Goal: Task Accomplishment & Management: Manage account settings

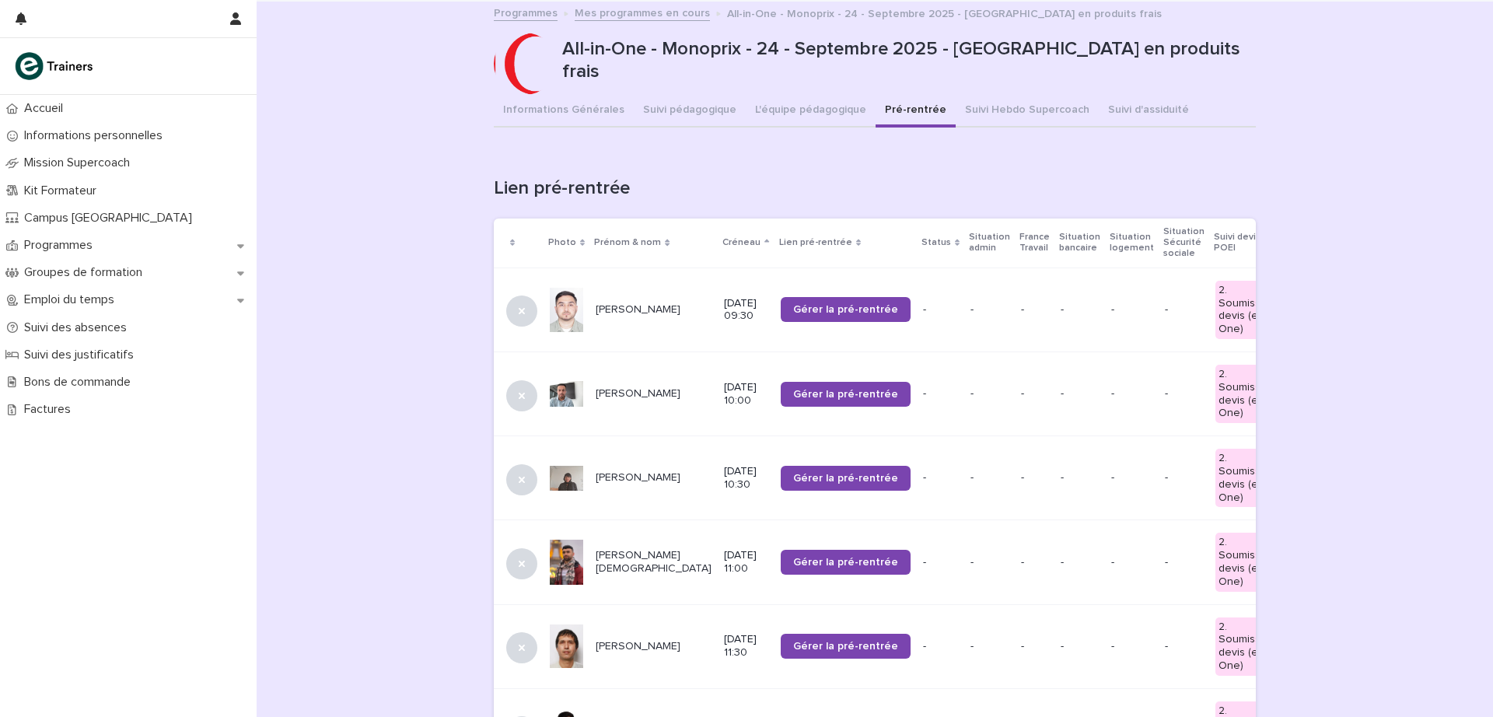
click at [793, 310] on span "Gérer la pré-rentrée" at bounding box center [845, 309] width 105 height 11
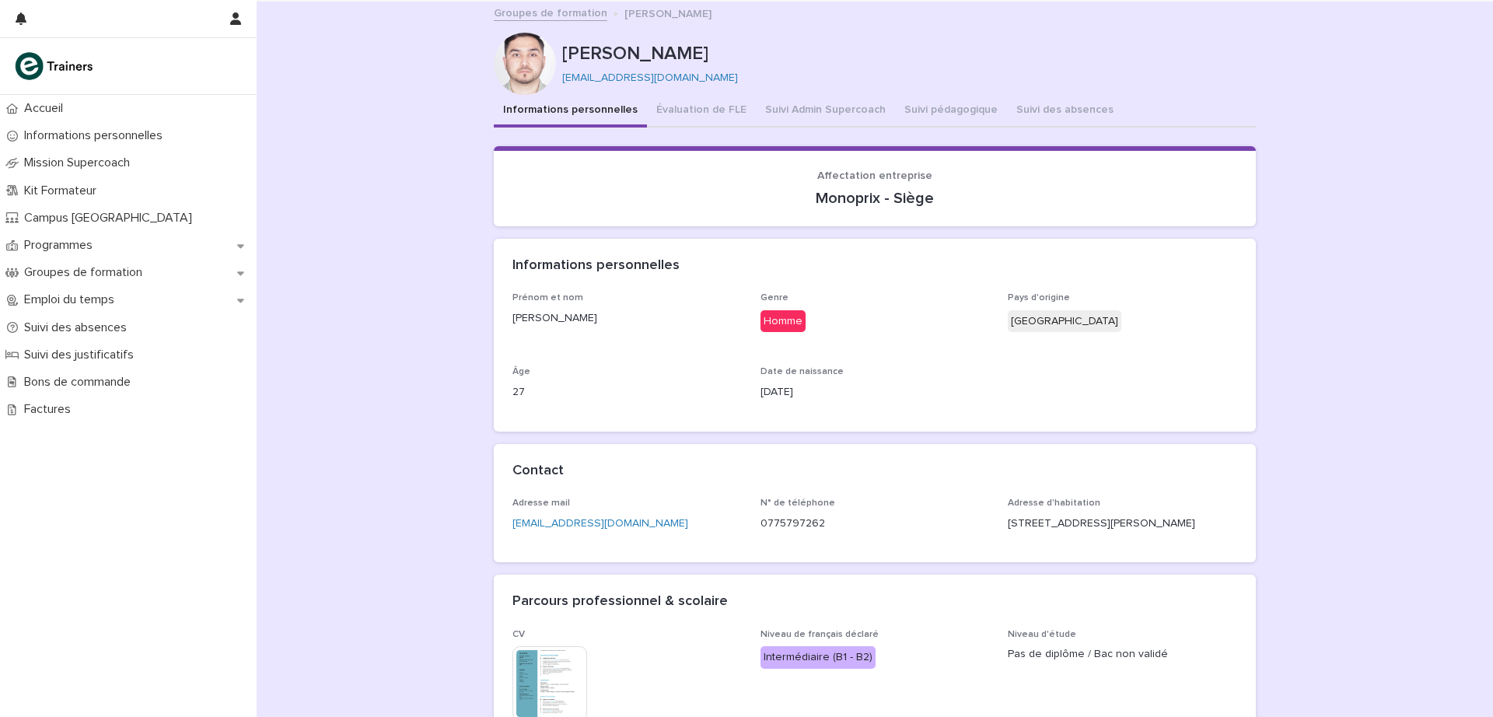
click at [788, 107] on button "Suivi Admin Supercoach" at bounding box center [825, 111] width 139 height 33
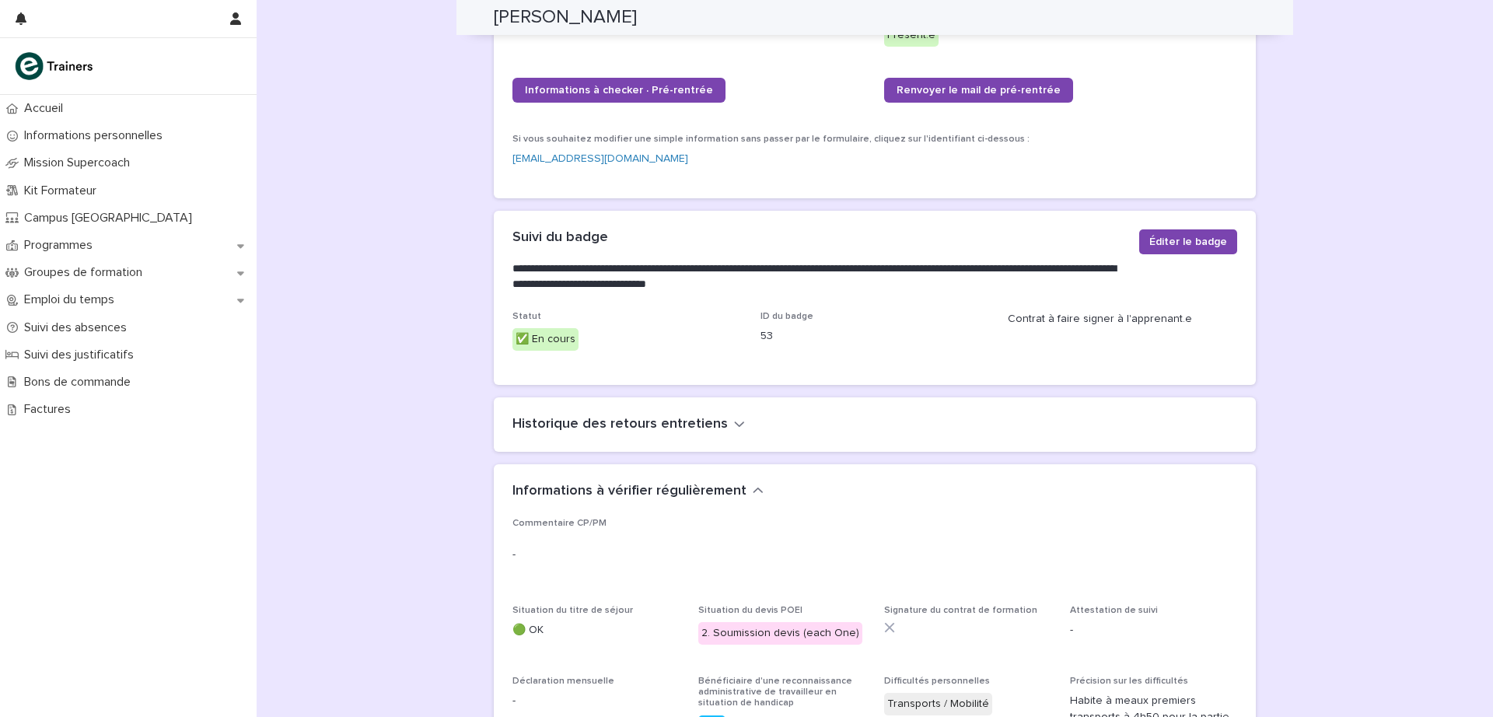
scroll to position [317, 0]
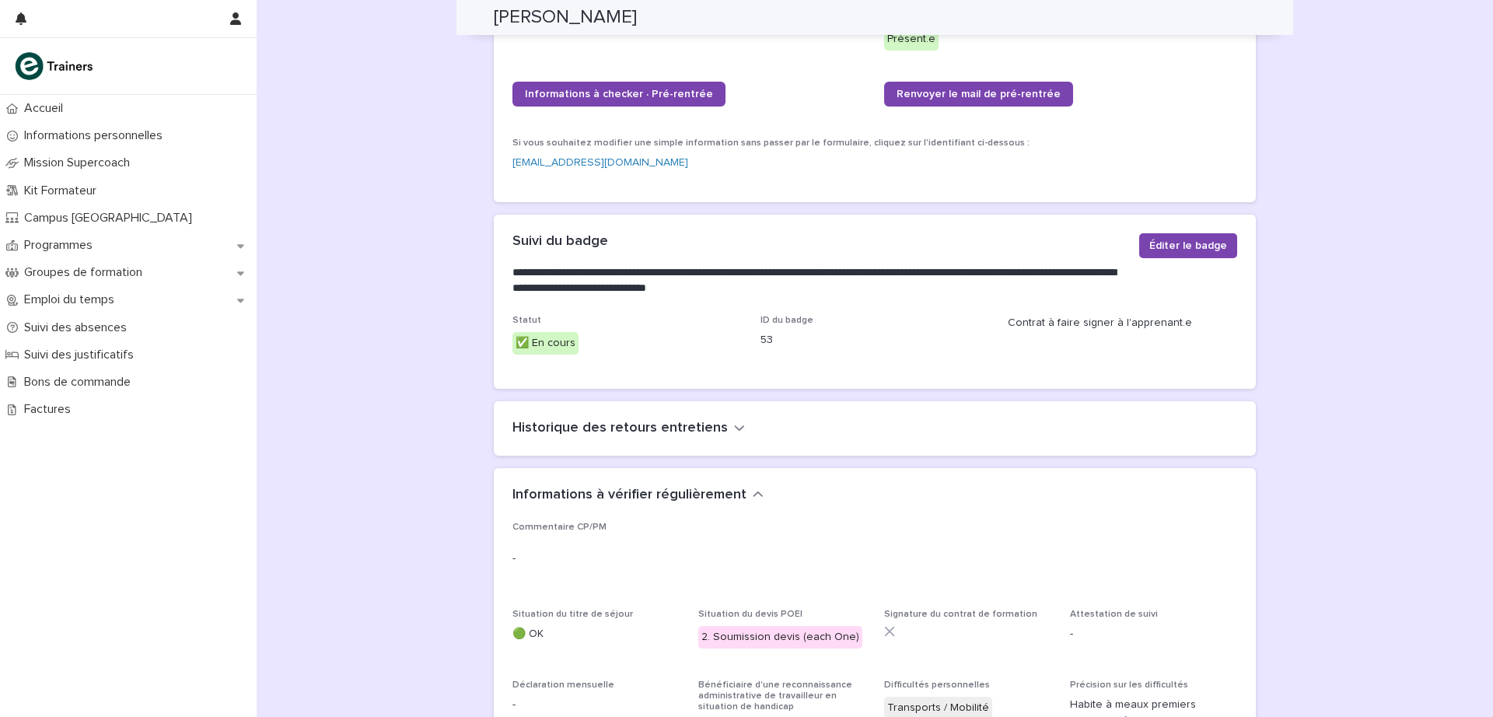
click at [1191, 238] on span "Éditer le badge" at bounding box center [1189, 246] width 78 height 16
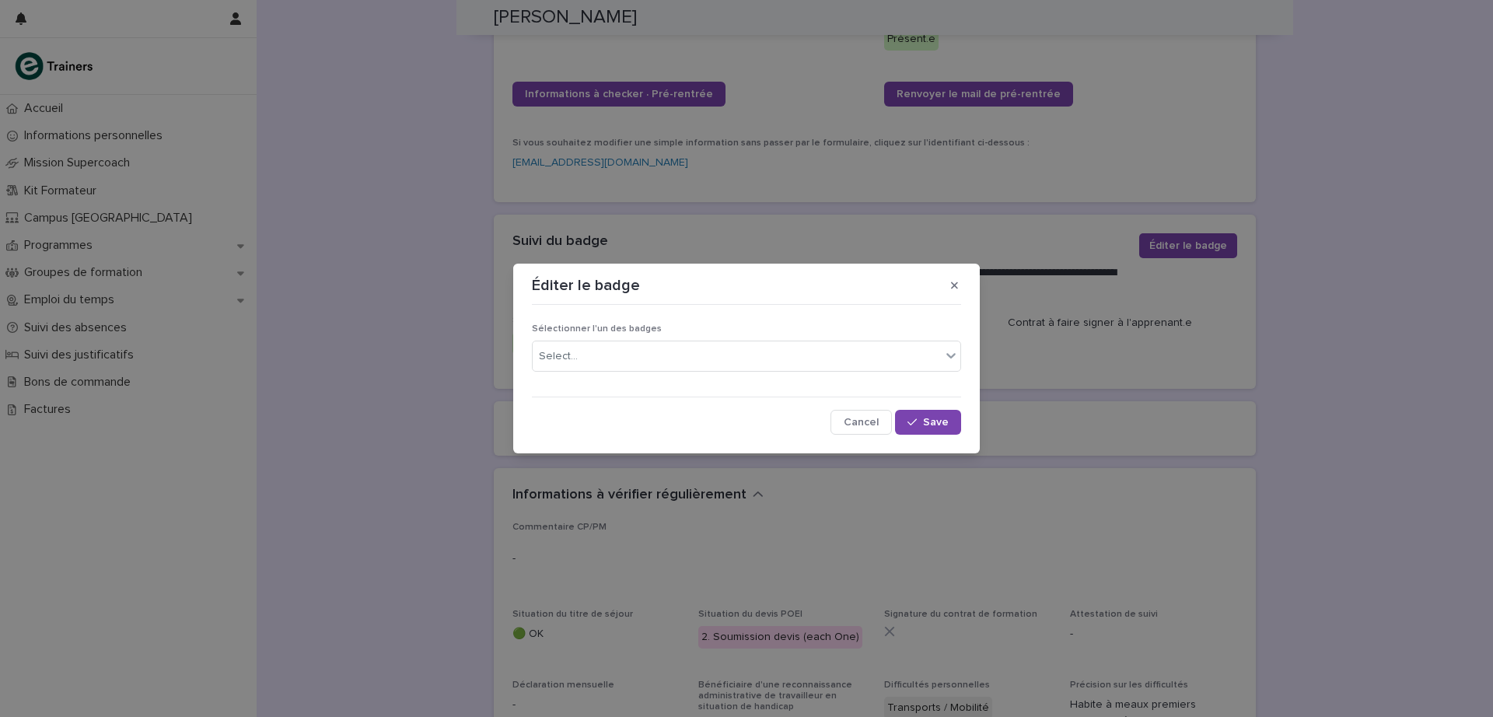
click at [954, 285] on icon "button" at bounding box center [954, 285] width 7 height 7
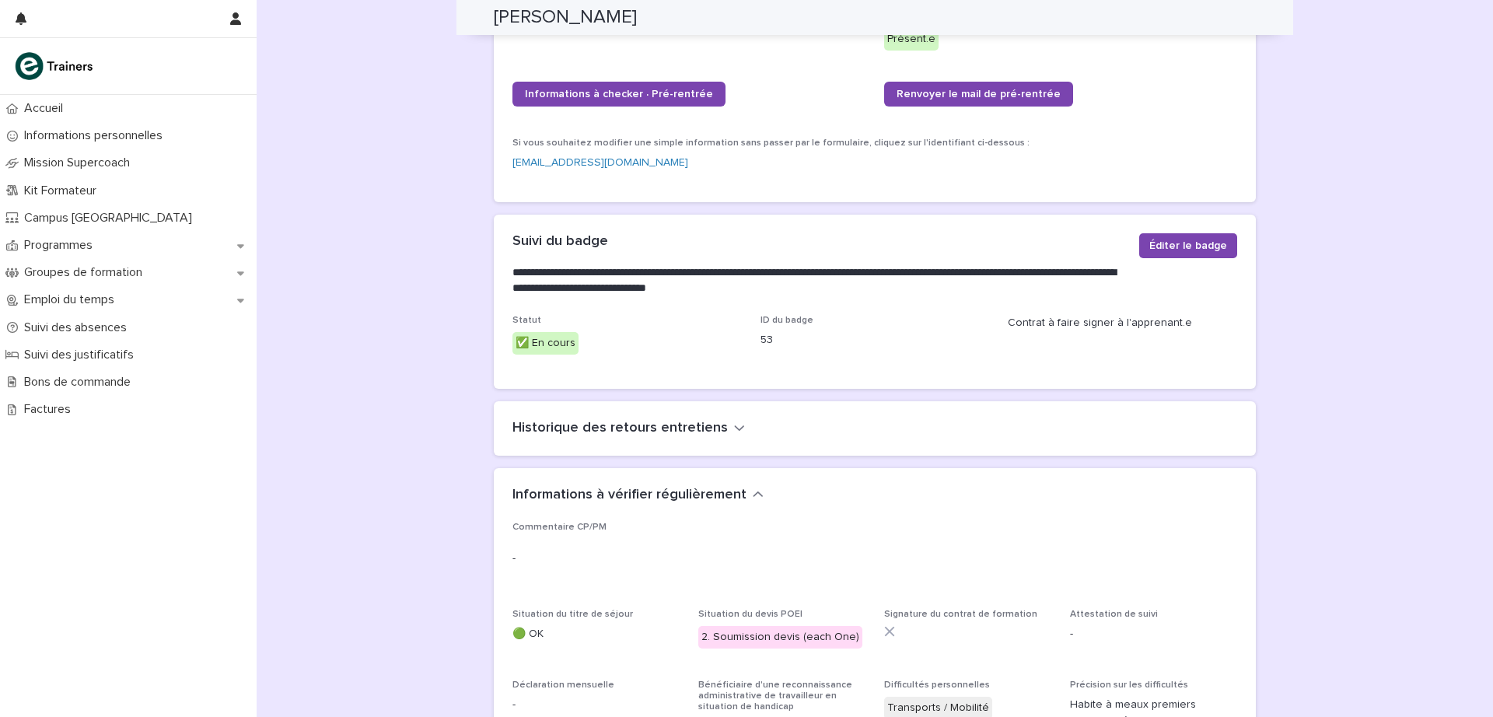
click at [1272, 306] on div "Loading... Saving… Loading... Saving… Sayed mahdi MUSAVI Sayed mahdi MUSAVI say…" at bounding box center [875, 703] width 1237 height 2036
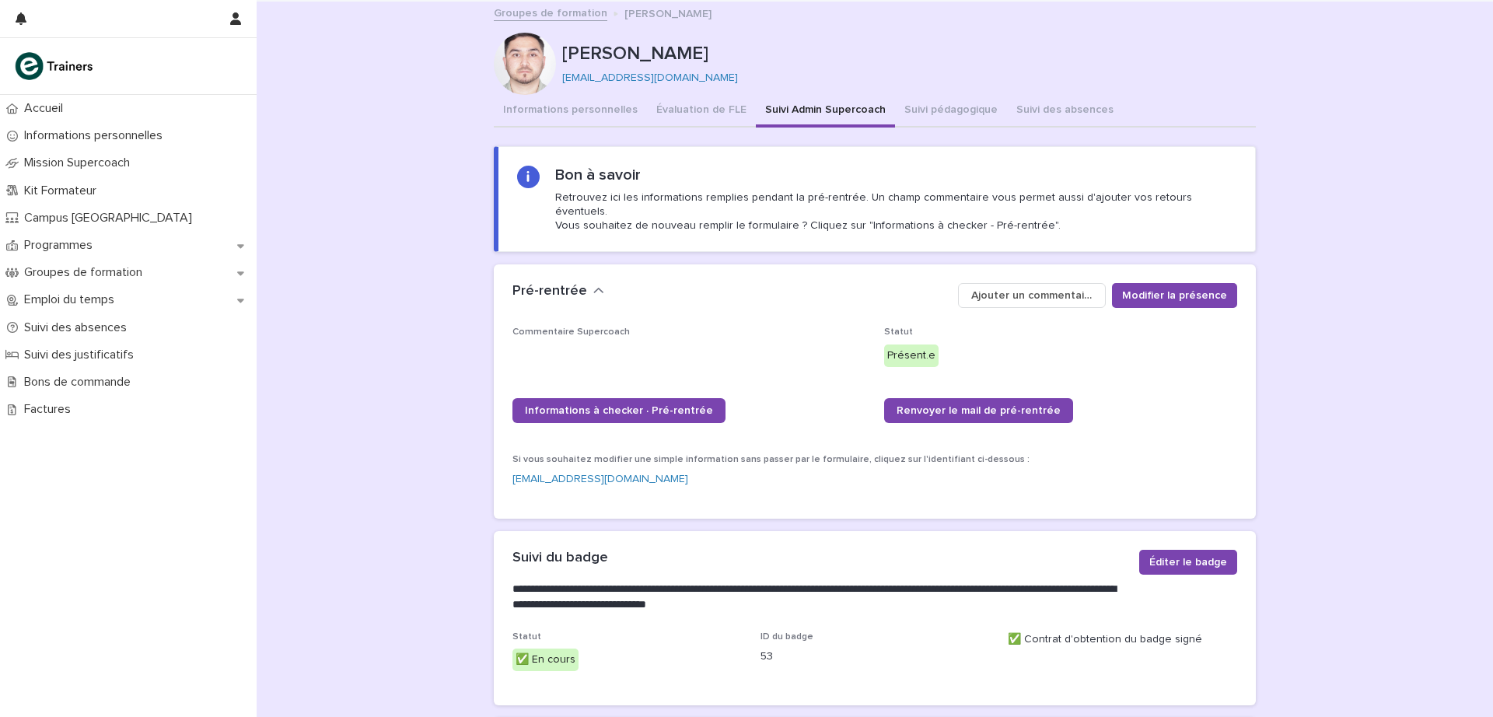
click at [64, 236] on div "Programmes" at bounding box center [128, 245] width 257 height 27
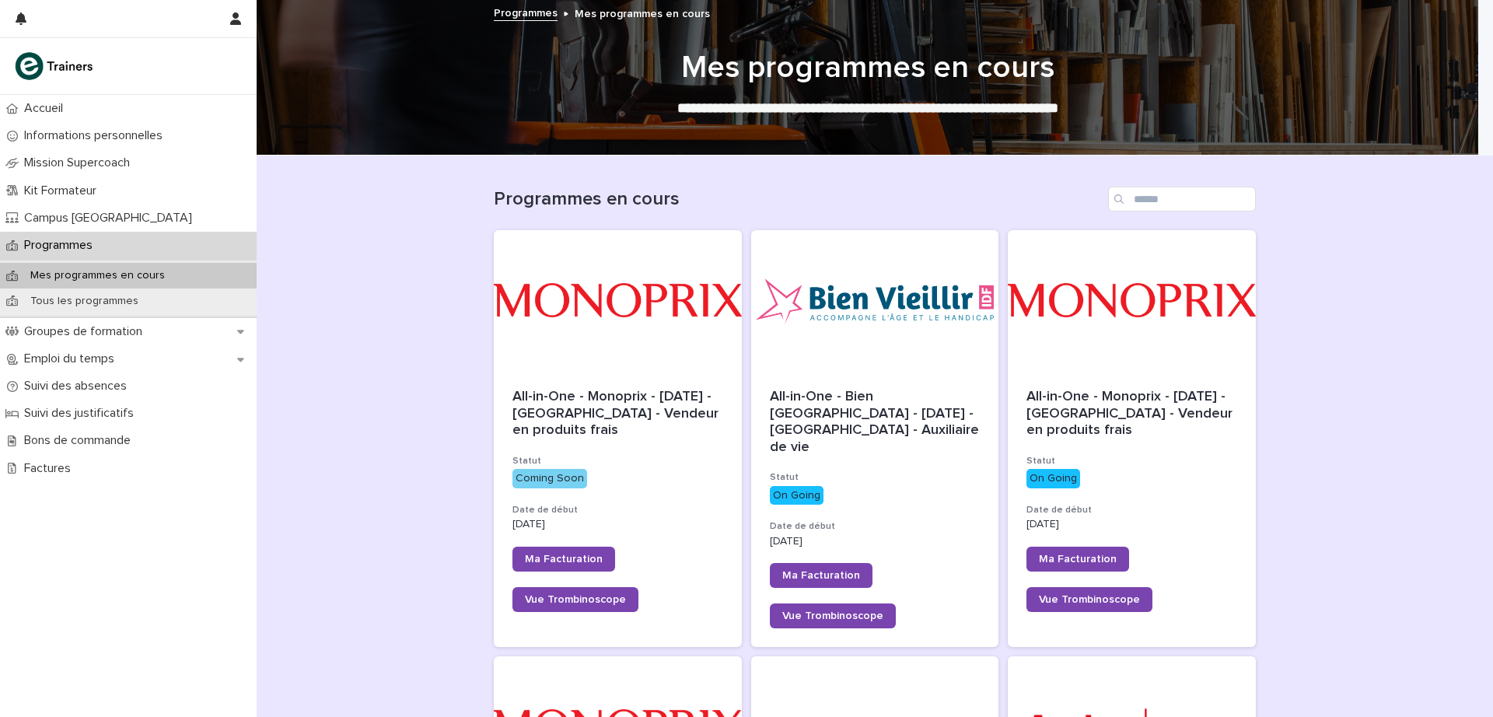
click at [668, 390] on span "All-in-One - Monoprix - 24 - Septembre 2025 - Île-de-France - Vendeur en produi…" at bounding box center [618, 413] width 210 height 47
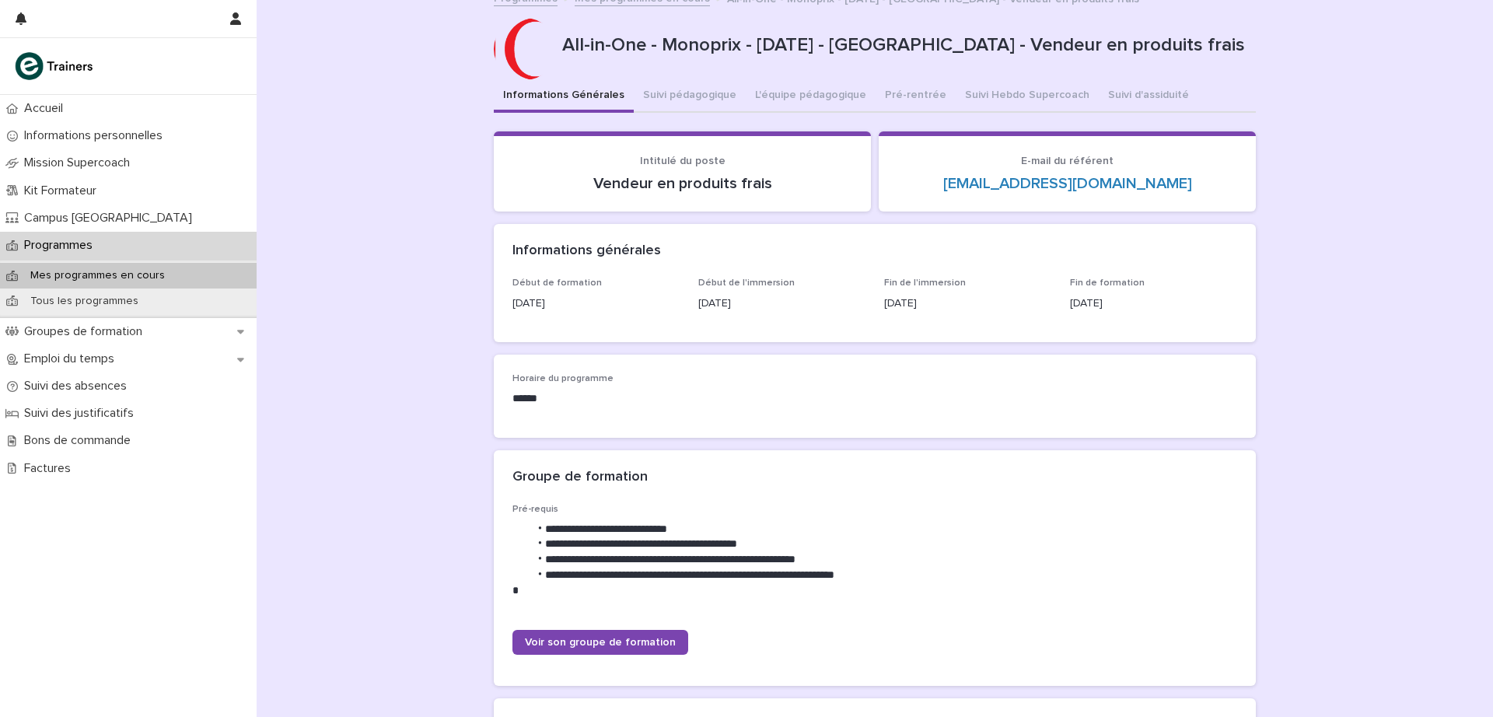
scroll to position [17, 0]
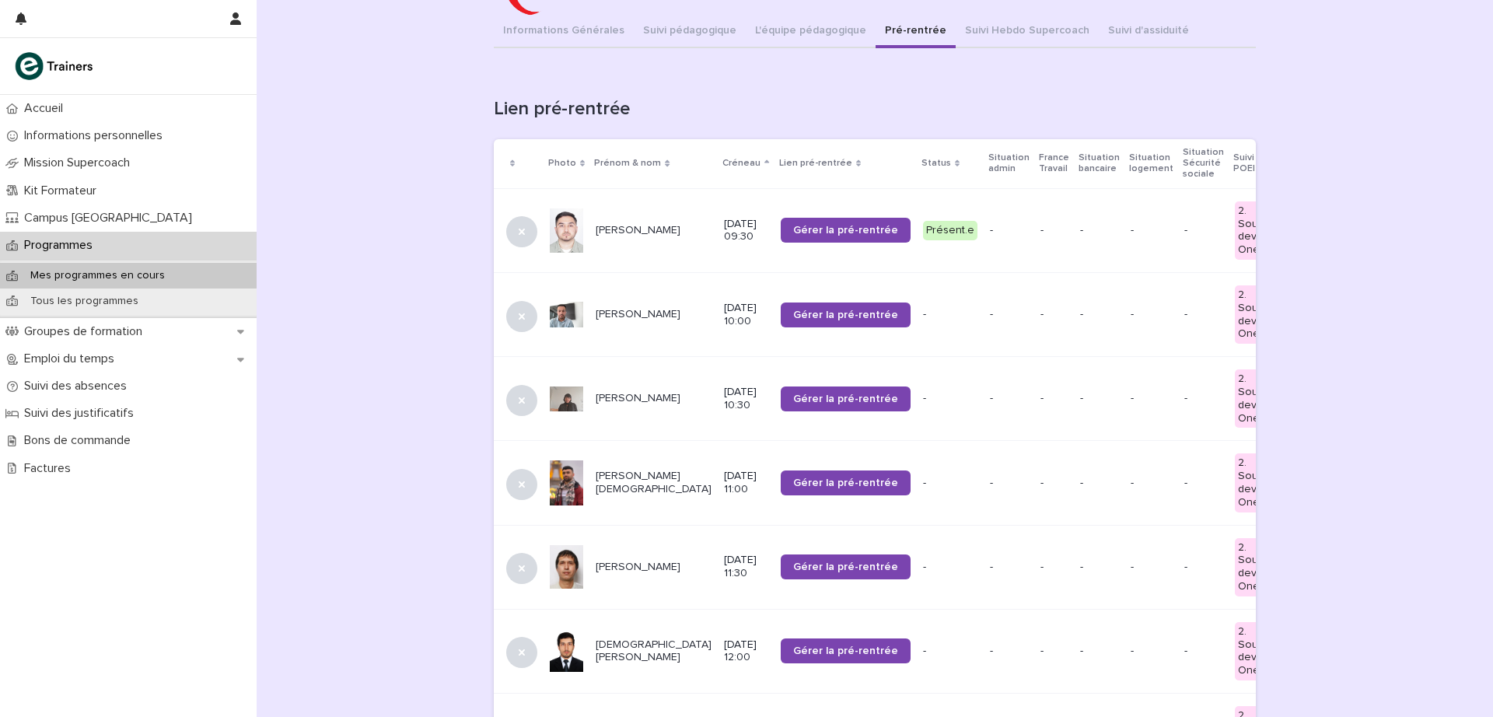
scroll to position [98, 0]
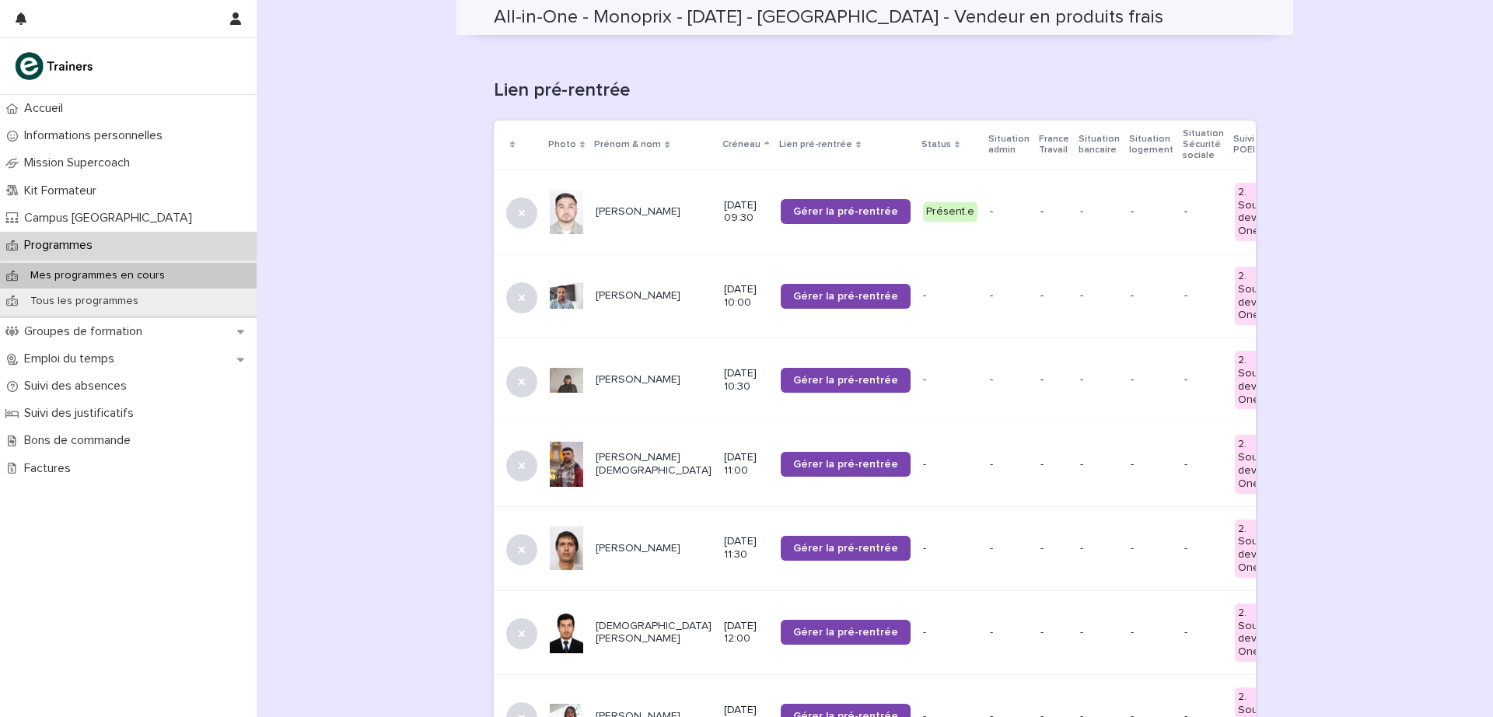
drag, startPoint x: 1250, startPoint y: 133, endPoint x: 1294, endPoint y: 140, distance: 44.9
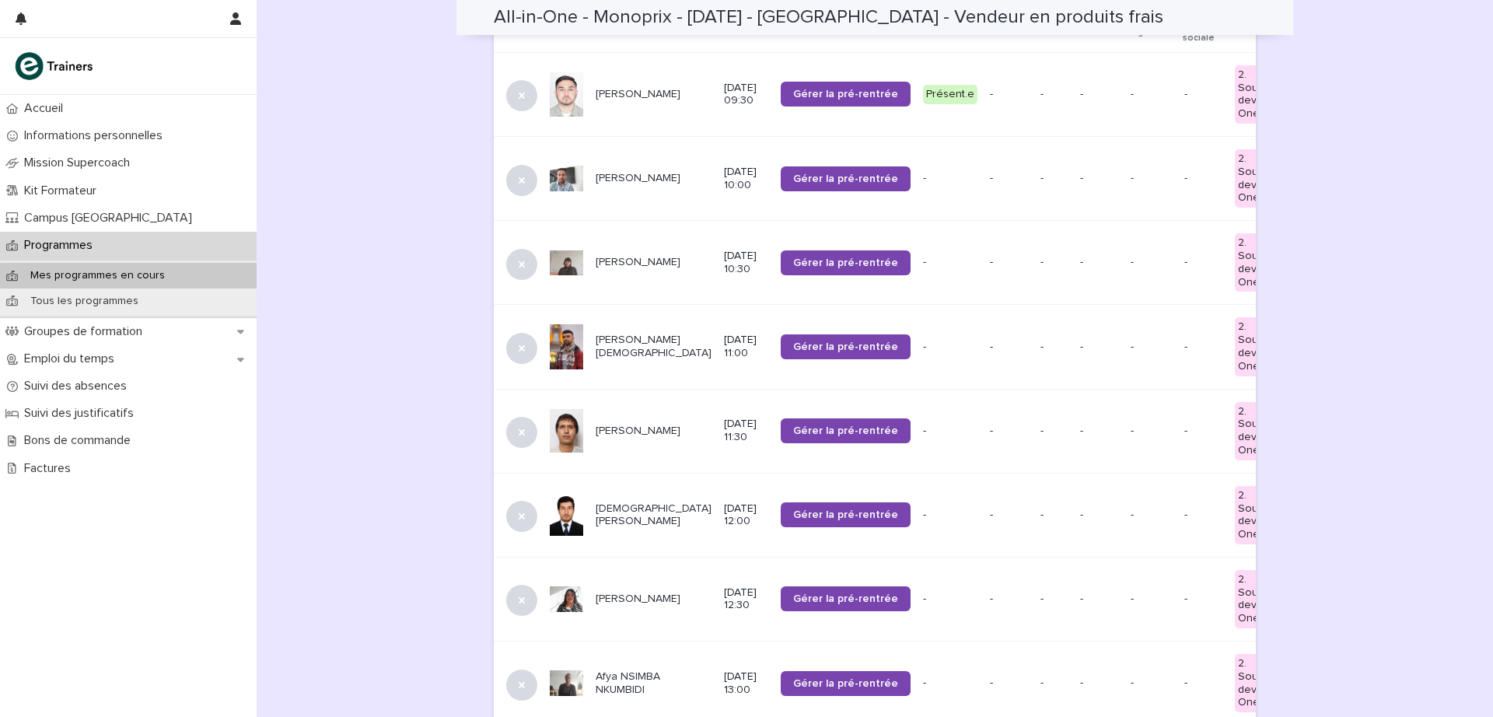
scroll to position [220, 0]
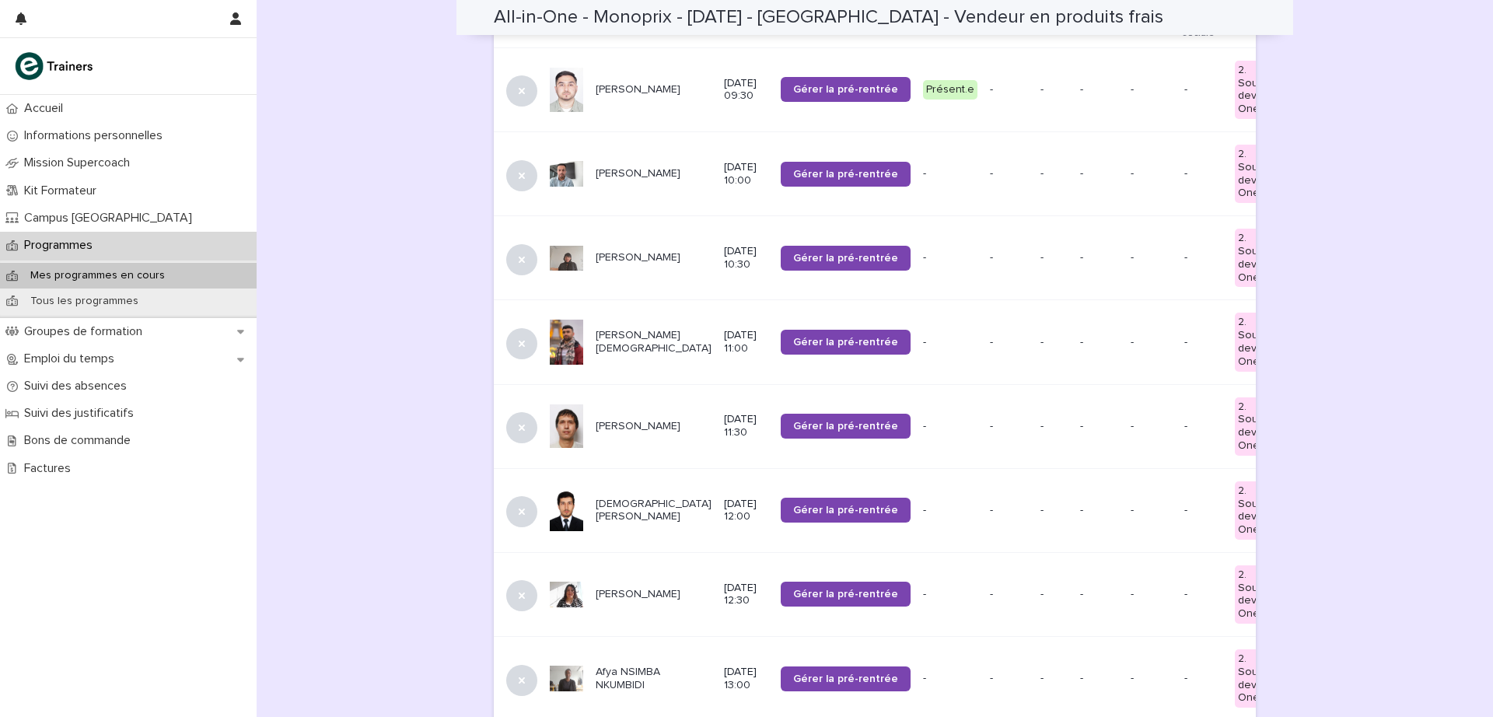
click at [808, 257] on span "Gérer la pré-rentrée" at bounding box center [845, 258] width 105 height 11
click at [611, 258] on p "Tatiana NGO HONGLA" at bounding box center [654, 257] width 116 height 13
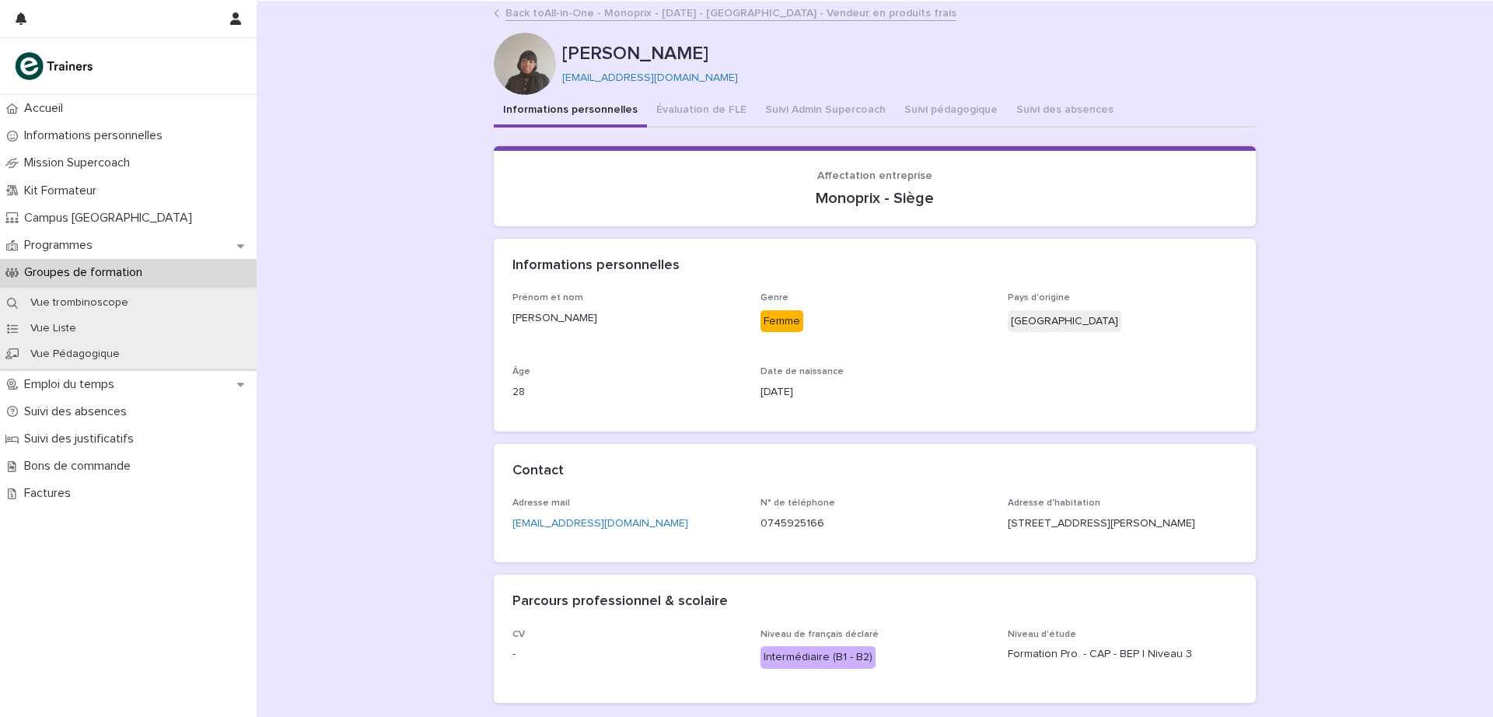
click at [813, 107] on button "Suivi Admin Supercoach" at bounding box center [825, 111] width 139 height 33
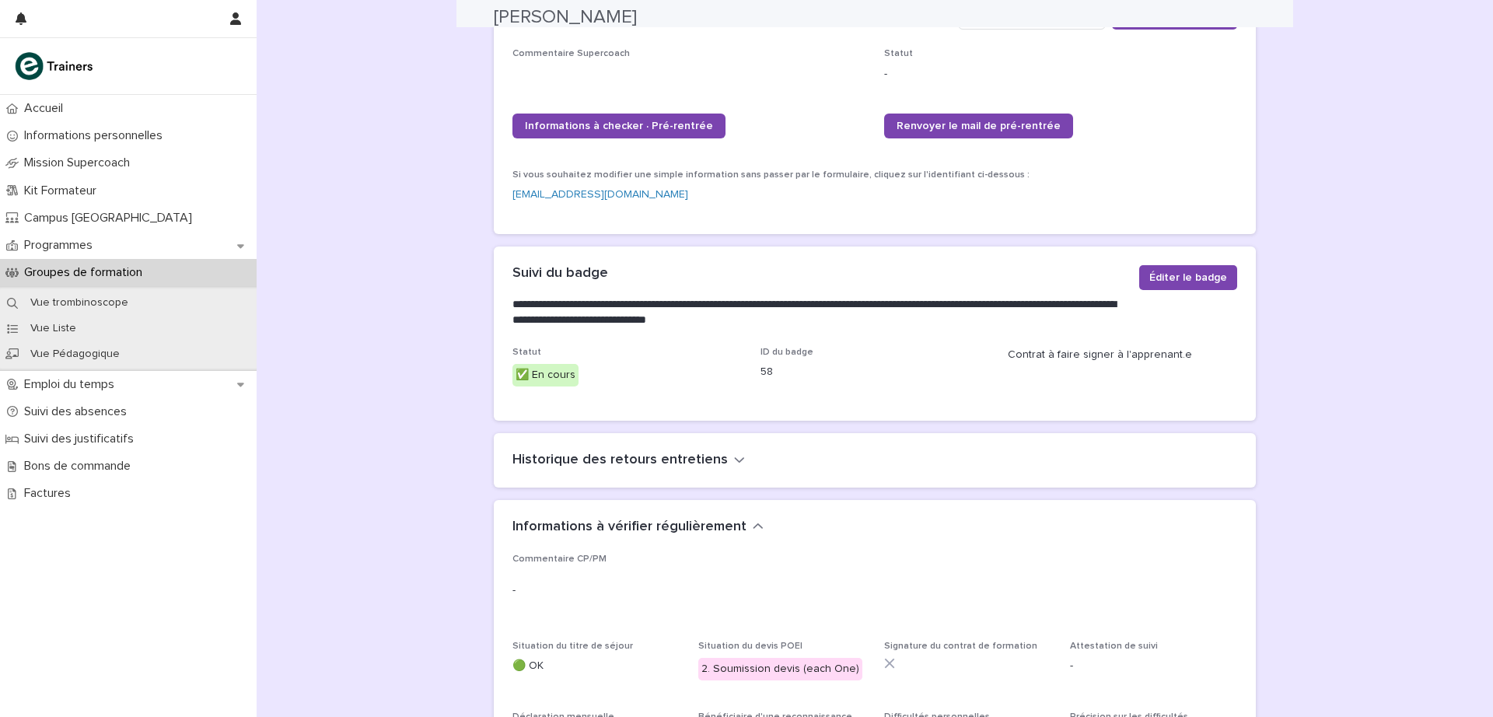
scroll to position [292, 0]
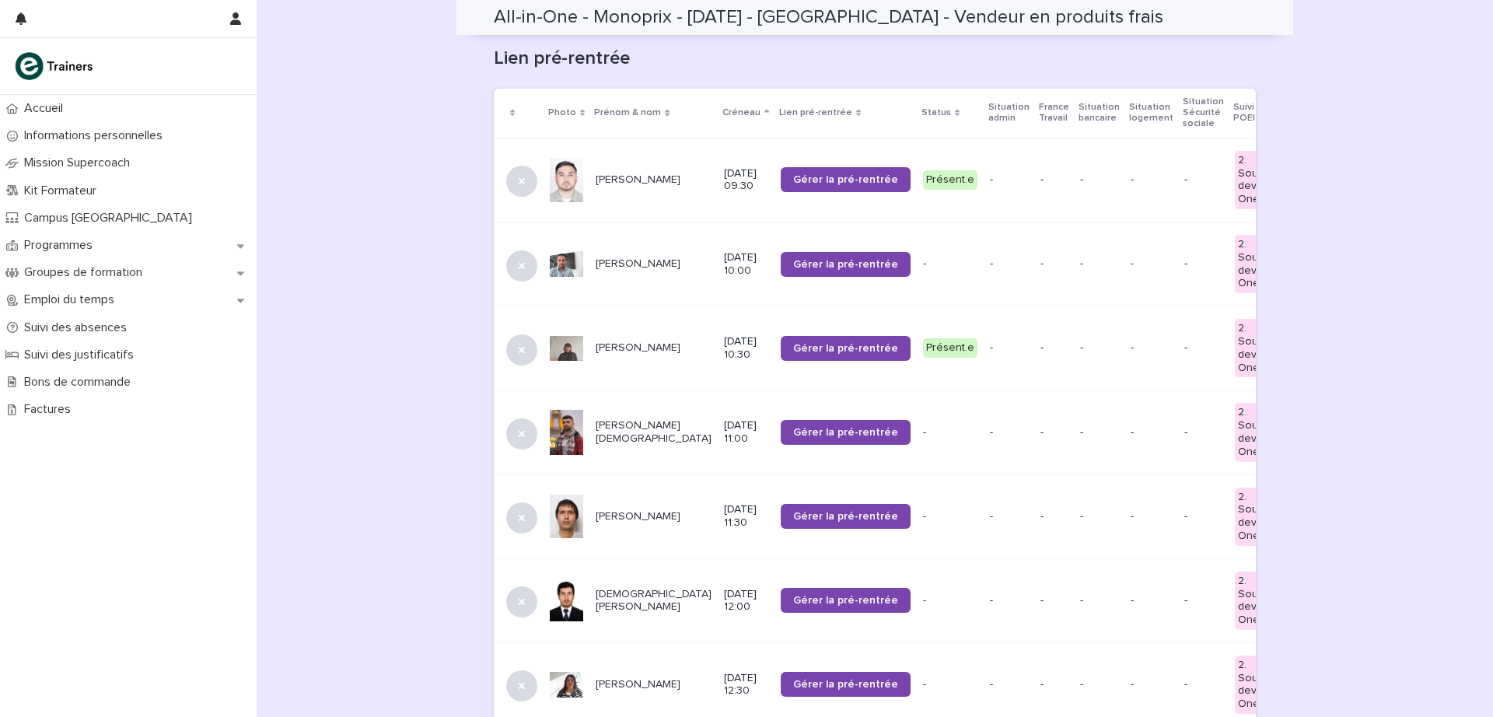
scroll to position [132, 0]
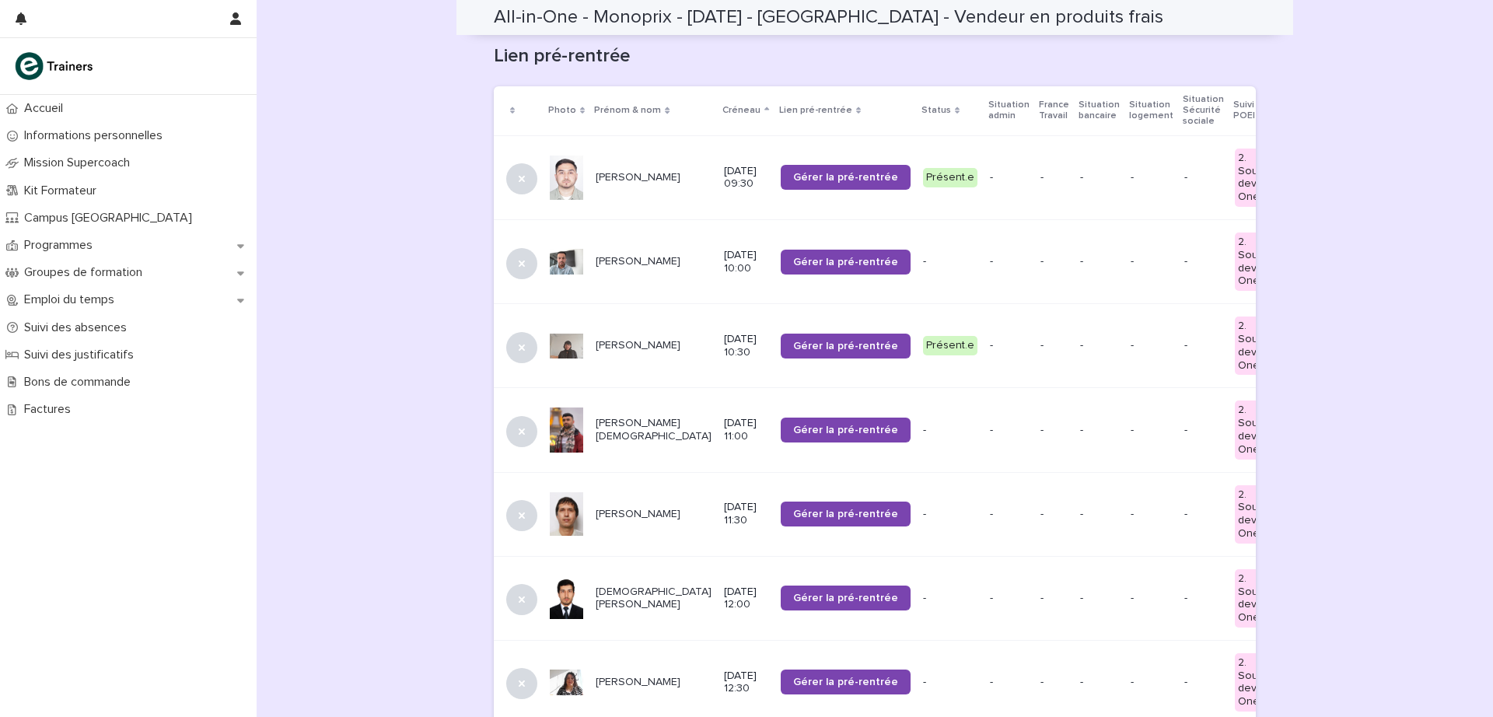
click at [793, 258] on span "Gérer la pré-rentrée" at bounding box center [845, 262] width 105 height 11
click at [622, 176] on p "[PERSON_NAME]" at bounding box center [654, 177] width 116 height 13
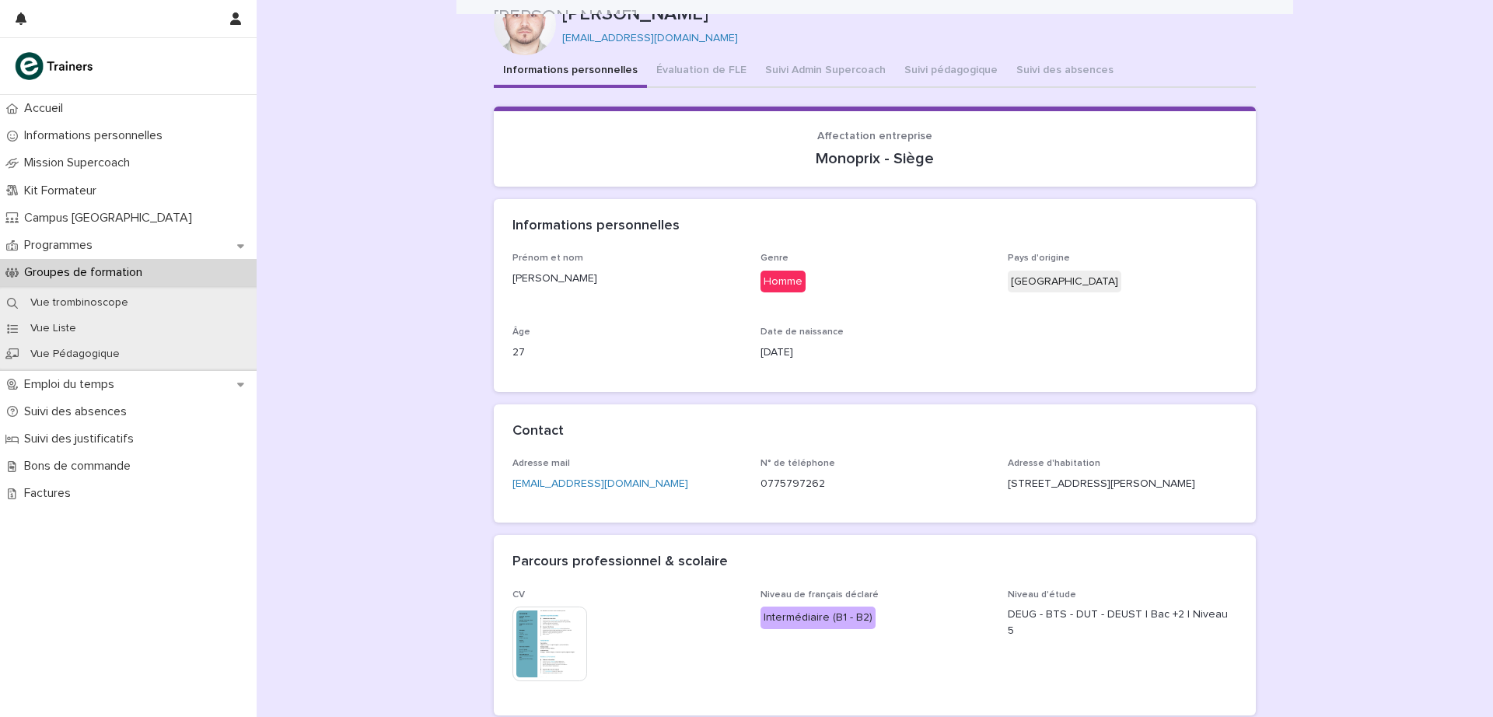
scroll to position [37, 0]
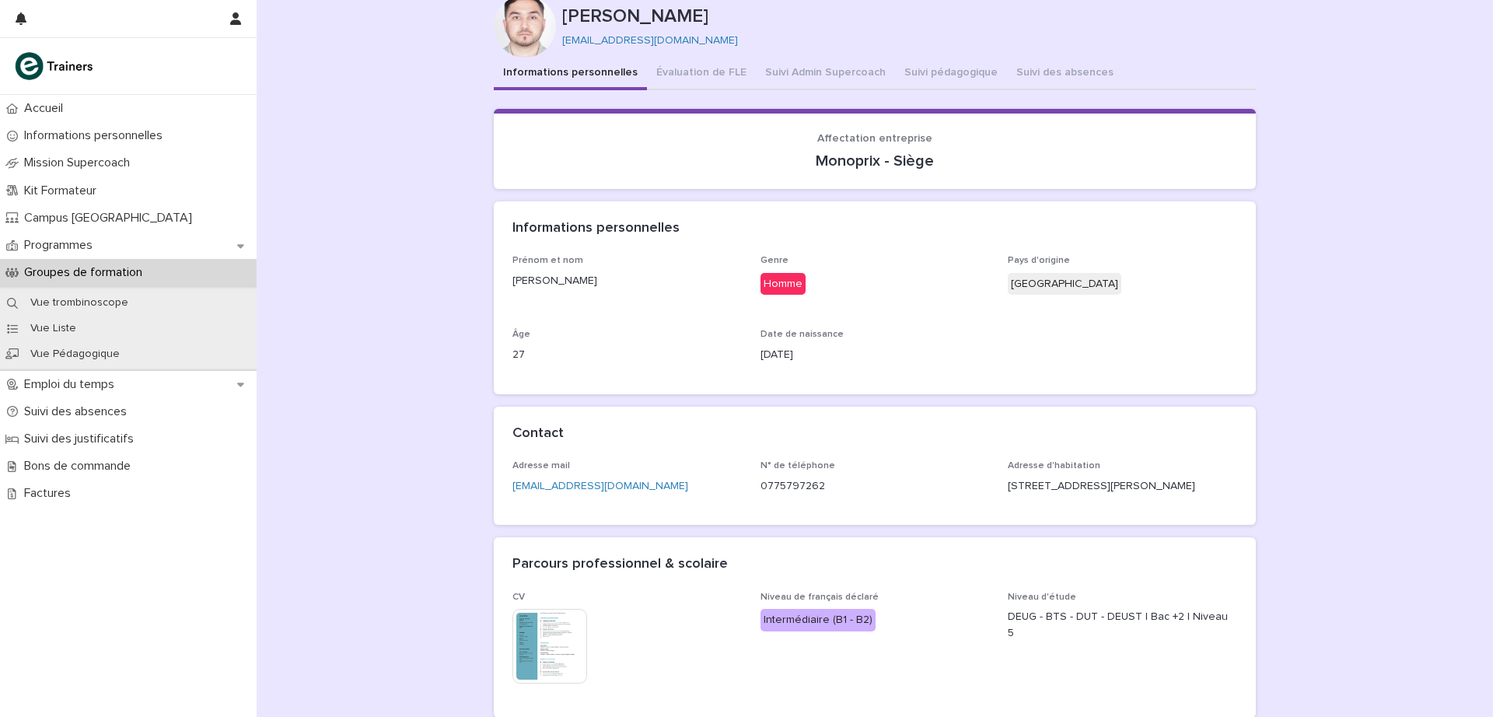
click at [817, 75] on div "Informations personnelles Évaluation de FLE Suivi Admin Supercoach Suivi pédago…" at bounding box center [875, 395] width 762 height 674
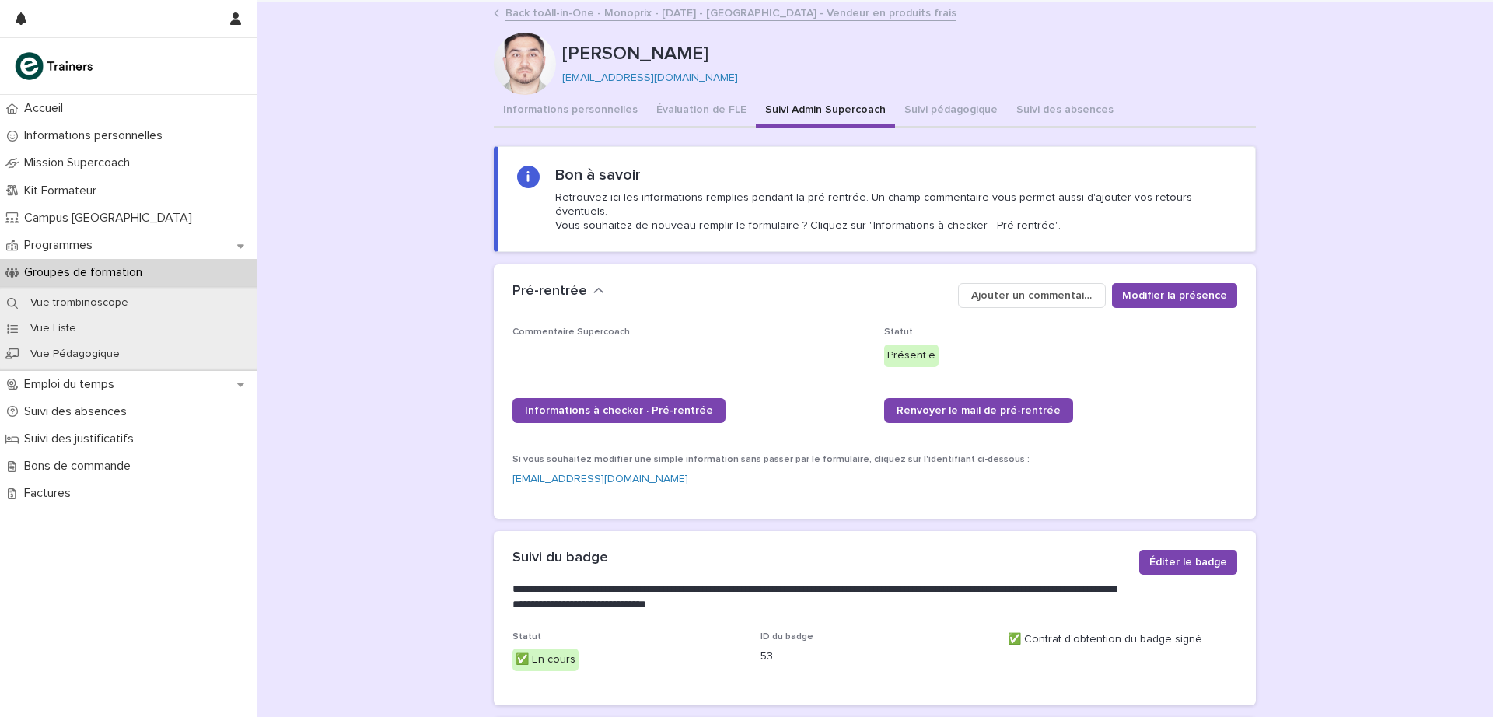
click at [544, 12] on link "Back to All-in-One - Monoprix - 24 - Septembre 2025 - Île-de-France - Vendeur e…" at bounding box center [731, 12] width 451 height 18
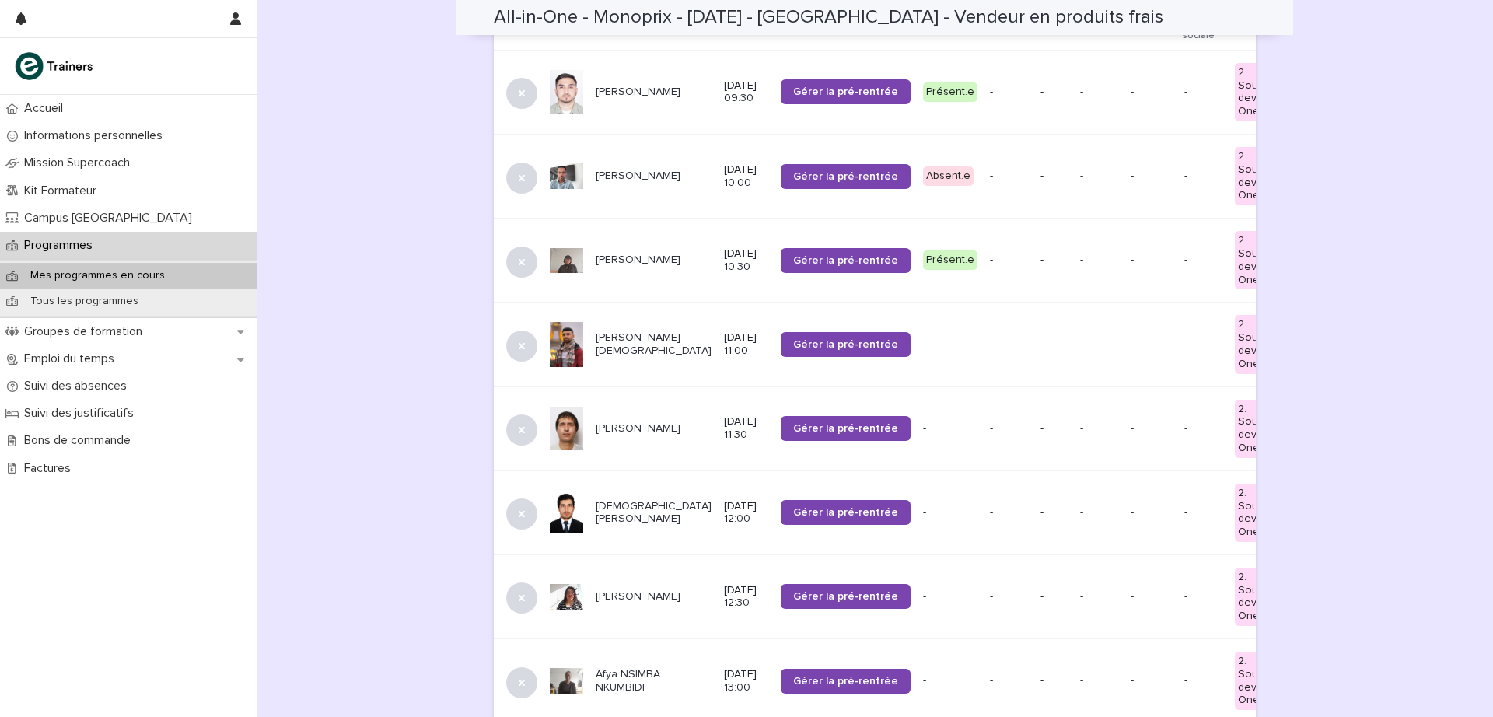
scroll to position [241, 0]
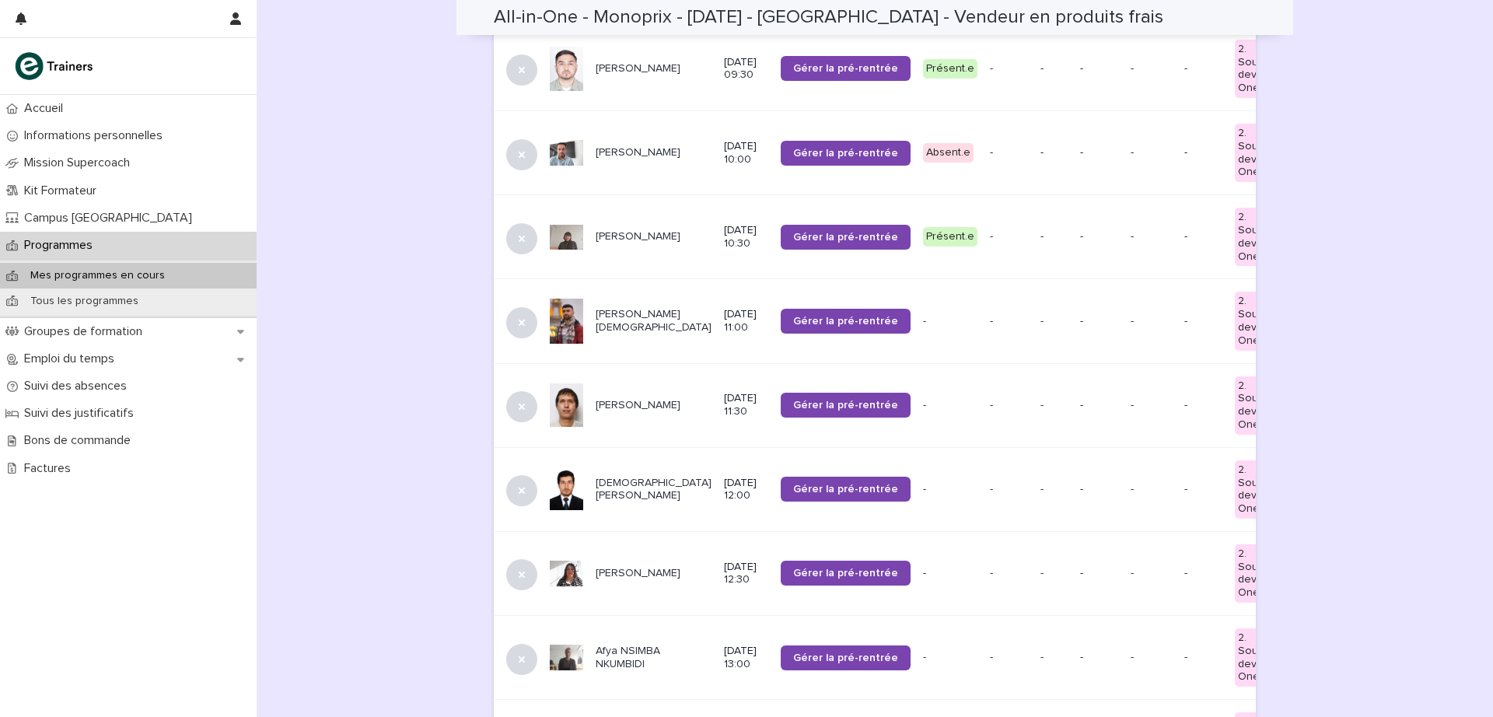
click at [797, 322] on span "Gérer la pré-rentrée" at bounding box center [845, 321] width 105 height 11
click at [612, 477] on p "Safiullah SAKHI" at bounding box center [654, 490] width 116 height 26
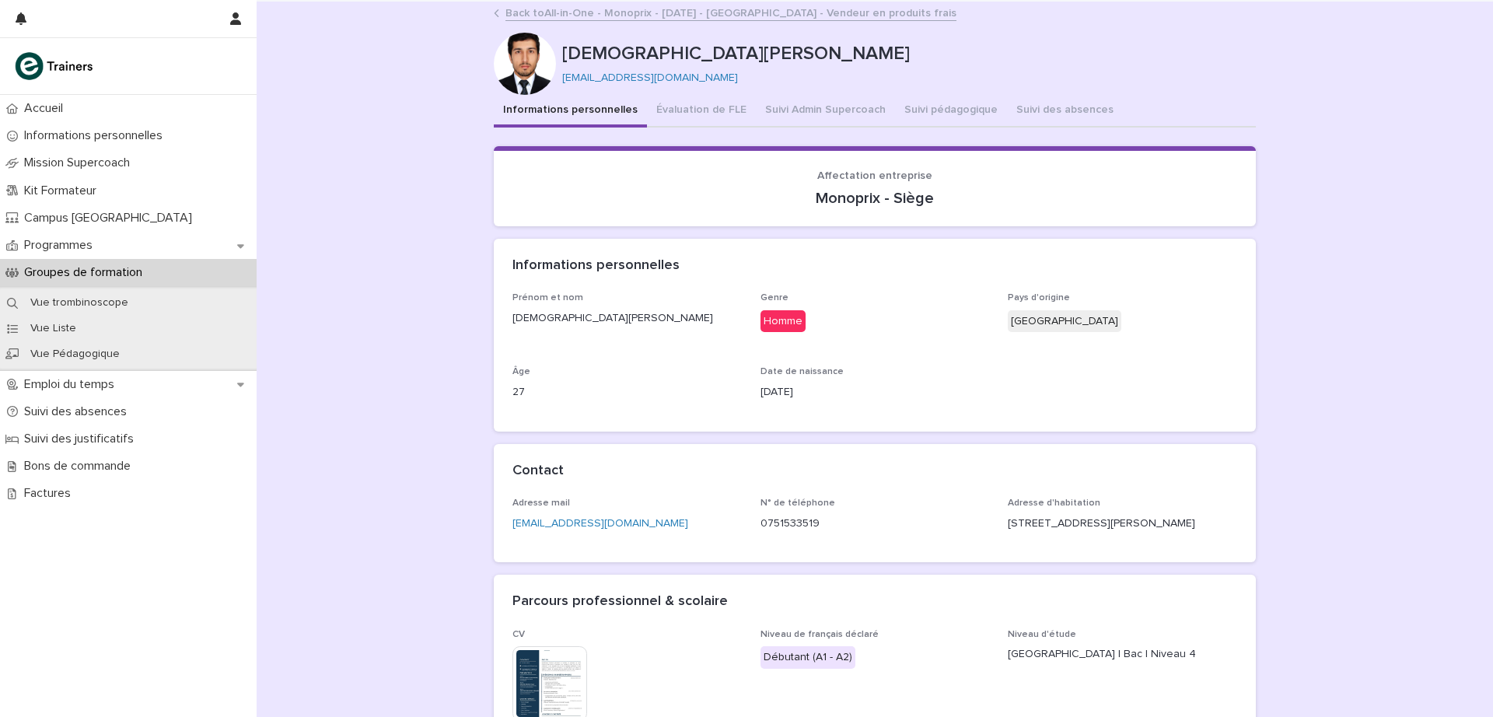
click at [784, 113] on button "Suivi Admin Supercoach" at bounding box center [825, 111] width 139 height 33
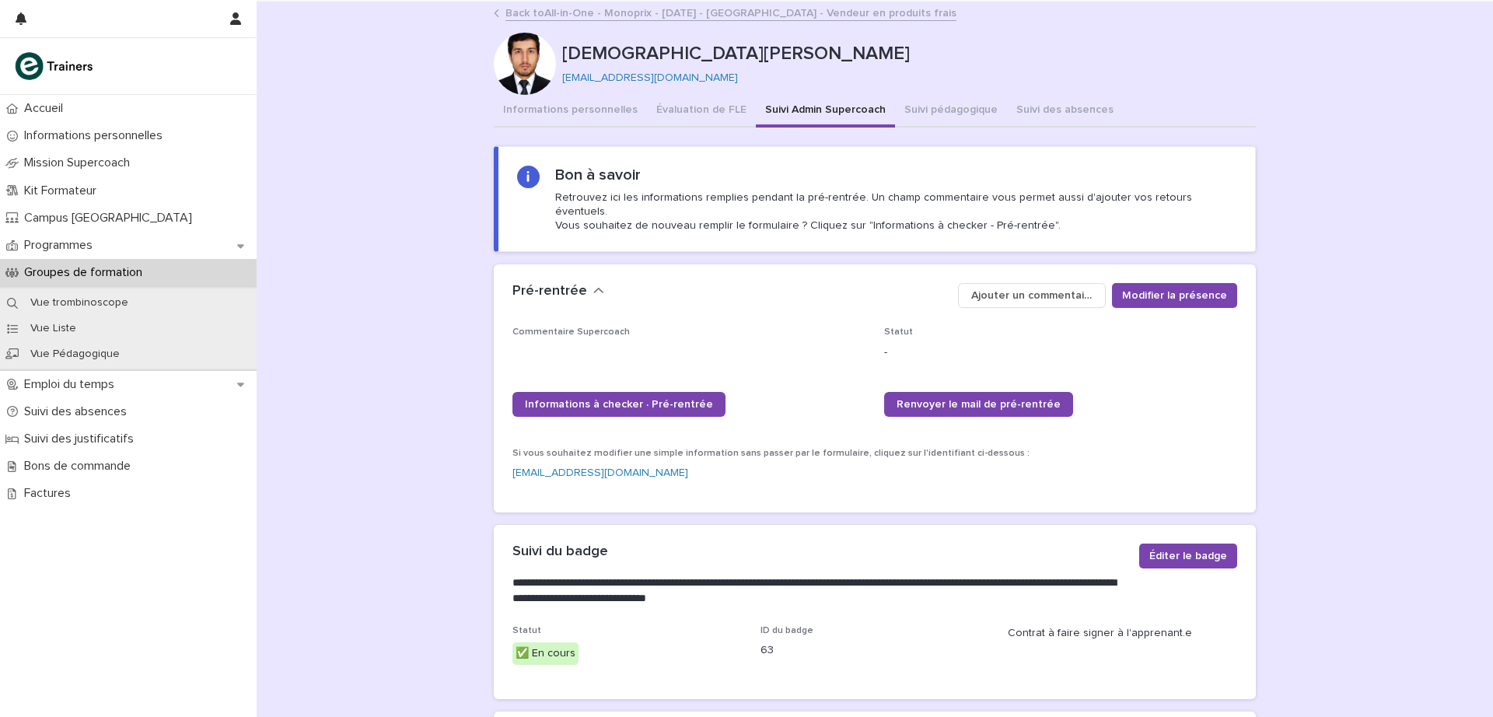
click at [528, 11] on link "Back to All-in-One - Monoprix - 24 - Septembre 2025 - Île-de-France - Vendeur e…" at bounding box center [731, 12] width 451 height 18
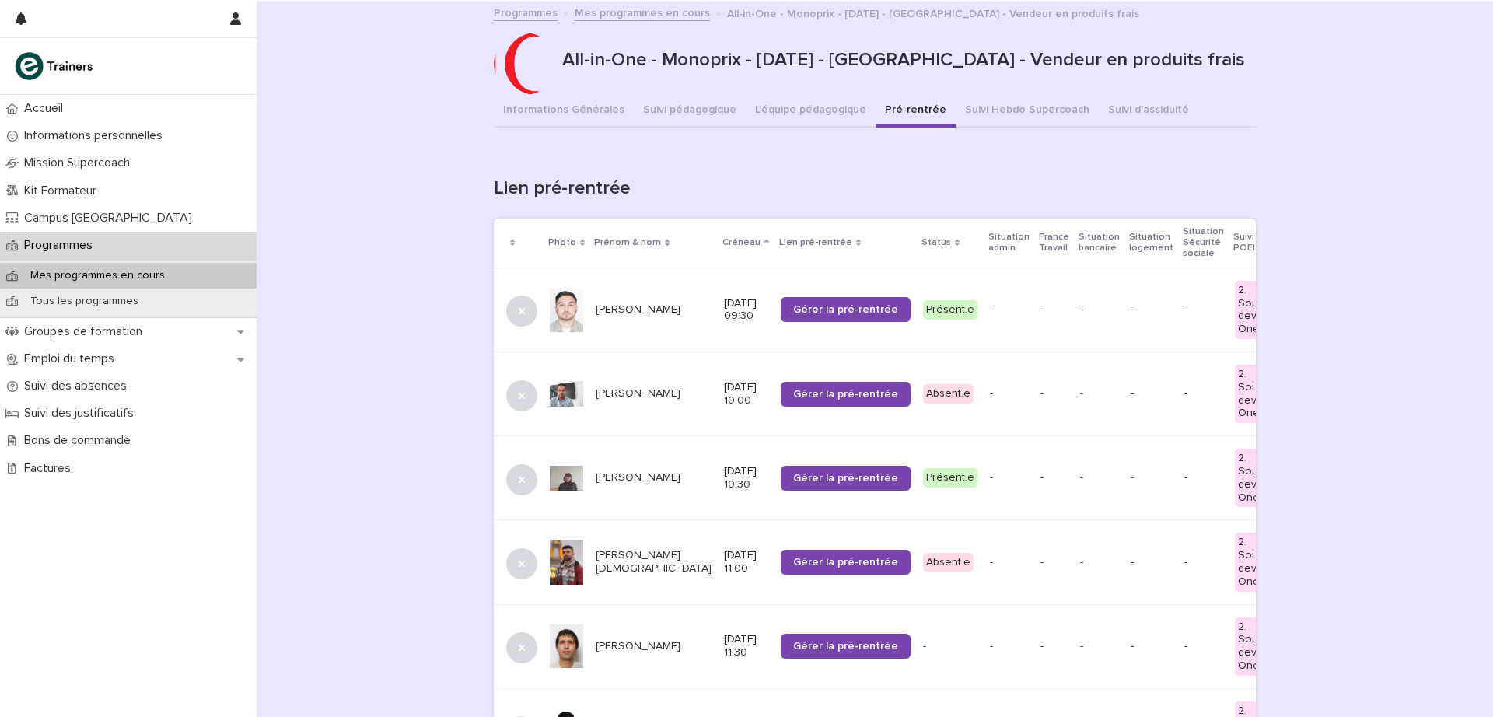
click at [809, 647] on span "Gérer la pré-rentrée" at bounding box center [845, 646] width 105 height 11
click at [613, 640] on p "Rahmatullah AMIRI" at bounding box center [654, 646] width 116 height 13
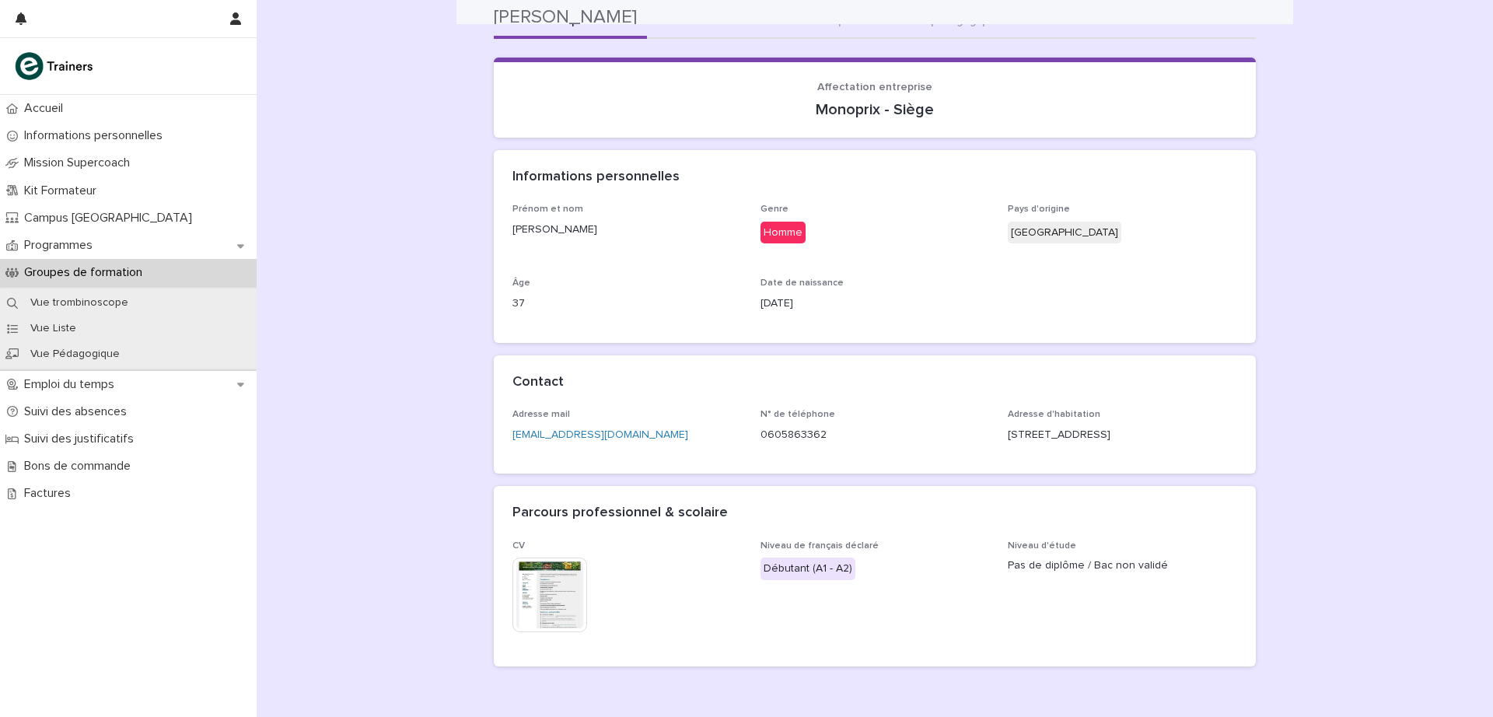
scroll to position [2, 0]
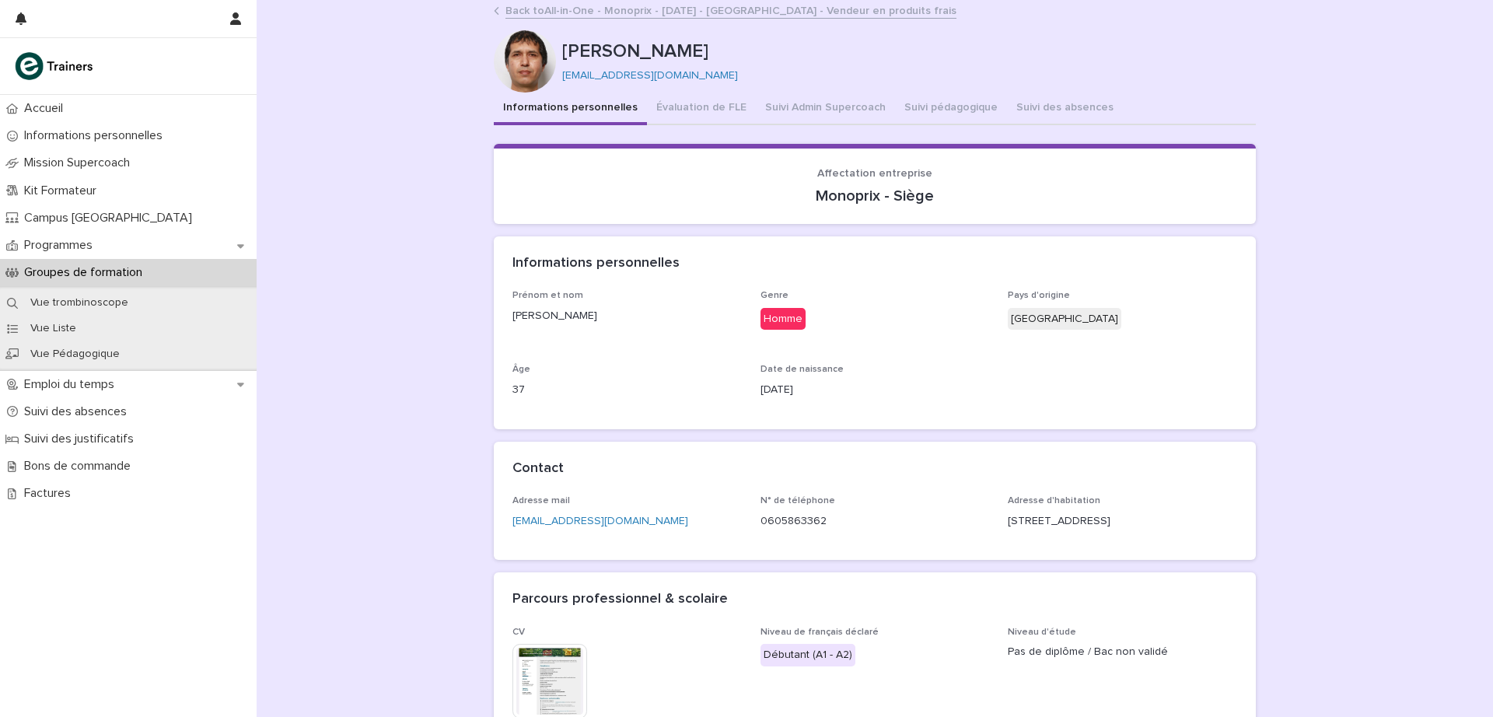
click at [766, 112] on button "Suivi Admin Supercoach" at bounding box center [825, 109] width 139 height 33
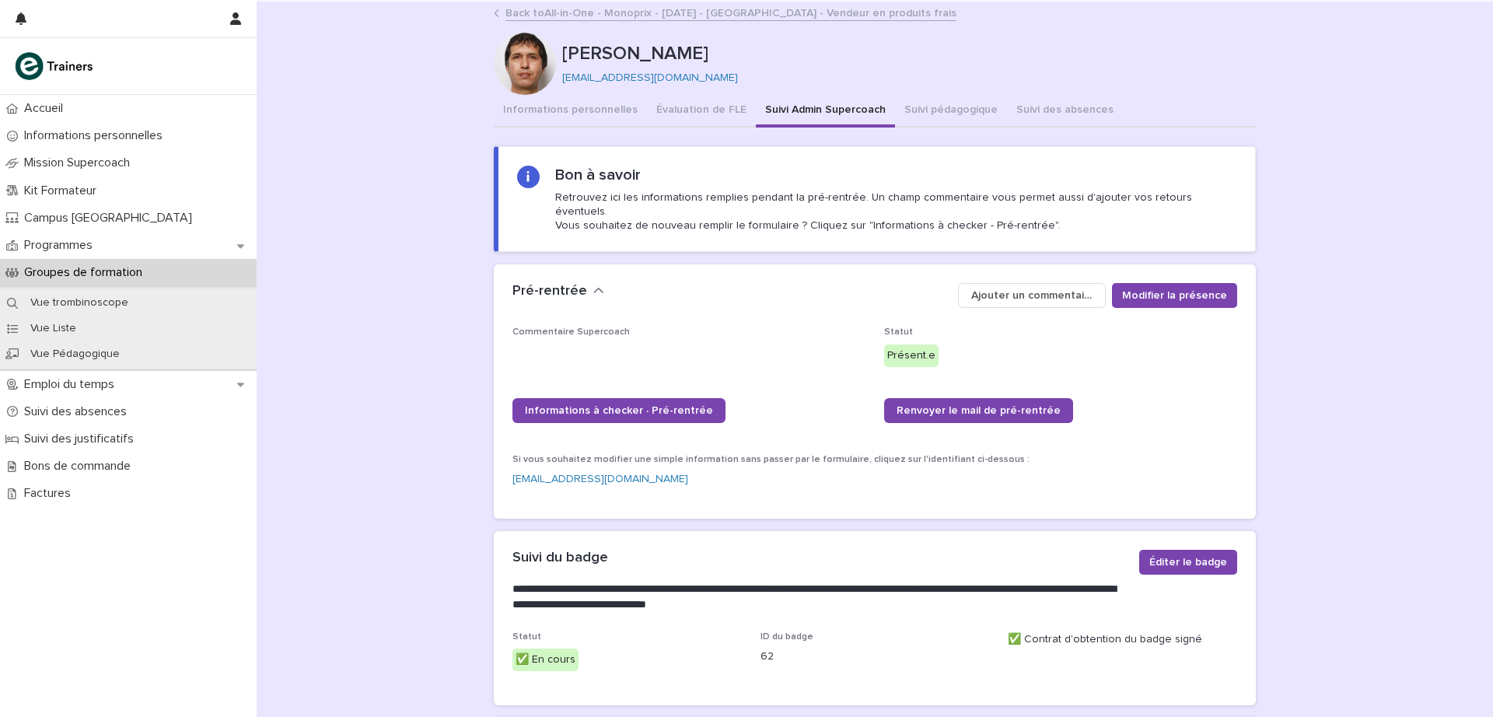
click at [541, 14] on link "Back to All-in-One - Monoprix - 24 - Septembre 2025 - Île-de-France - Vendeur e…" at bounding box center [731, 12] width 451 height 18
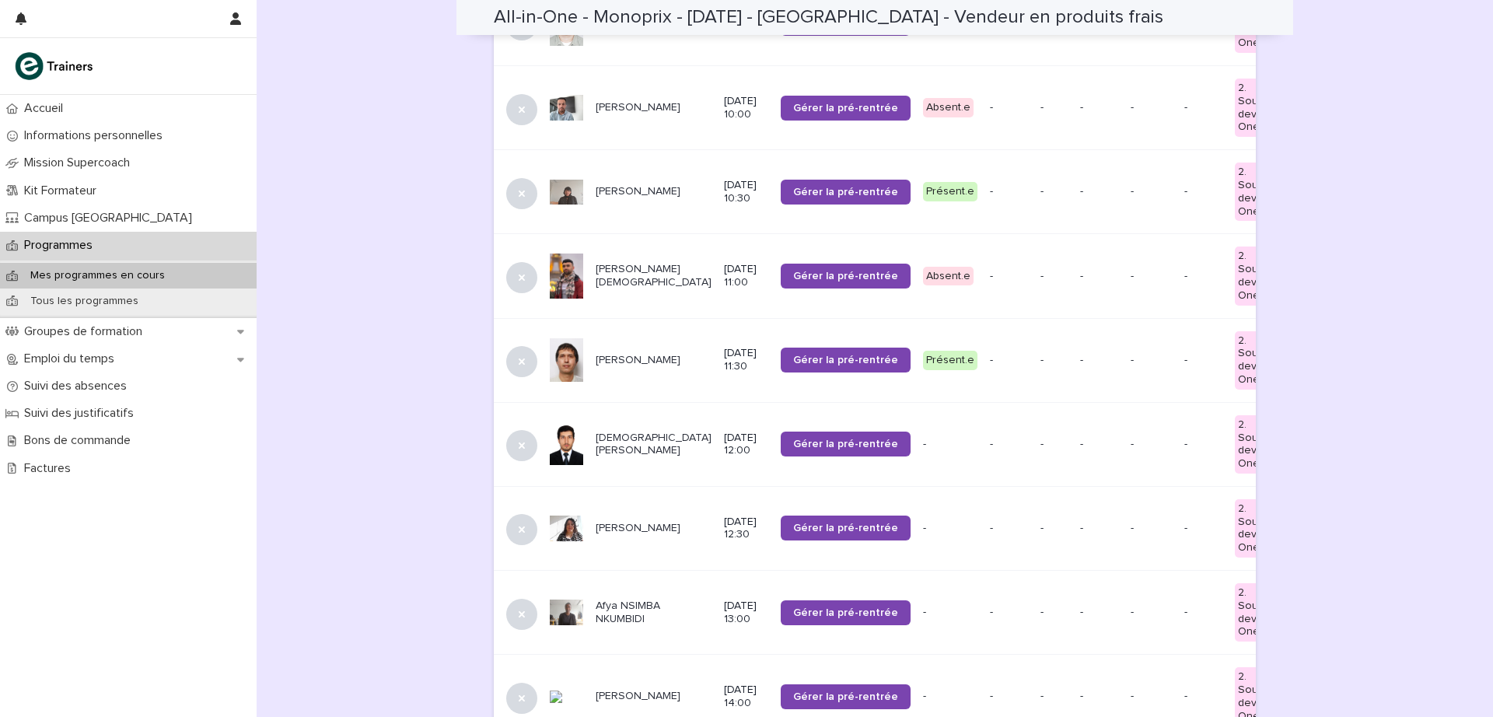
scroll to position [280, 0]
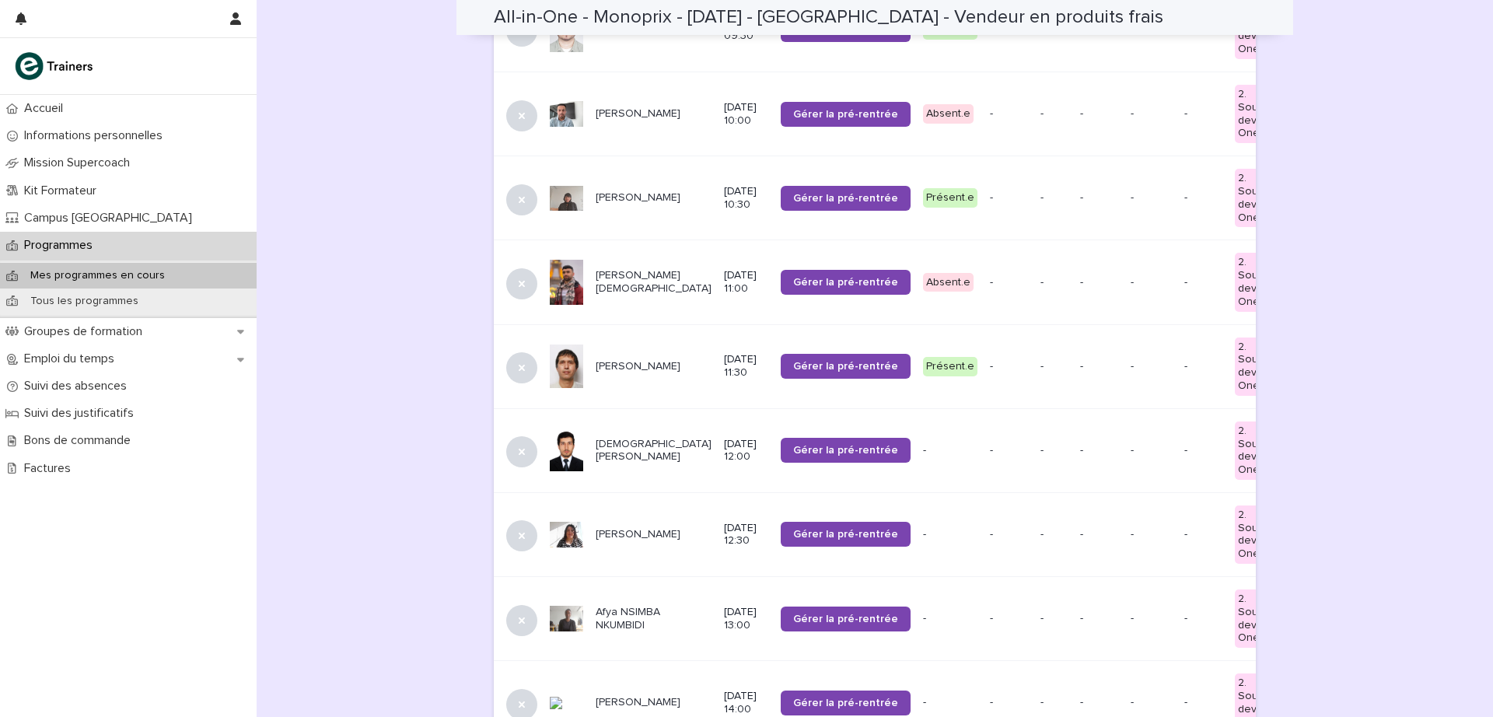
click at [793, 450] on span "Gérer la pré-rentrée" at bounding box center [845, 450] width 105 height 11
click at [623, 530] on p "Ouerda MOHANDI" at bounding box center [654, 534] width 116 height 13
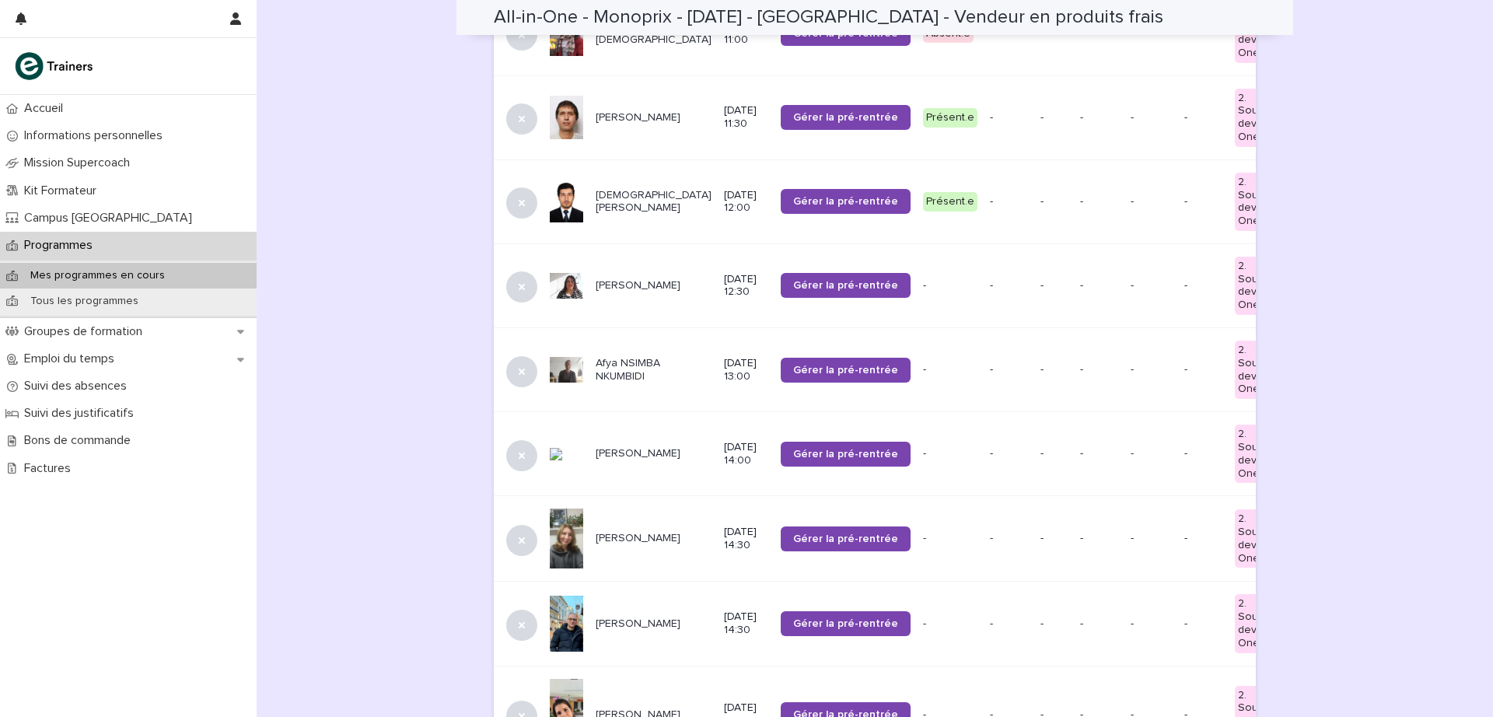
scroll to position [536, 0]
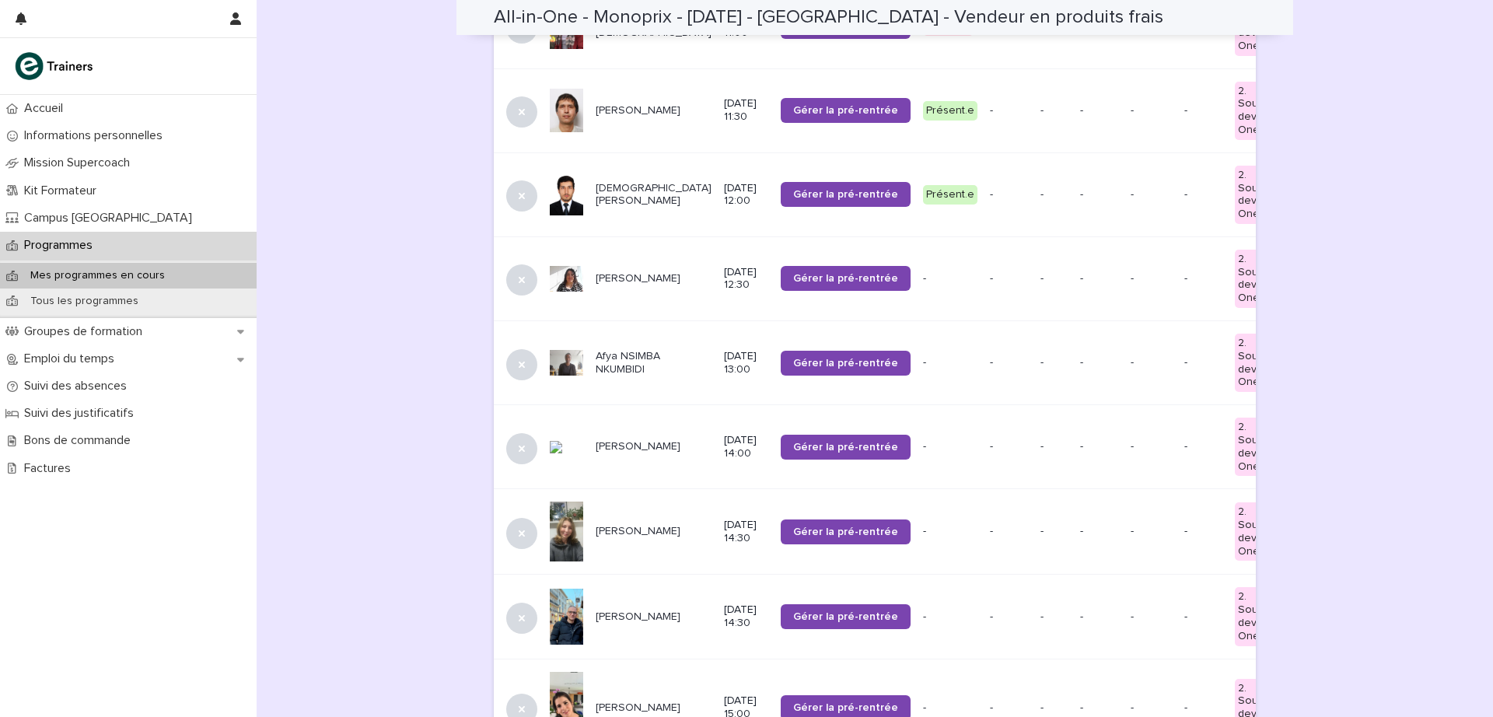
click at [793, 275] on span "Gérer la pré-rentrée" at bounding box center [845, 278] width 105 height 11
click at [613, 274] on p "Ouerda MOHANDI" at bounding box center [654, 278] width 116 height 13
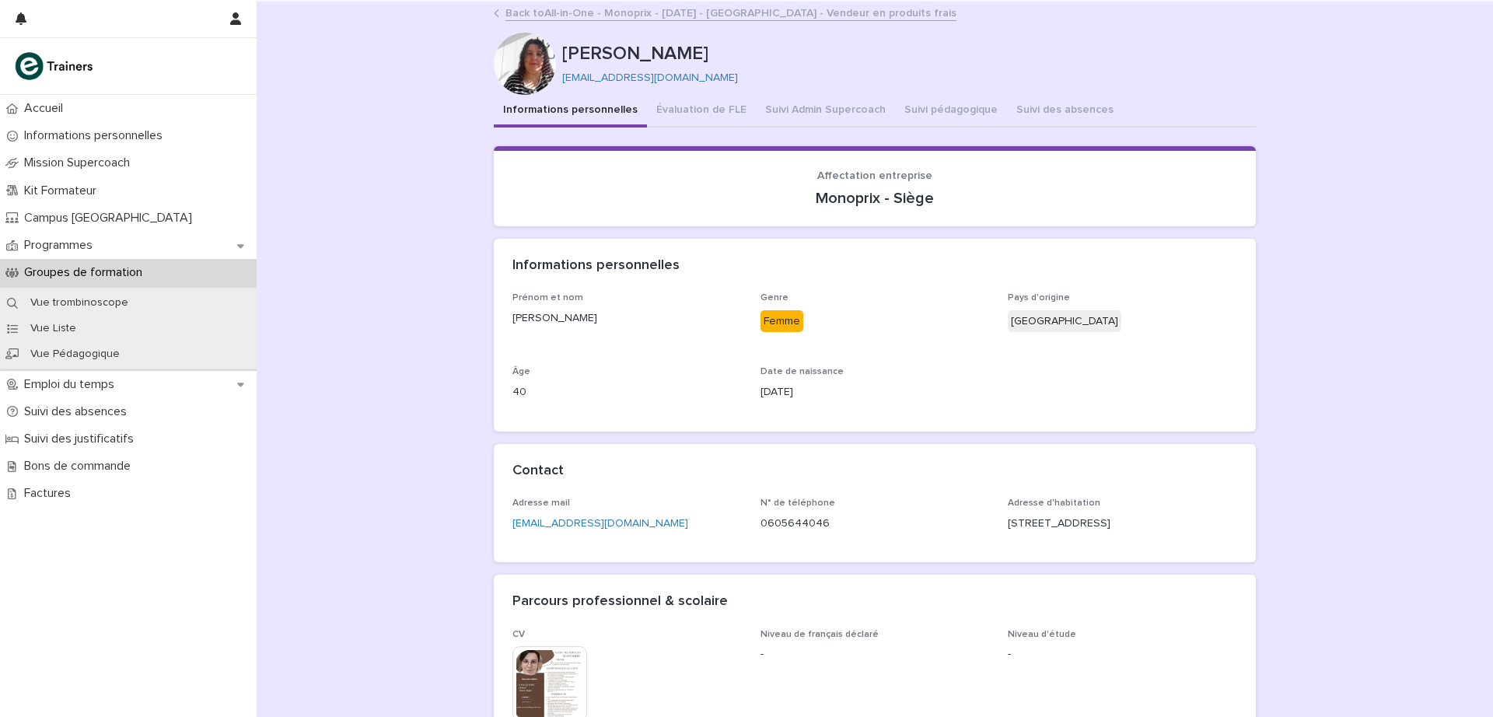
click at [812, 109] on button "Suivi Admin Supercoach" at bounding box center [825, 111] width 139 height 33
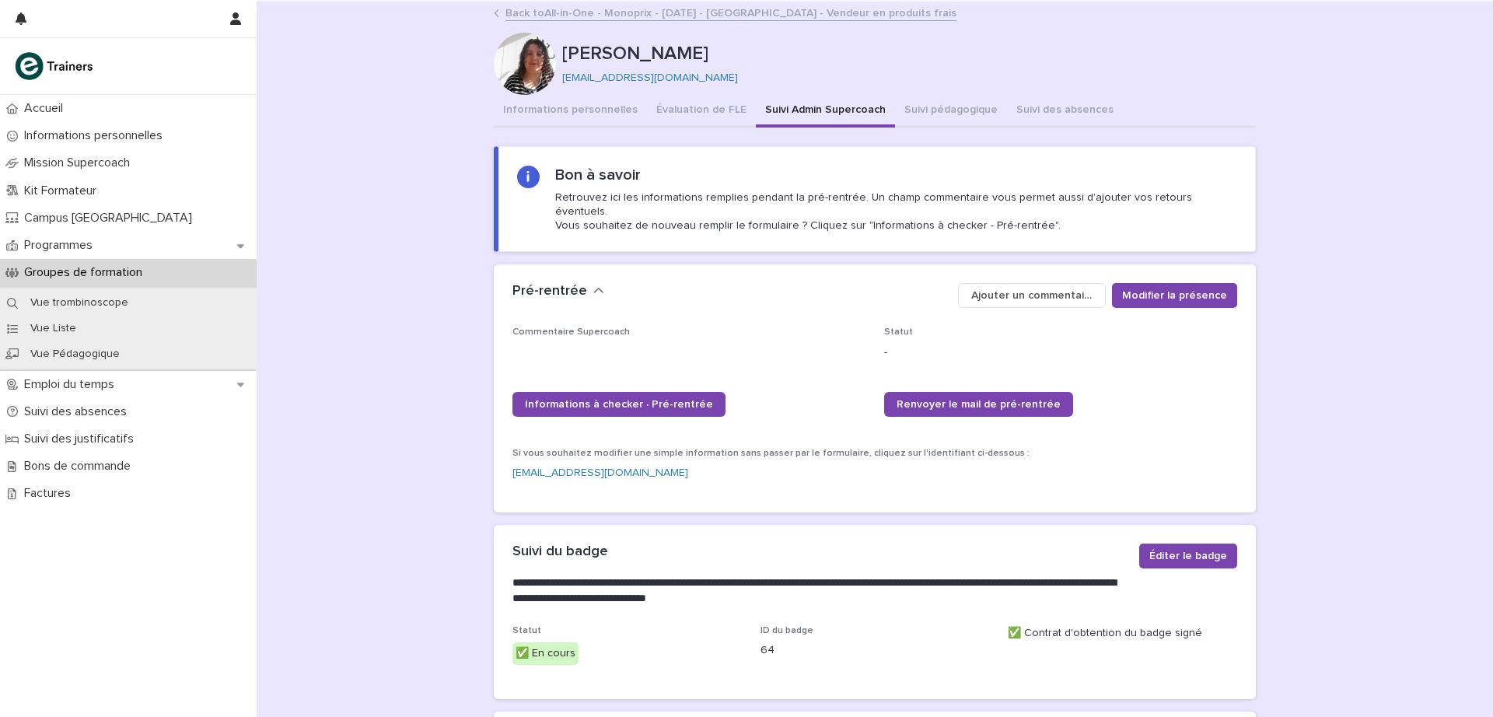
click at [530, 12] on link "Back to All-in-One - Monoprix - 24 - Septembre 2025 - Île-de-France - Vendeur e…" at bounding box center [731, 12] width 451 height 18
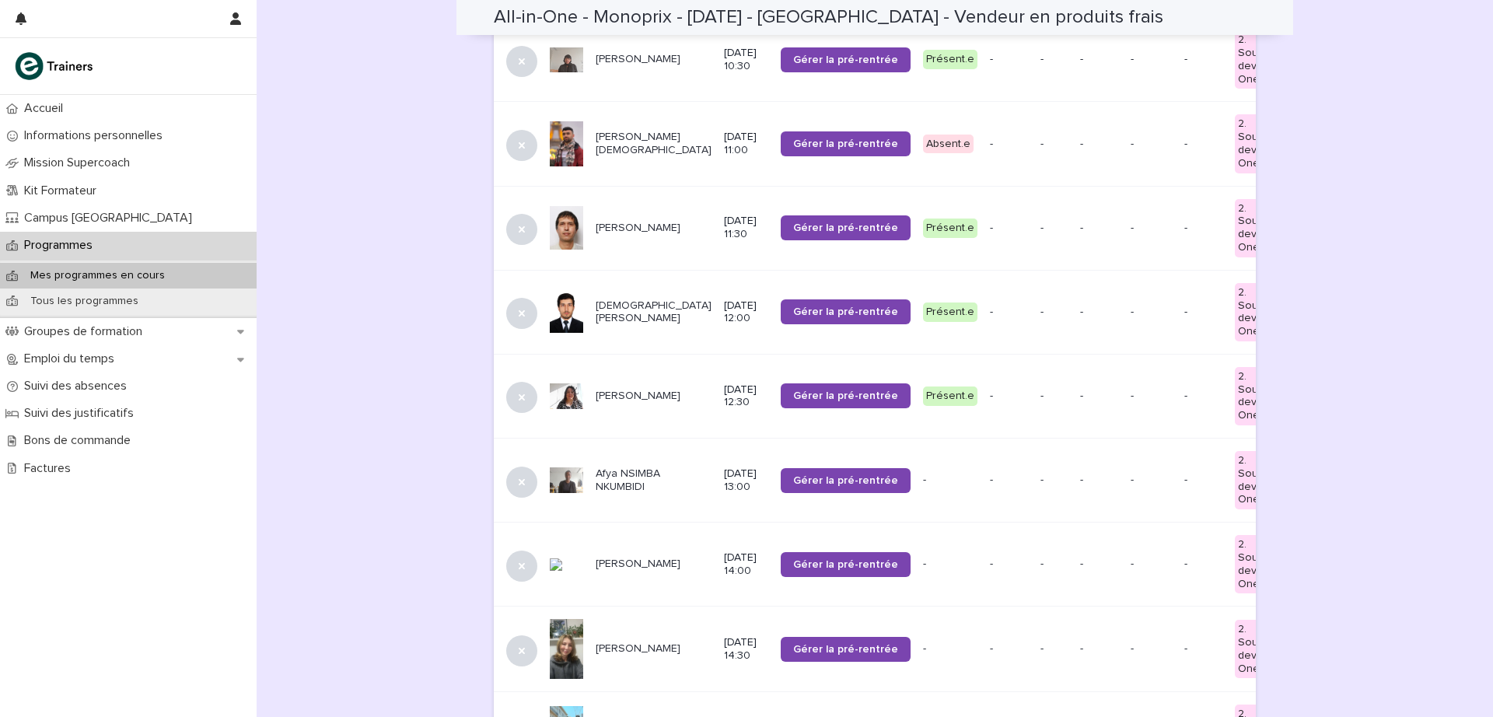
scroll to position [460, 0]
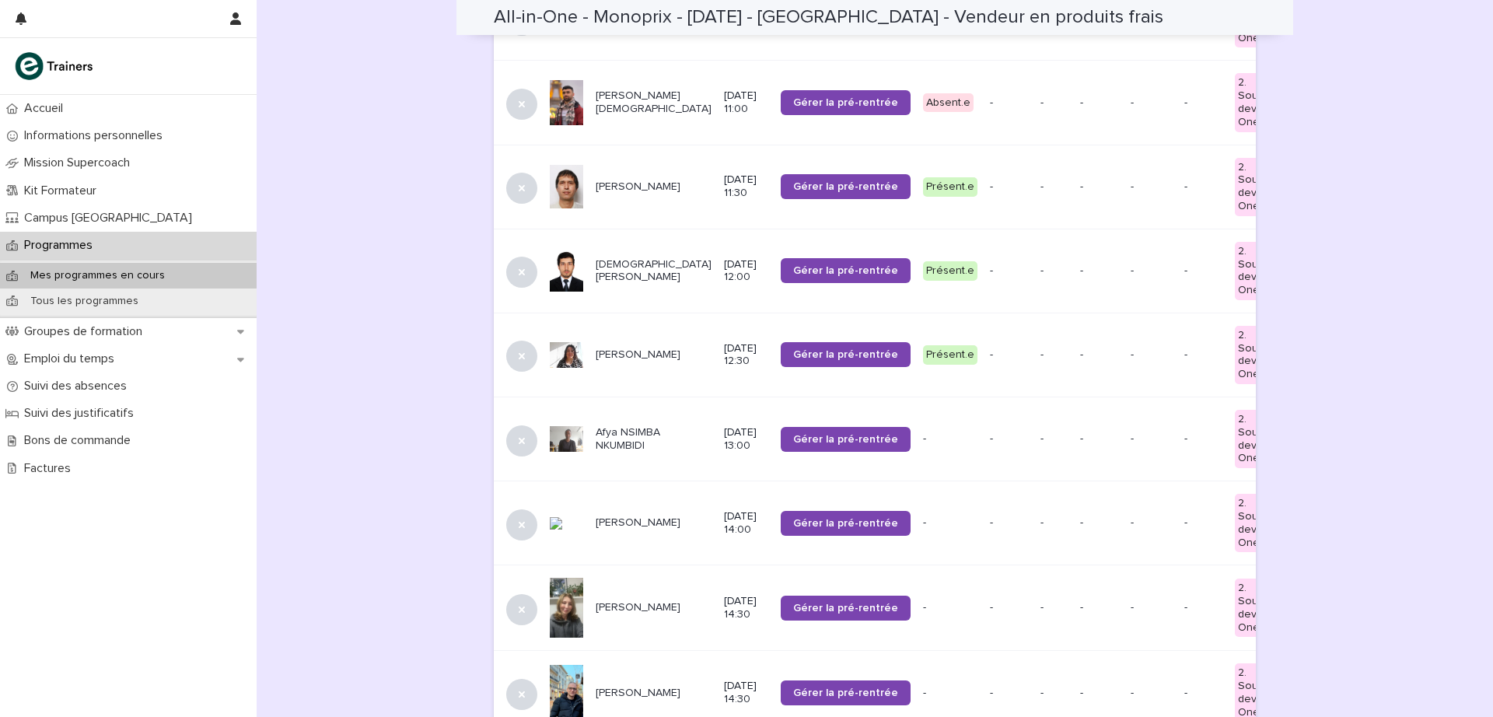
click at [619, 430] on p "Afya NSIMBA NKUMBIDI" at bounding box center [654, 439] width 116 height 26
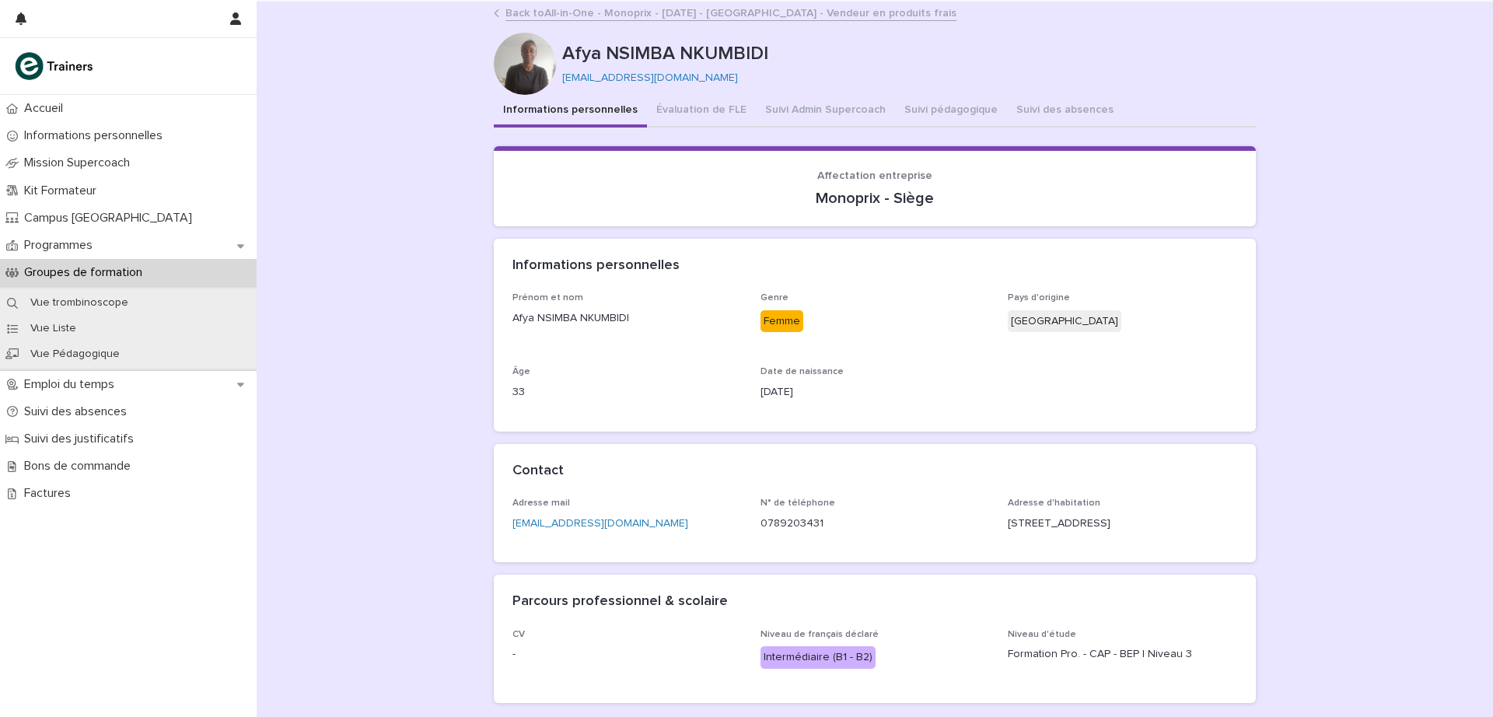
click at [800, 97] on button "Suivi Admin Supercoach" at bounding box center [825, 111] width 139 height 33
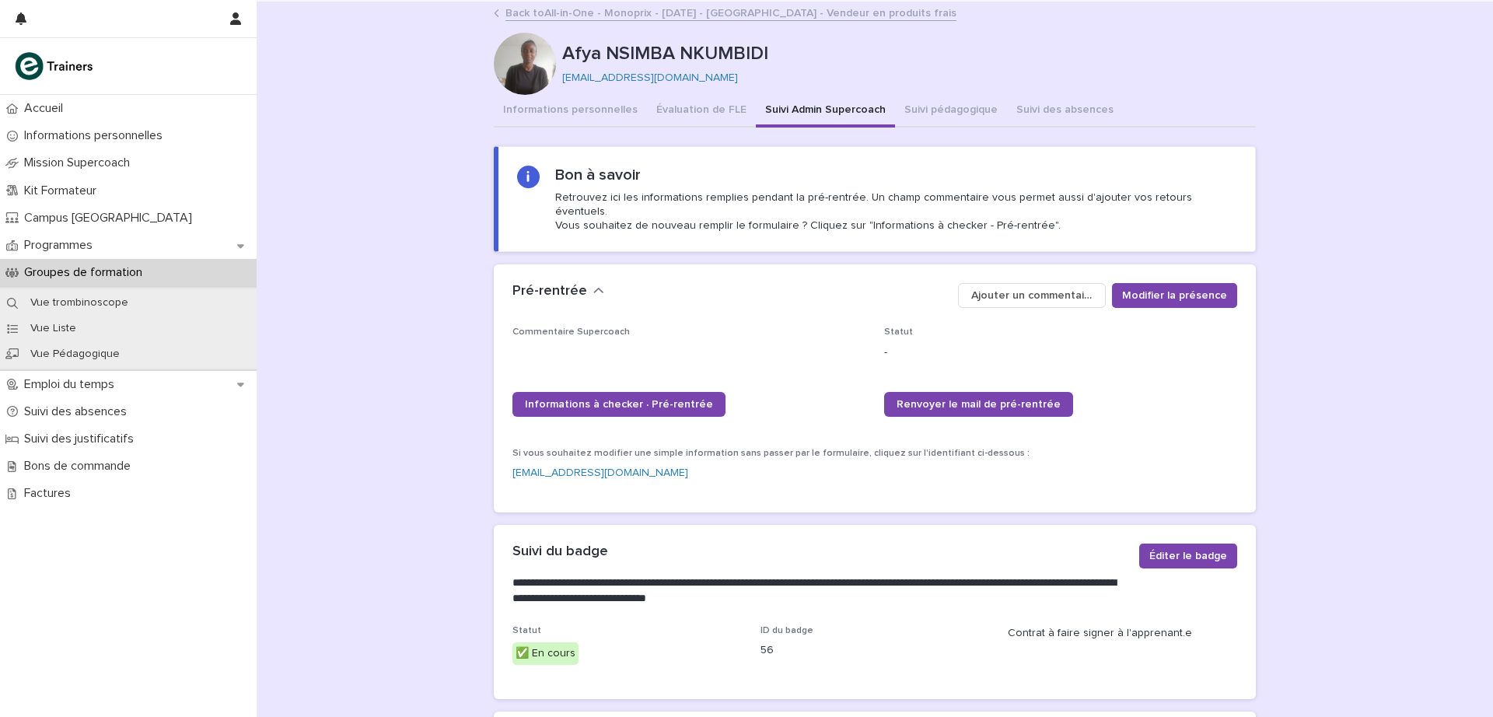
click at [587, 19] on link "Back to All-in-One - Monoprix - 24 - Septembre 2025 - Île-de-France - Vendeur e…" at bounding box center [731, 12] width 451 height 18
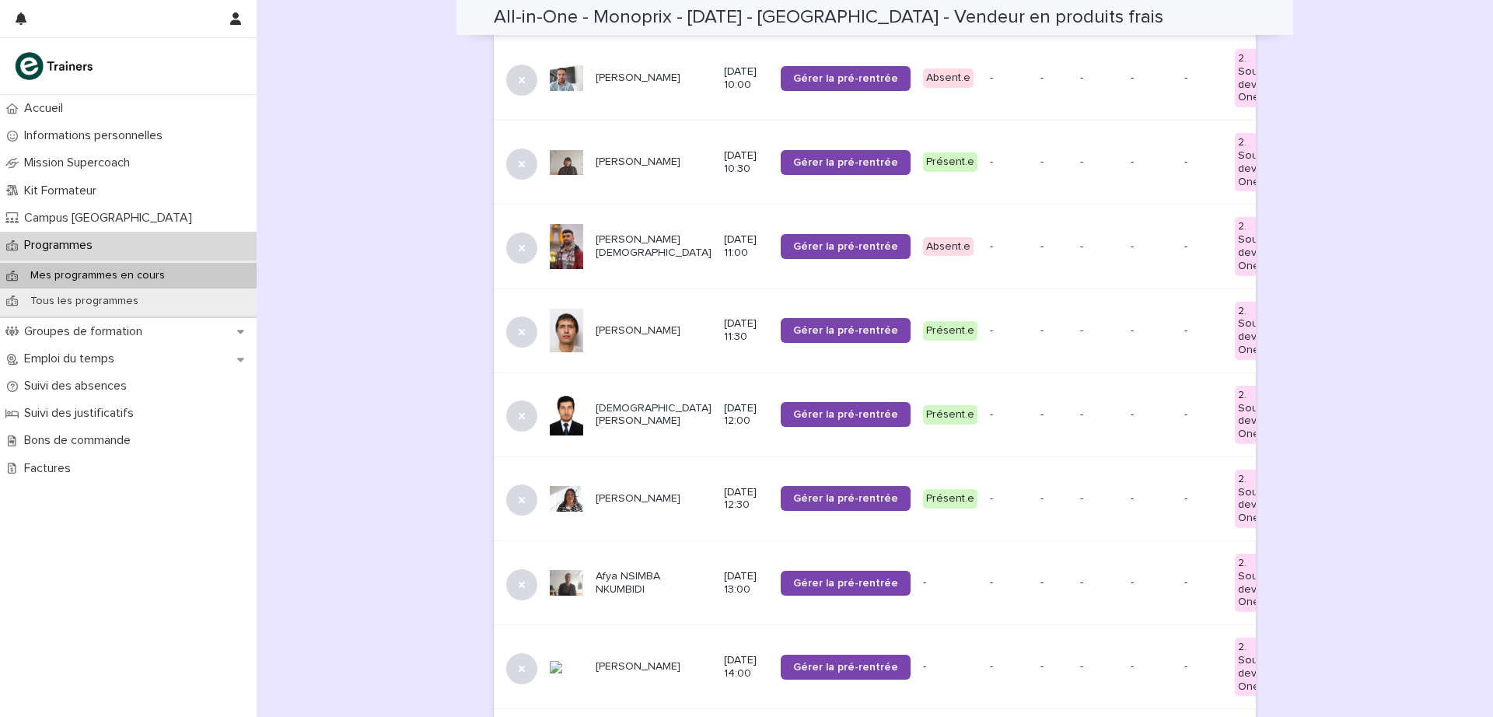
scroll to position [318, 0]
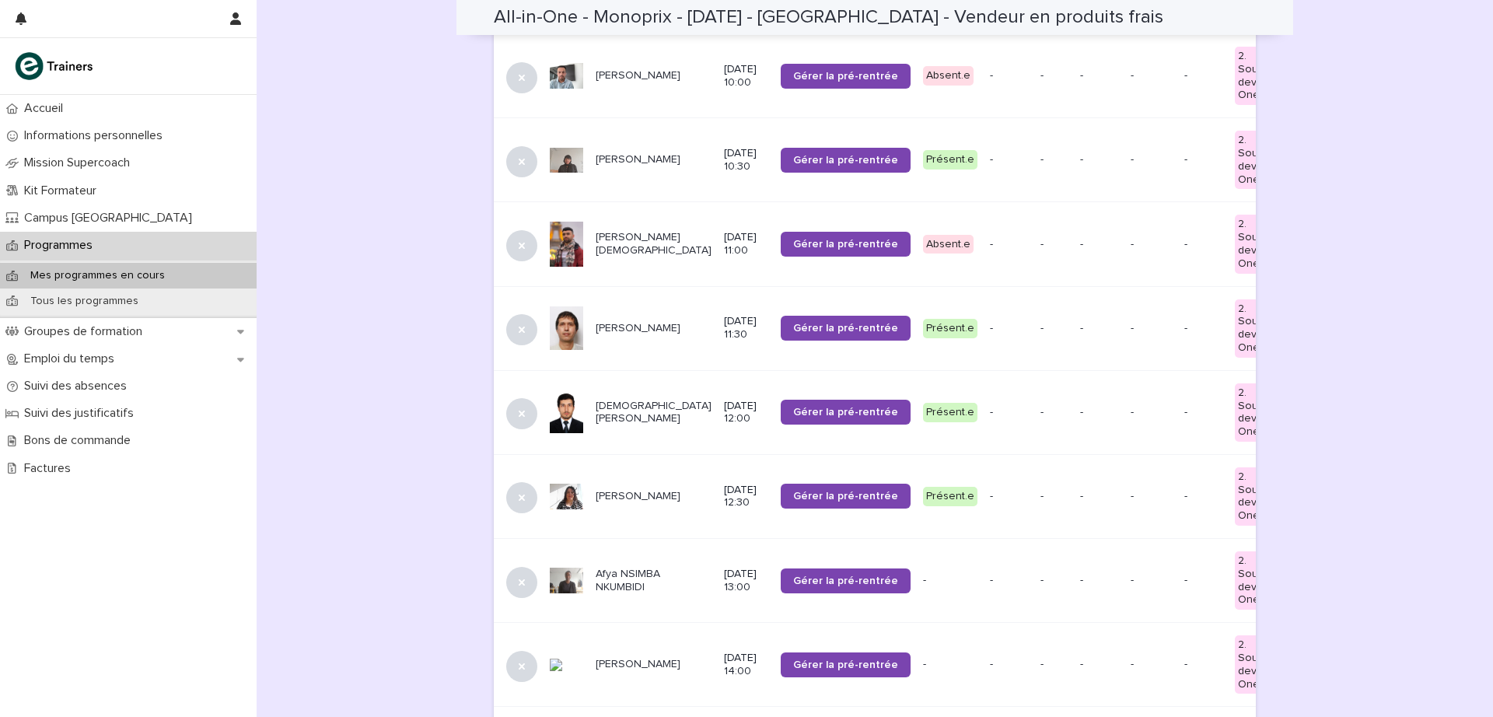
click at [793, 576] on span "Gérer la pré-rentrée" at bounding box center [845, 581] width 105 height 11
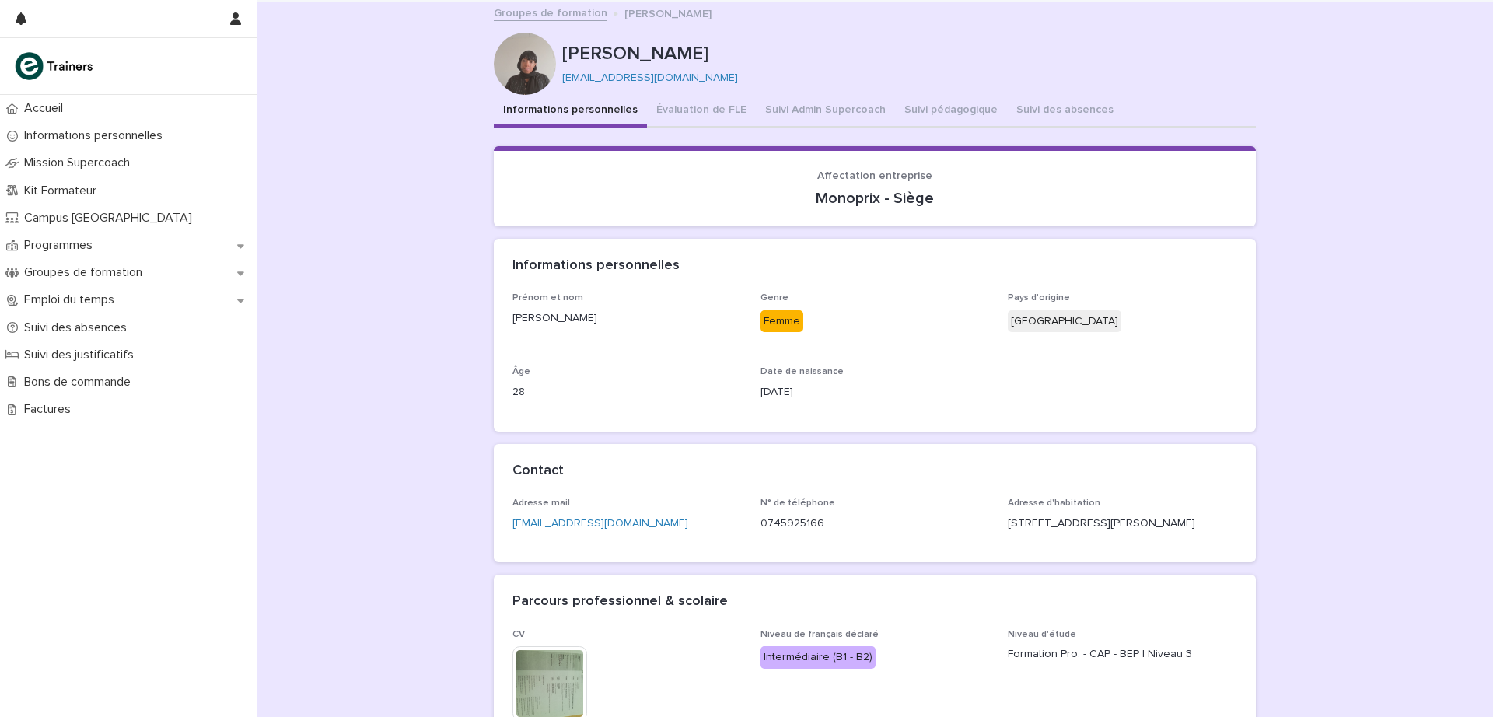
click at [830, 109] on button "Suivi Admin Supercoach" at bounding box center [825, 111] width 139 height 33
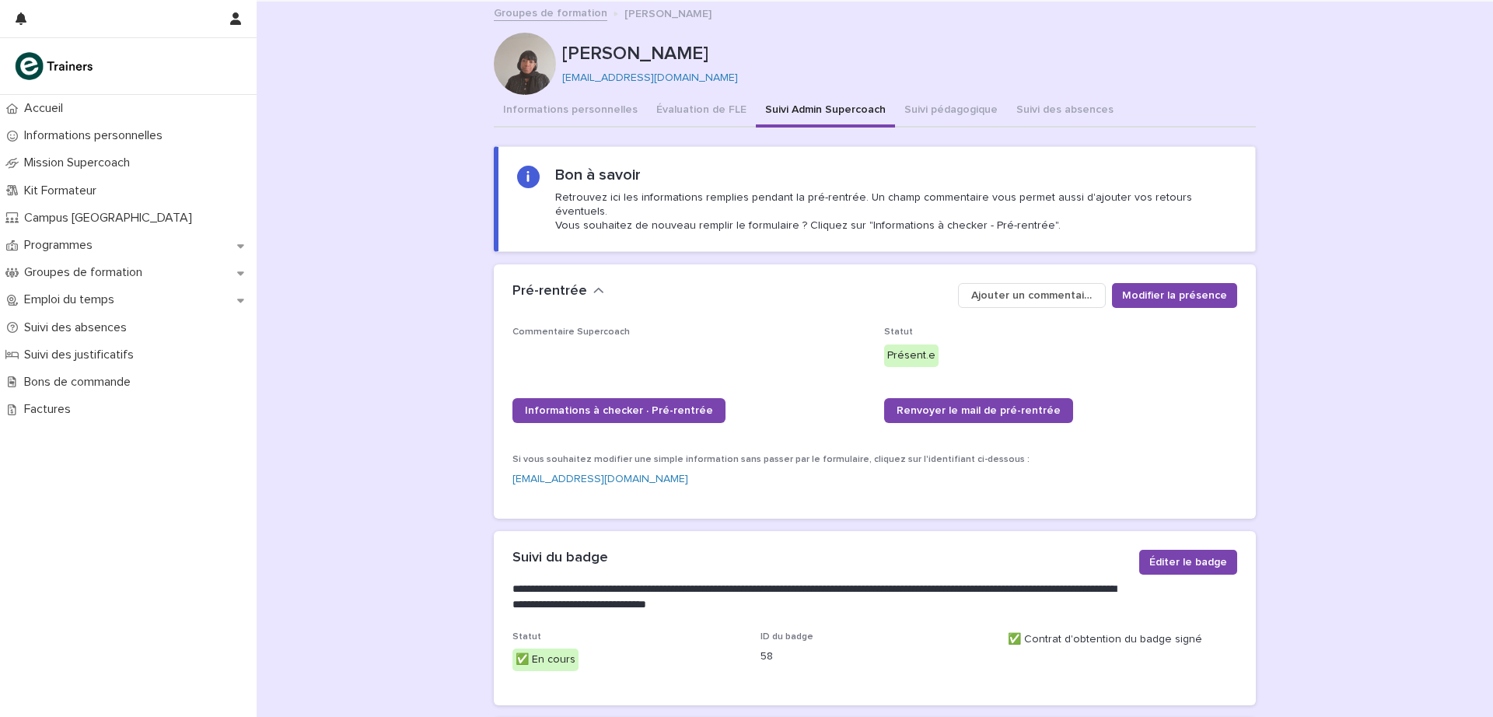
click at [545, 108] on button "Informations personnelles" at bounding box center [570, 111] width 153 height 33
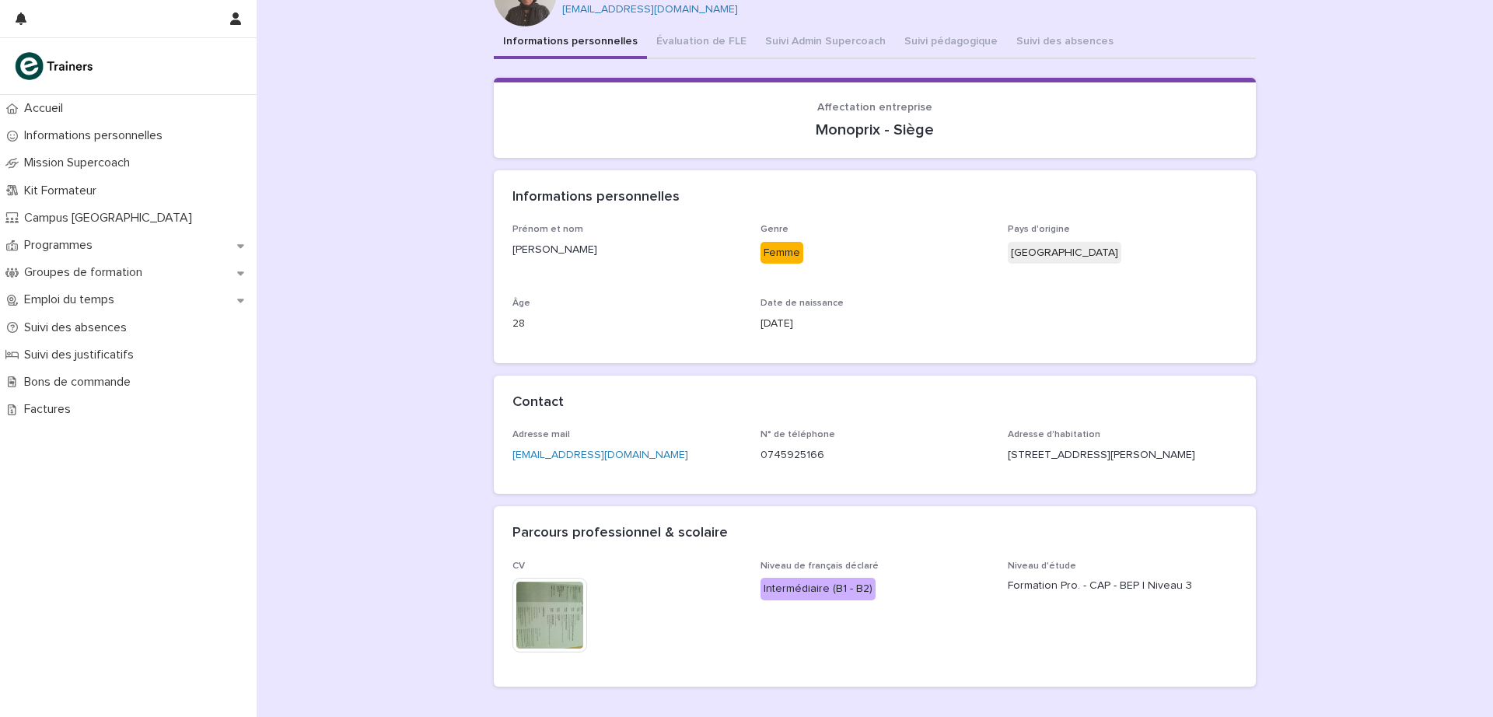
scroll to position [72, 0]
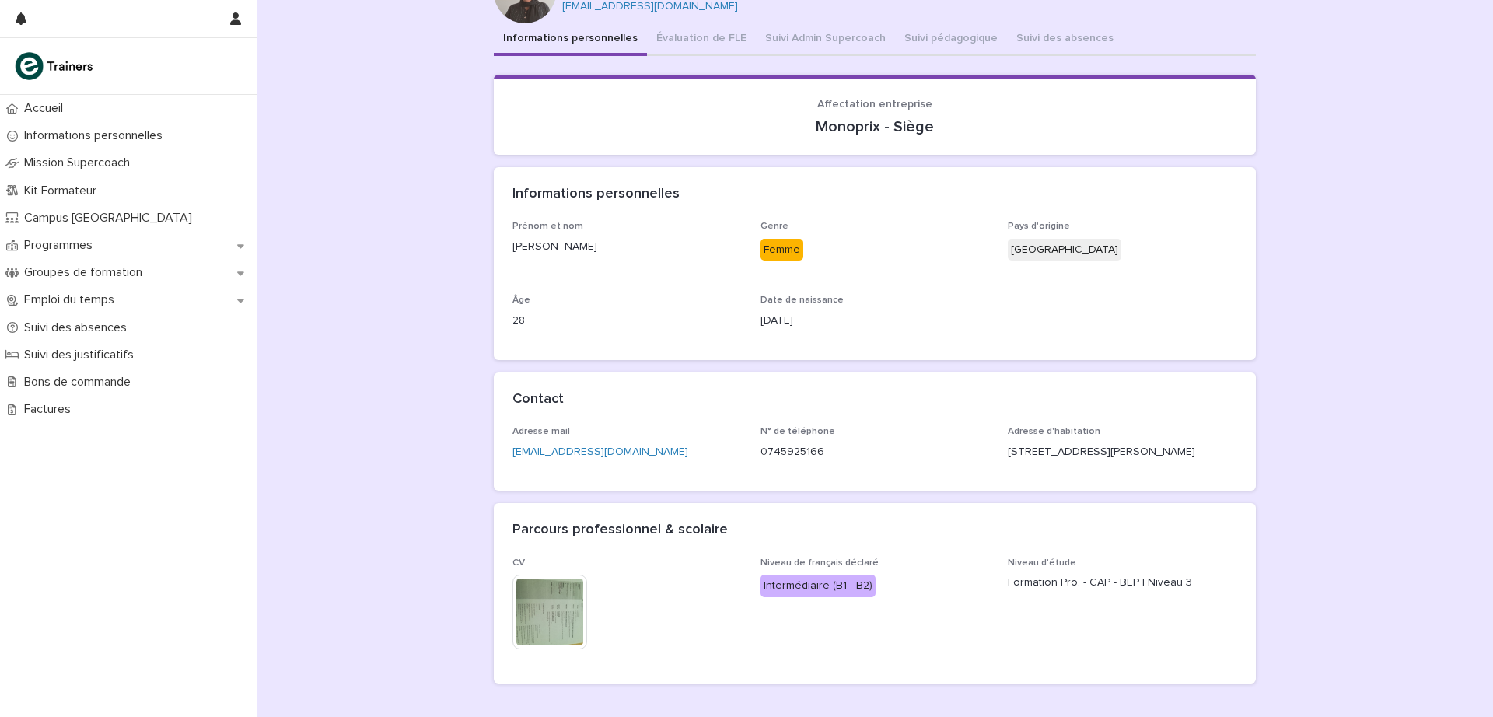
click at [1182, 460] on p "[STREET_ADDRESS][PERSON_NAME]" at bounding box center [1122, 452] width 229 height 16
click at [812, 31] on div "Informations personnelles Évaluation de FLE Suivi Admin Supercoach Suivi pédago…" at bounding box center [875, 360] width 762 height 674
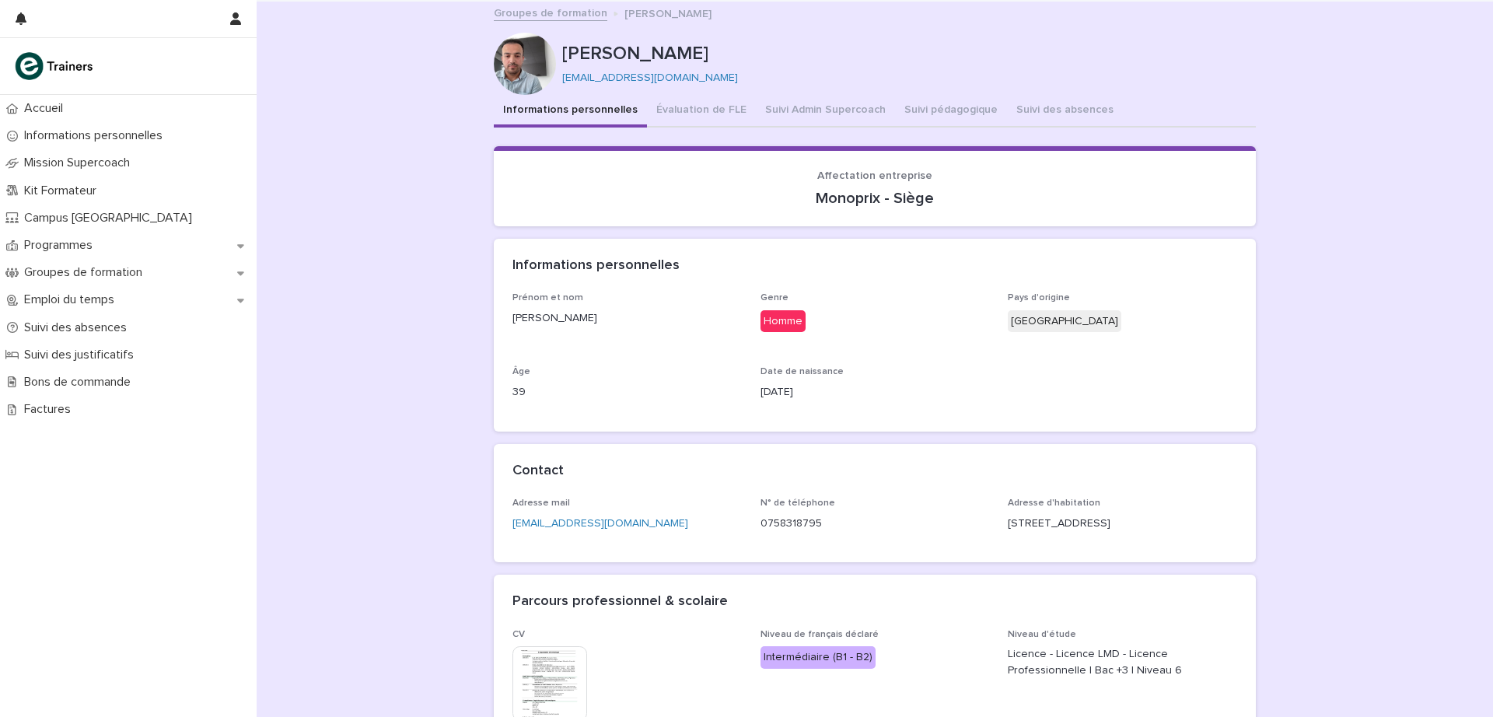
click at [830, 107] on button "Suivi Admin Supercoach" at bounding box center [825, 111] width 139 height 33
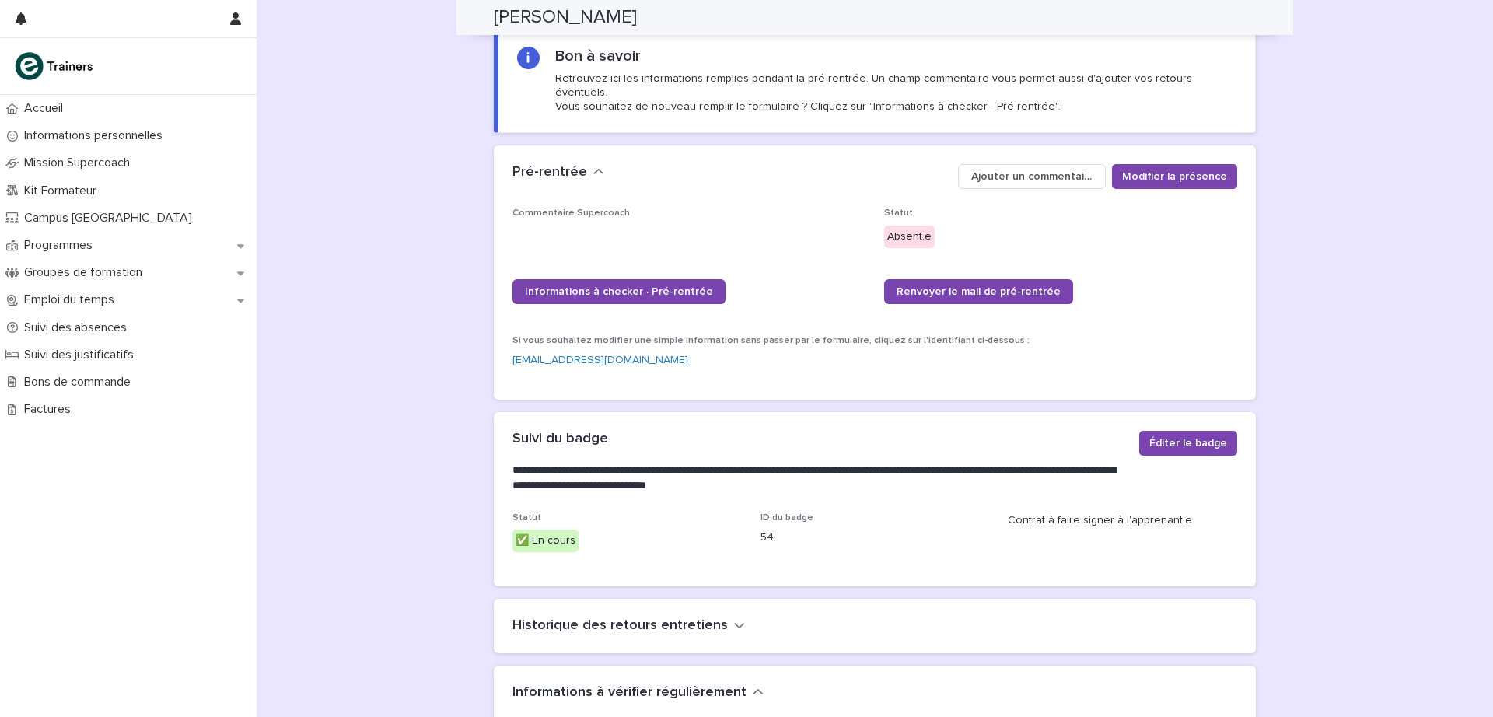
scroll to position [107, 0]
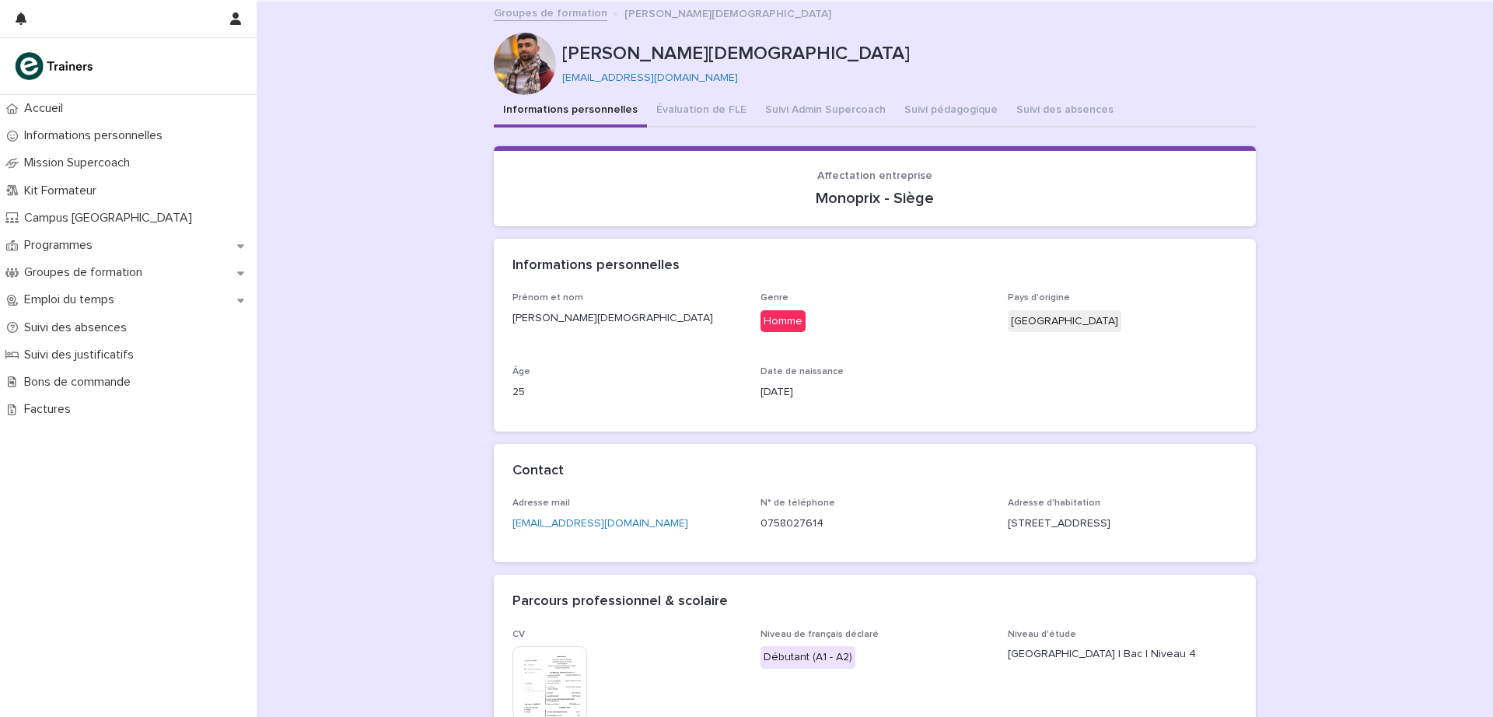
click at [96, 250] on p "Programmes" at bounding box center [61, 245] width 87 height 15
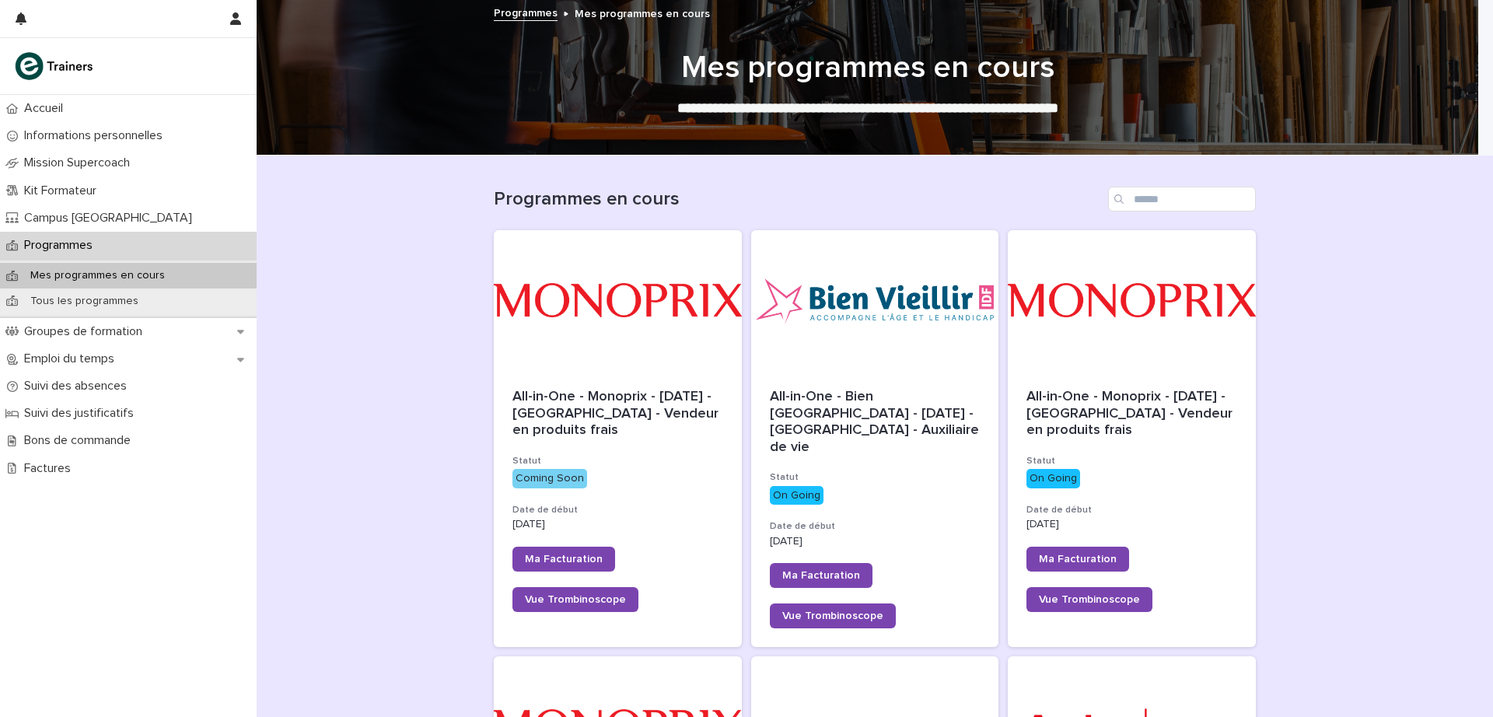
click at [630, 394] on span "All-in-One - Monoprix - 24 - Septembre 2025 - Île-de-France - Vendeur en produi…" at bounding box center [618, 413] width 210 height 47
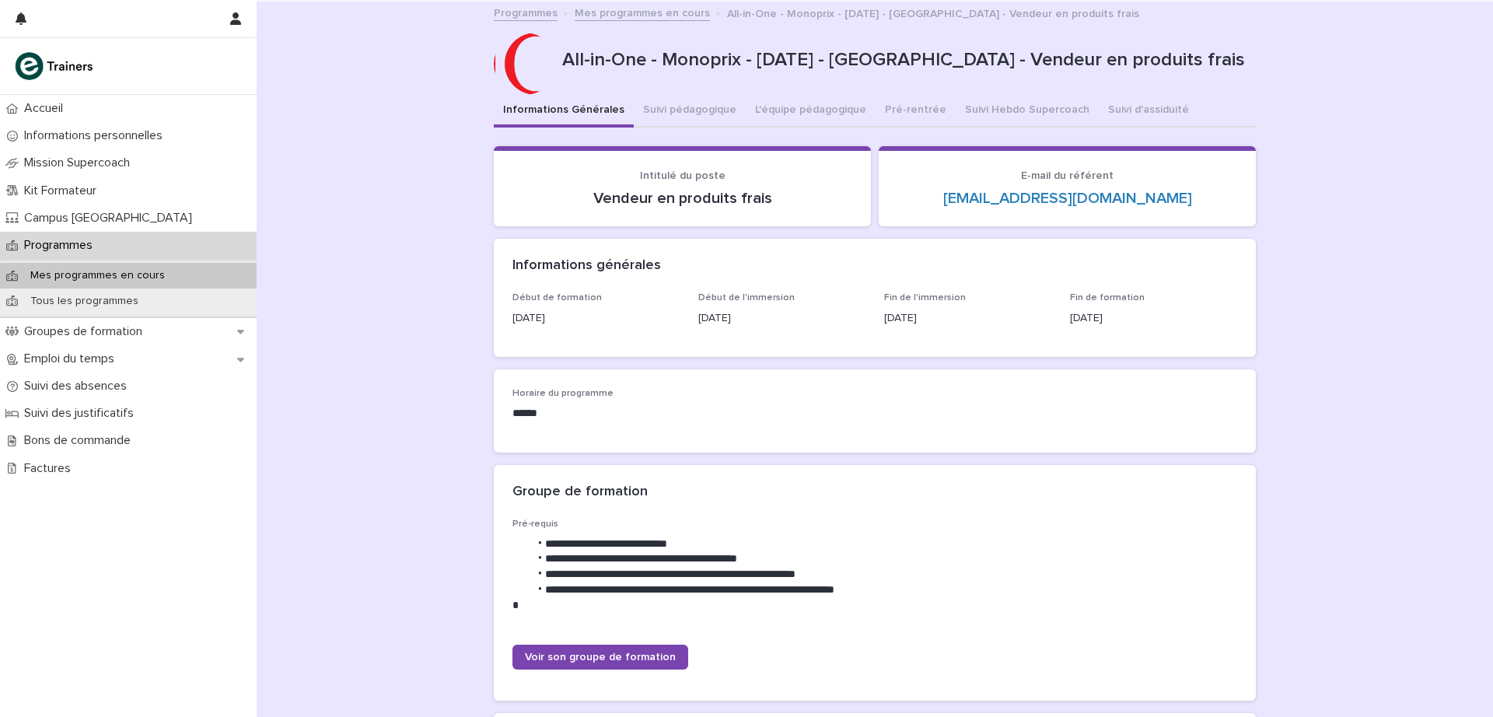
click at [912, 109] on button "Pré-rentrée" at bounding box center [916, 111] width 80 height 33
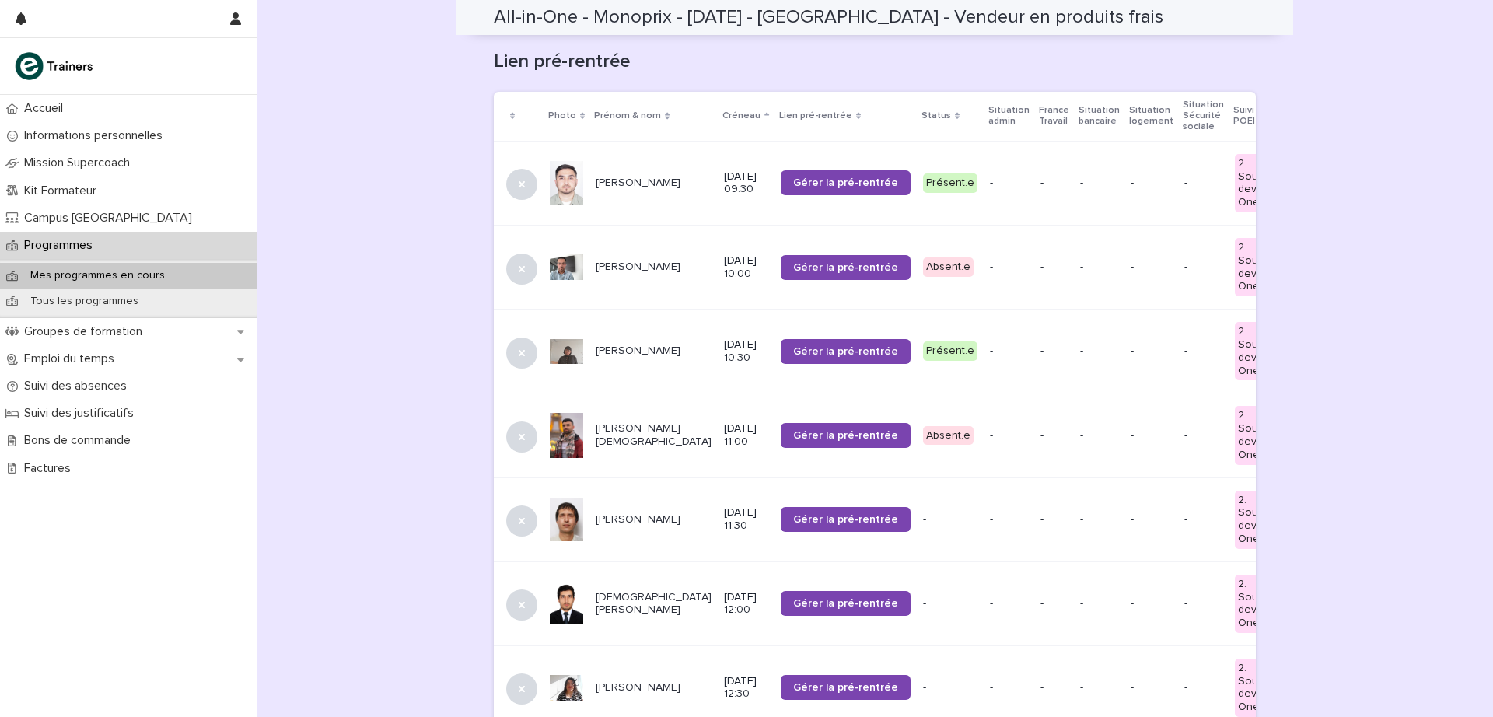
scroll to position [18, 0]
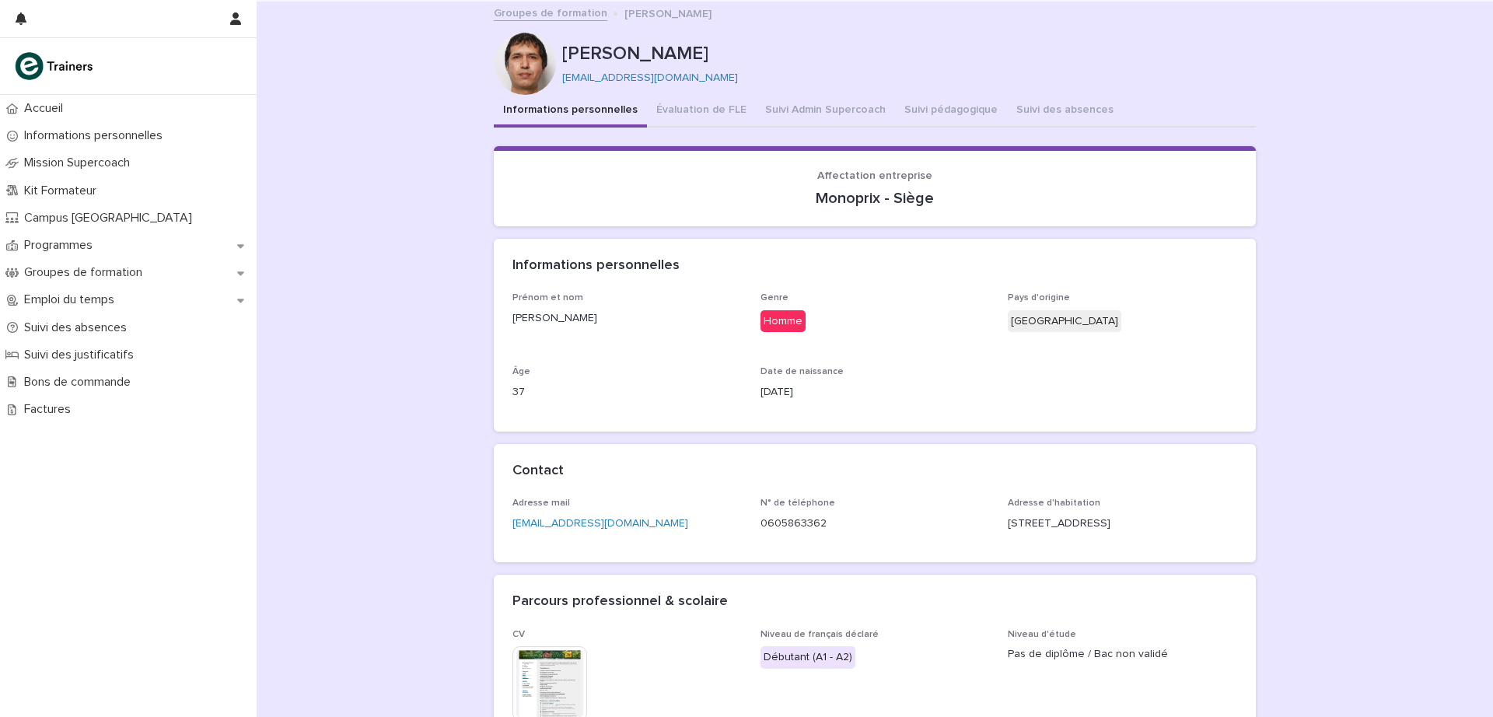
click at [801, 107] on button "Suivi Admin Supercoach" at bounding box center [825, 111] width 139 height 33
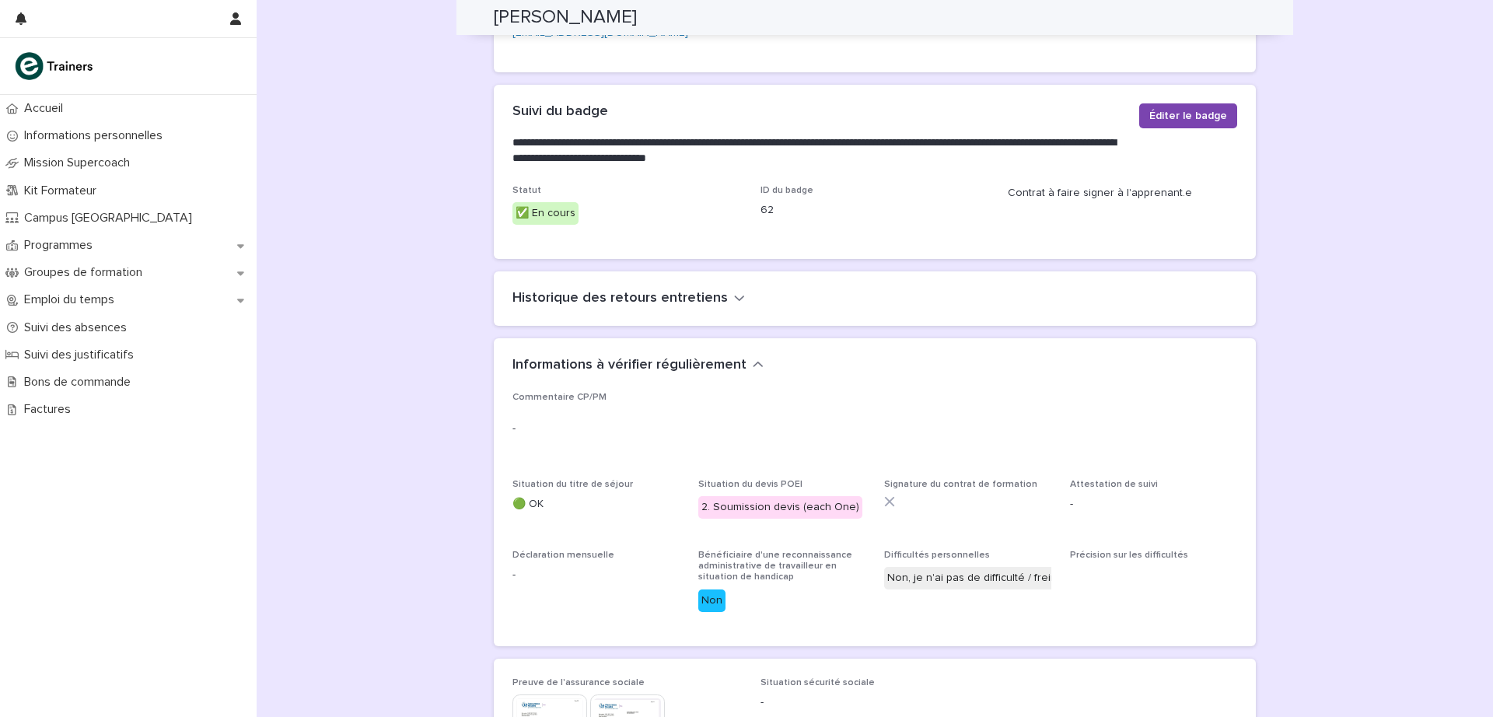
scroll to position [448, 0]
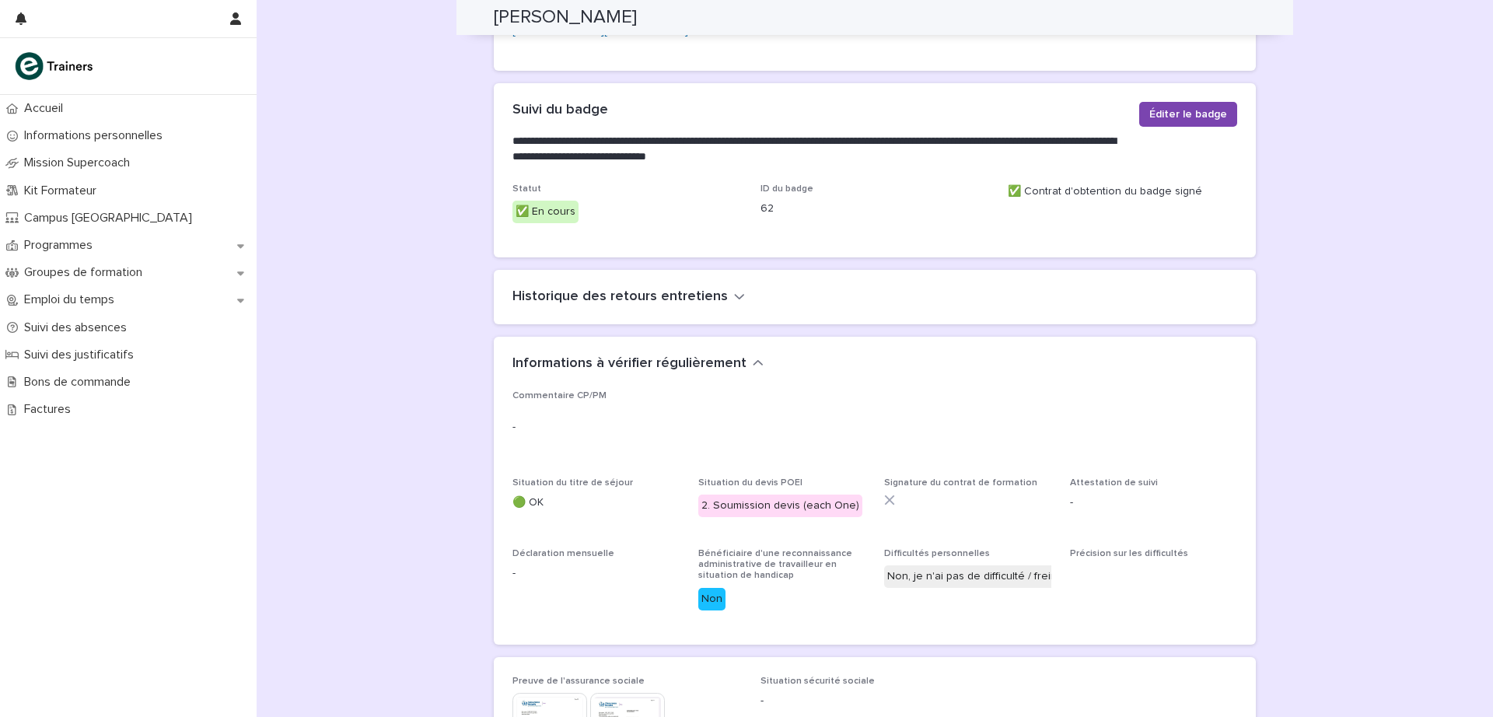
click at [952, 513] on span "Signature du contrat de formation" at bounding box center [967, 504] width 167 height 52
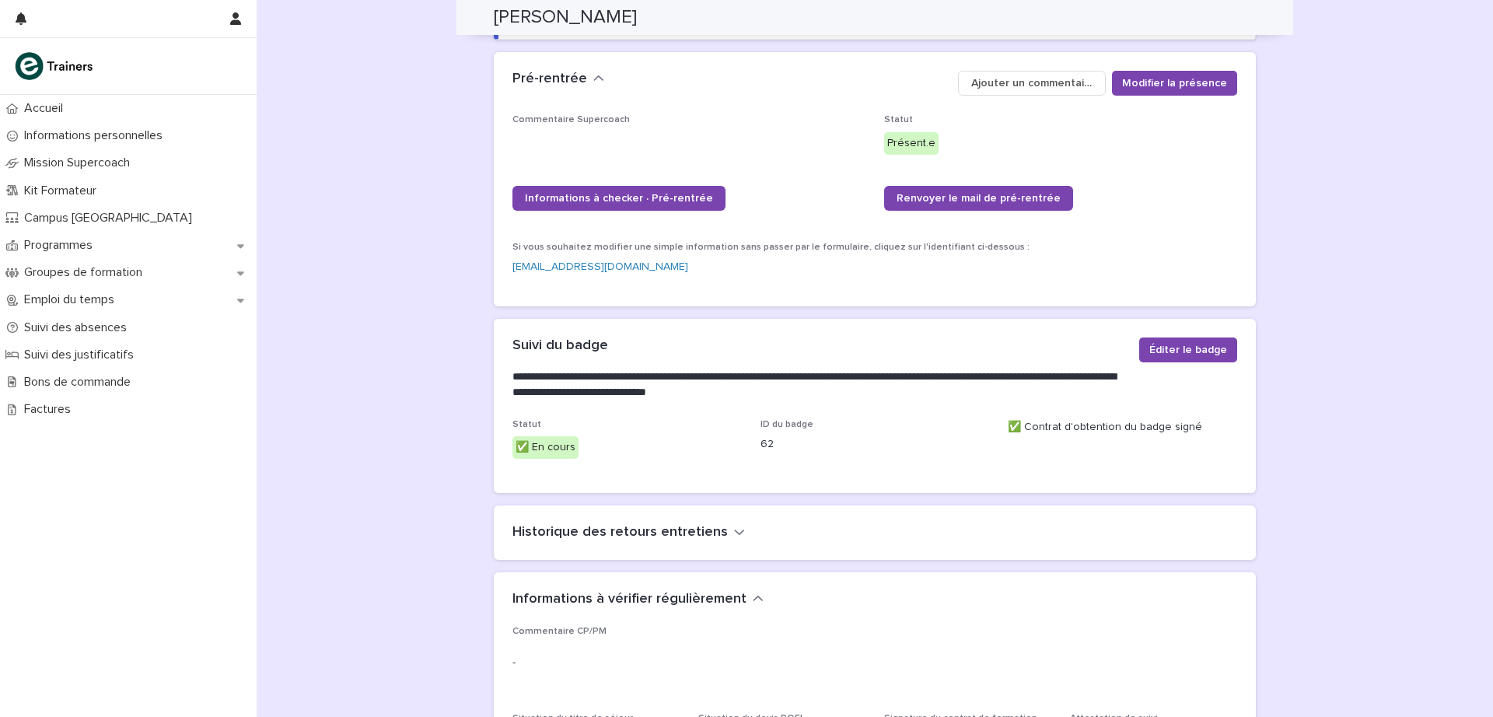
scroll to position [0, 0]
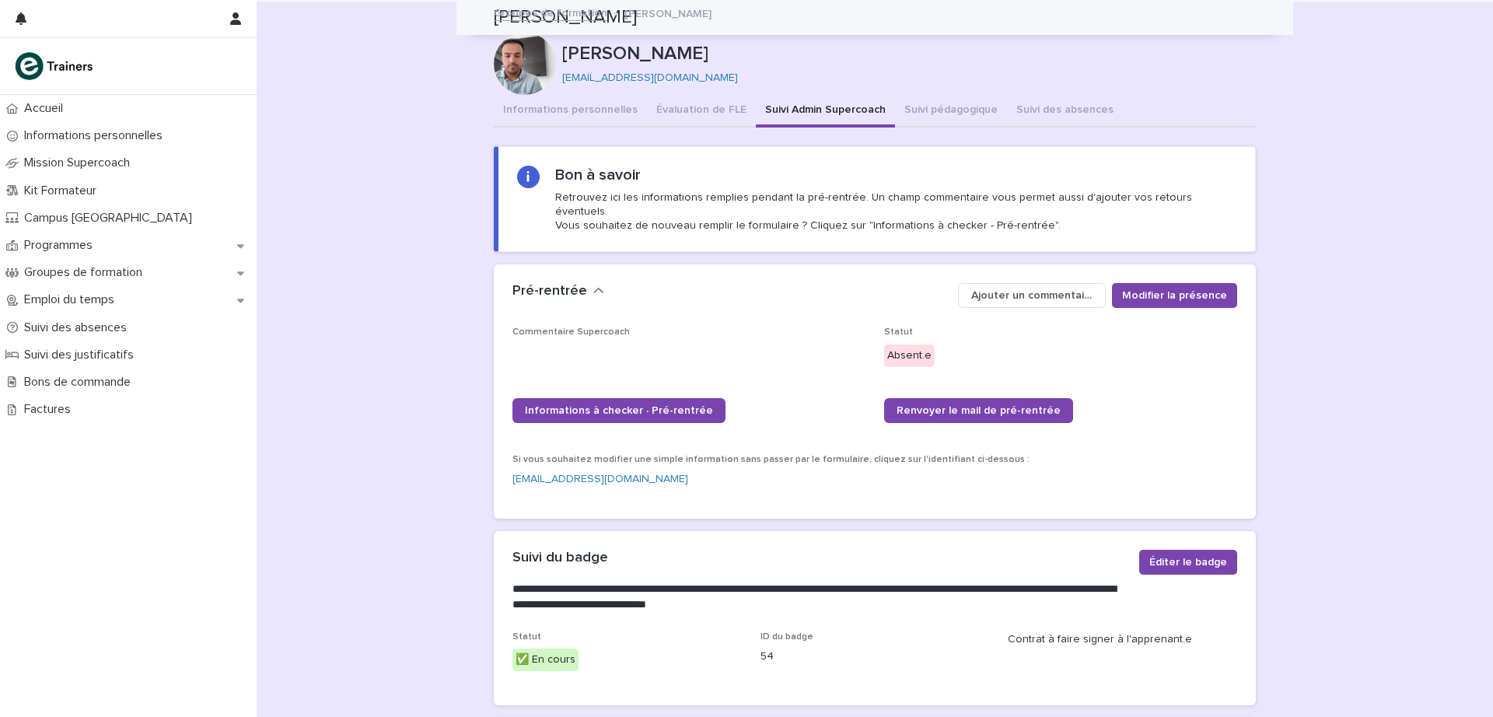
scroll to position [107, 0]
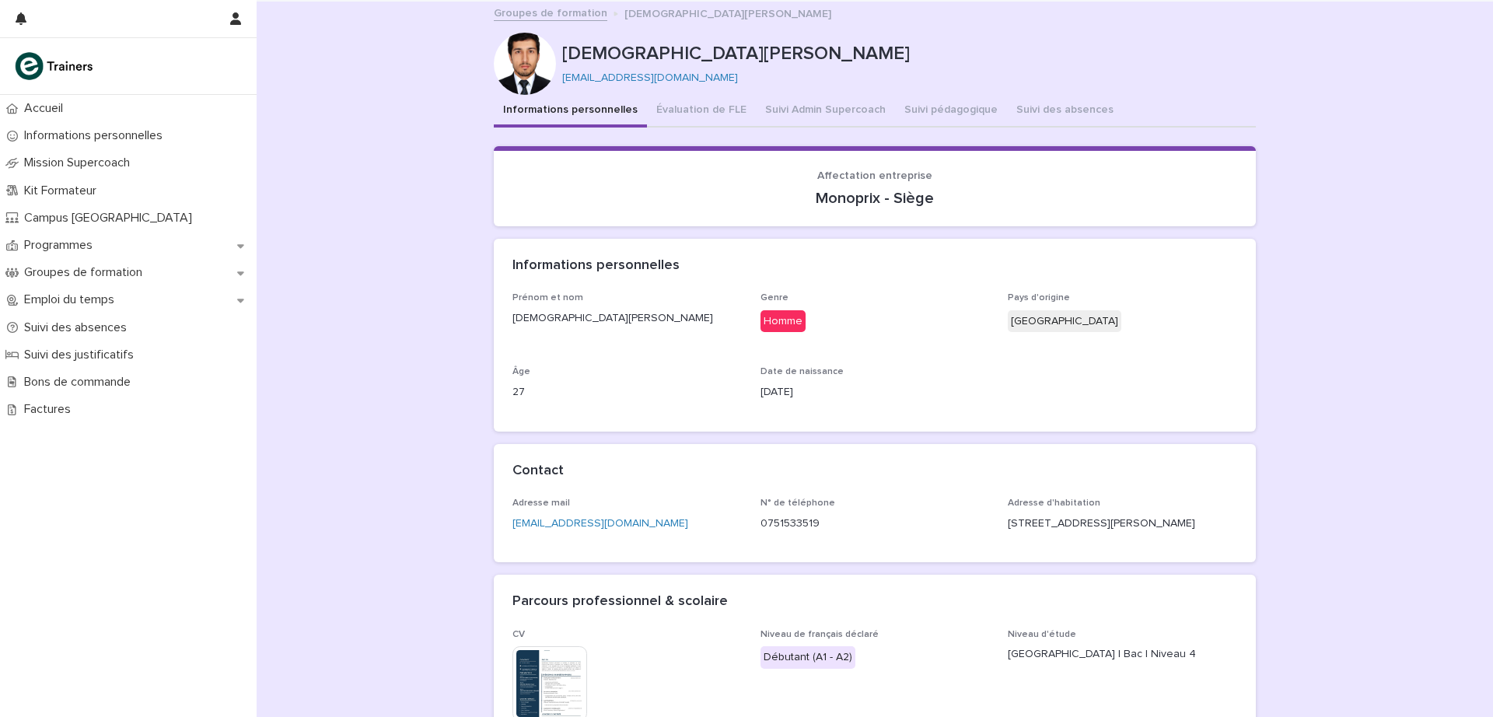
drag, startPoint x: 809, startPoint y: 110, endPoint x: 1353, endPoint y: 315, distance: 581.6
click at [809, 111] on button "Suivi Admin Supercoach" at bounding box center [825, 111] width 139 height 33
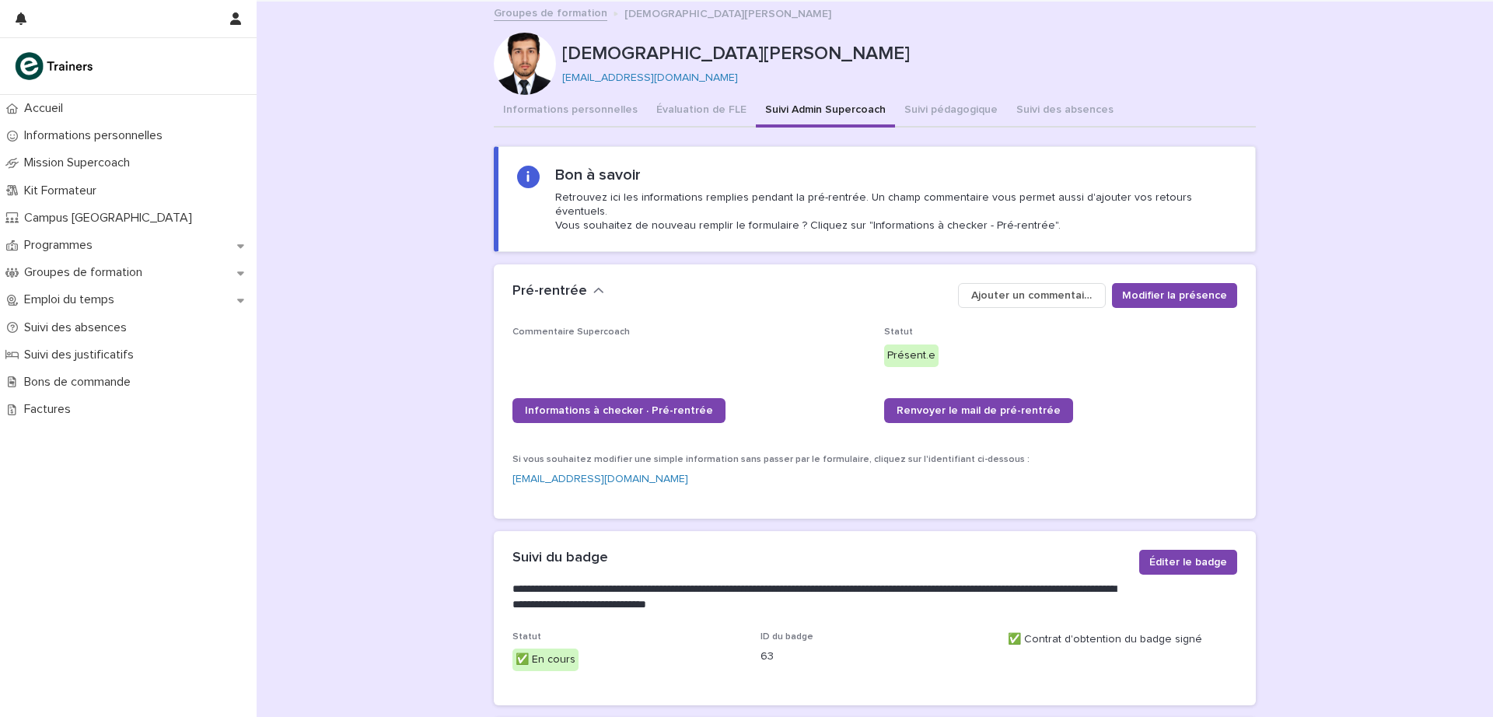
click at [930, 109] on button "Suivi pédagogique" at bounding box center [951, 111] width 112 height 33
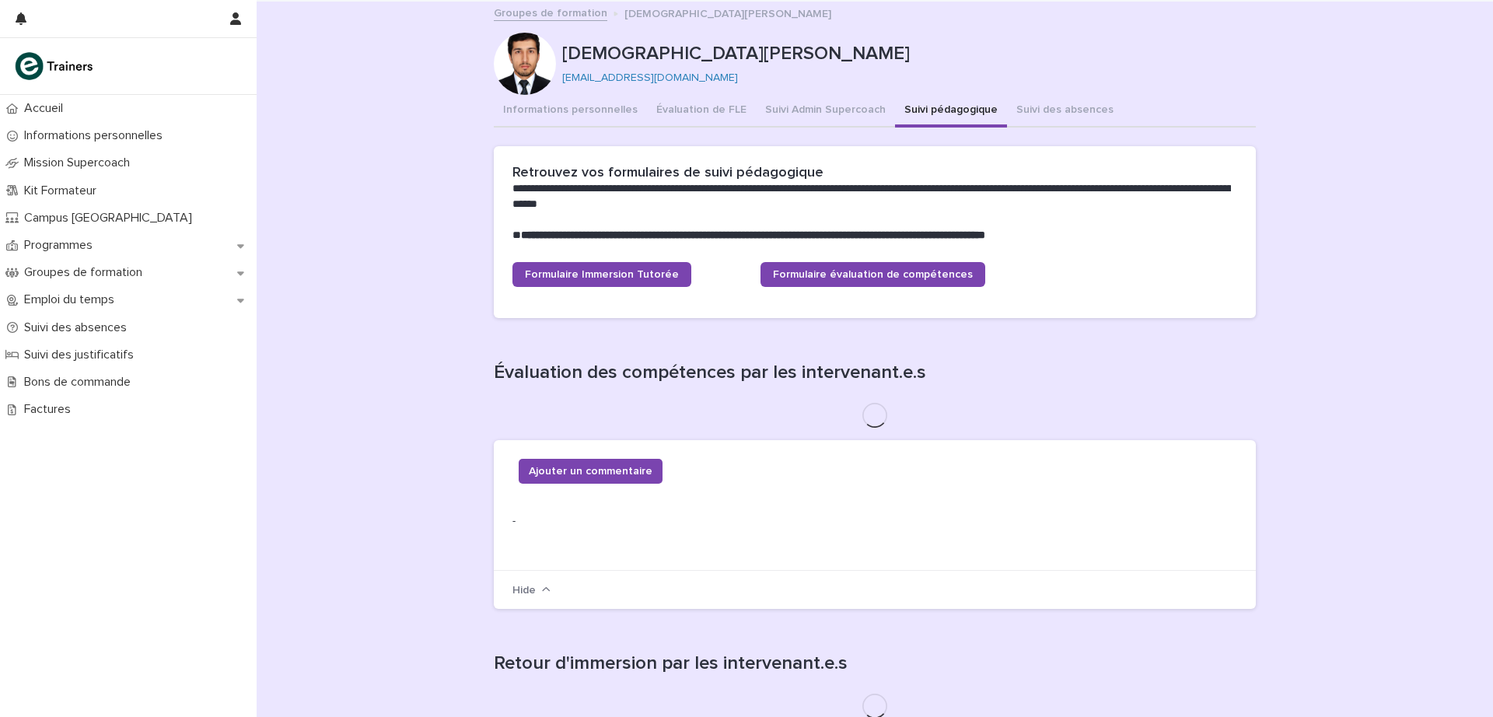
click at [828, 103] on button "Suivi Admin Supercoach" at bounding box center [825, 111] width 139 height 33
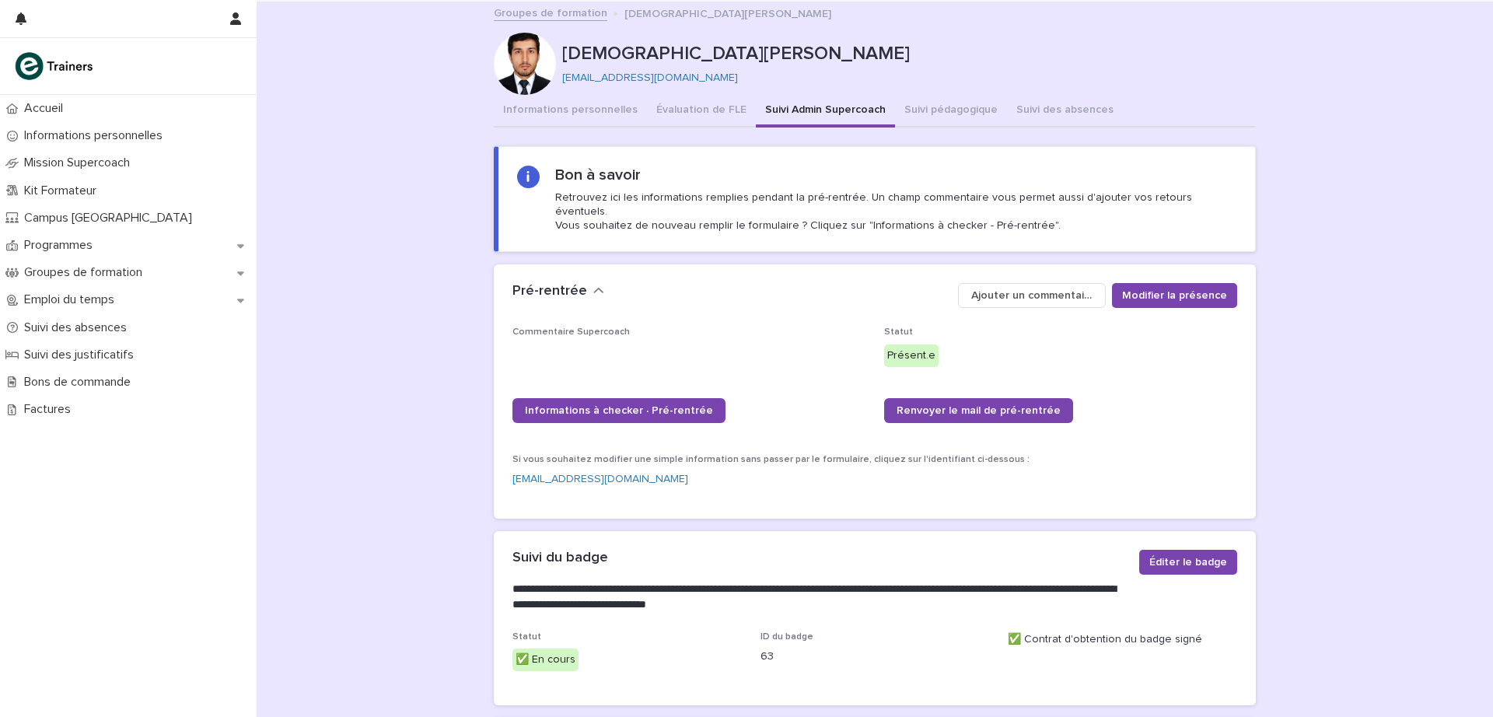
click at [575, 109] on button "Informations personnelles" at bounding box center [570, 111] width 153 height 33
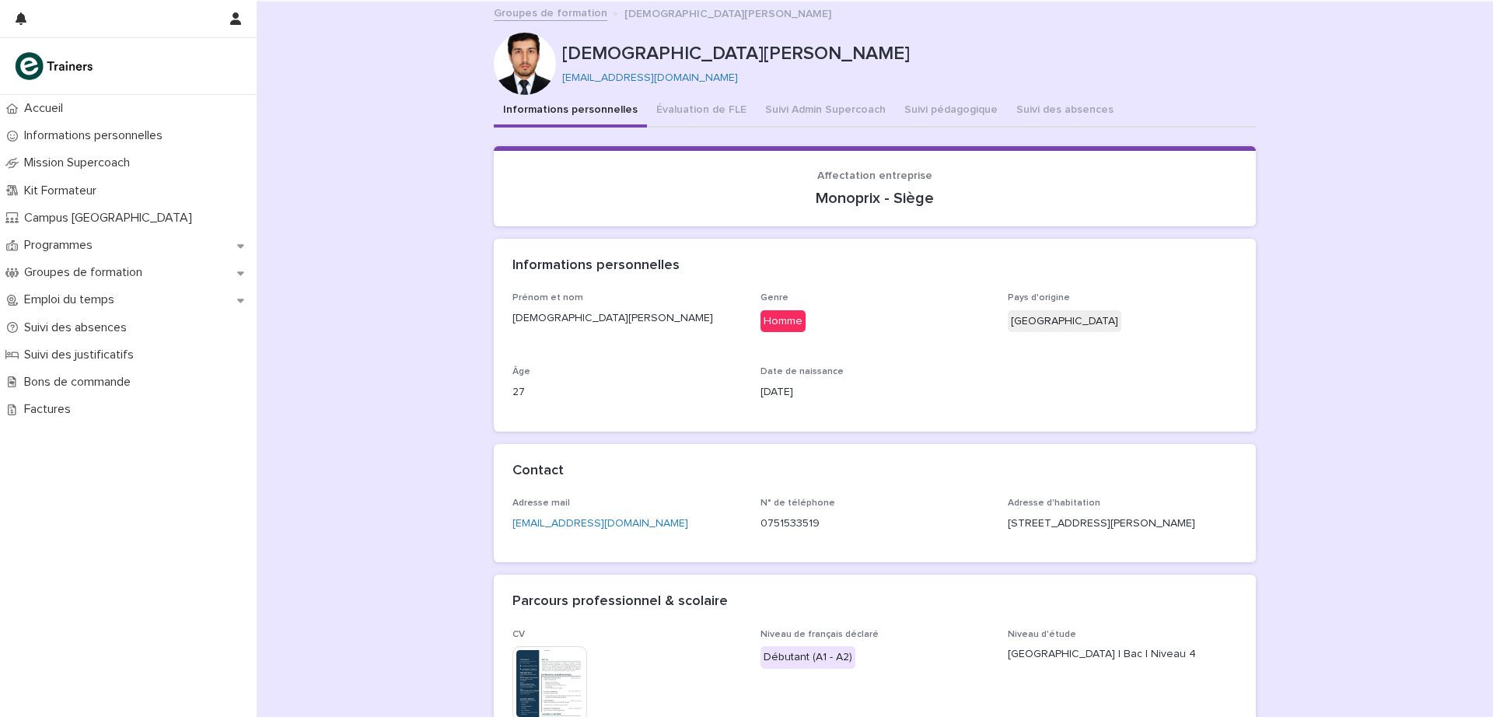
click at [821, 105] on button "Suivi Admin Supercoach" at bounding box center [825, 111] width 139 height 33
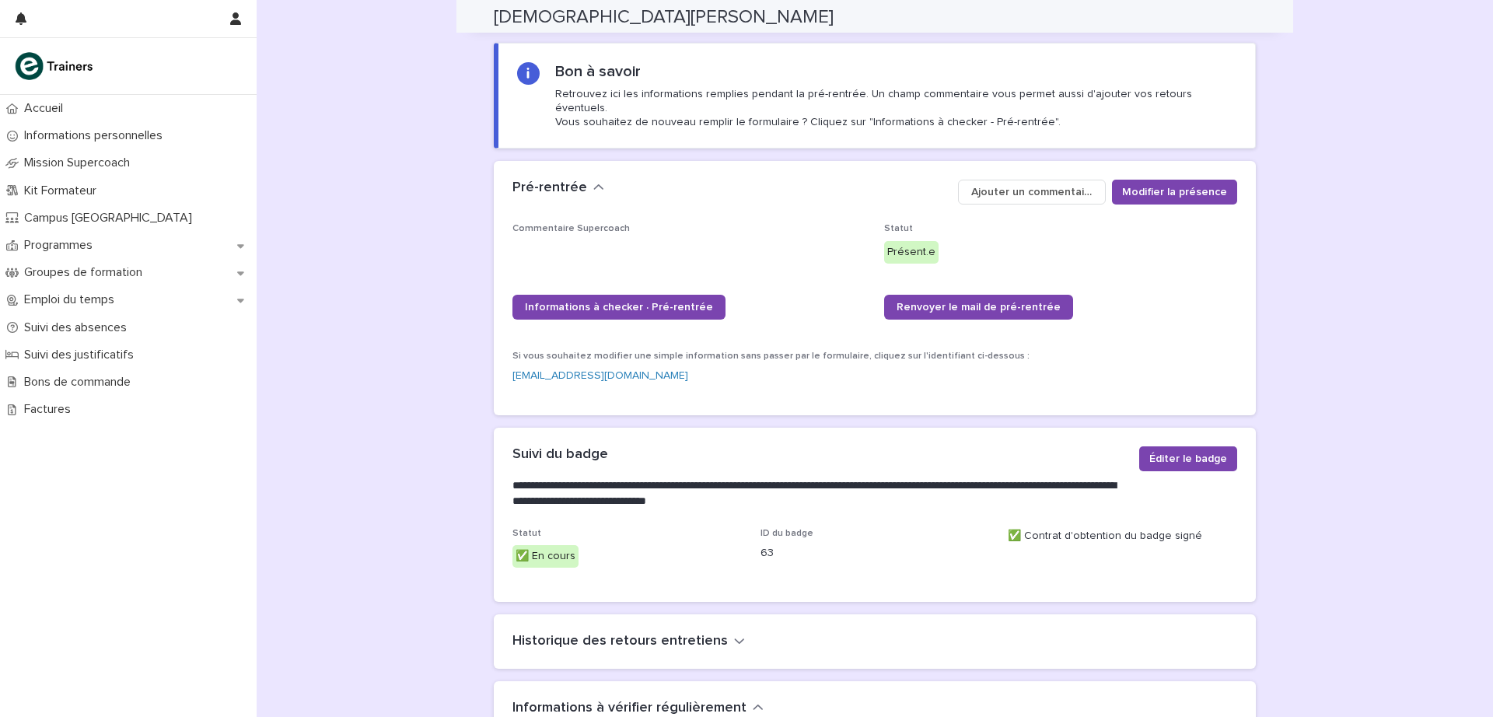
scroll to position [82, 0]
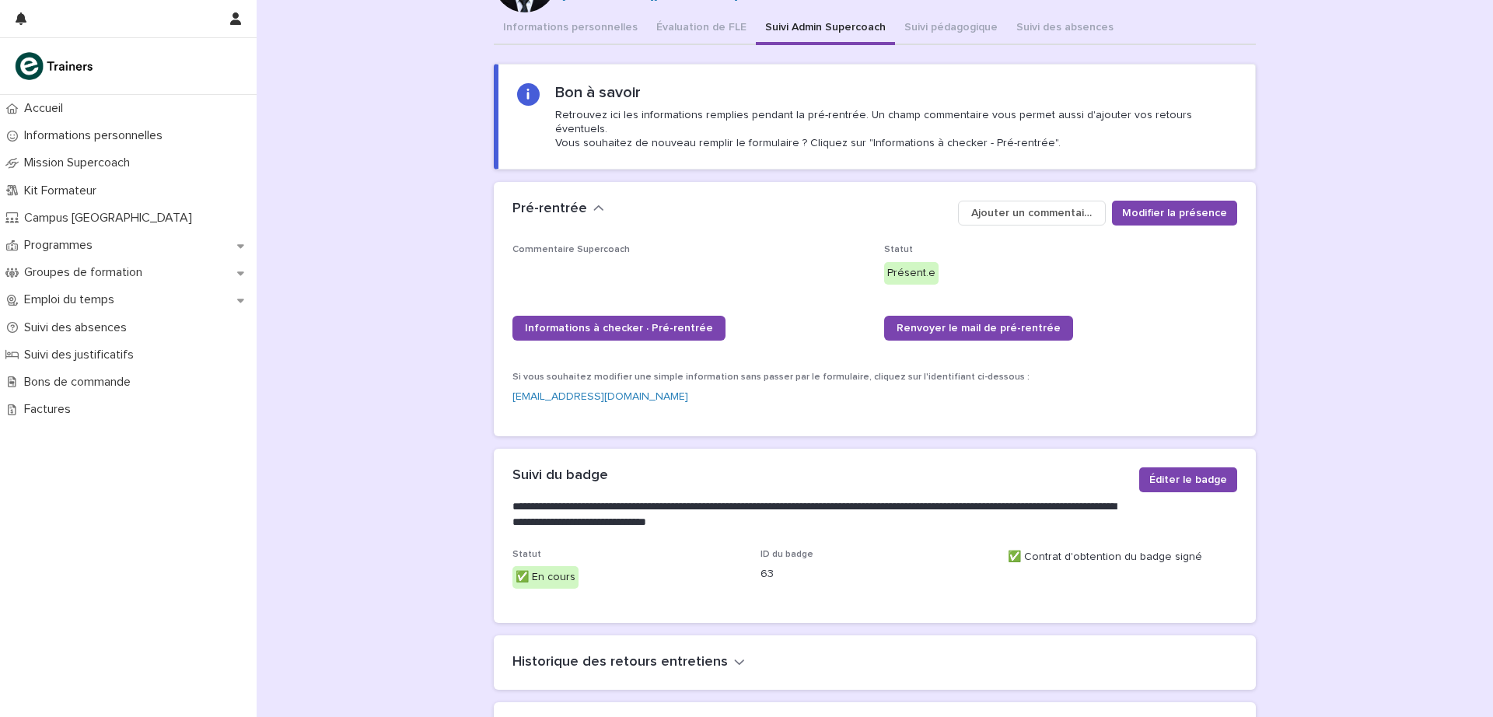
click at [565, 26] on button "Informations personnelles" at bounding box center [570, 28] width 153 height 33
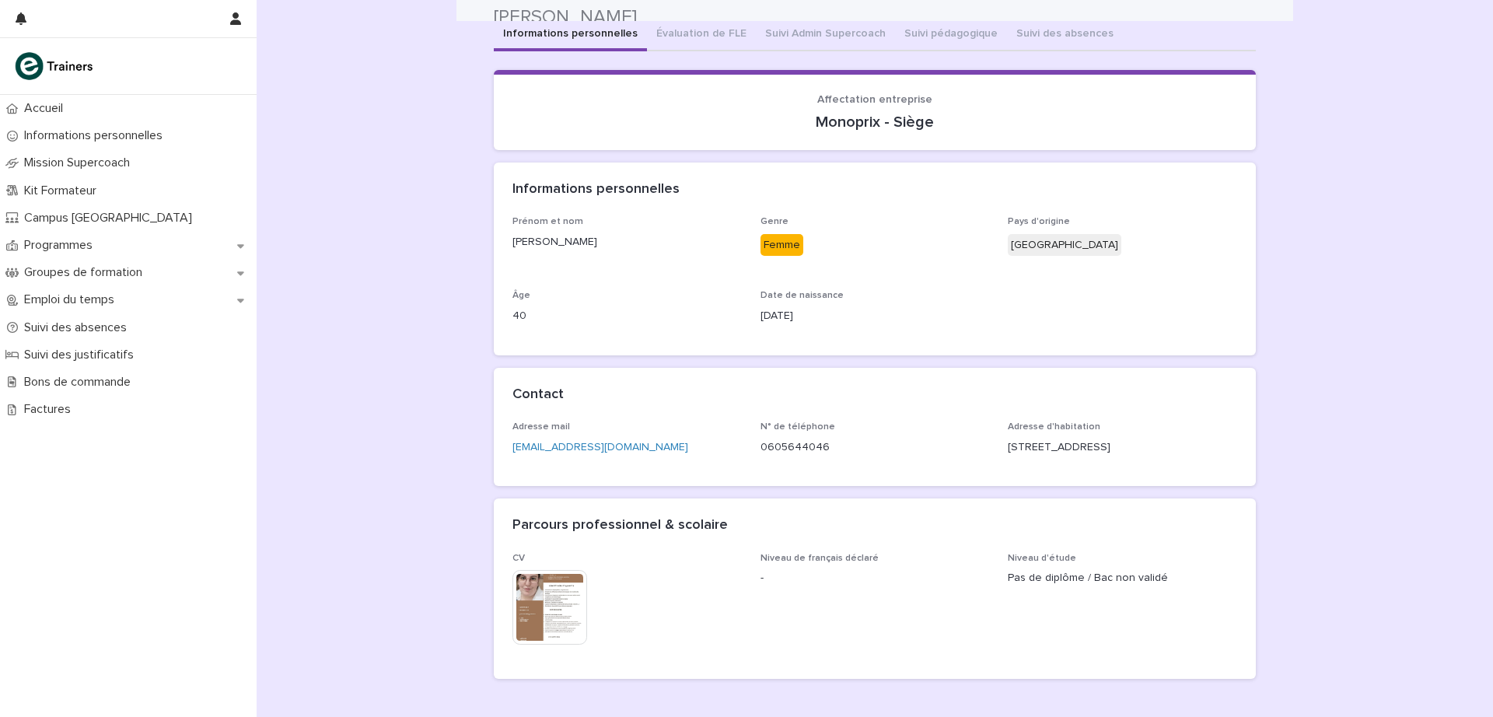
scroll to position [51, 0]
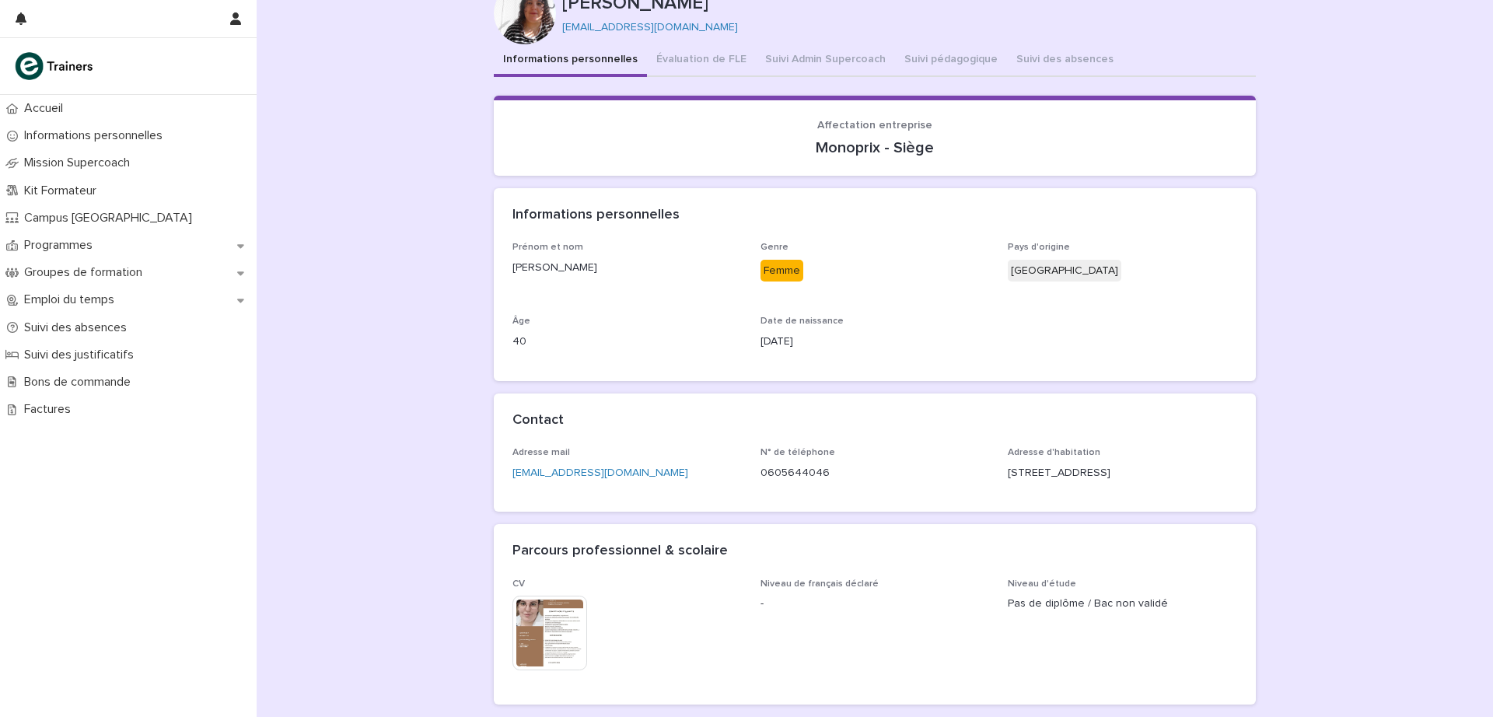
click at [804, 64] on div "Informations personnelles Évaluation de FLE Suivi Admin Supercoach Suivi pédago…" at bounding box center [875, 381] width 762 height 674
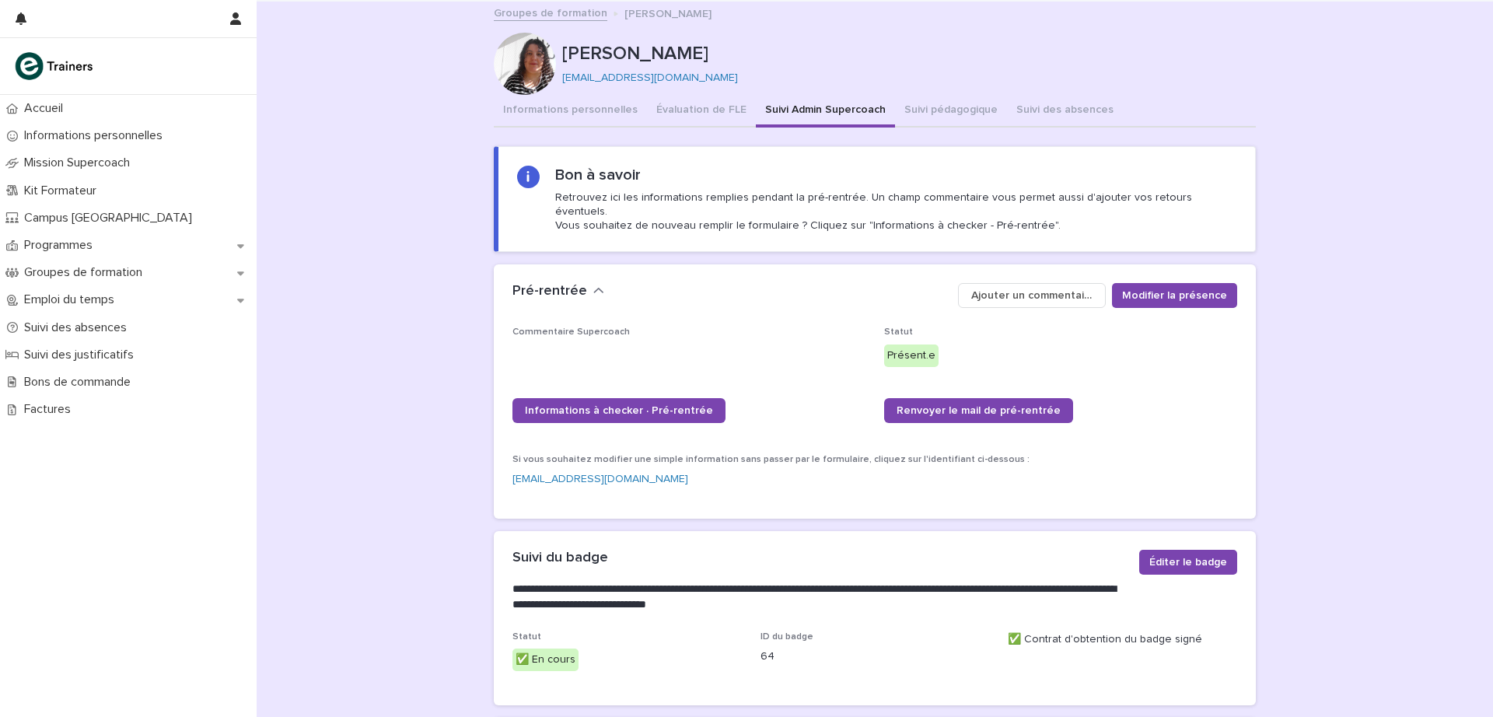
click at [585, 471] on link "juliamohandi6@gmail.com" at bounding box center [601, 479] width 176 height 16
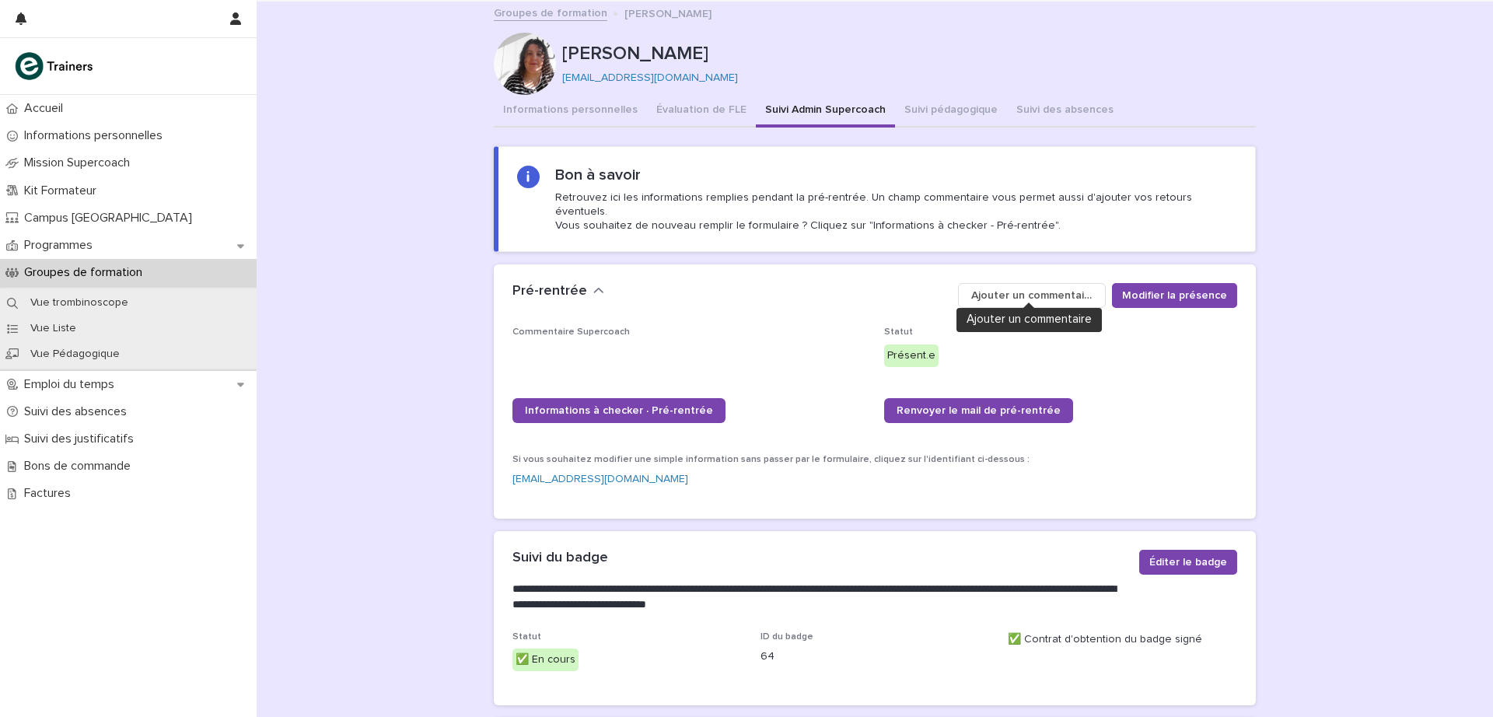
click at [1041, 288] on span "Ajouter un commentaire" at bounding box center [1031, 296] width 121 height 16
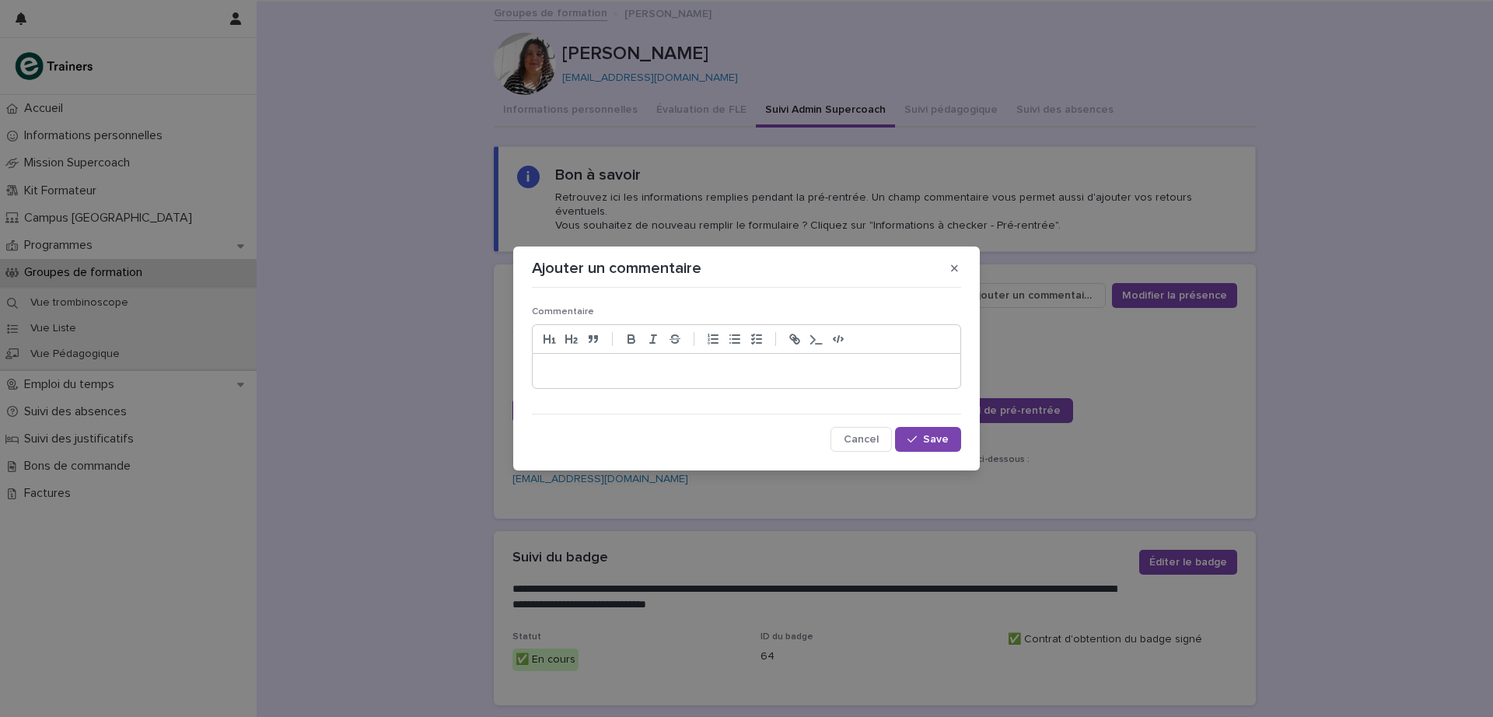
click at [580, 366] on p at bounding box center [746, 371] width 404 height 16
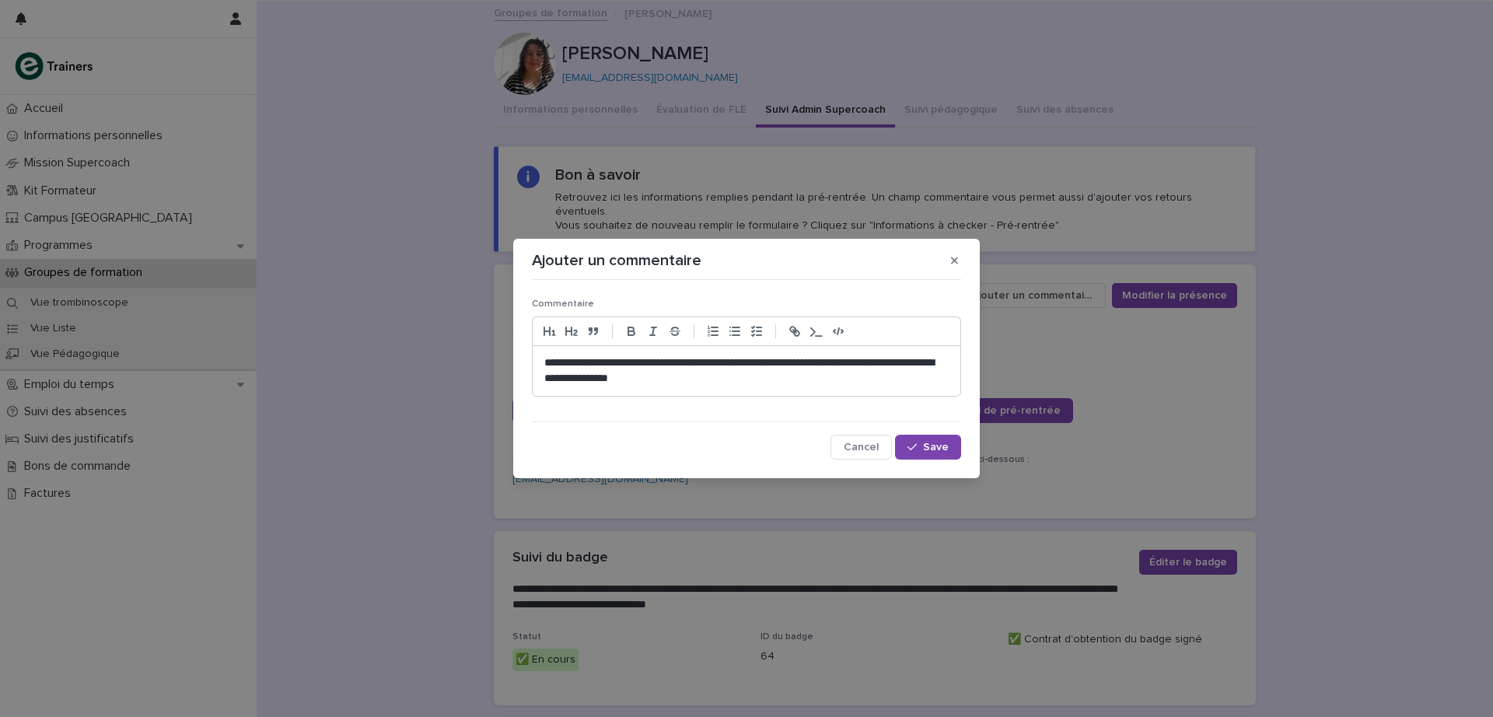
click at [765, 374] on p "**********" at bounding box center [746, 370] width 404 height 31
click at [946, 444] on span "Save" at bounding box center [936, 447] width 26 height 11
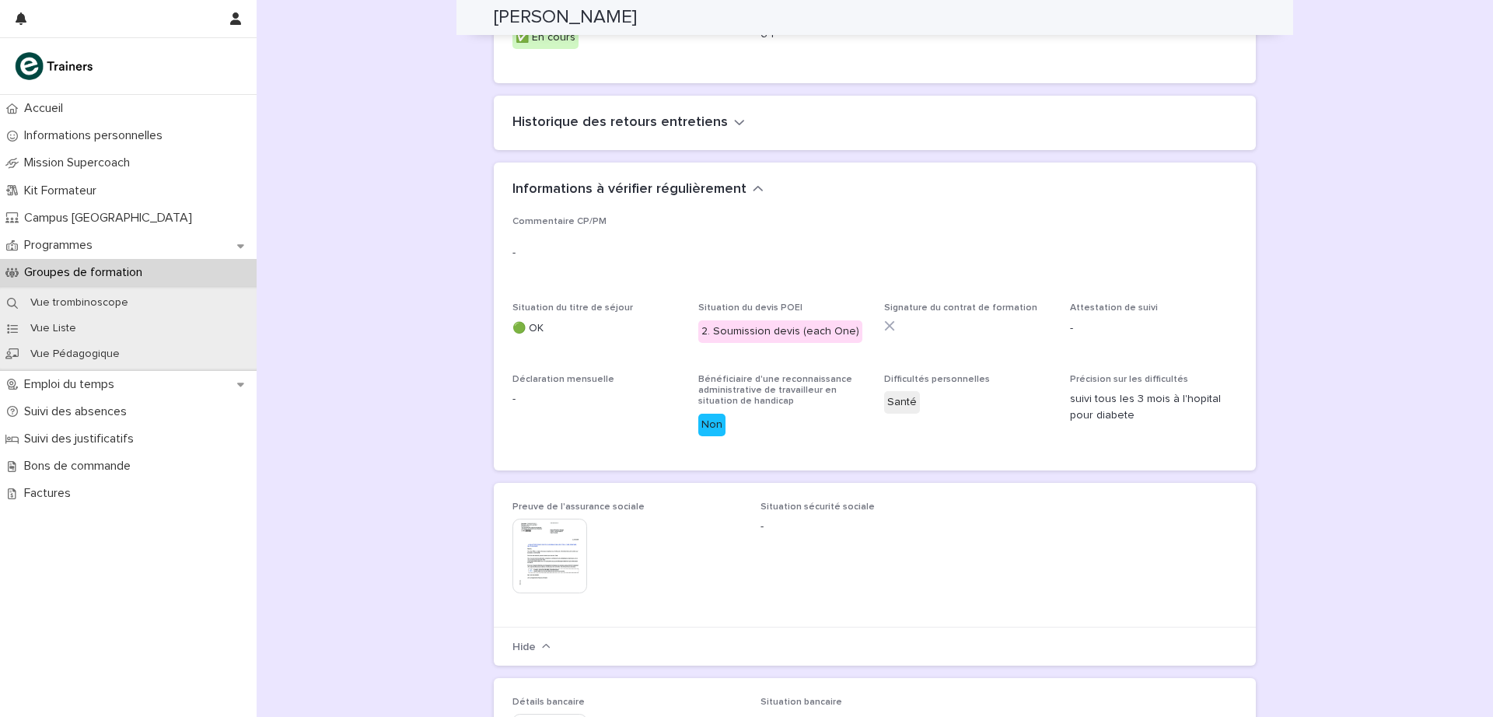
scroll to position [632, 0]
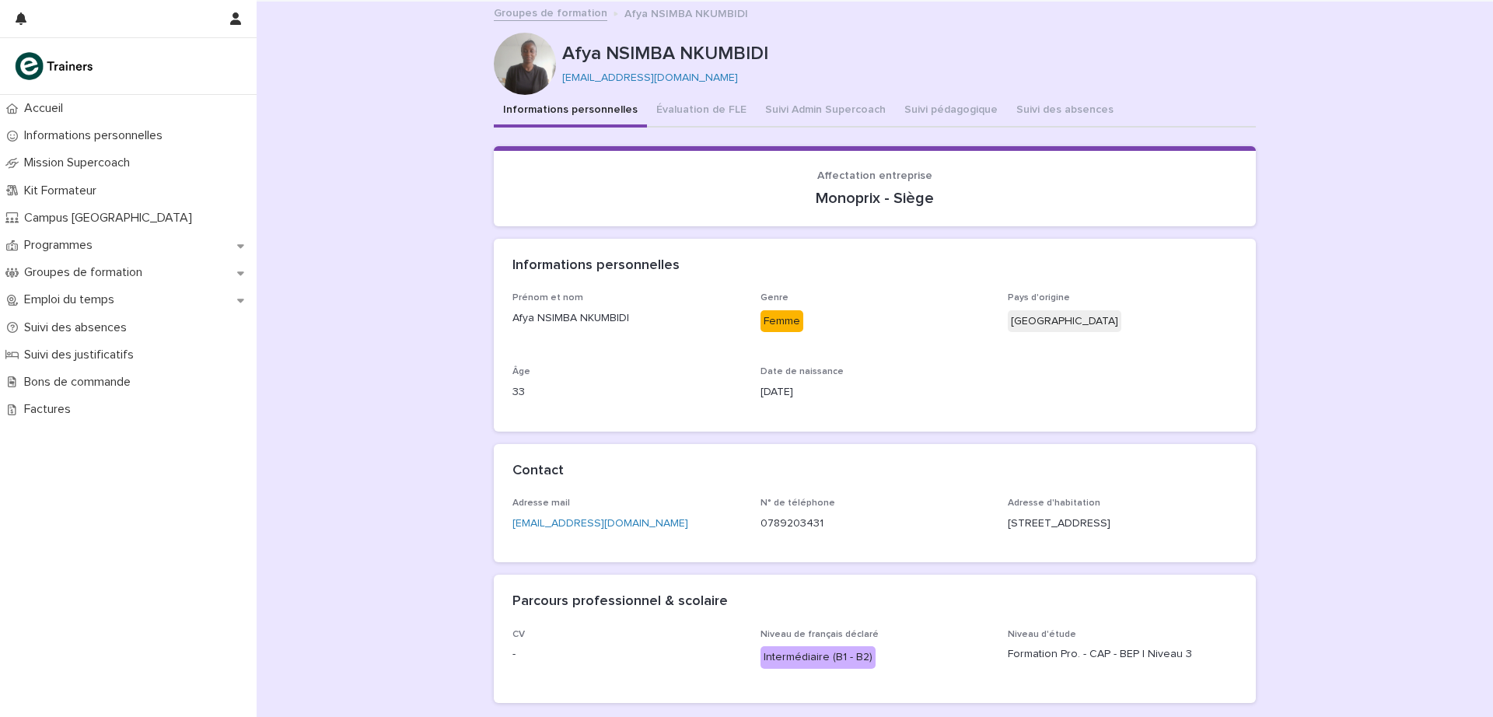
click at [831, 111] on button "Suivi Admin Supercoach" at bounding box center [825, 111] width 139 height 33
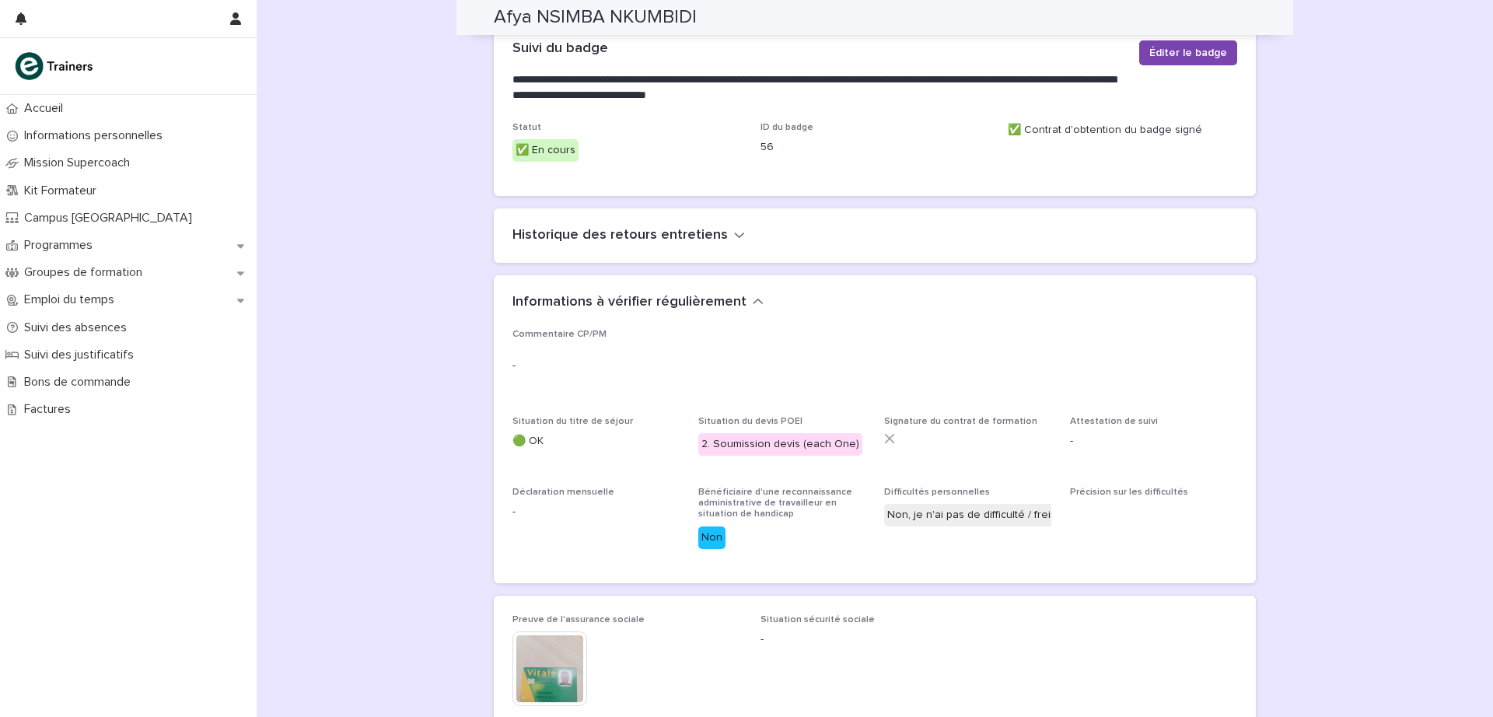
scroll to position [89, 0]
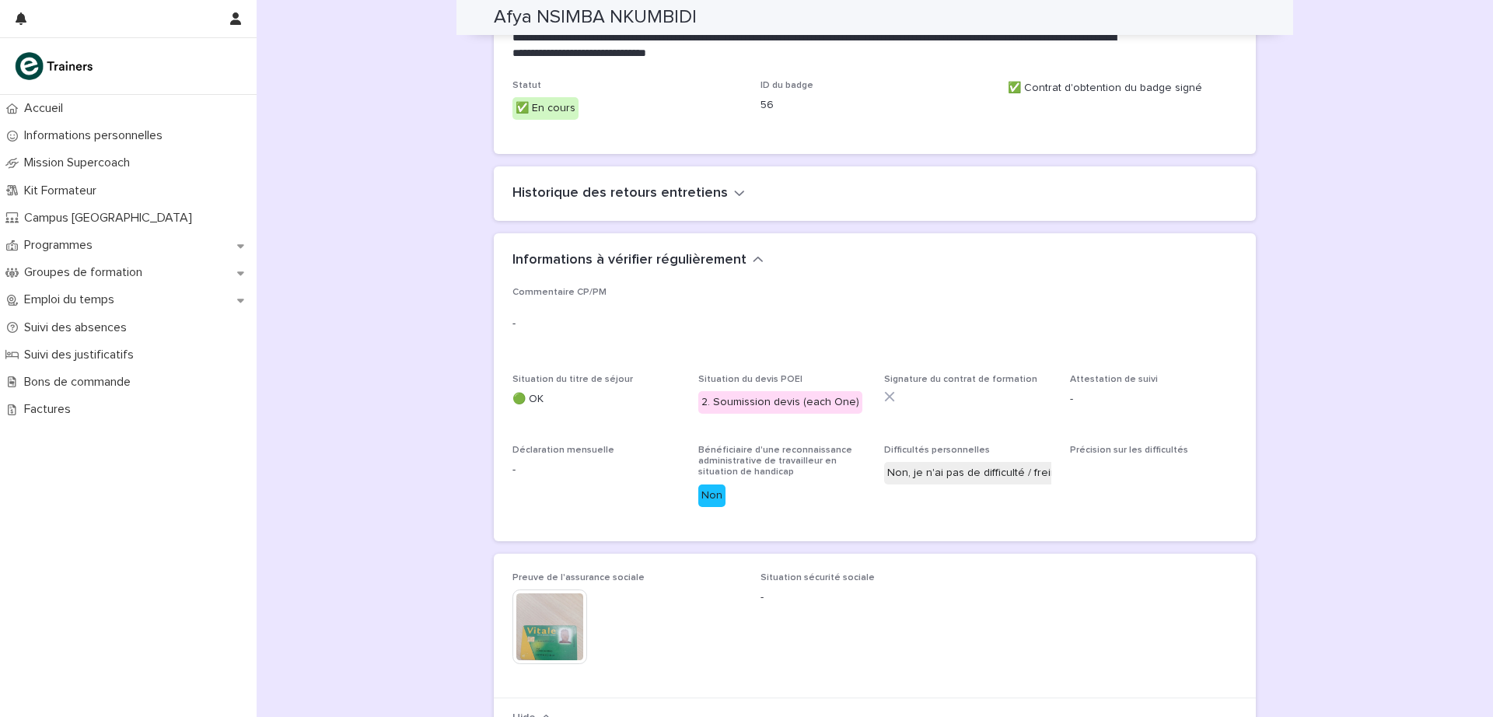
scroll to position [0, 0]
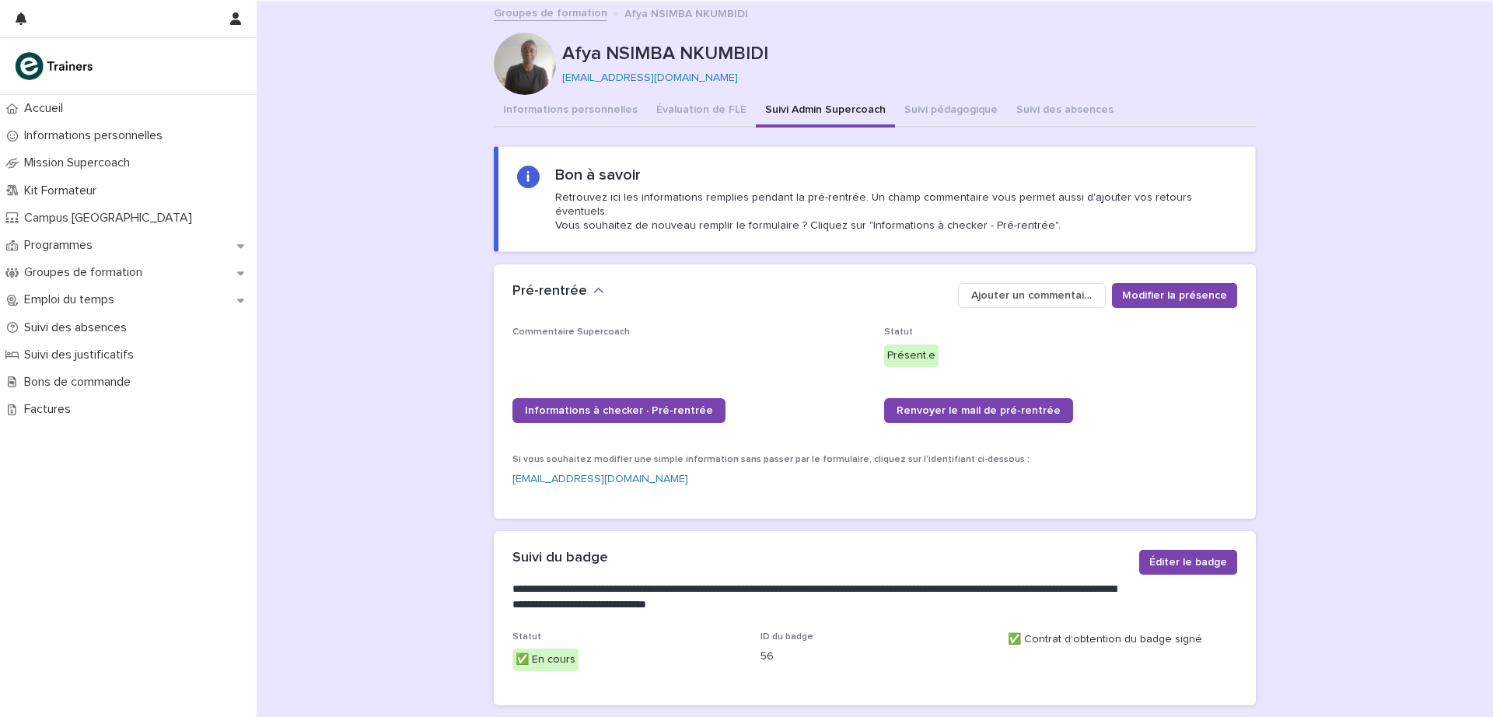
click at [557, 19] on link "Groupes de formation" at bounding box center [551, 12] width 114 height 18
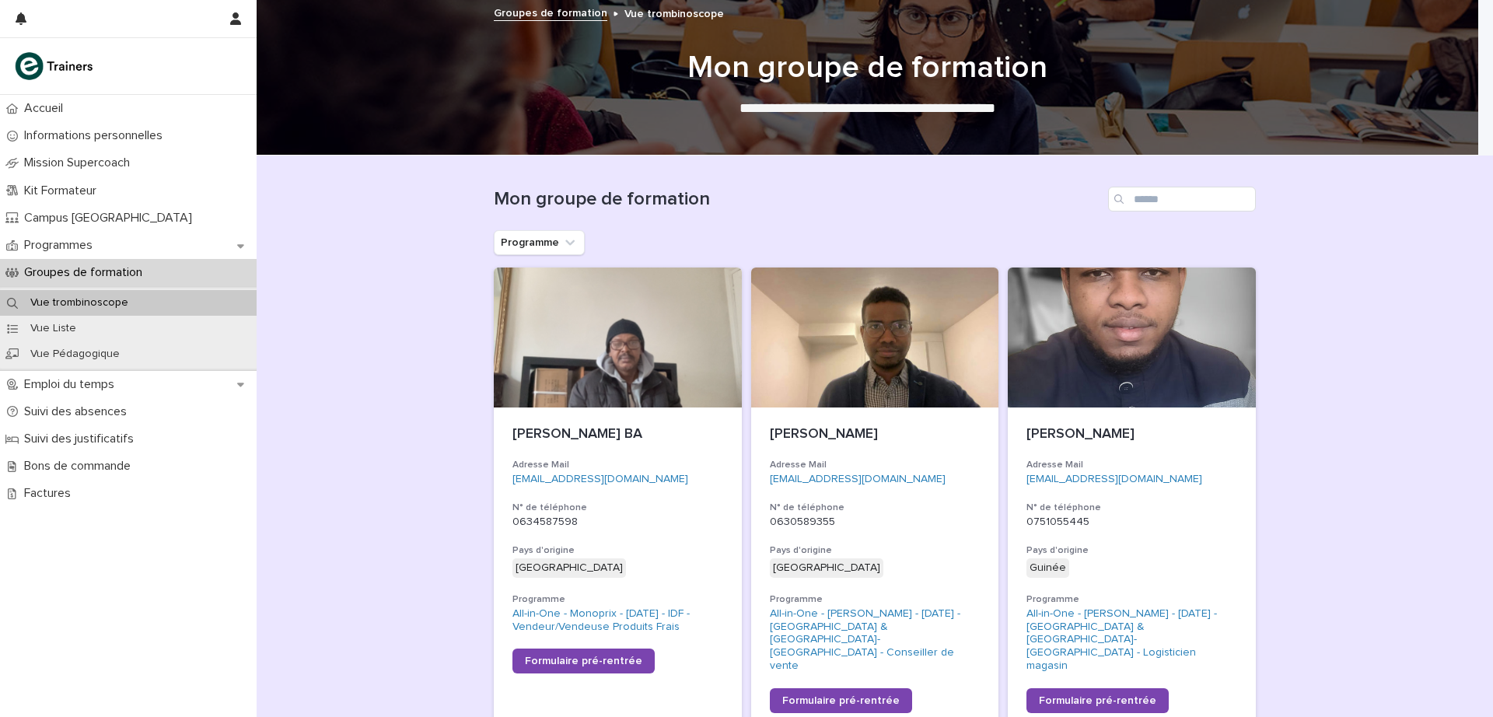
drag, startPoint x: 133, startPoint y: 5, endPoint x: 396, endPoint y: 485, distance: 547.2
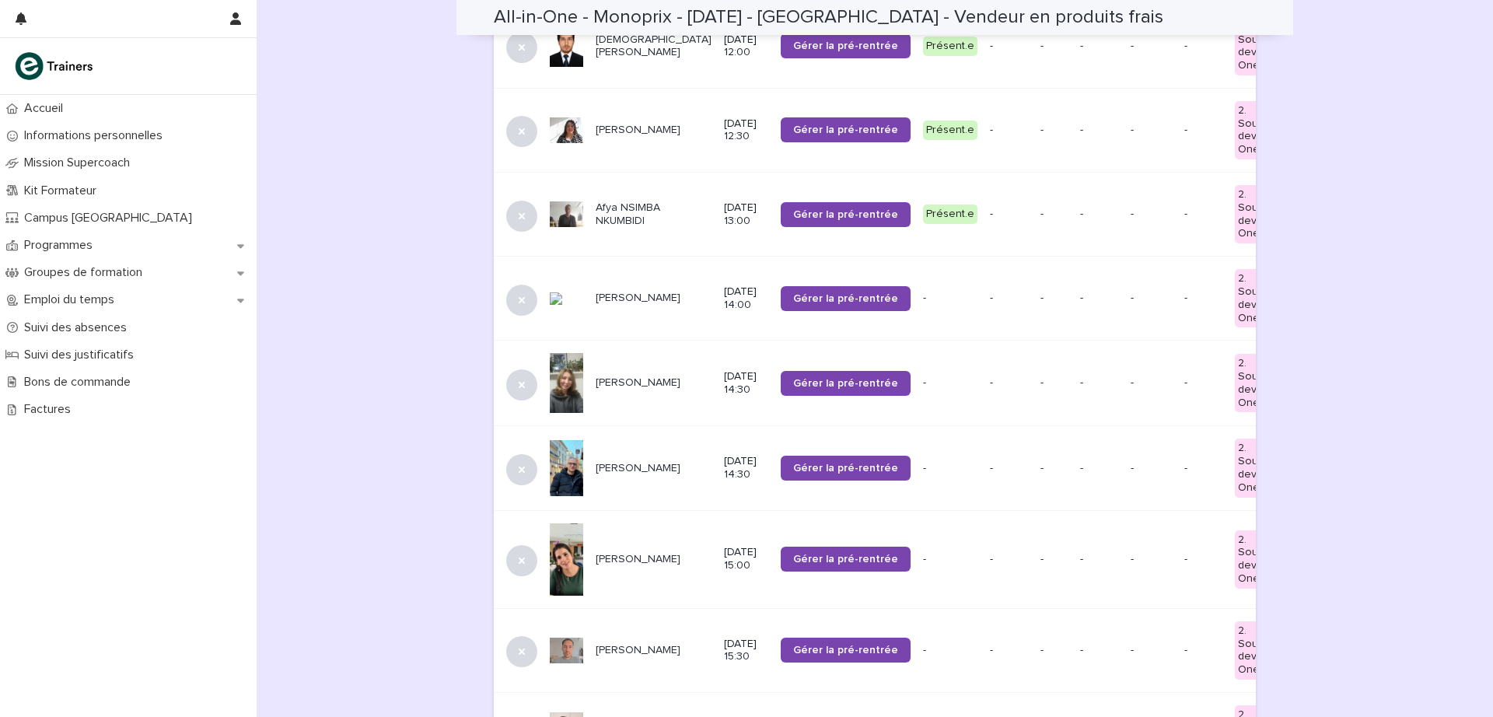
scroll to position [688, 0]
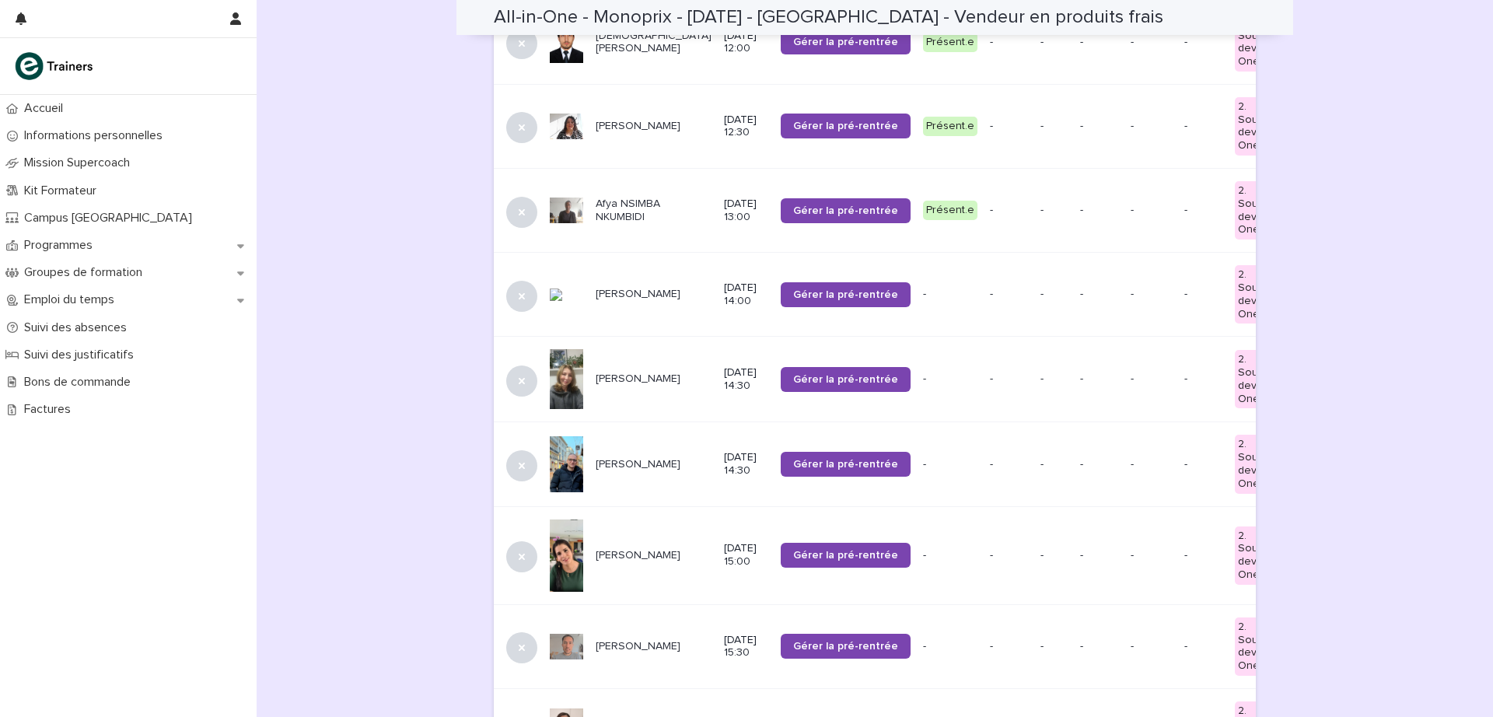
click at [596, 288] on p "[PERSON_NAME]" at bounding box center [654, 294] width 116 height 13
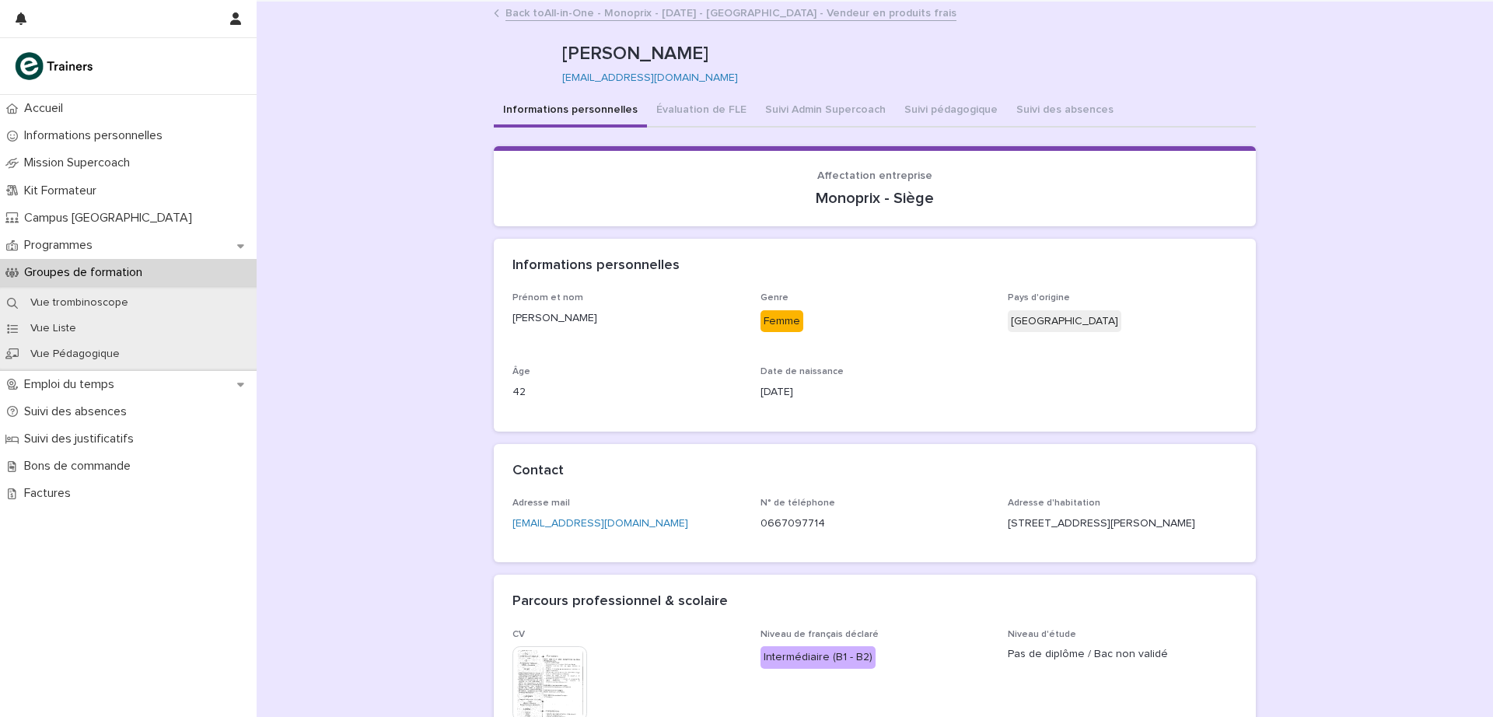
click at [821, 100] on button "Suivi Admin Supercoach" at bounding box center [825, 111] width 139 height 33
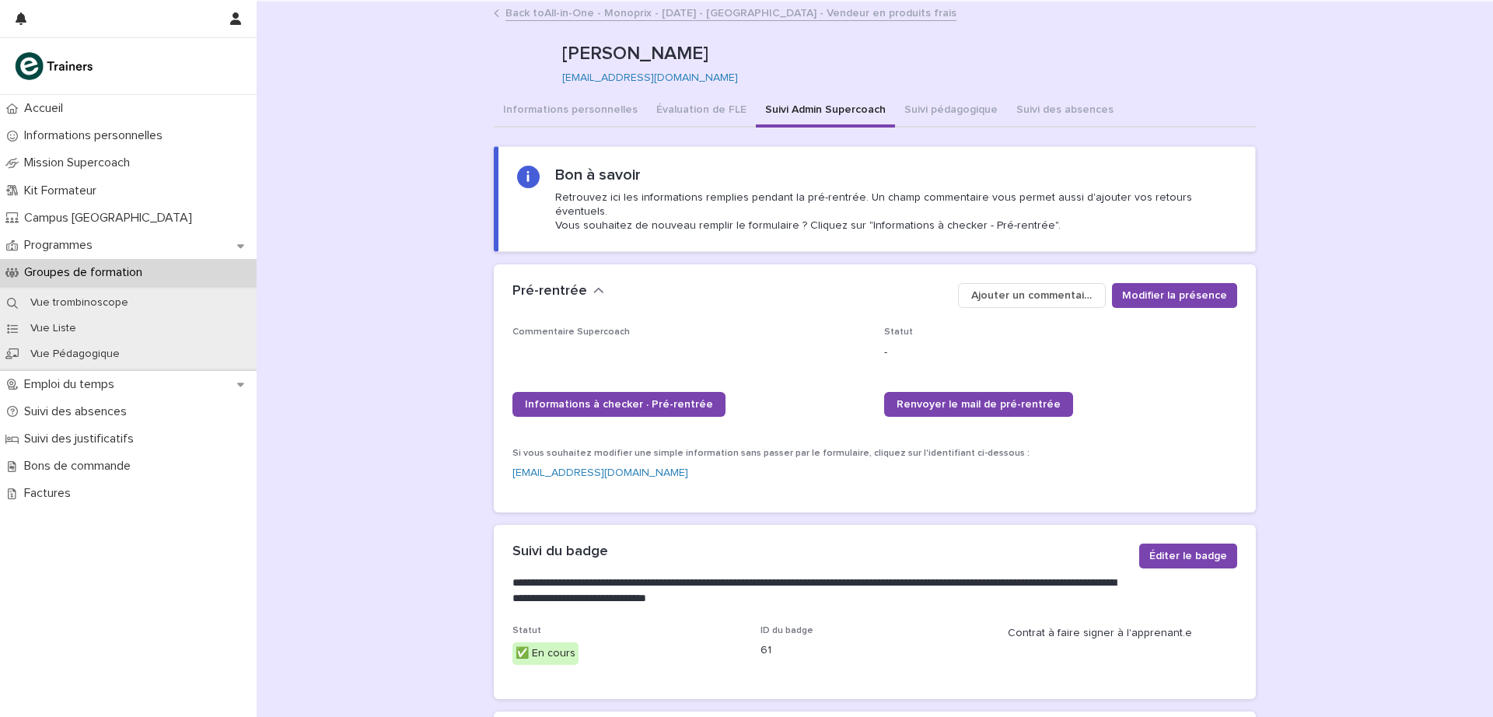
click at [569, 107] on button "Informations personnelles" at bounding box center [570, 111] width 153 height 33
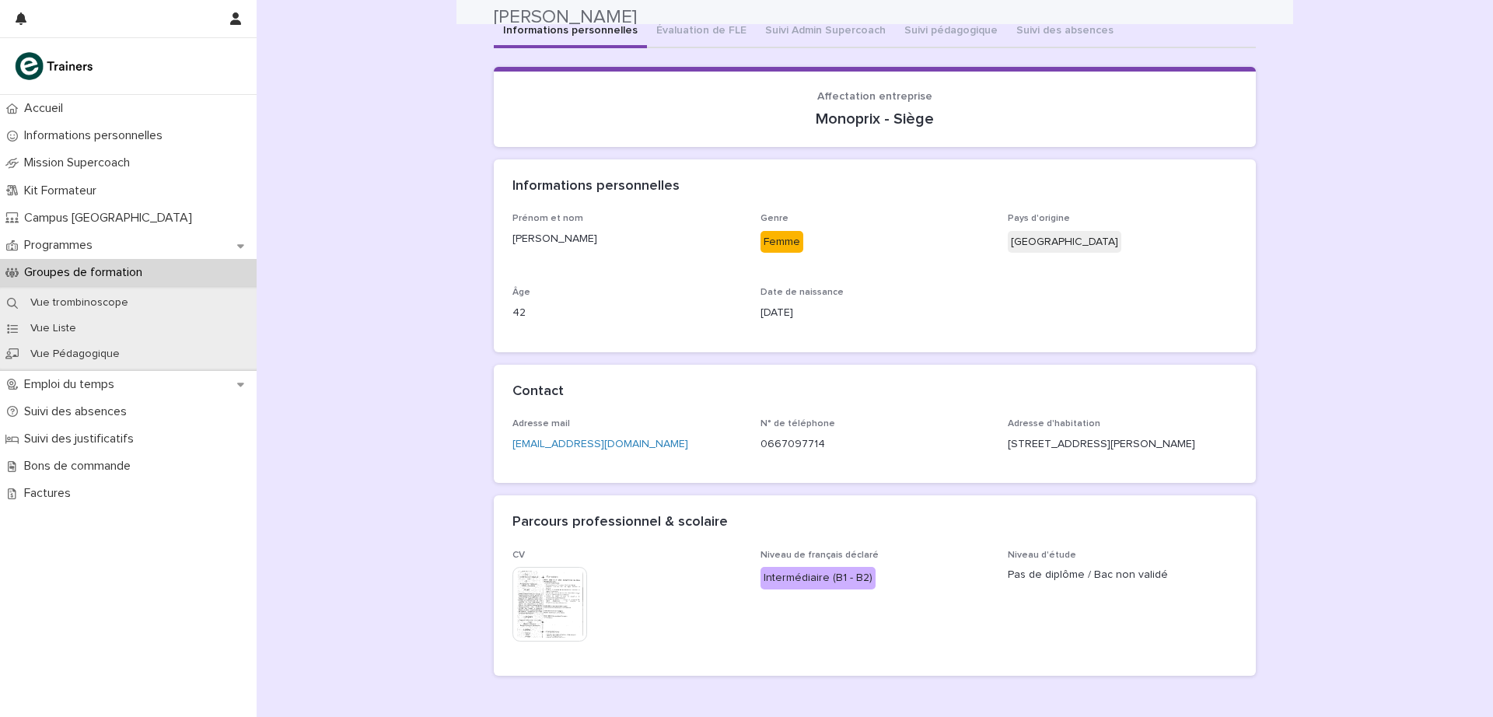
scroll to position [52, 0]
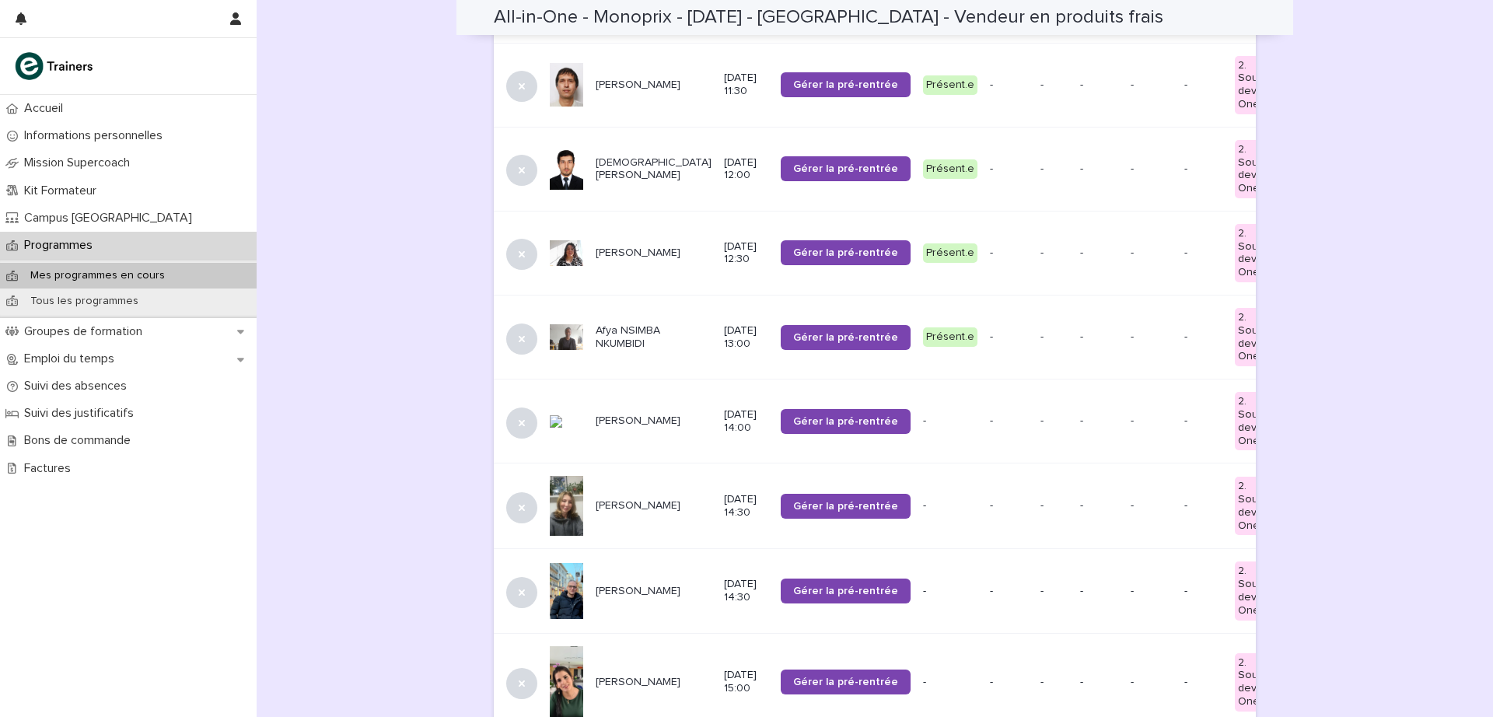
scroll to position [591, 0]
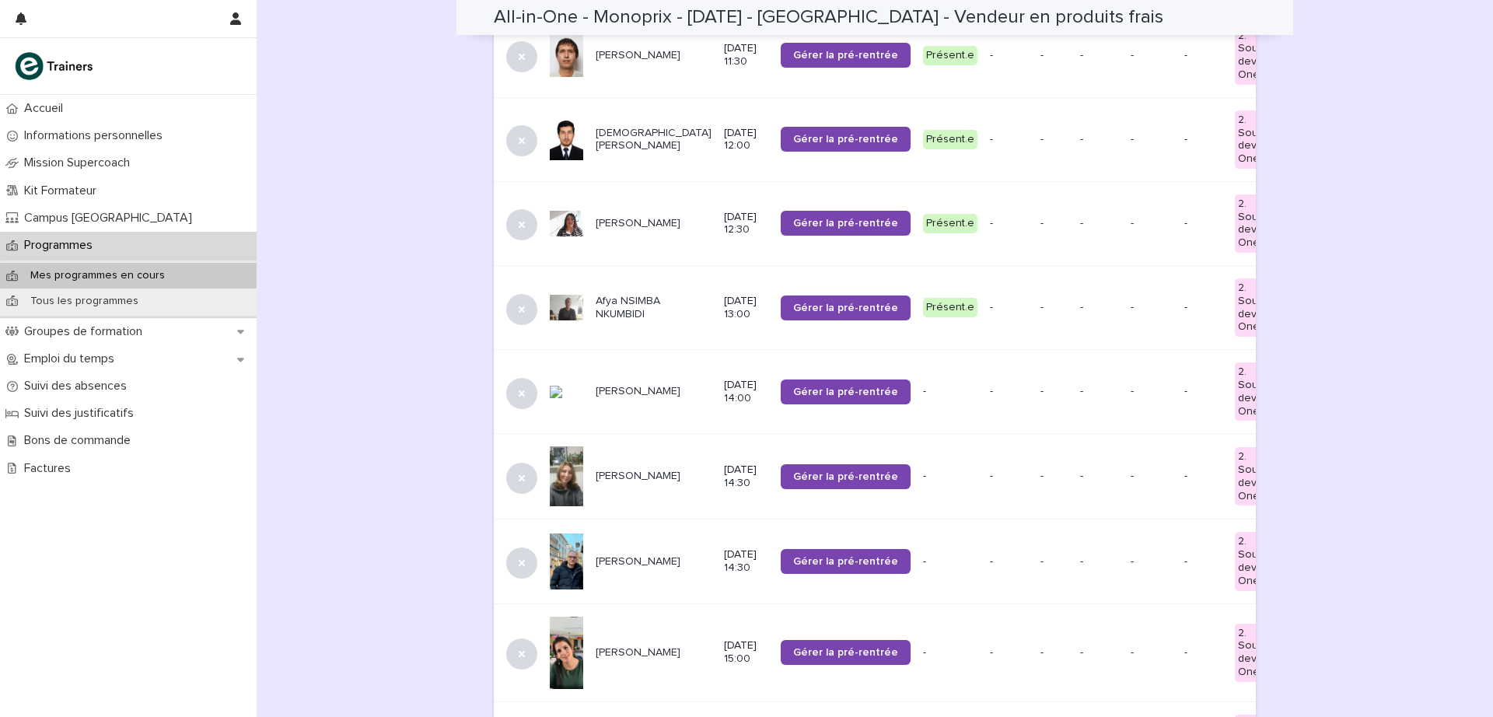
click at [601, 394] on p "Jesmin AKHTER" at bounding box center [654, 391] width 116 height 13
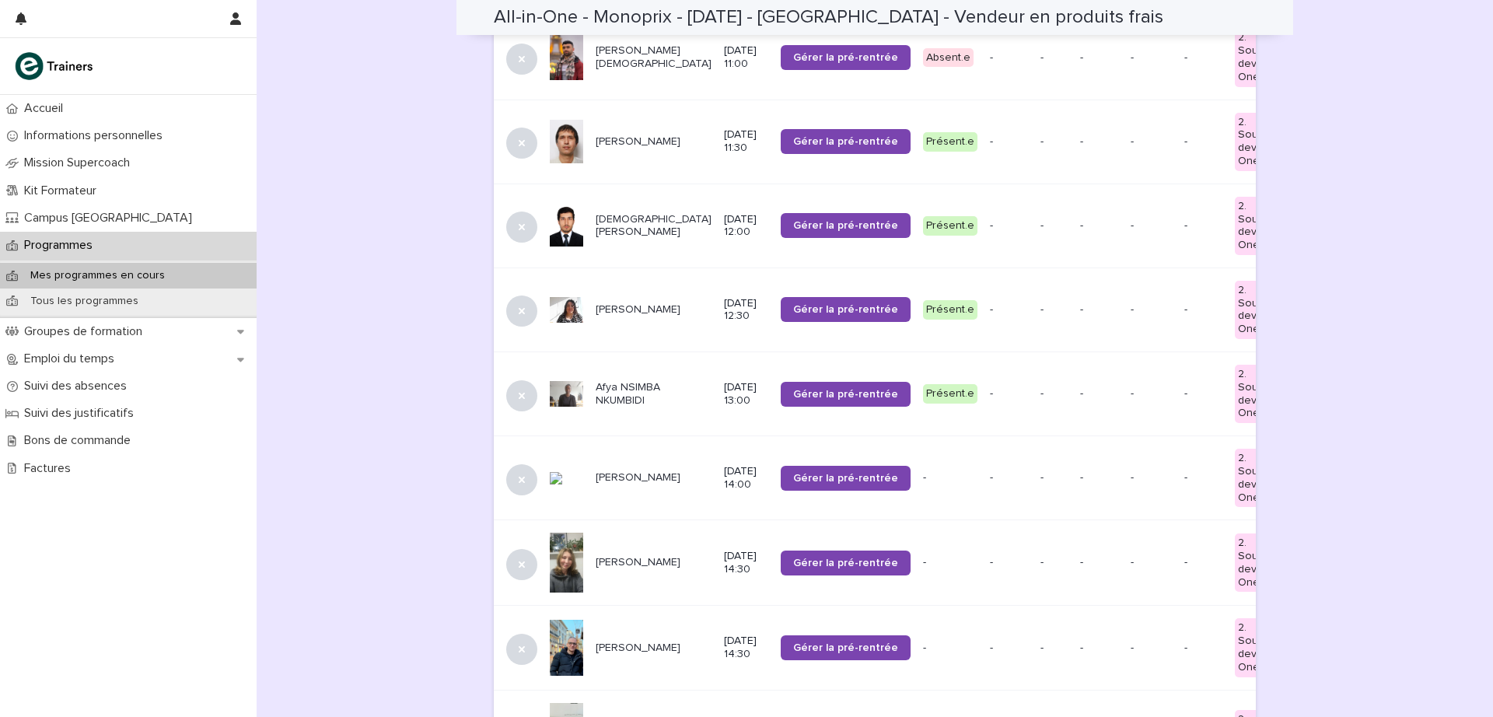
scroll to position [516, 0]
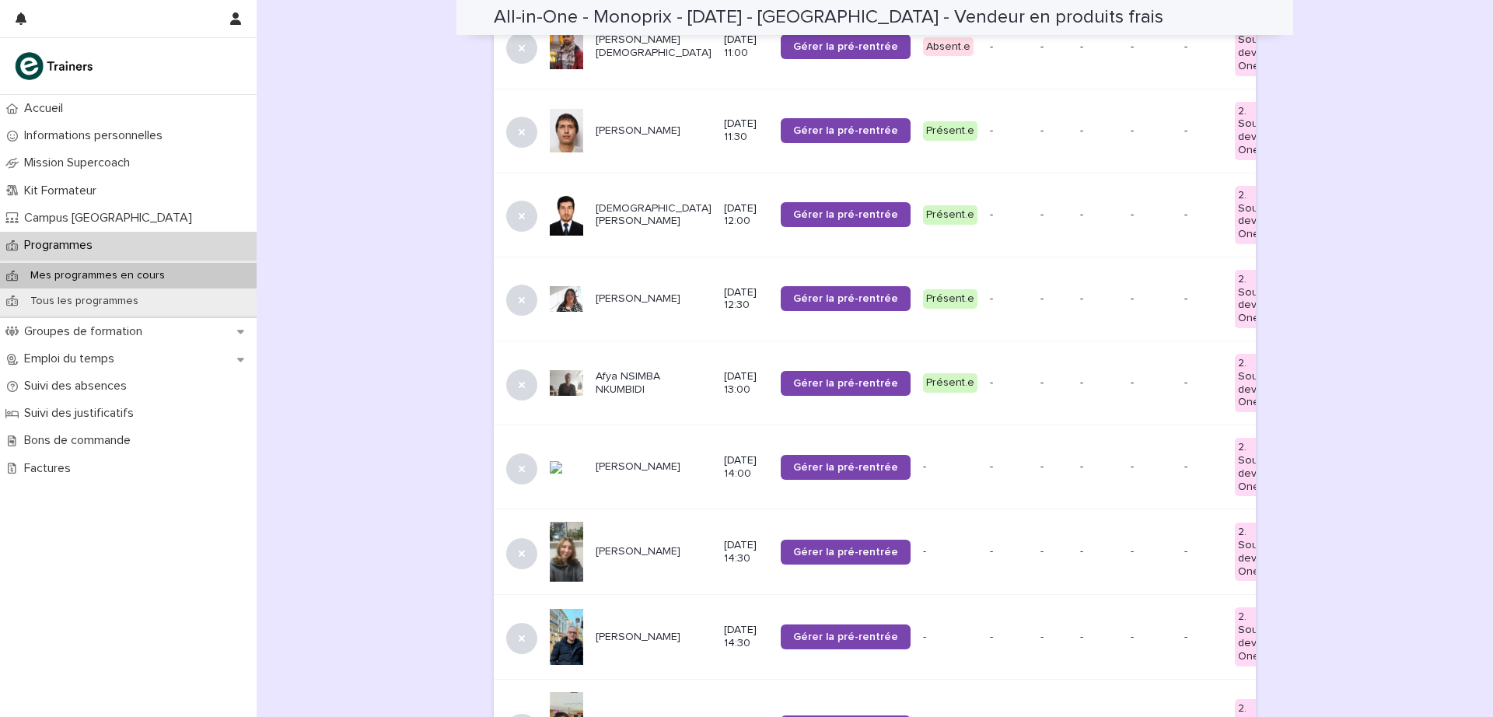
click at [793, 471] on span "Gérer la pré-rentrée" at bounding box center [845, 467] width 105 height 11
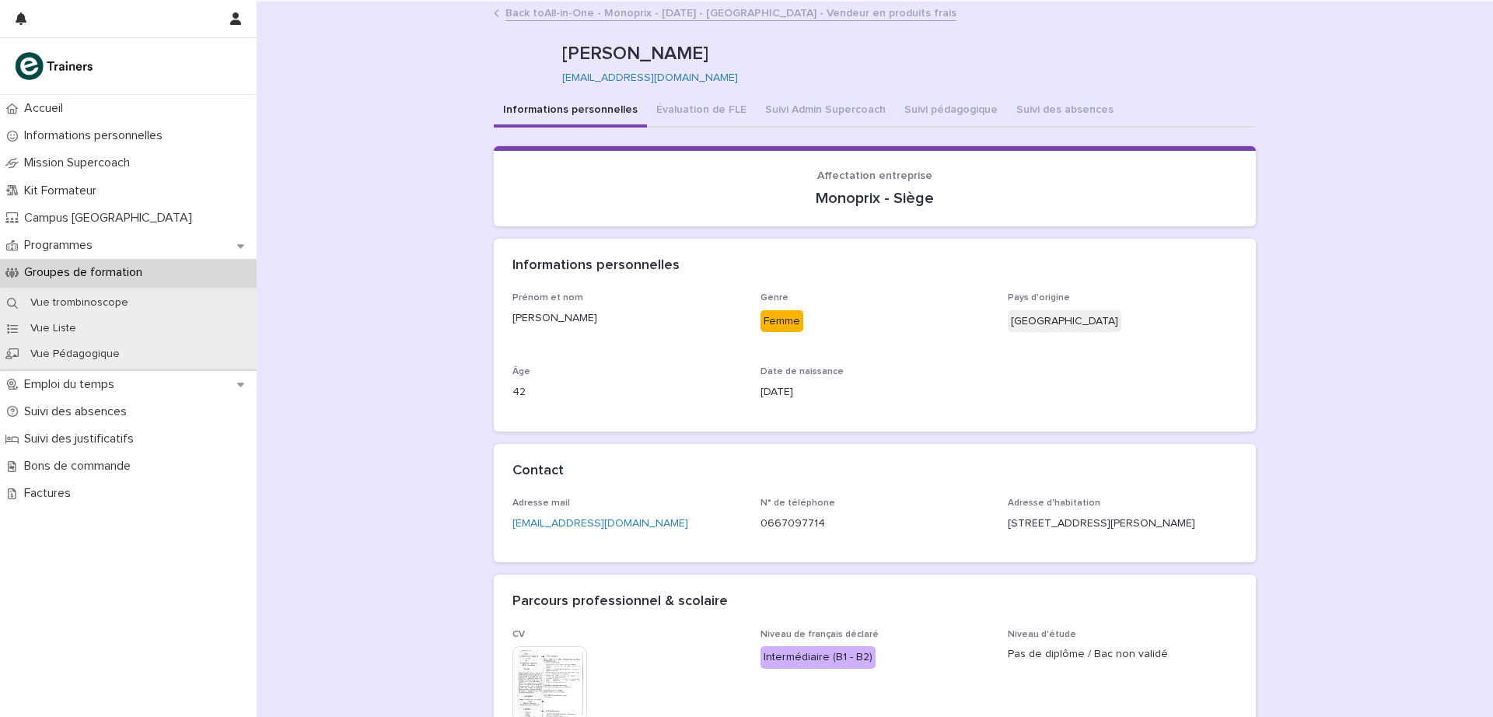
click at [838, 111] on button "Suivi Admin Supercoach" at bounding box center [825, 111] width 139 height 33
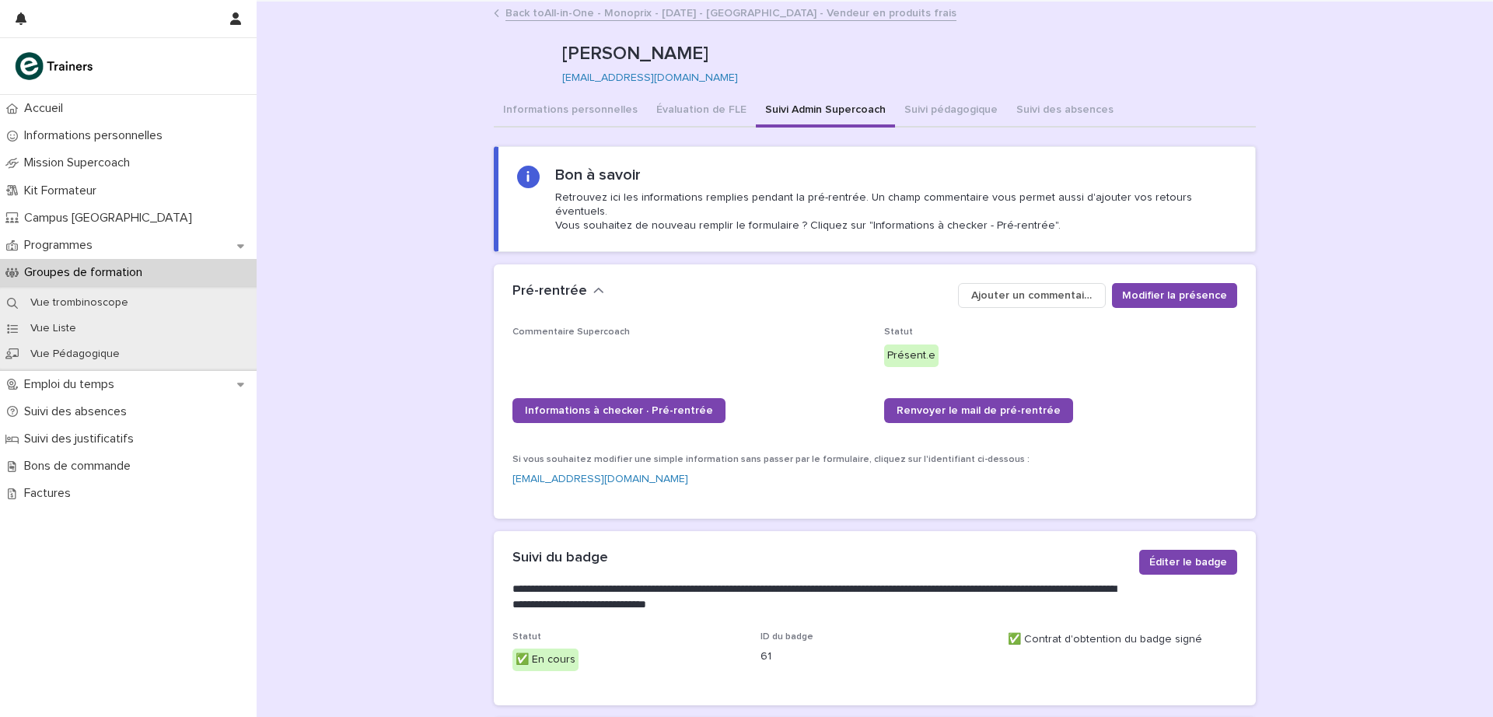
click at [534, 19] on link "Back to All-in-One - Monoprix - 24 - Septembre 2025 - Île-de-France - Vendeur e…" at bounding box center [731, 12] width 451 height 18
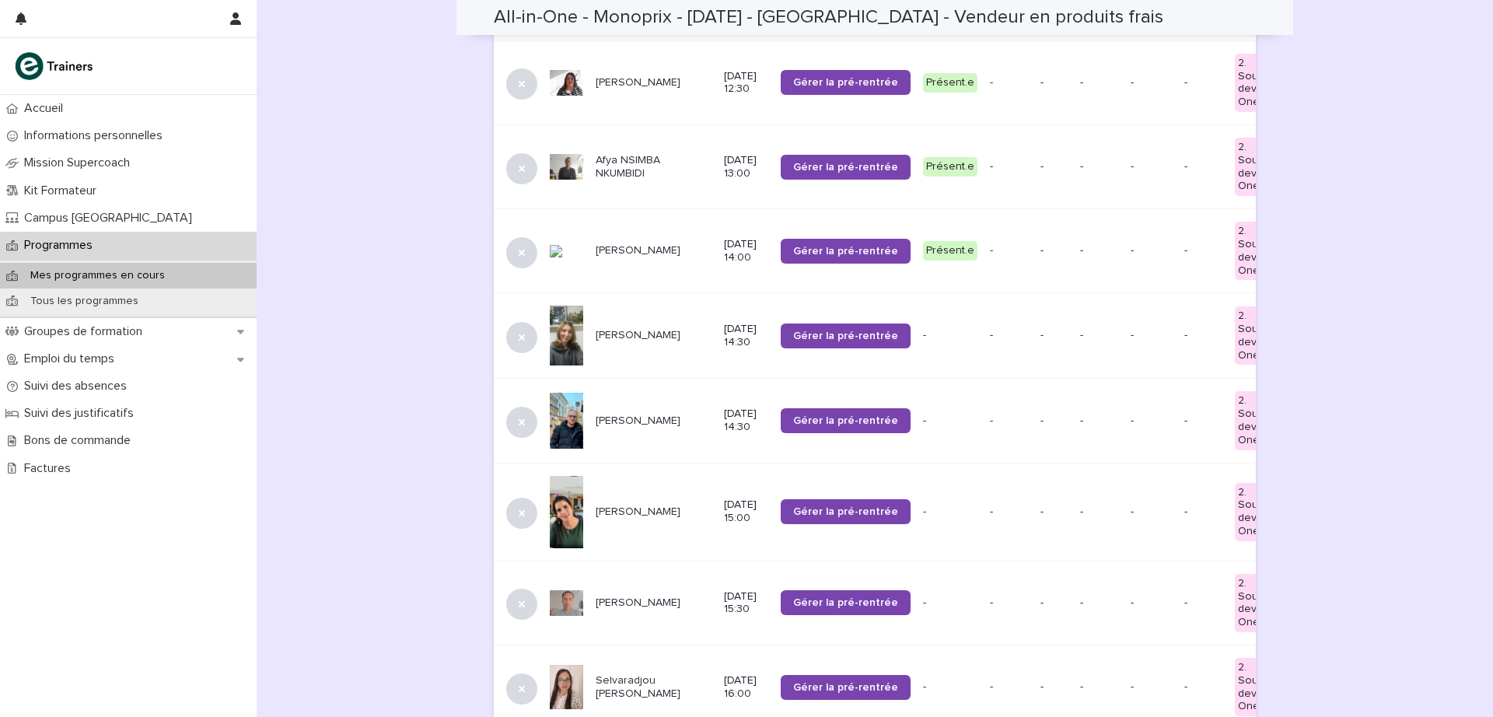
scroll to position [754, 0]
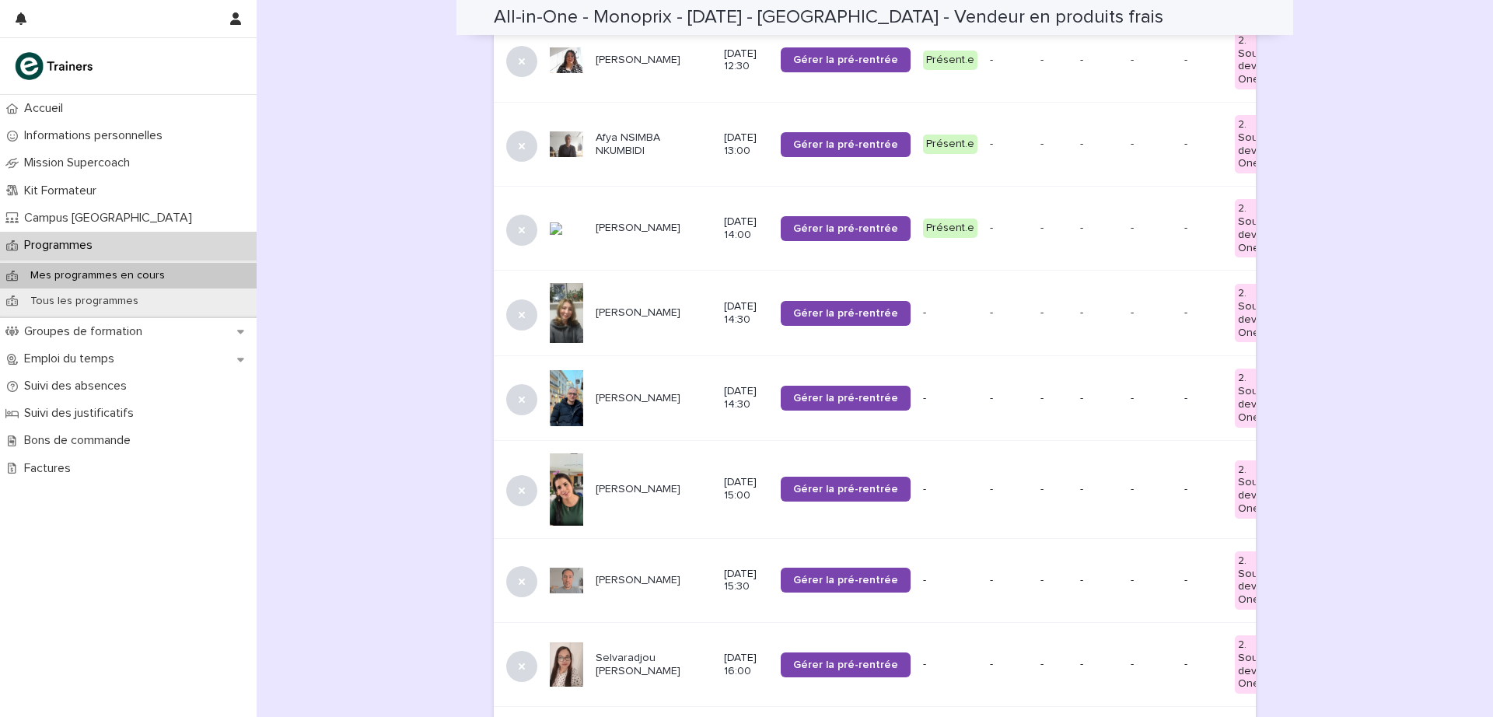
click at [621, 306] on p "Viktoriia MYKHAILENKO" at bounding box center [654, 312] width 116 height 13
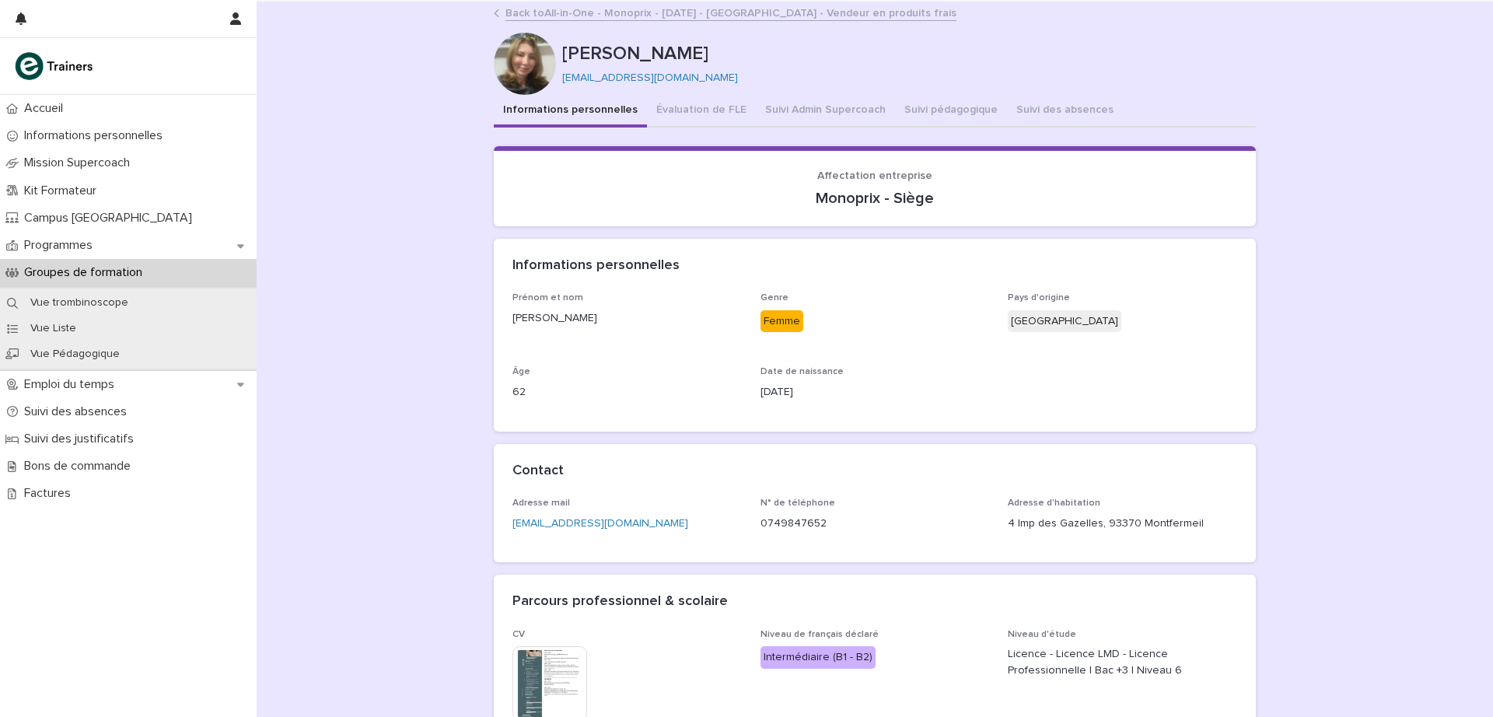
click at [791, 109] on button "Suivi Admin Supercoach" at bounding box center [825, 111] width 139 height 33
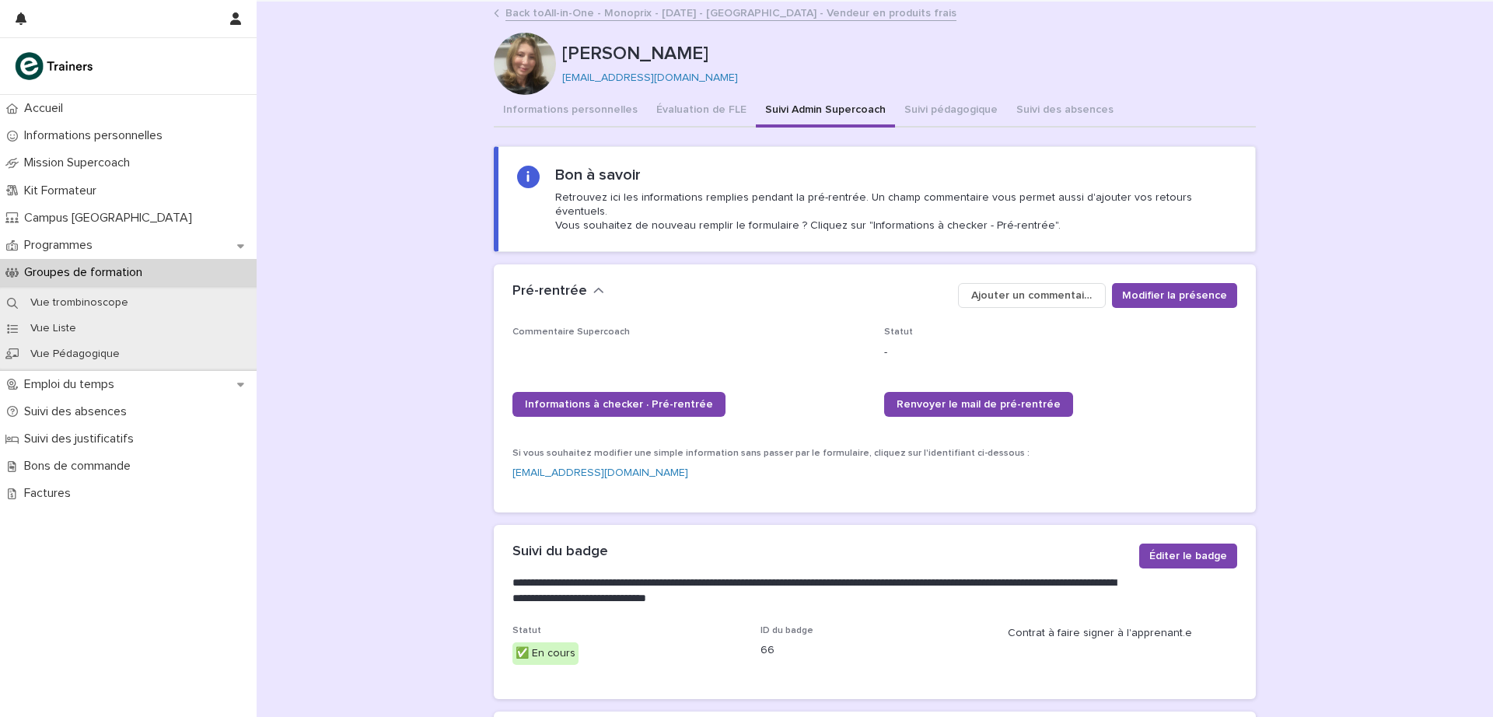
click at [588, 9] on link "Back to All-in-One - Monoprix - 24 - Septembre 2025 - Île-de-France - Vendeur e…" at bounding box center [731, 12] width 451 height 18
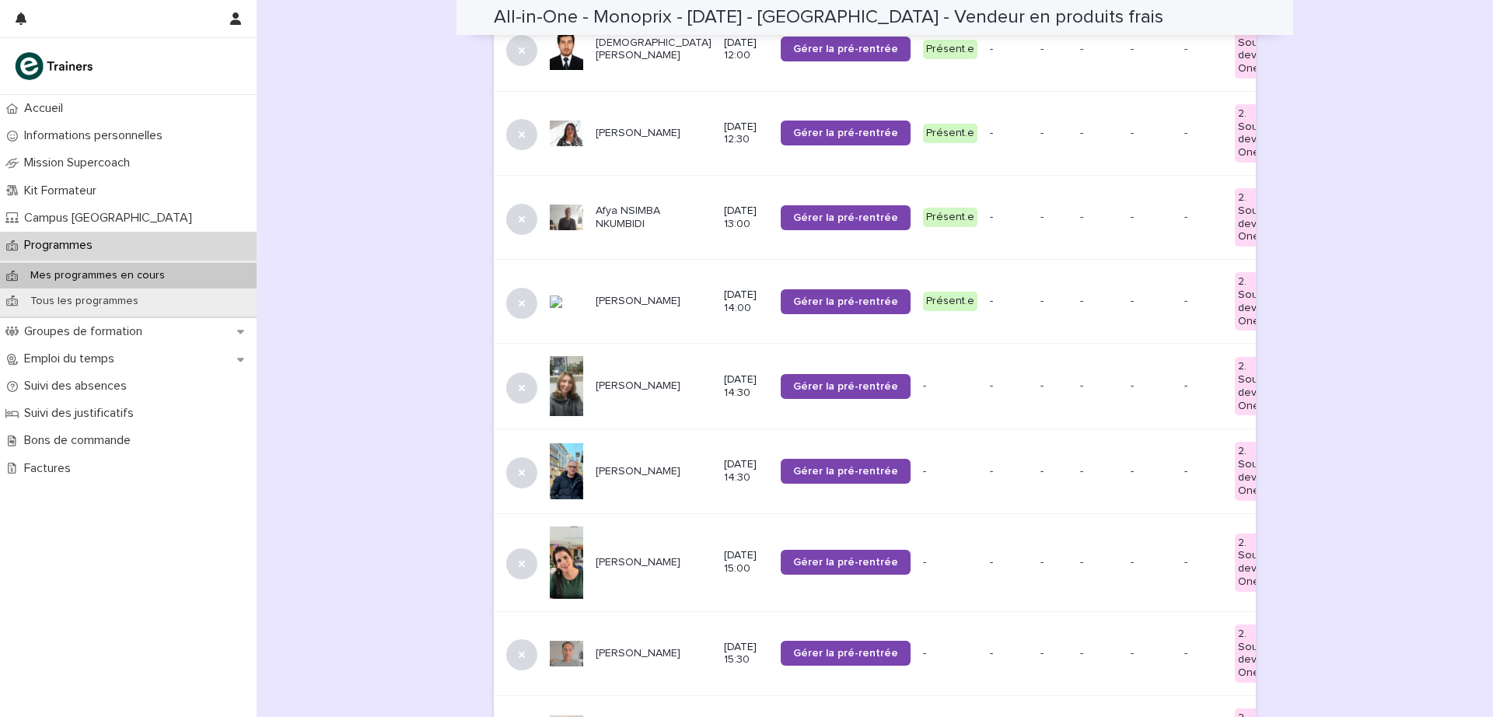
scroll to position [684, 0]
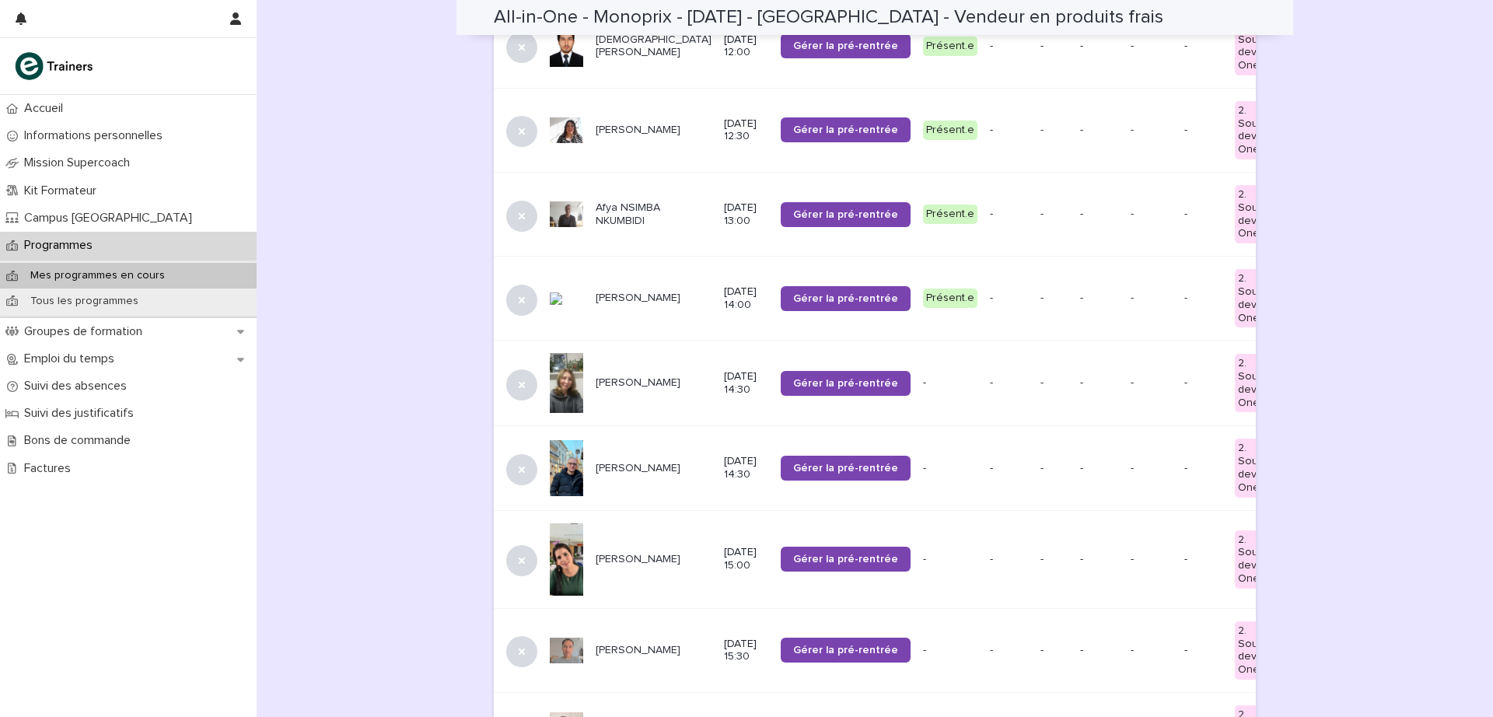
click at [598, 465] on p "Ahmed OSMAN" at bounding box center [654, 468] width 116 height 13
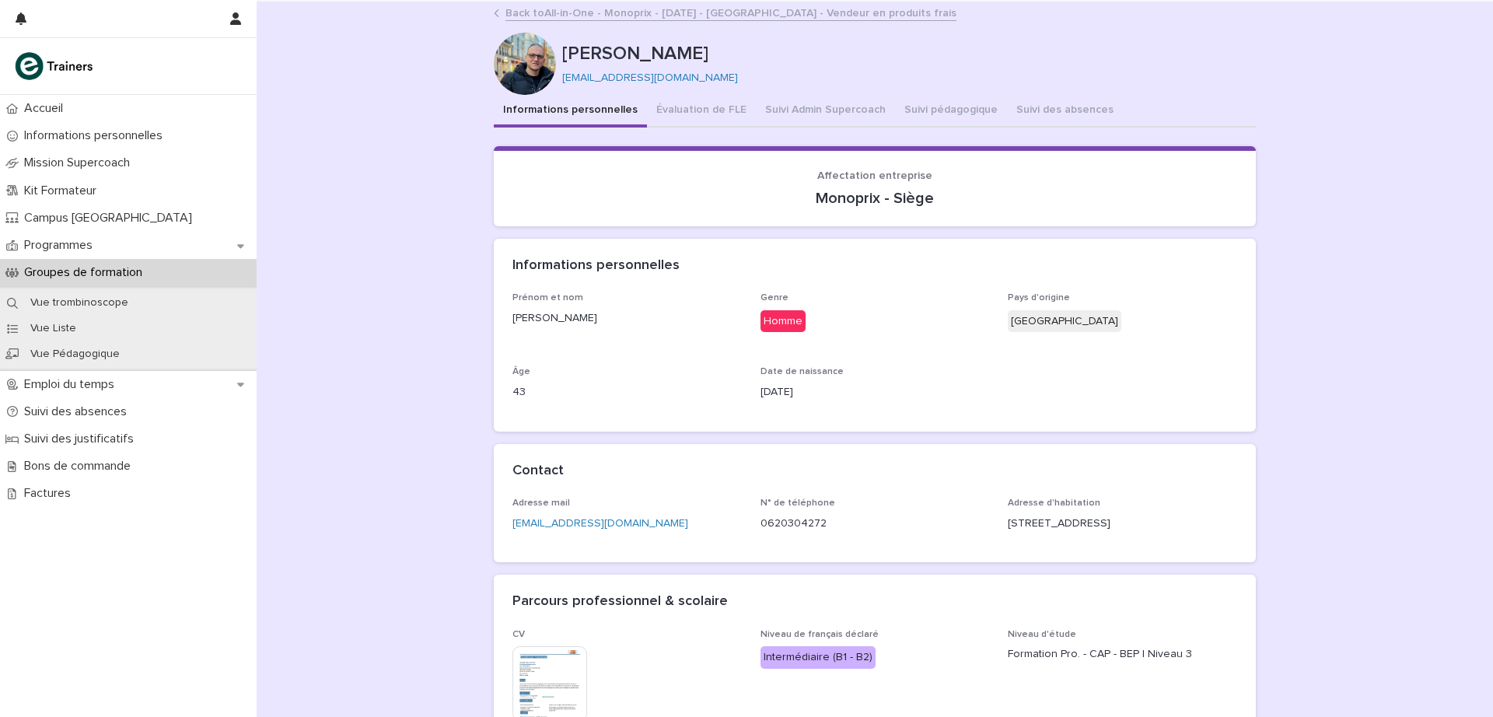
click at [773, 107] on button "Suivi Admin Supercoach" at bounding box center [825, 111] width 139 height 33
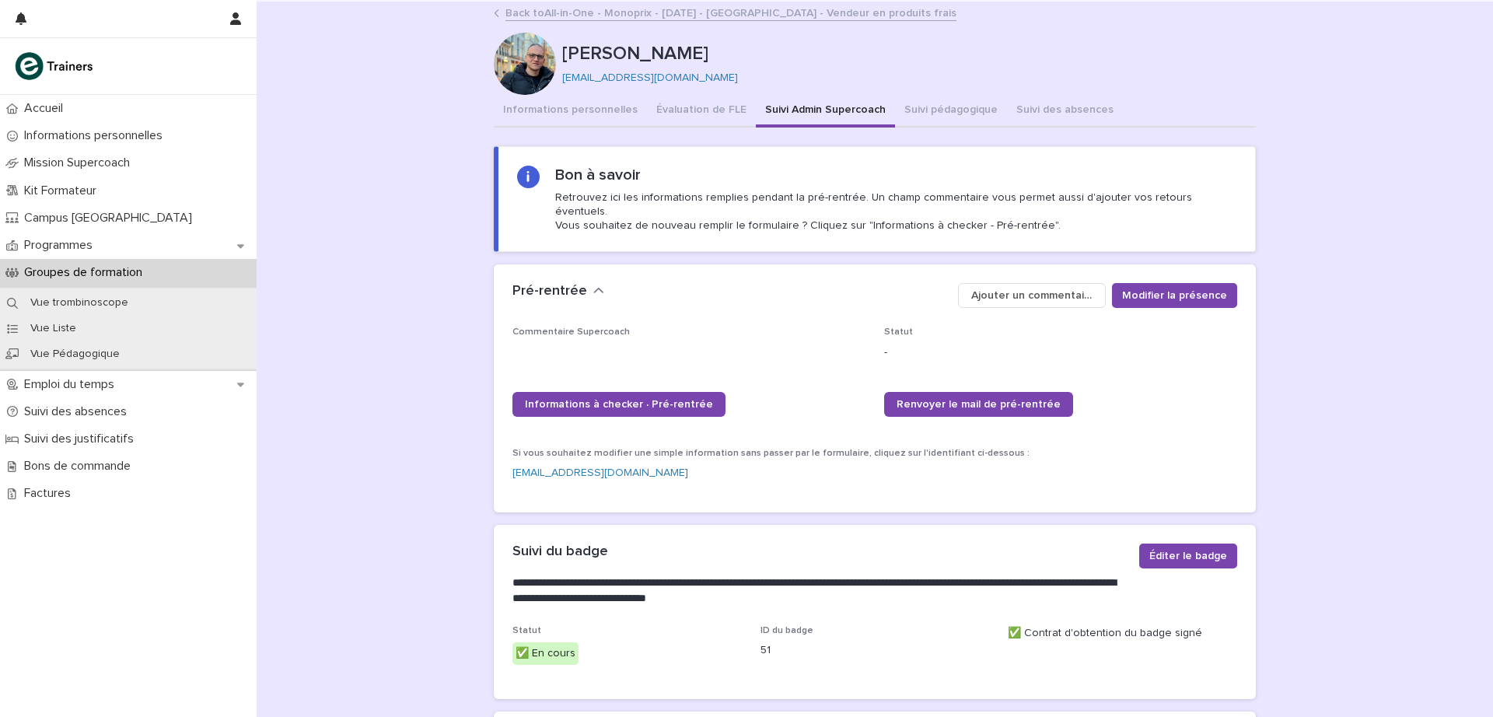
click at [572, 16] on link "Back to All-in-One - Monoprix - 24 - Septembre 2025 - Île-de-France - Vendeur e…" at bounding box center [731, 12] width 451 height 18
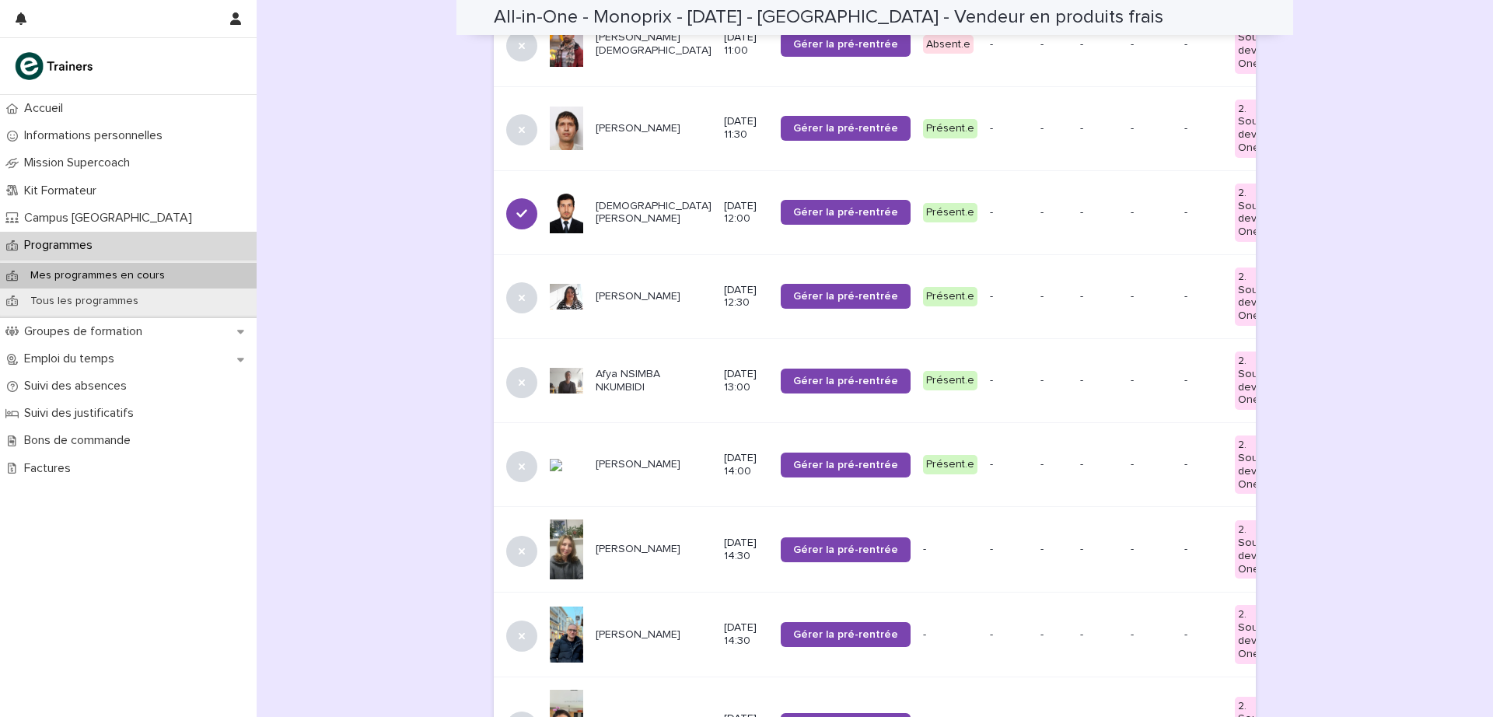
scroll to position [543, 0]
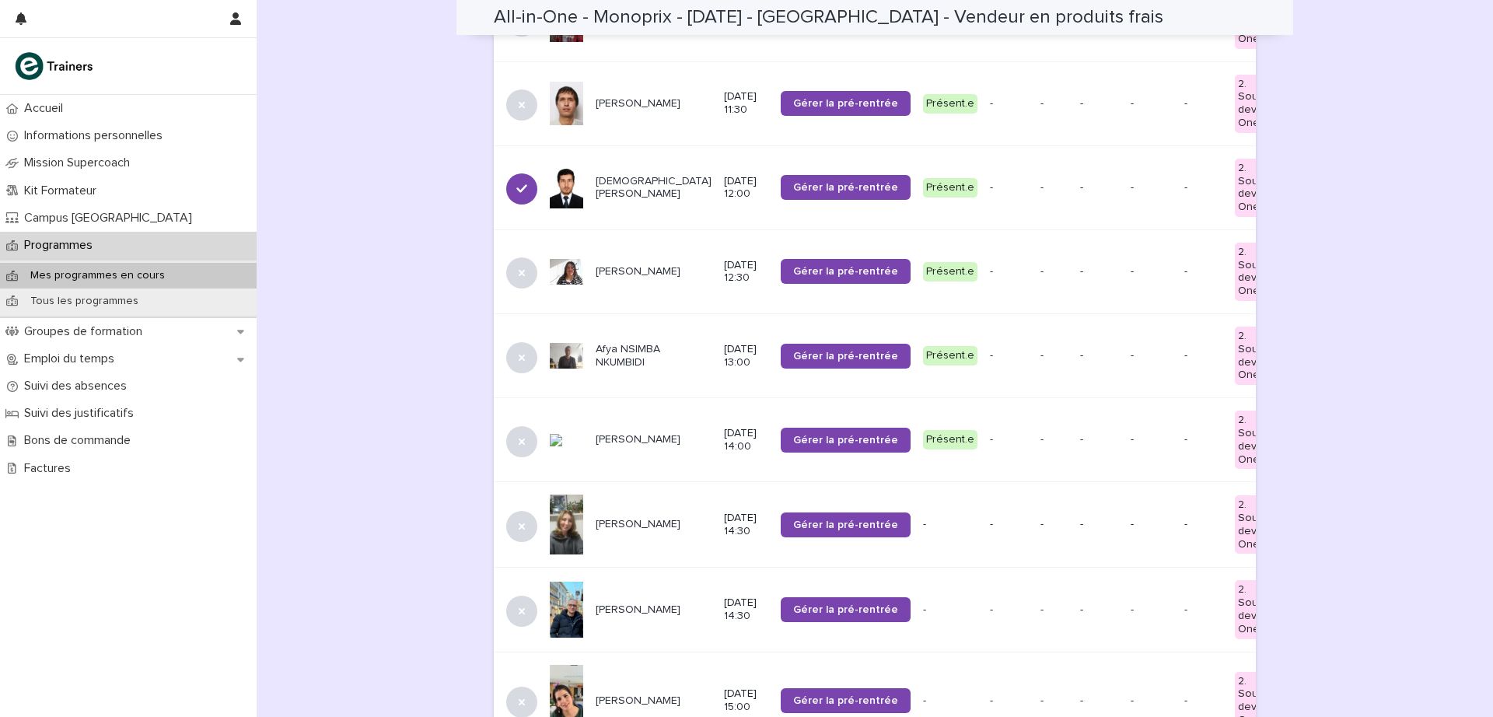
click at [793, 607] on span "Gérer la pré-rentrée" at bounding box center [845, 609] width 105 height 11
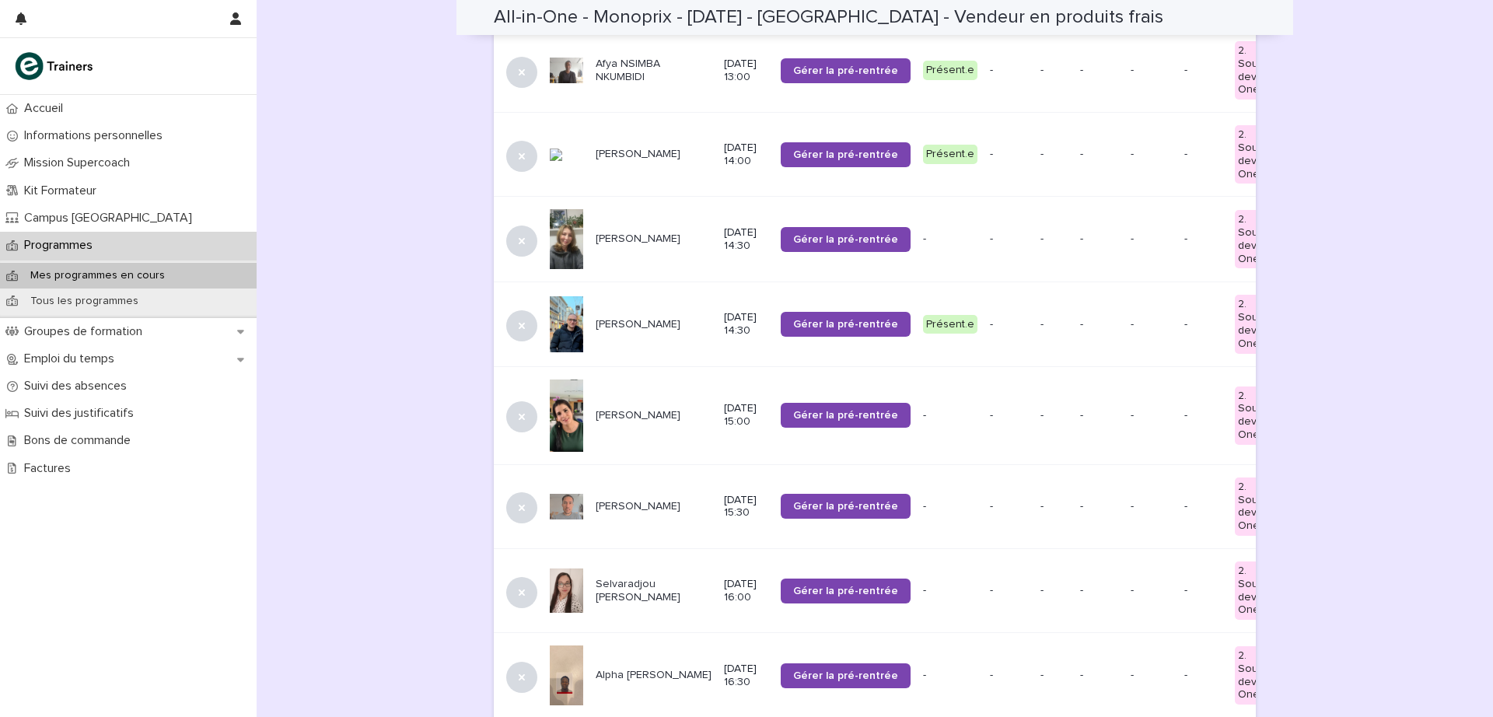
scroll to position [836, 0]
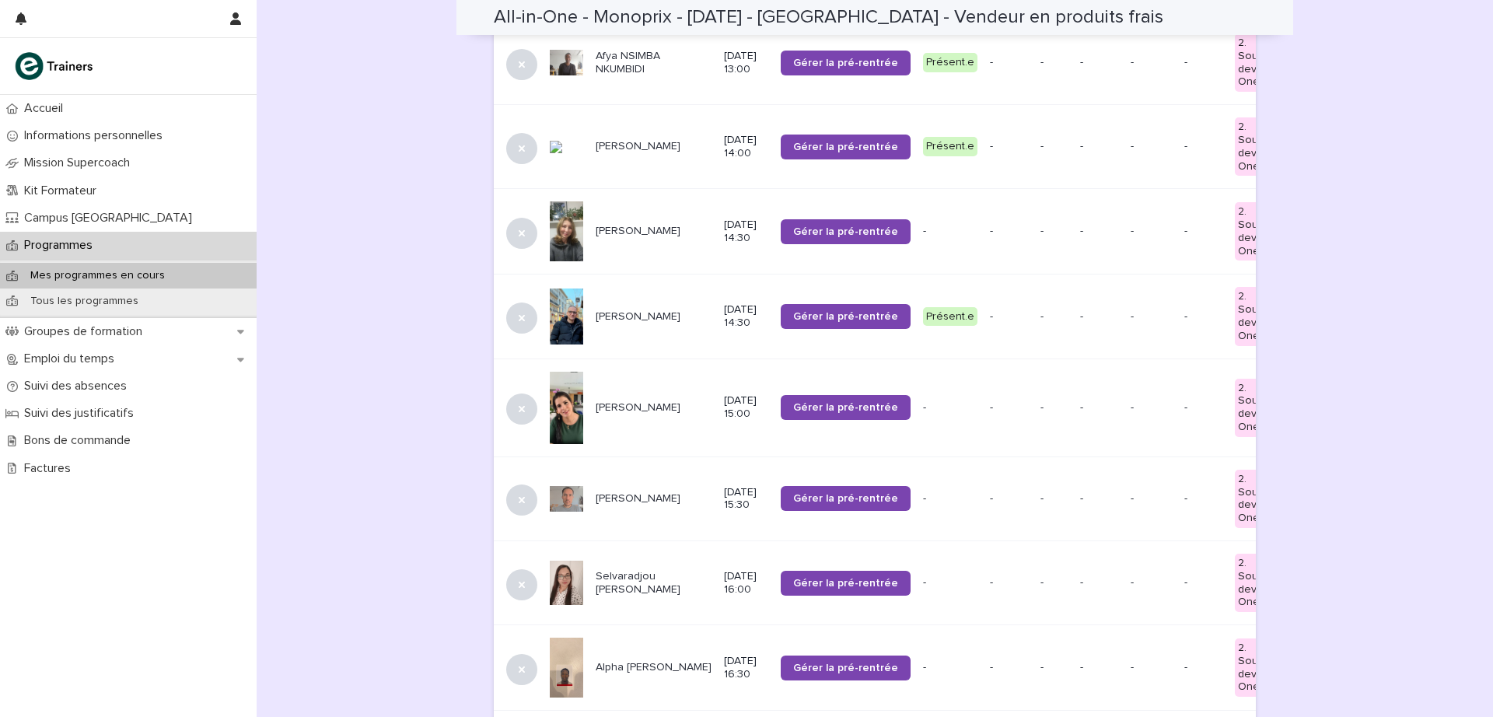
click at [621, 233] on p "Viktoriia MYKHAILENKO" at bounding box center [654, 231] width 116 height 13
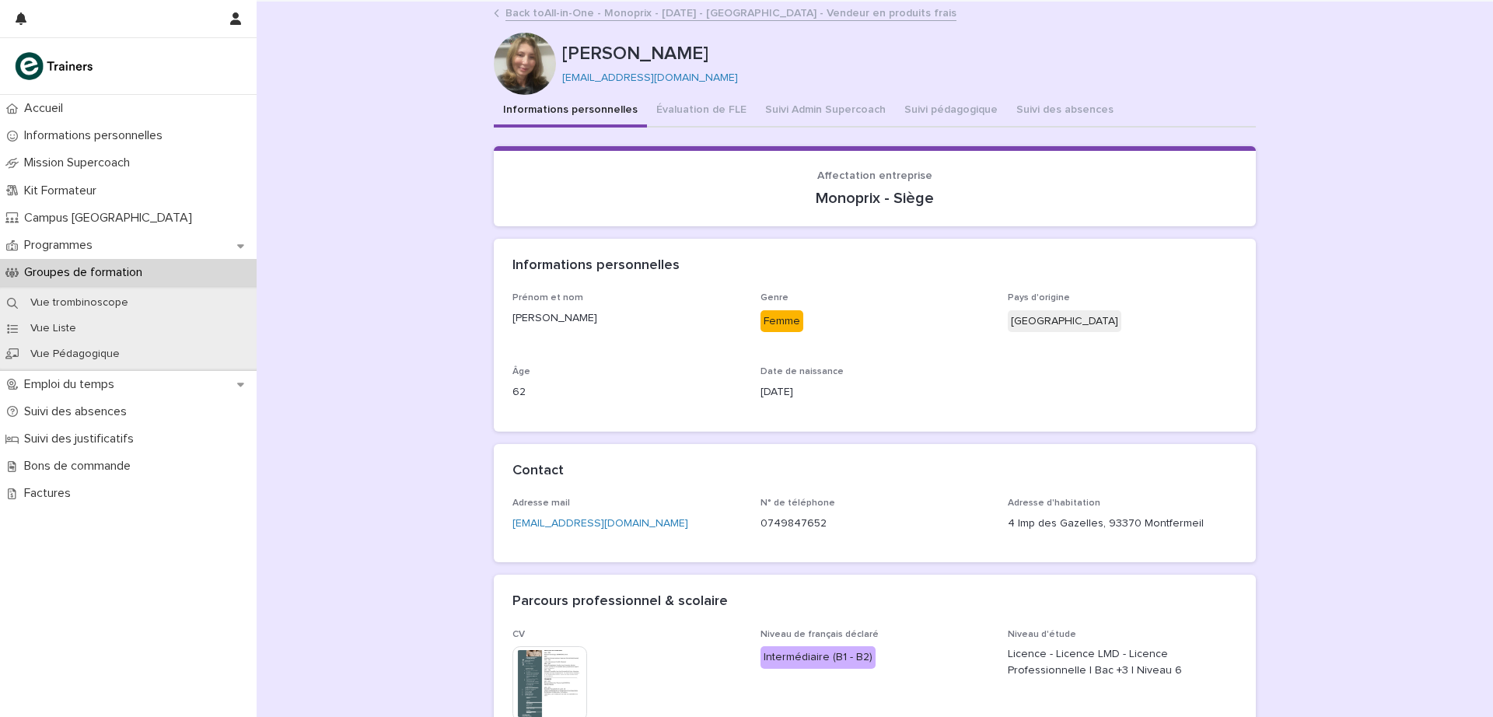
click at [799, 114] on button "Suivi Admin Supercoach" at bounding box center [825, 111] width 139 height 33
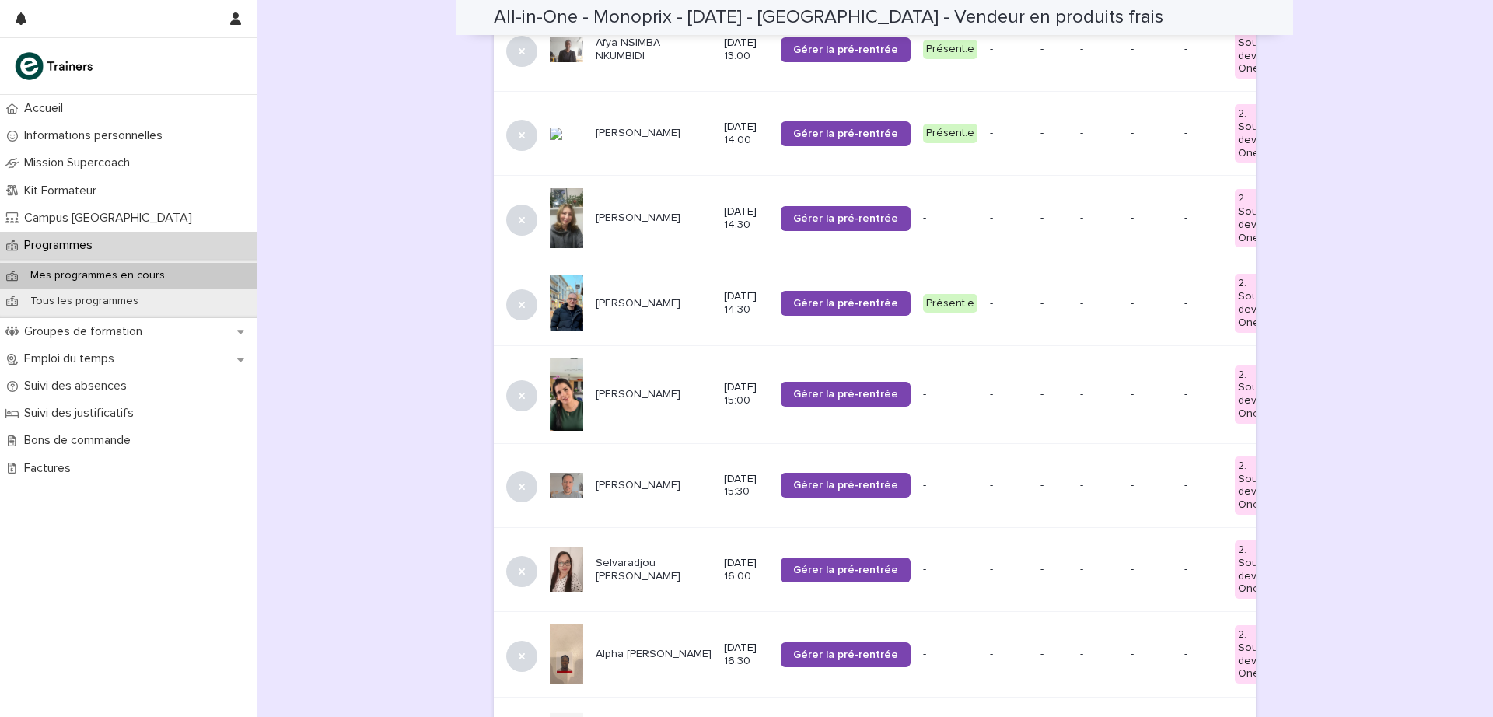
scroll to position [862, 0]
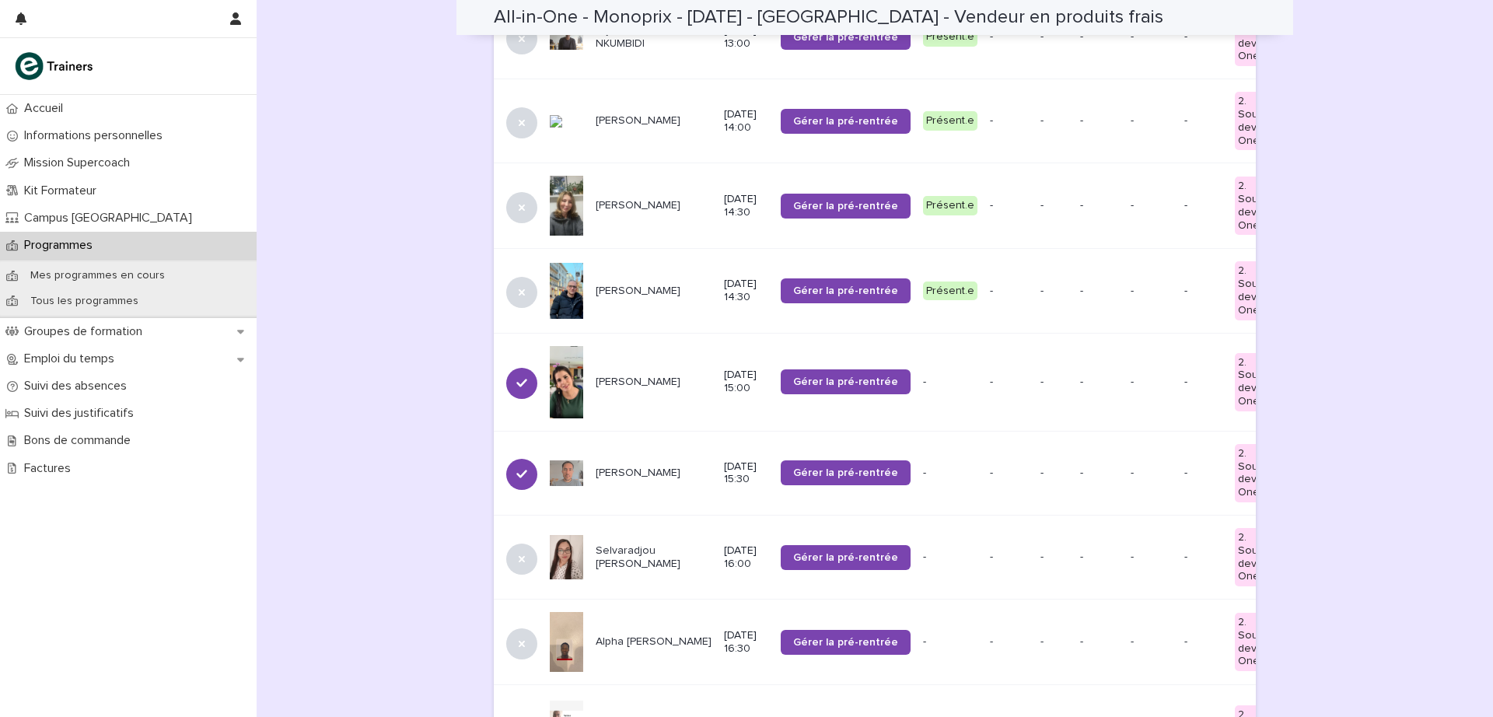
click at [604, 381] on p "Houria TAKBOU" at bounding box center [654, 382] width 116 height 13
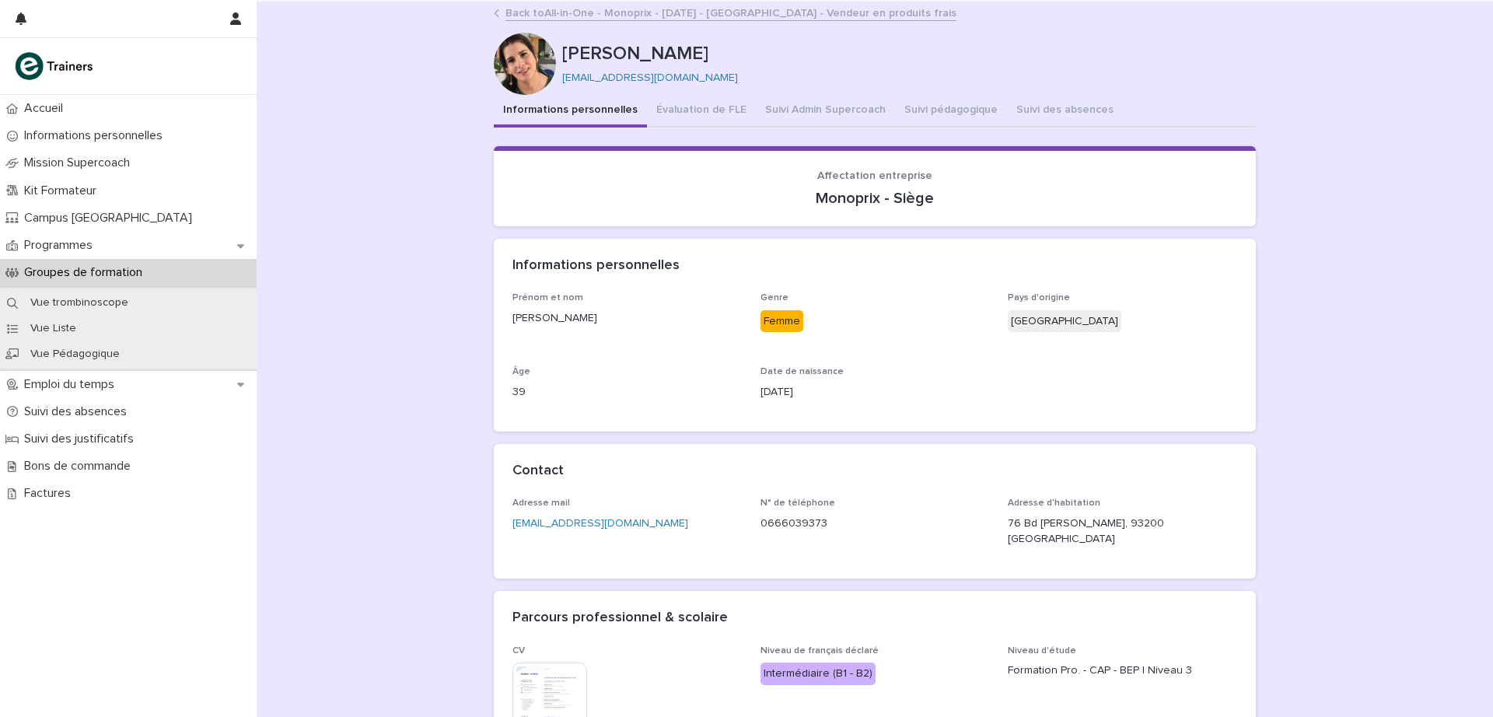
click at [814, 103] on button "Suivi Admin Supercoach" at bounding box center [825, 111] width 139 height 33
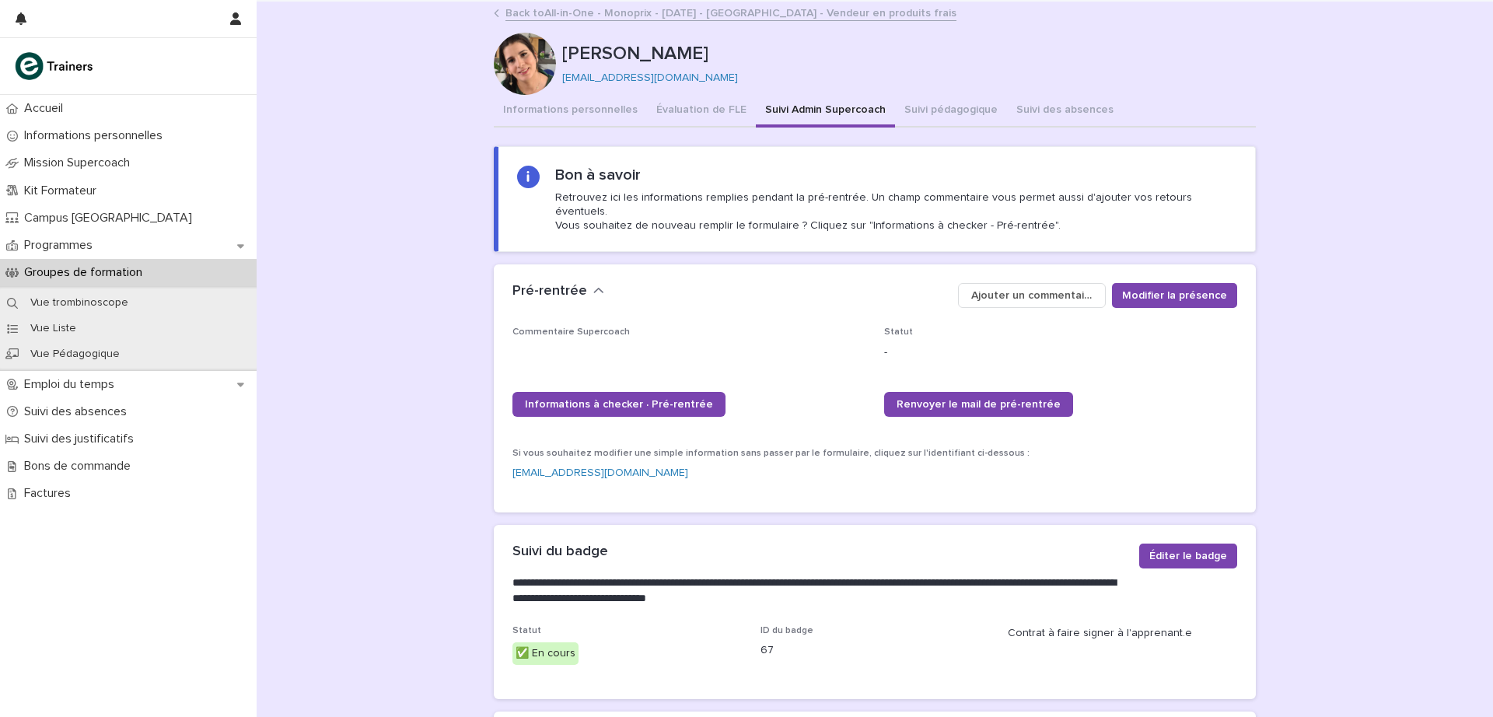
scroll to position [245, 0]
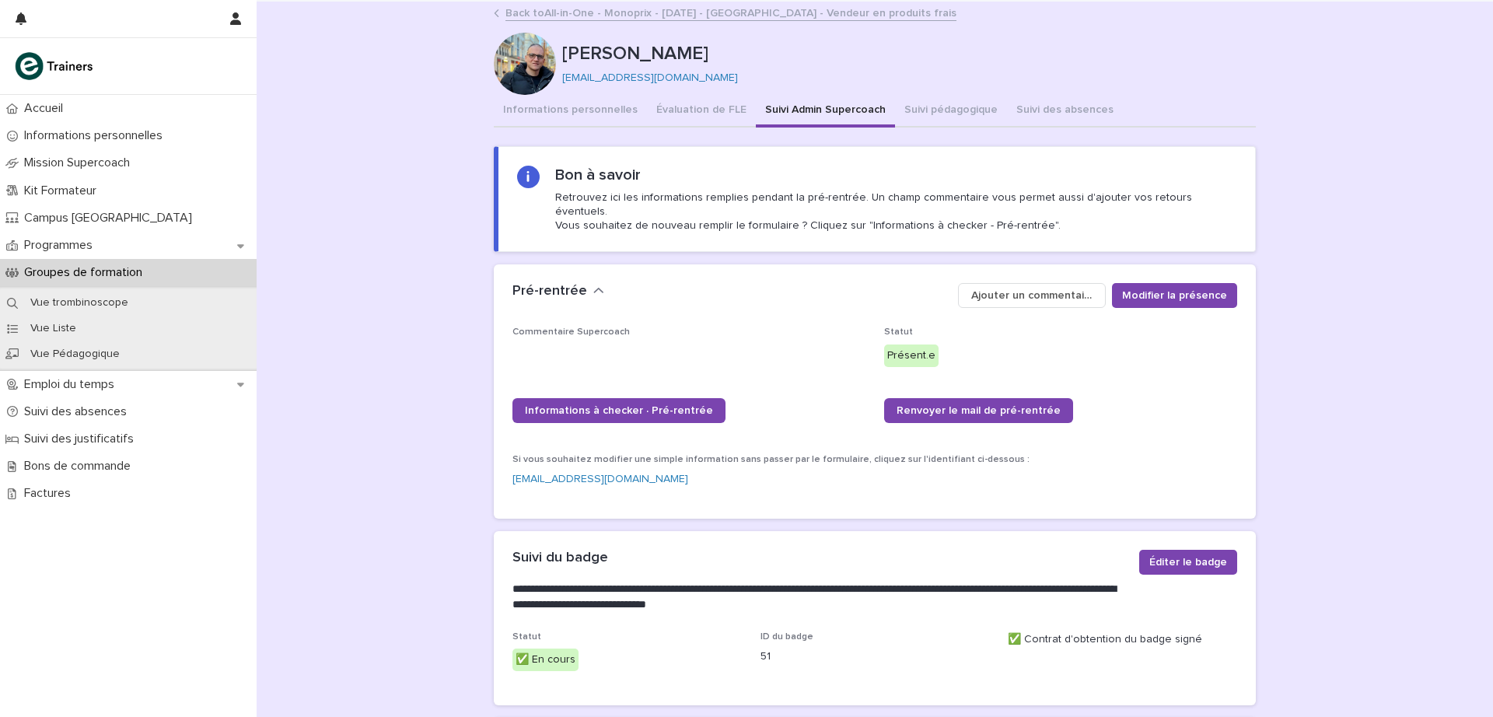
click at [524, 15] on link "Back to All-in-One - Monoprix - 24 - Septembre 2025 - Île-de-France - Vendeur e…" at bounding box center [731, 12] width 451 height 18
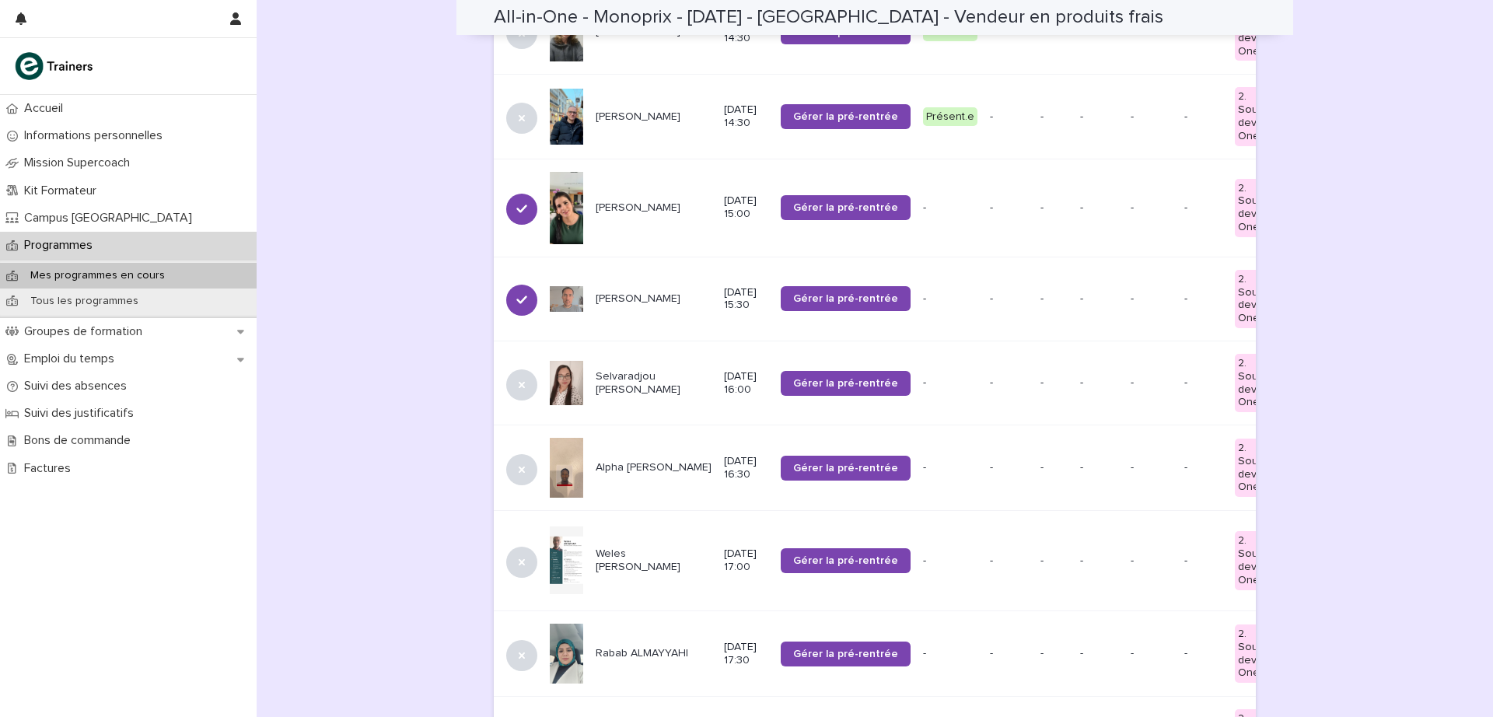
scroll to position [1045, 0]
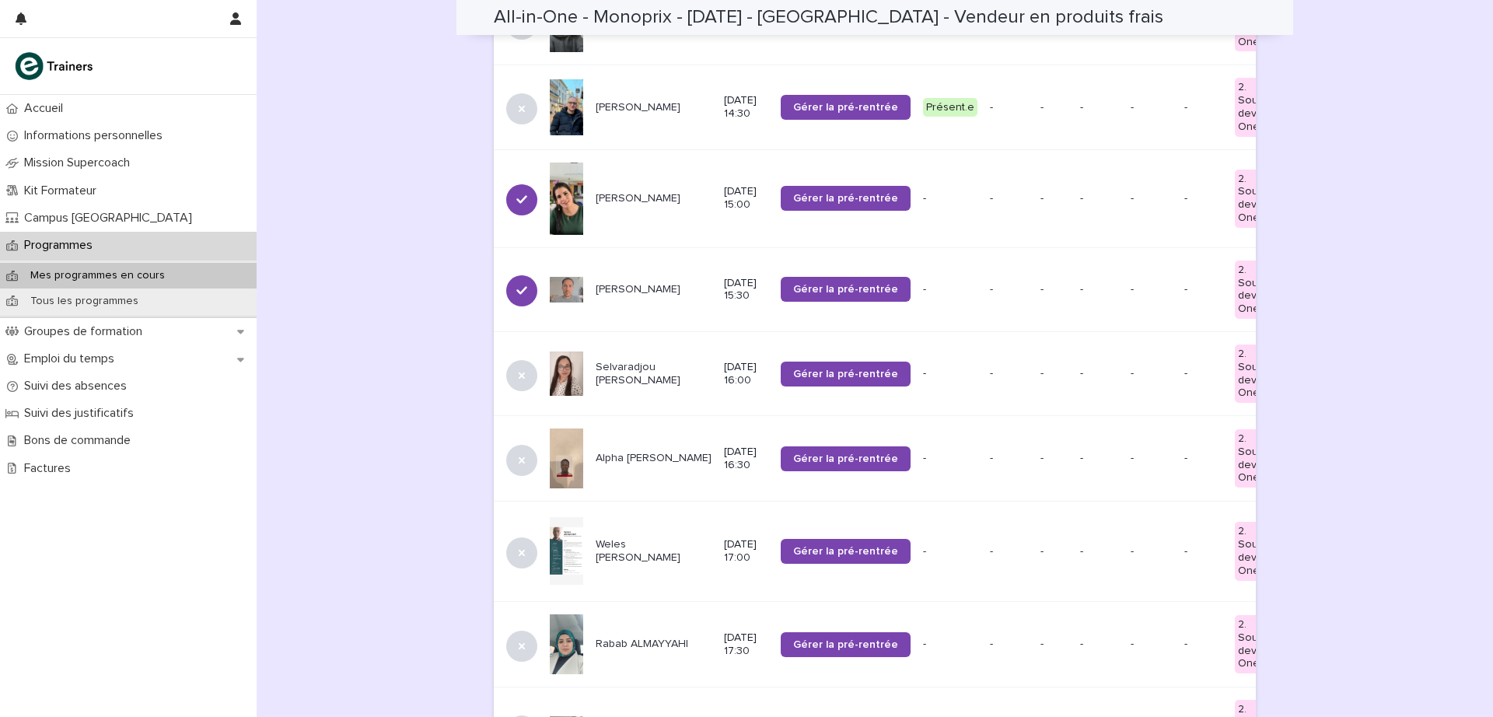
click at [598, 283] on p "Rohullah RASOLI" at bounding box center [654, 289] width 116 height 13
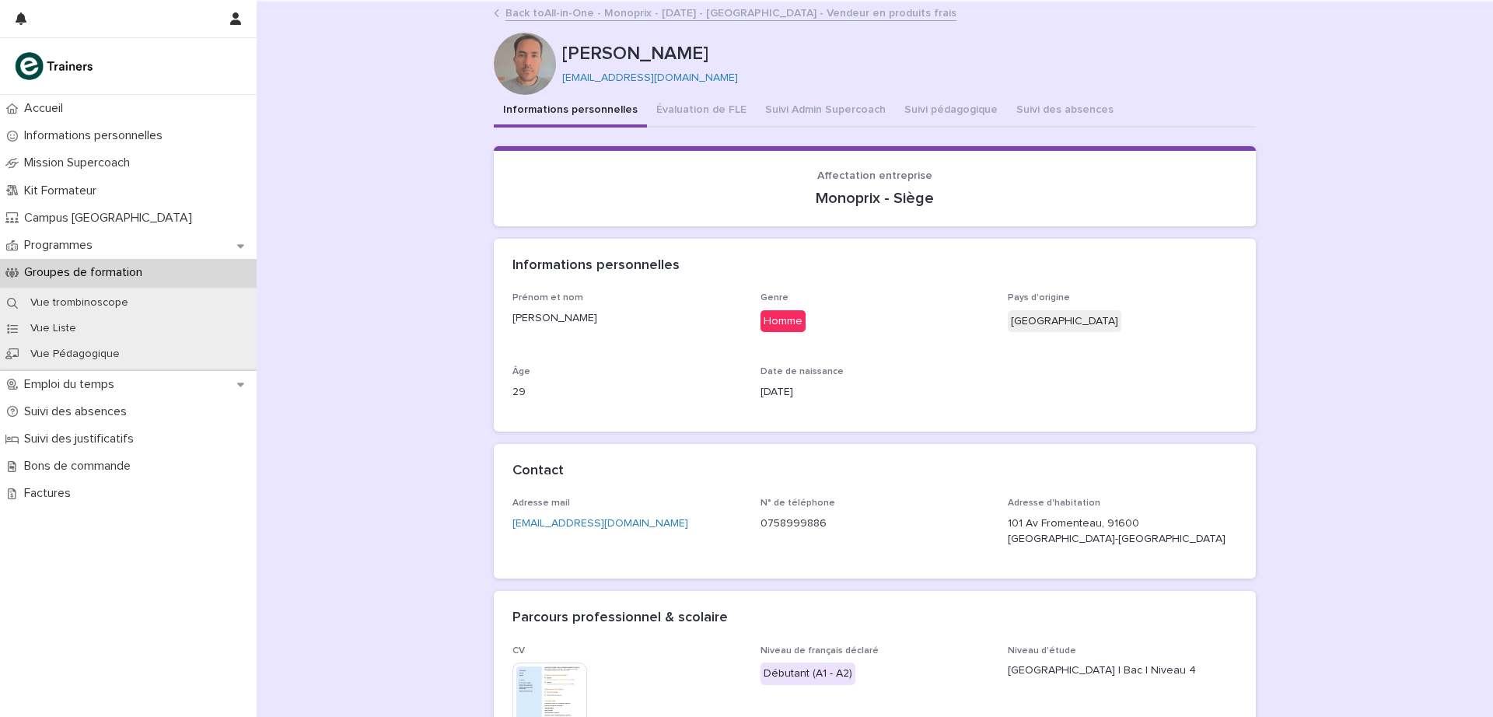
click at [795, 108] on button "Suivi Admin Supercoach" at bounding box center [825, 111] width 139 height 33
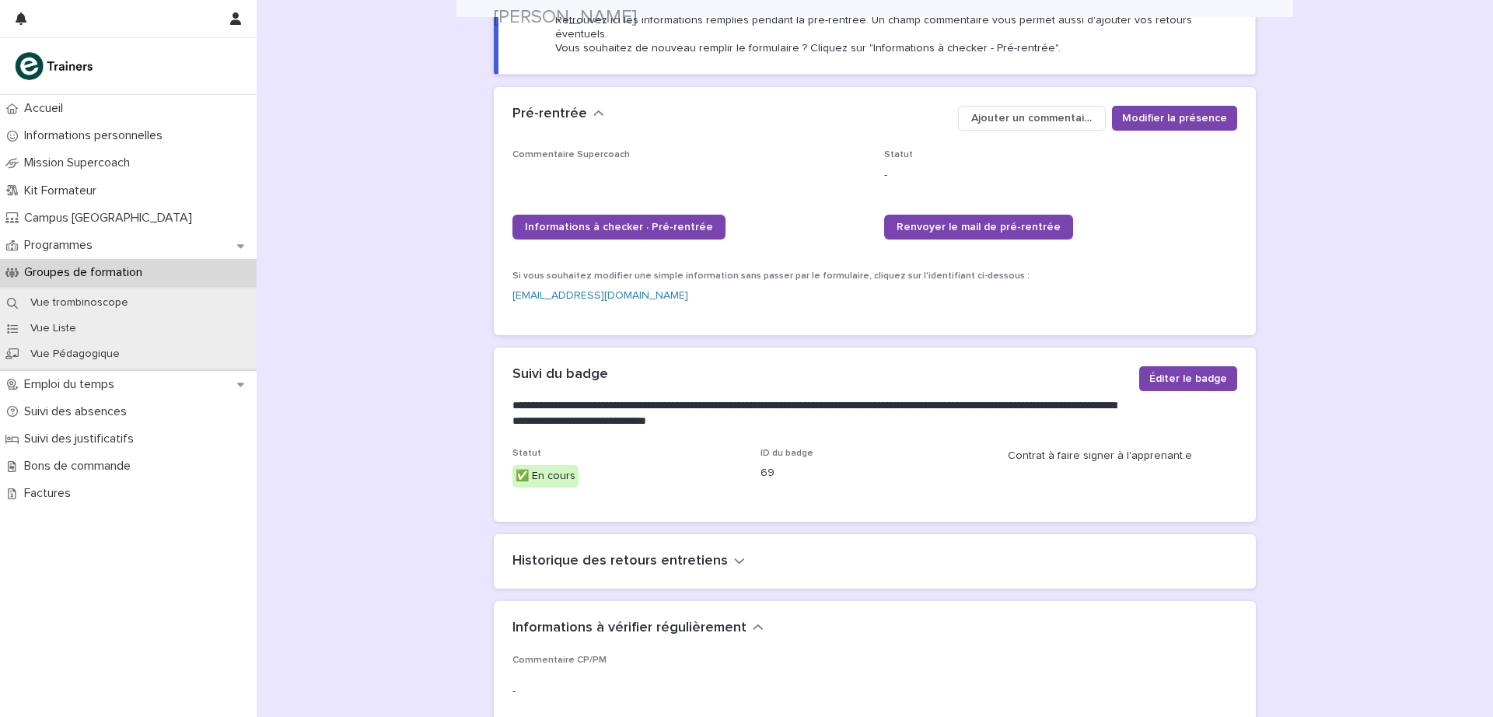
scroll to position [210, 0]
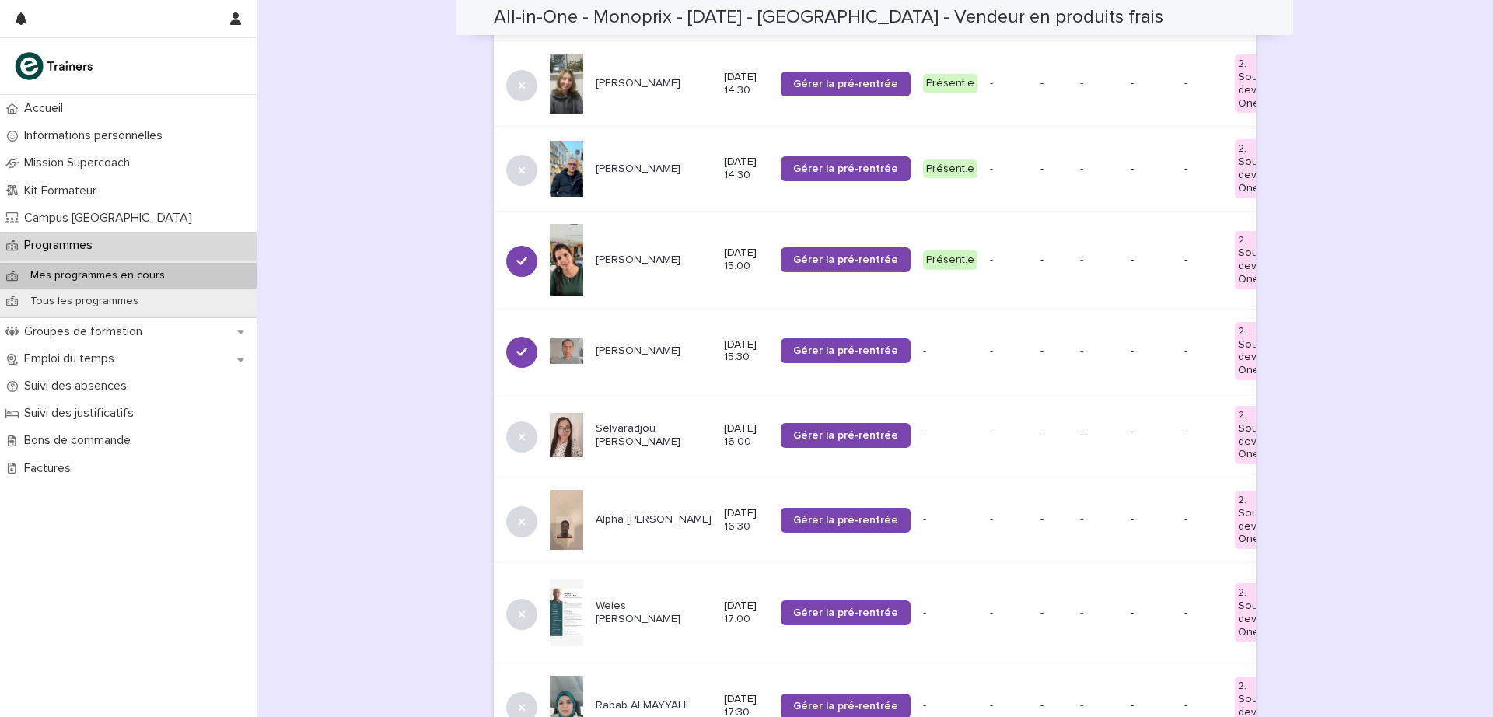
scroll to position [986, 0]
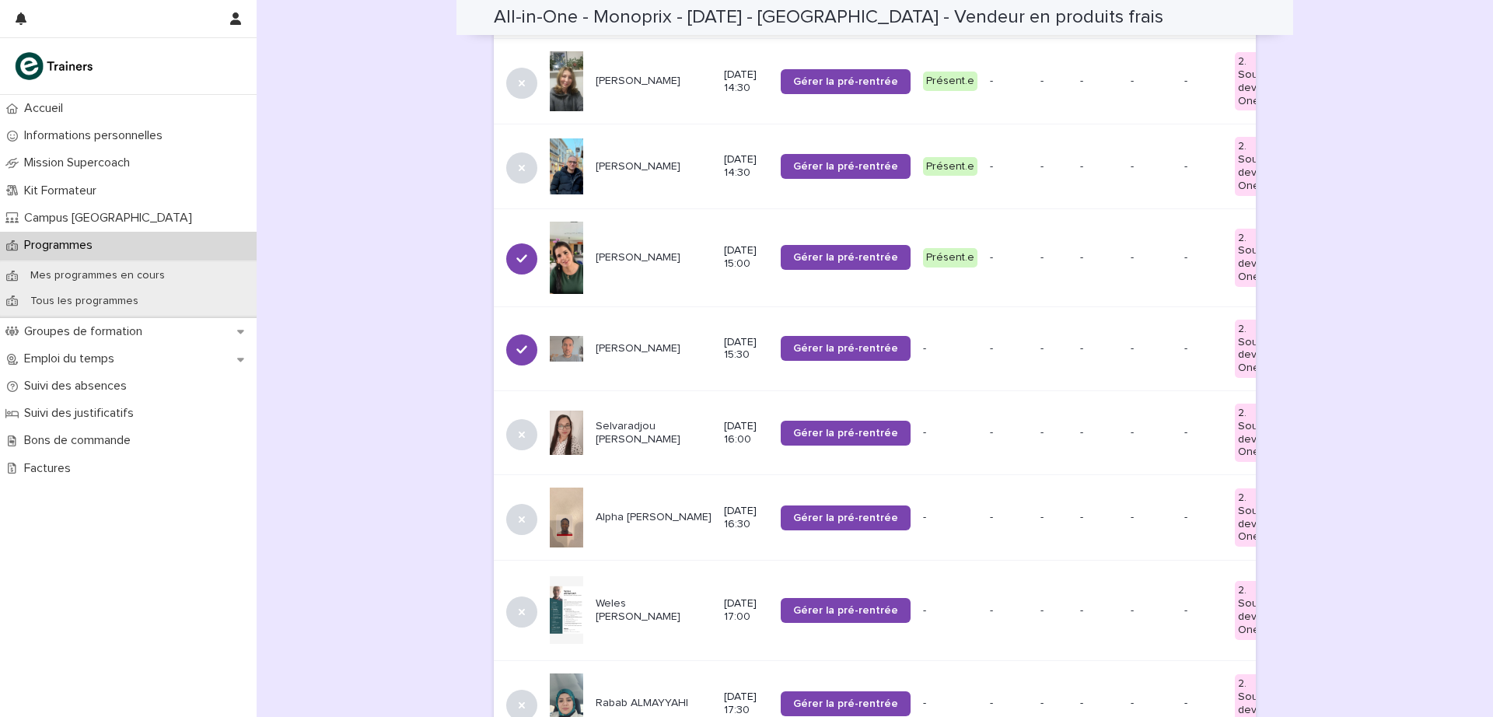
drag, startPoint x: 609, startPoint y: 337, endPoint x: 600, endPoint y: 336, distance: 9.4
click at [600, 342] on p "Rohullah RASOLI" at bounding box center [654, 348] width 116 height 13
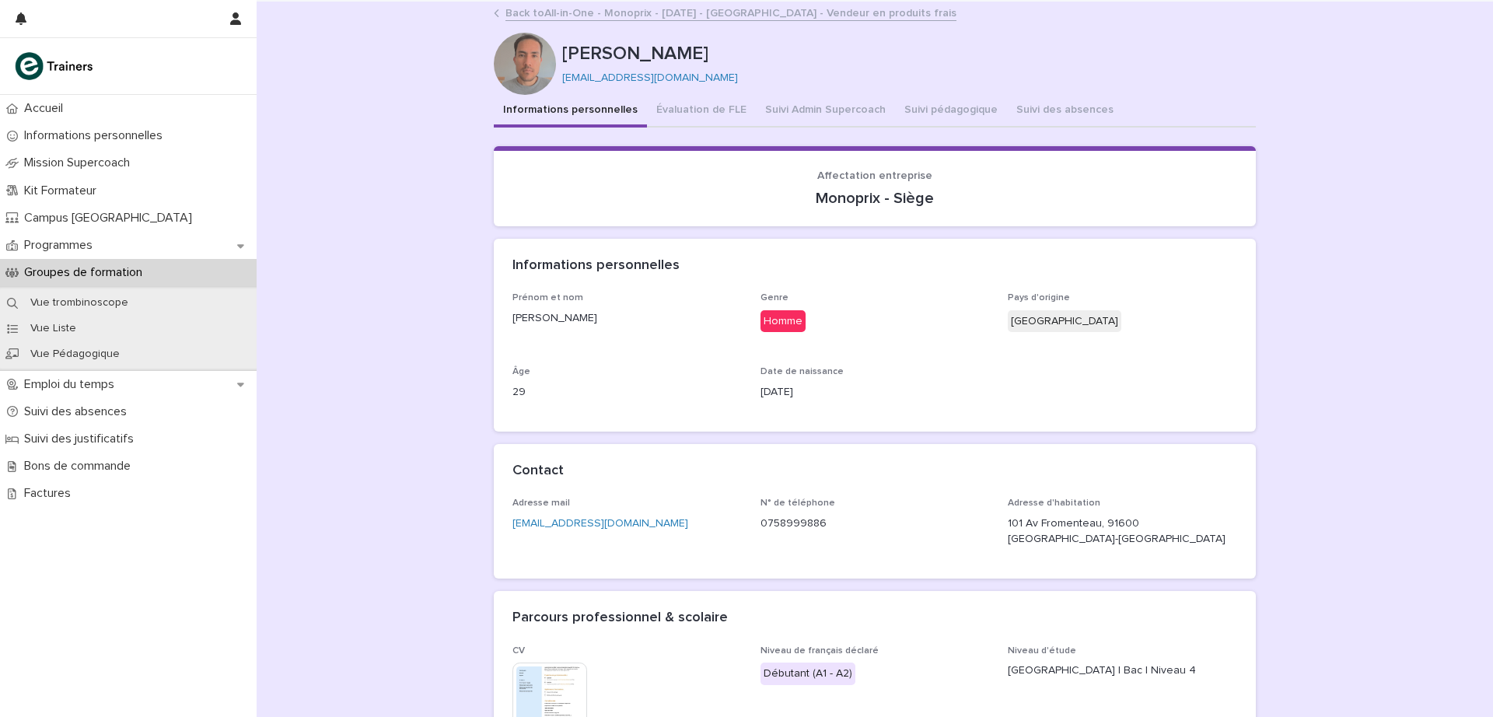
click at [806, 103] on button "Suivi Admin Supercoach" at bounding box center [825, 111] width 139 height 33
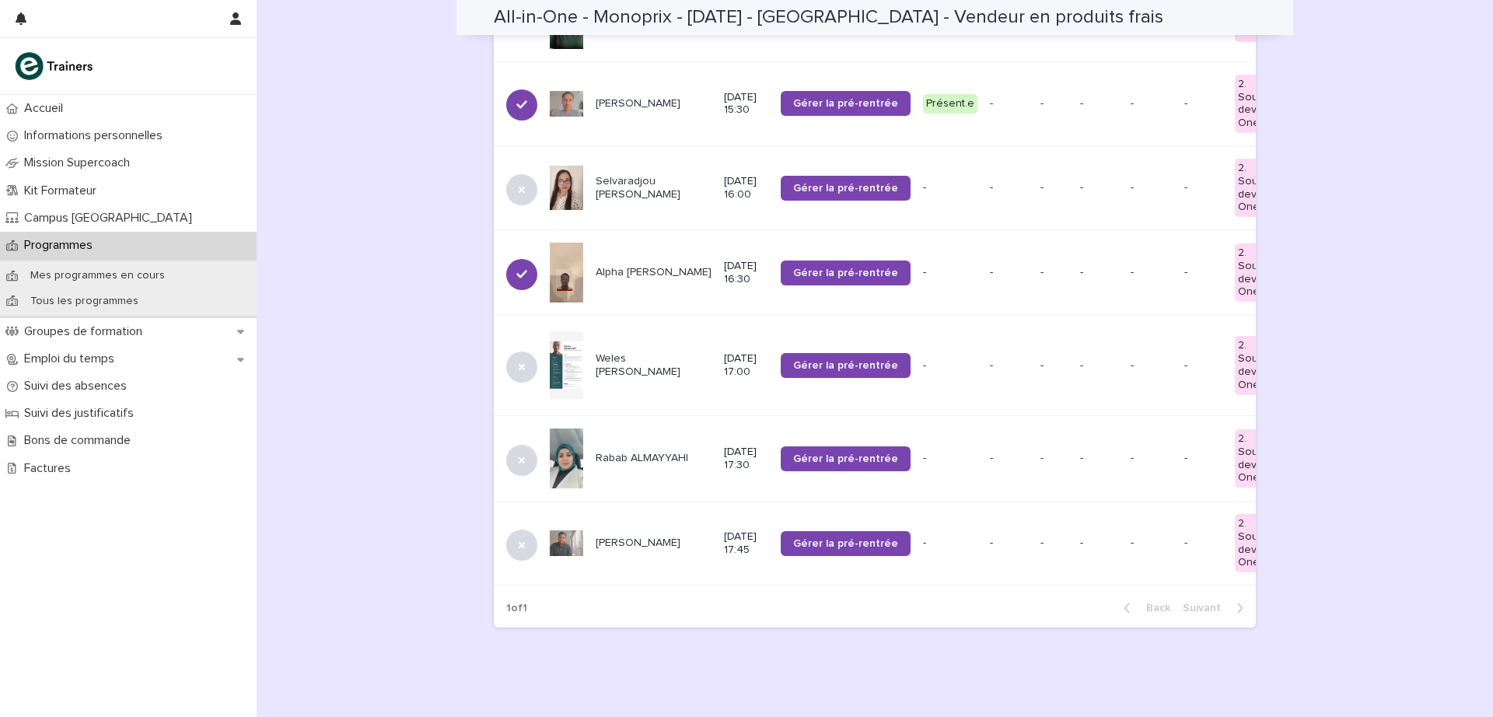
scroll to position [1272, 0]
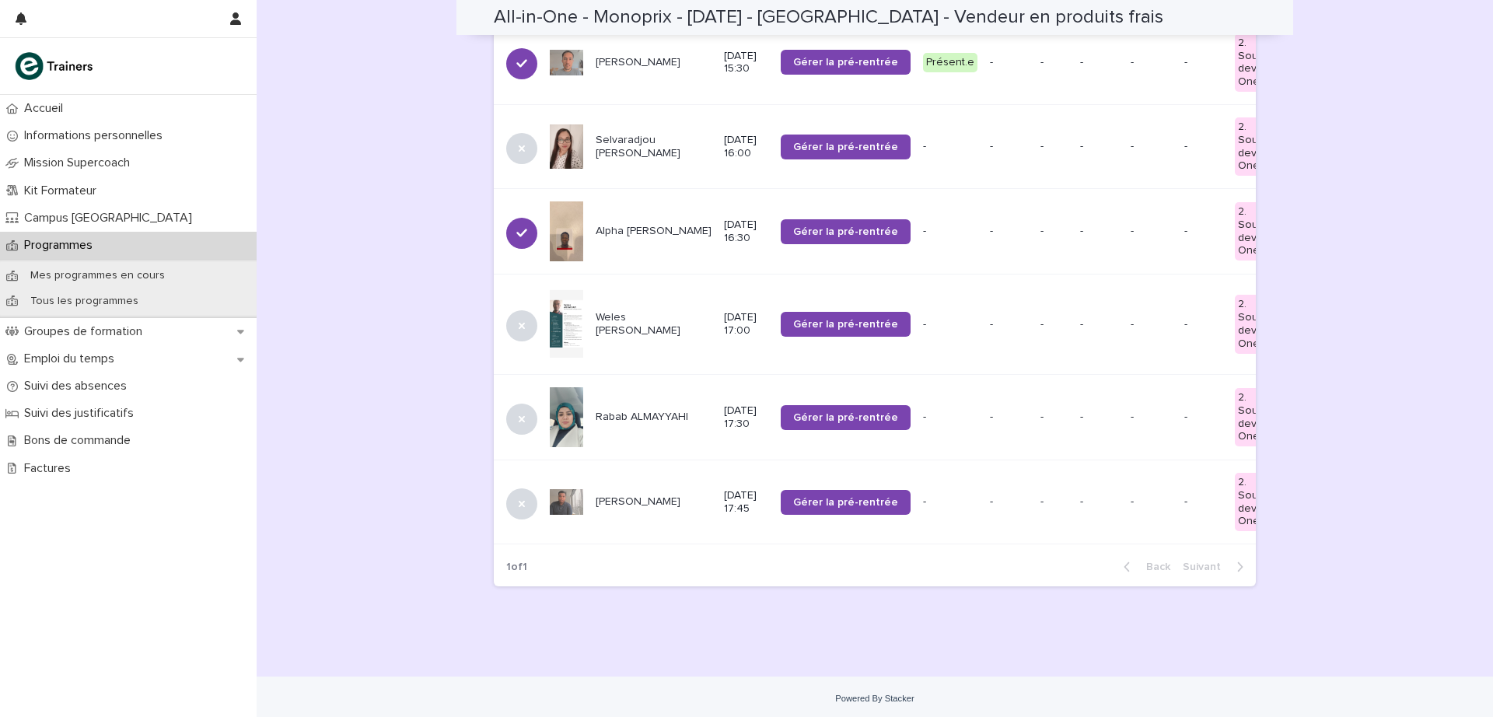
click at [604, 225] on p "Alpha amadou BAH" at bounding box center [654, 231] width 116 height 13
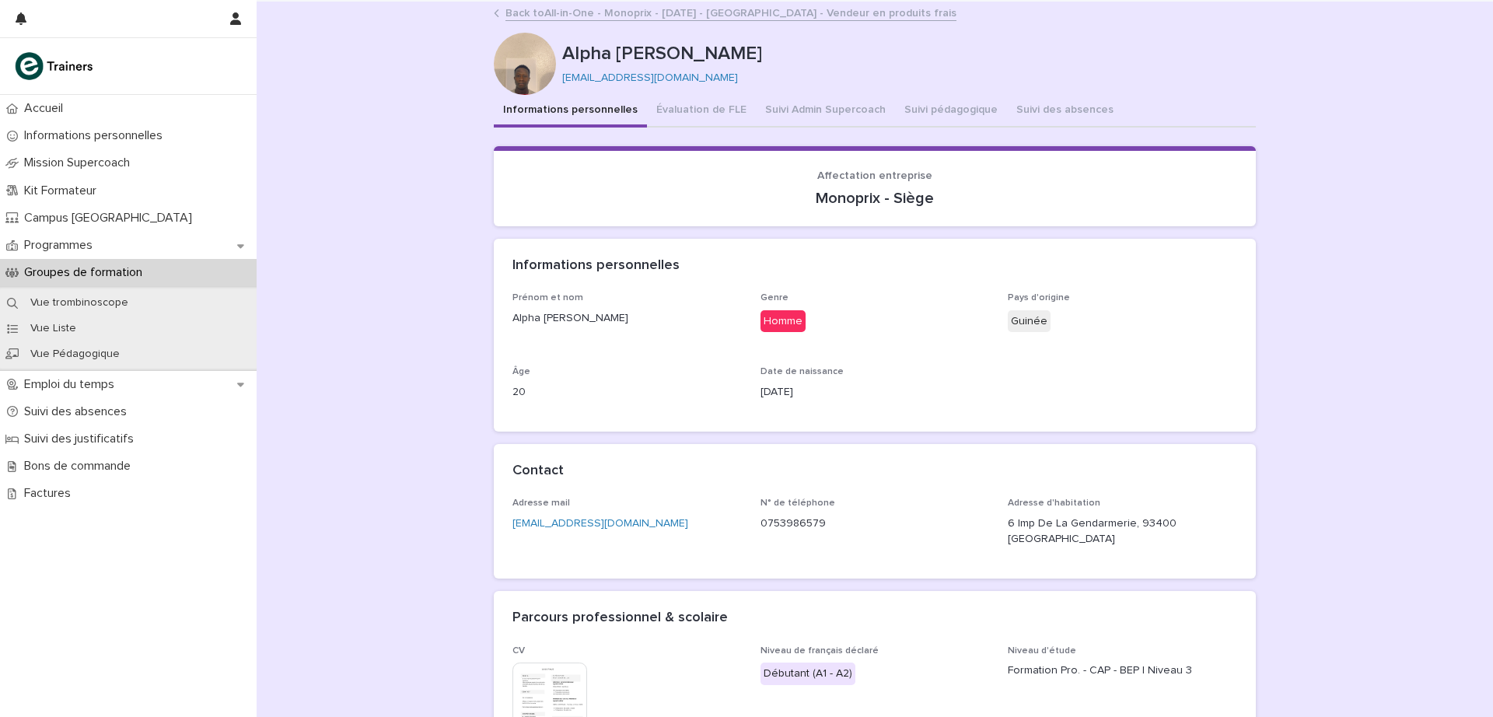
click at [772, 109] on button "Suivi Admin Supercoach" at bounding box center [825, 111] width 139 height 33
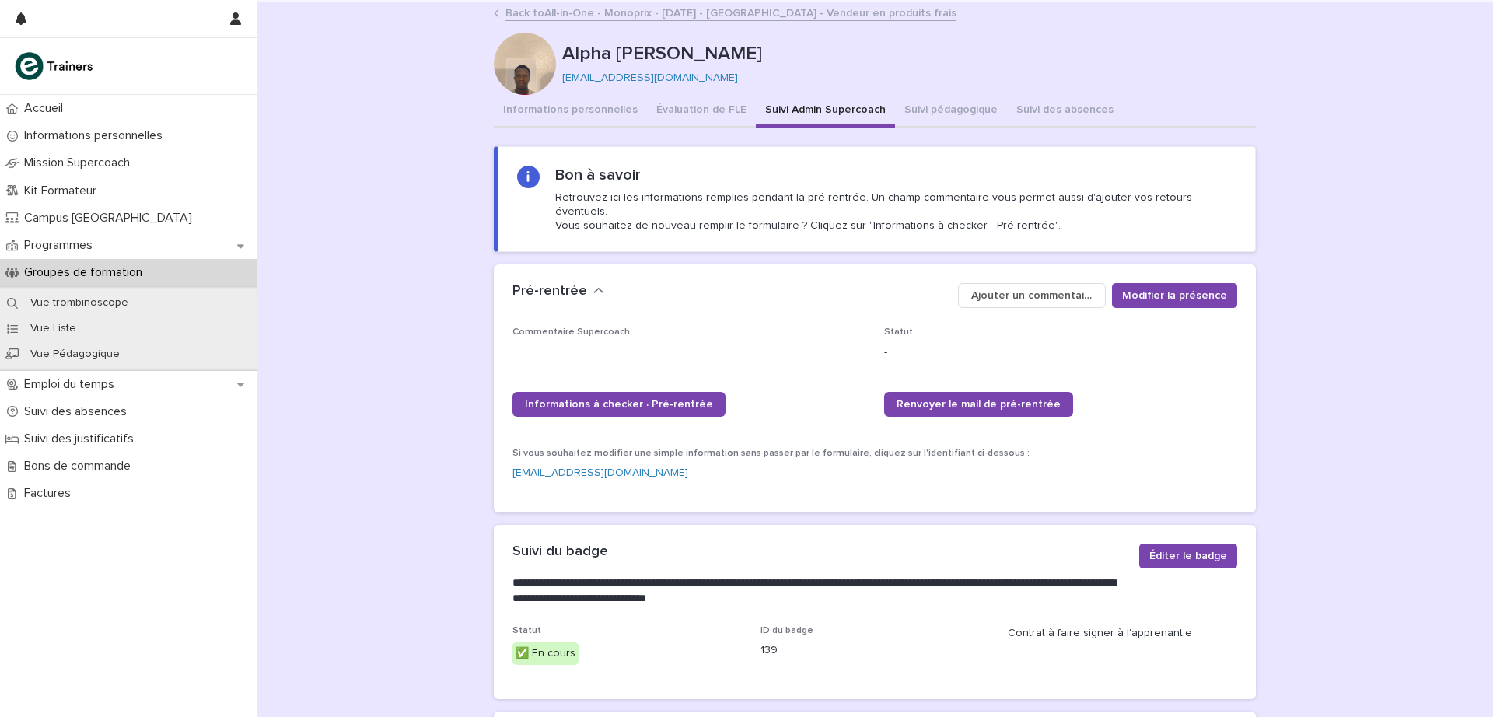
click at [592, 117] on button "Informations personnelles" at bounding box center [570, 111] width 153 height 33
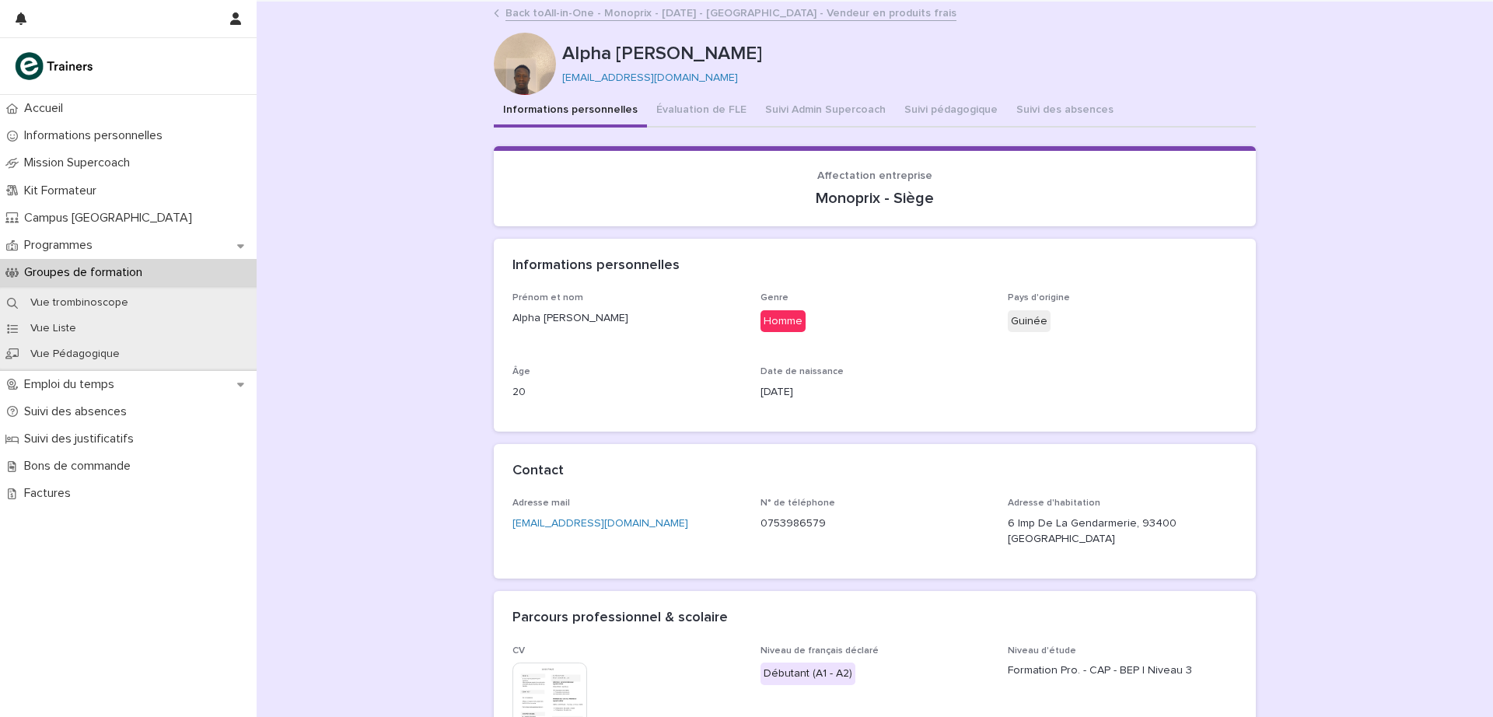
click at [247, 35] on button "button" at bounding box center [236, 18] width 30 height 37
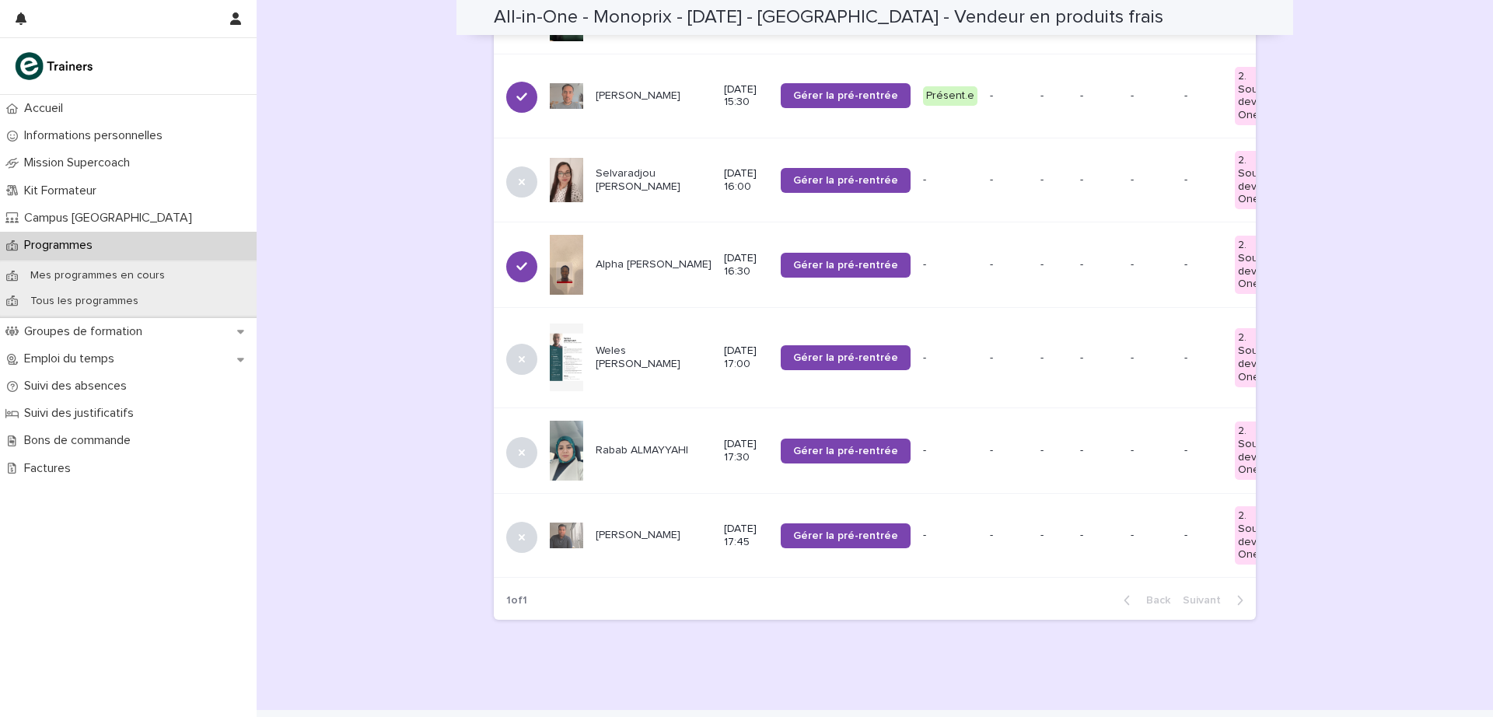
scroll to position [1241, 0]
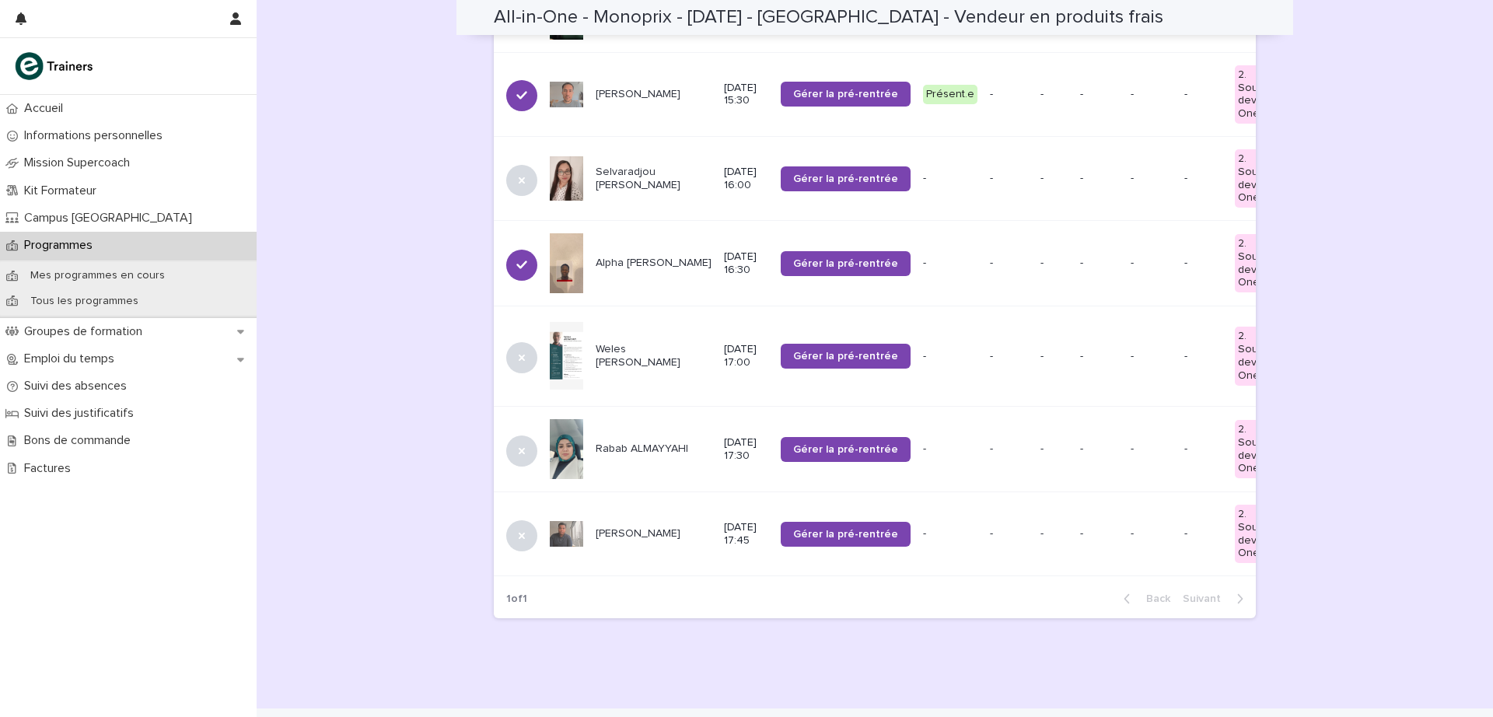
click at [817, 351] on span "Gérer la pré-rentrée" at bounding box center [845, 356] width 105 height 11
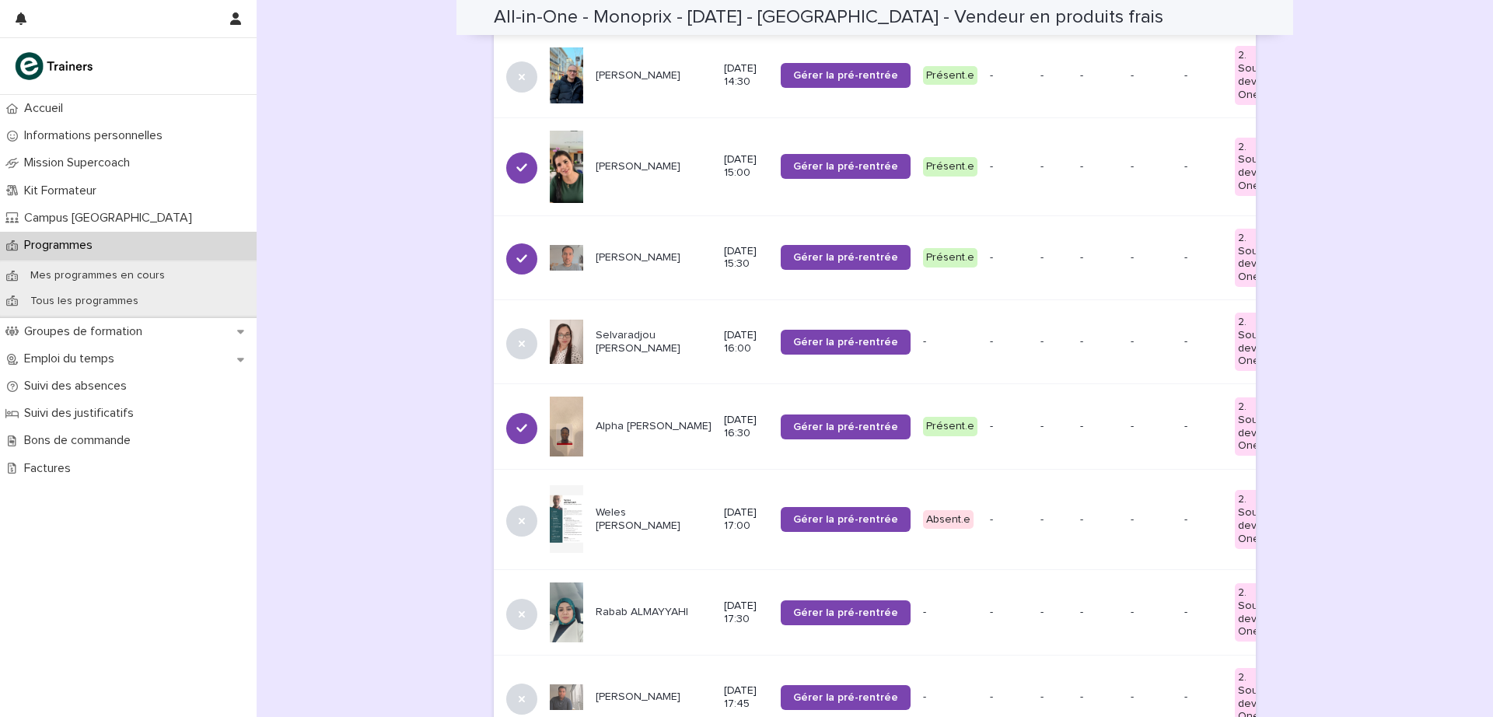
scroll to position [1078, 0]
click at [809, 336] on span "Gérer la pré-rentrée" at bounding box center [845, 341] width 105 height 11
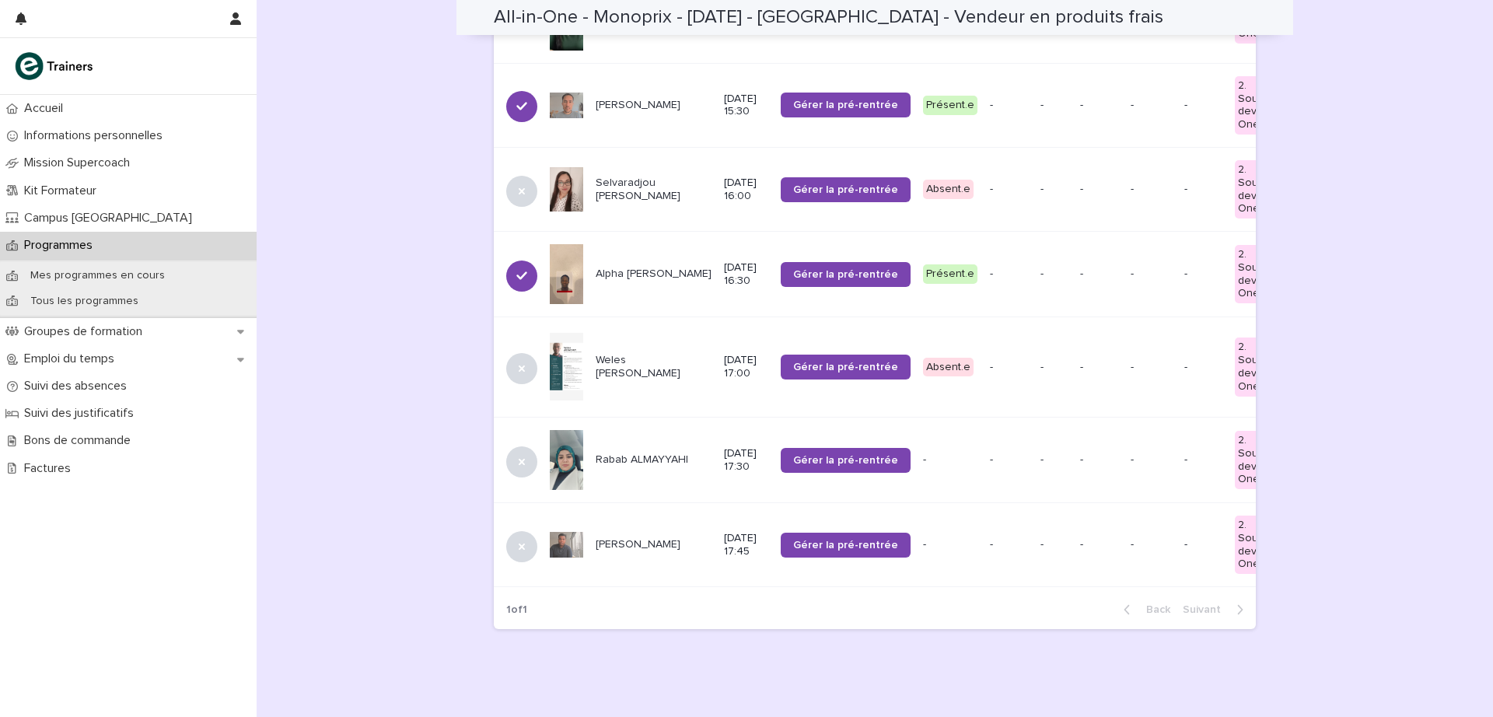
scroll to position [1224, 0]
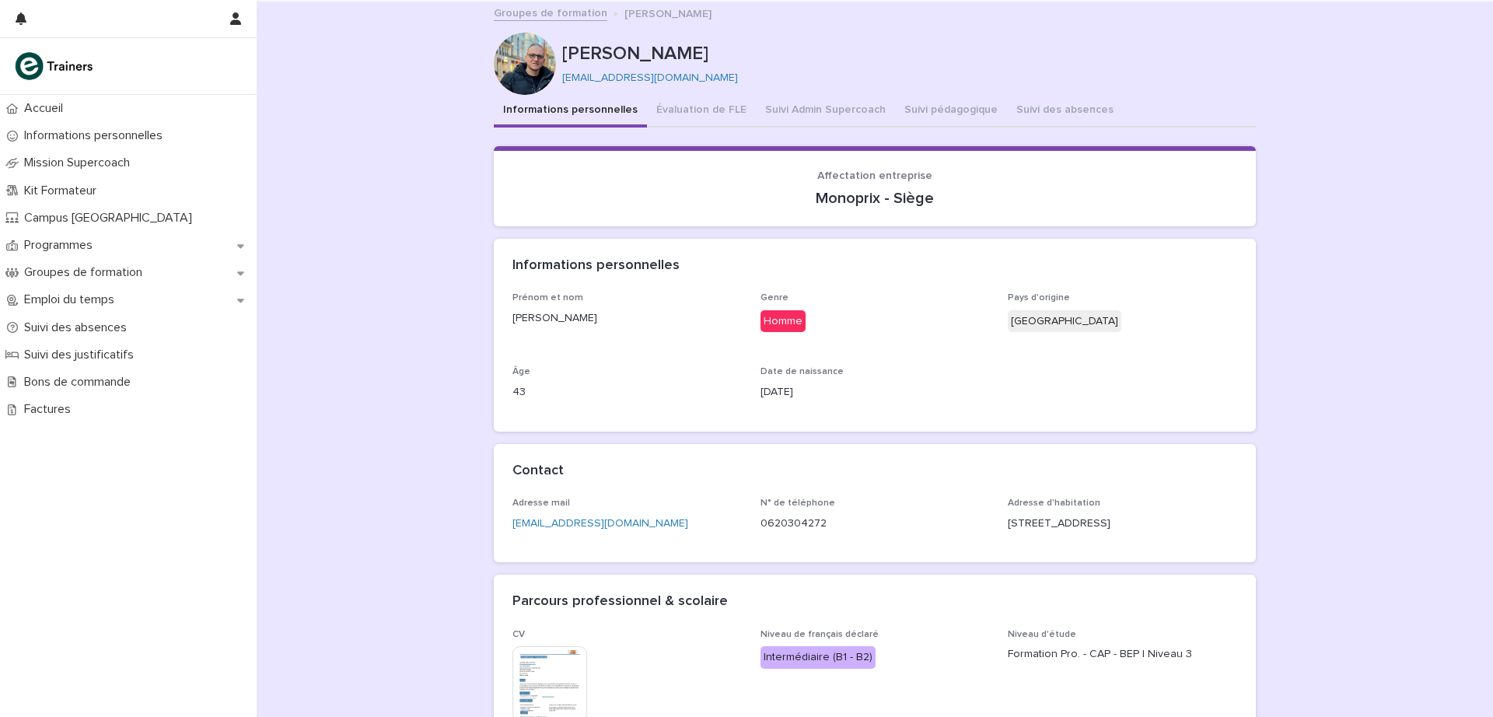
click at [813, 110] on button "Suivi Admin Supercoach" at bounding box center [825, 111] width 139 height 33
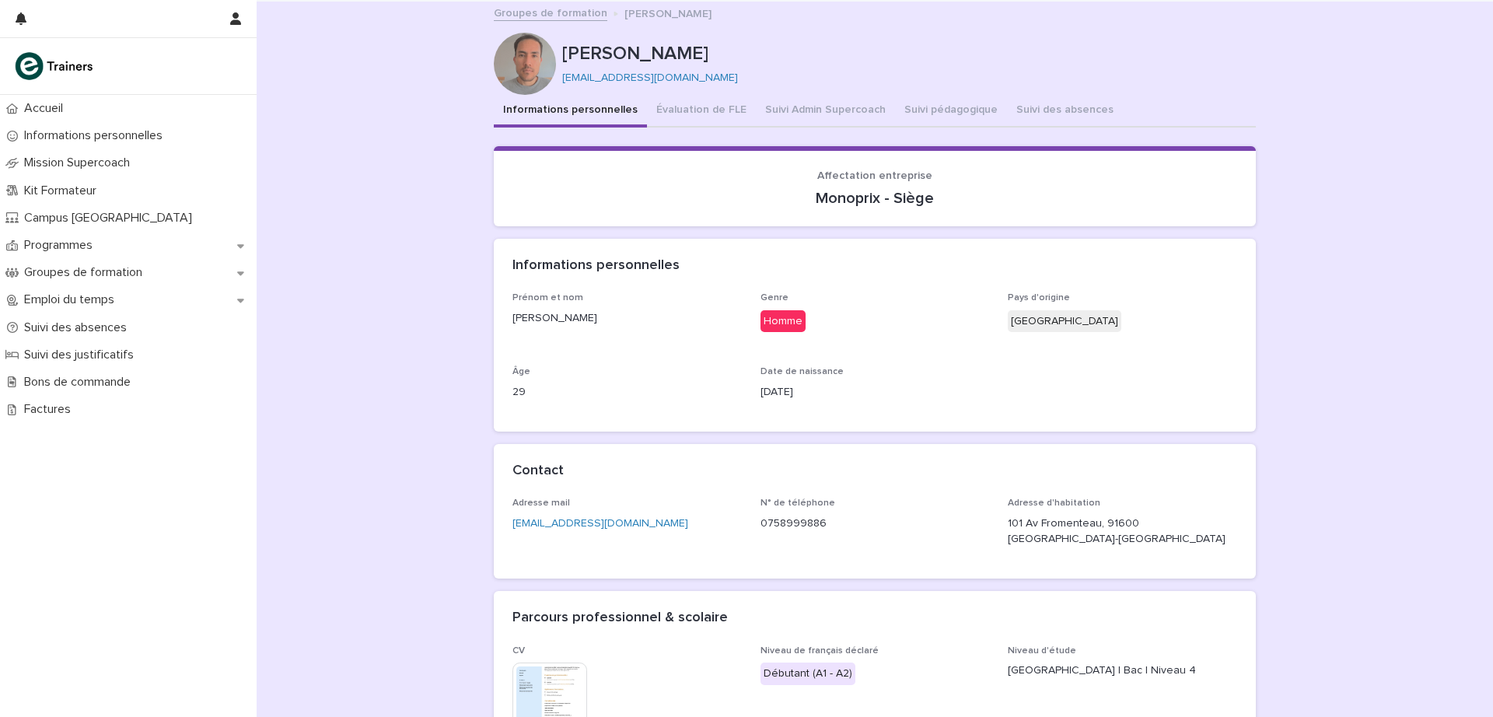
click at [816, 106] on button "Suivi Admin Supercoach" at bounding box center [825, 111] width 139 height 33
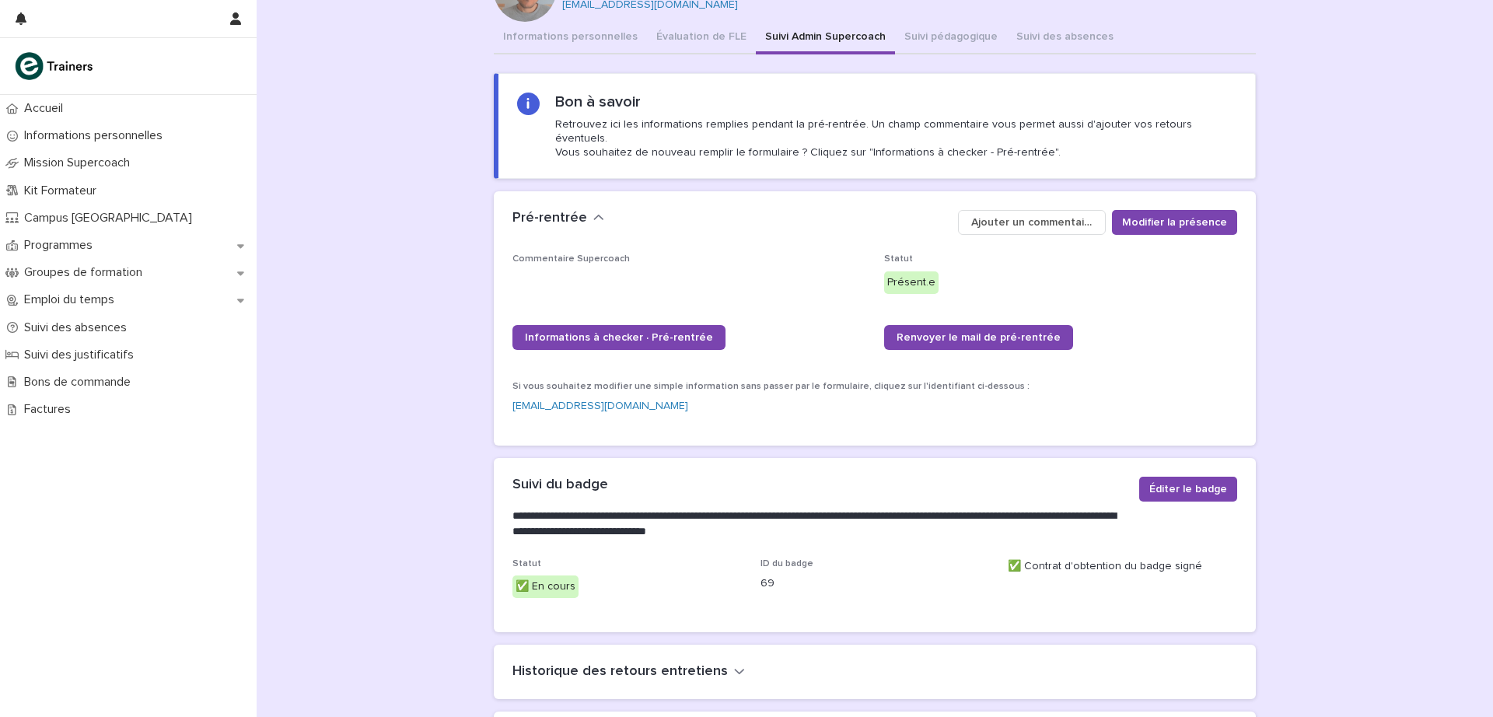
scroll to position [95, 0]
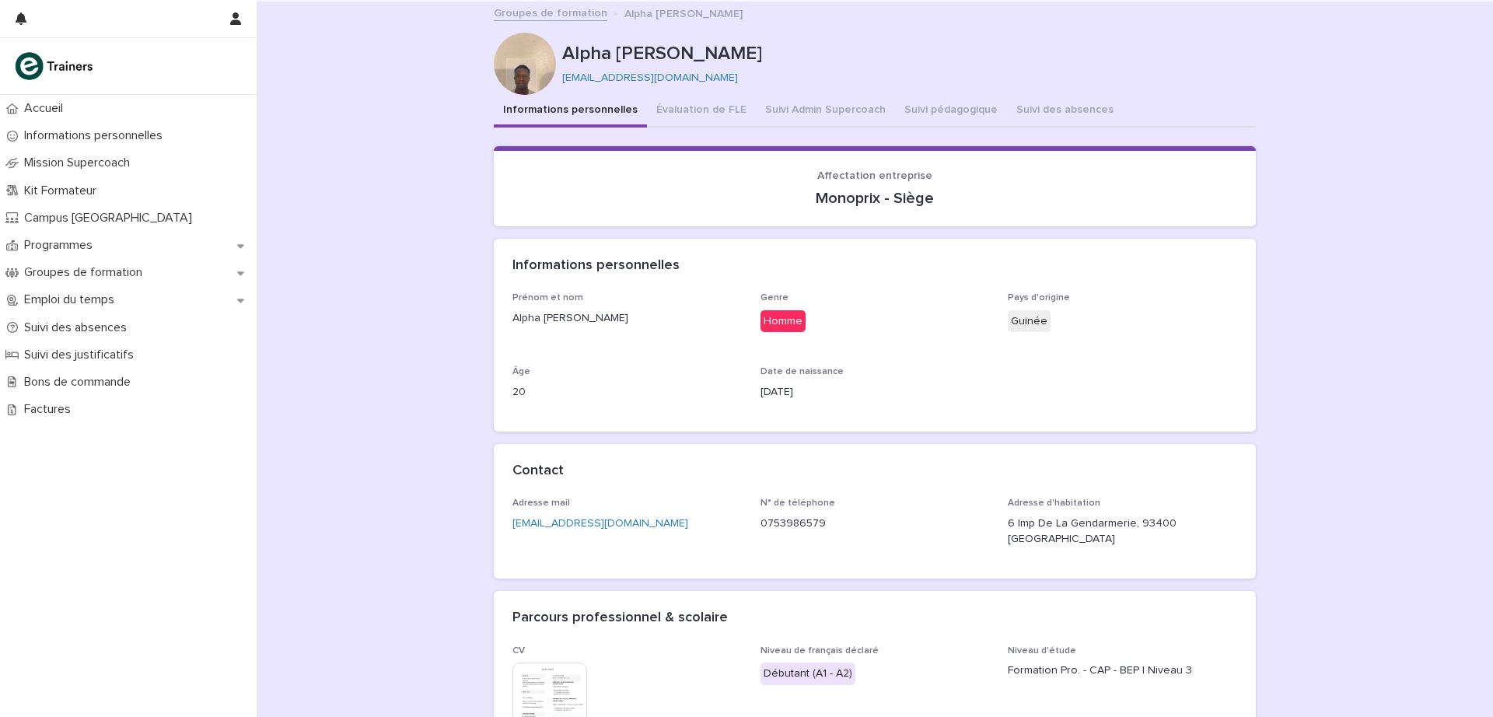
click at [814, 114] on button "Suivi Admin Supercoach" at bounding box center [825, 111] width 139 height 33
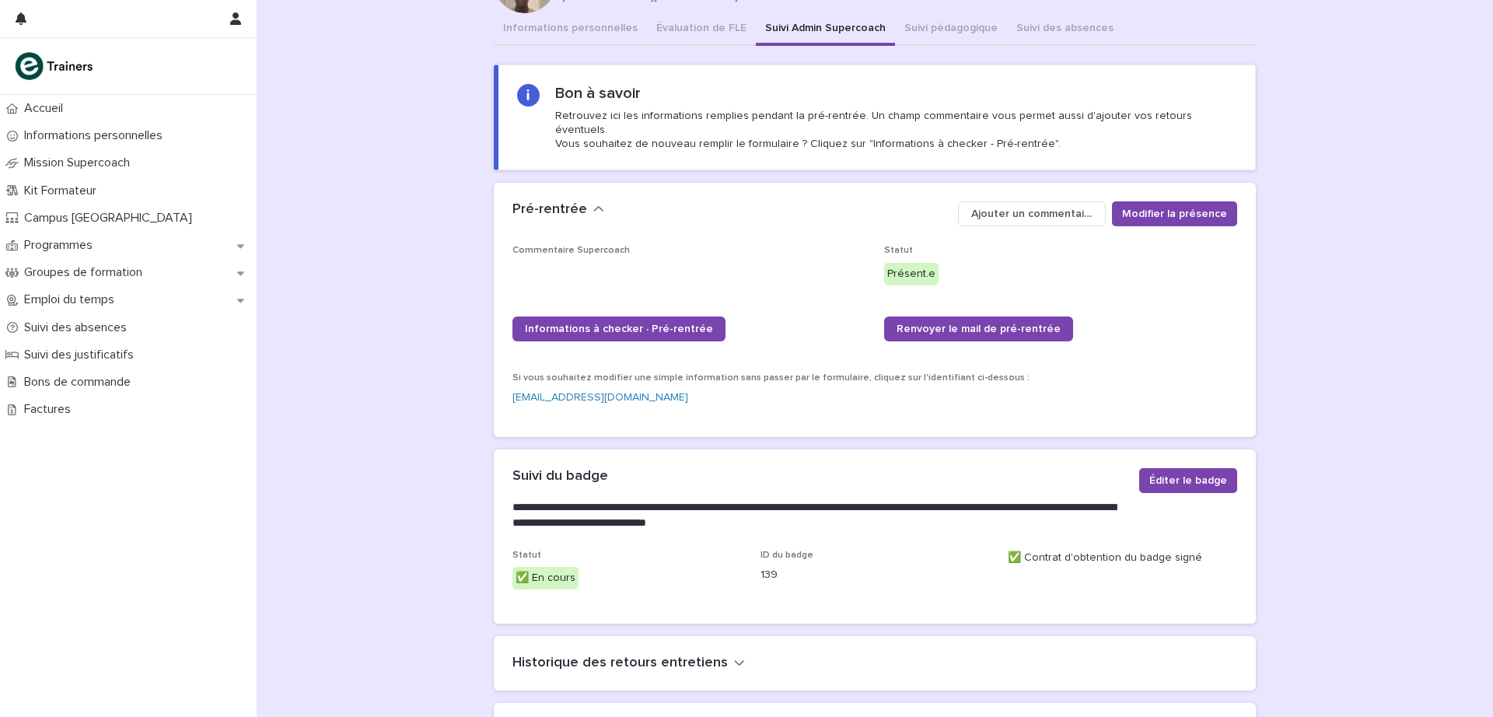
scroll to position [86, 0]
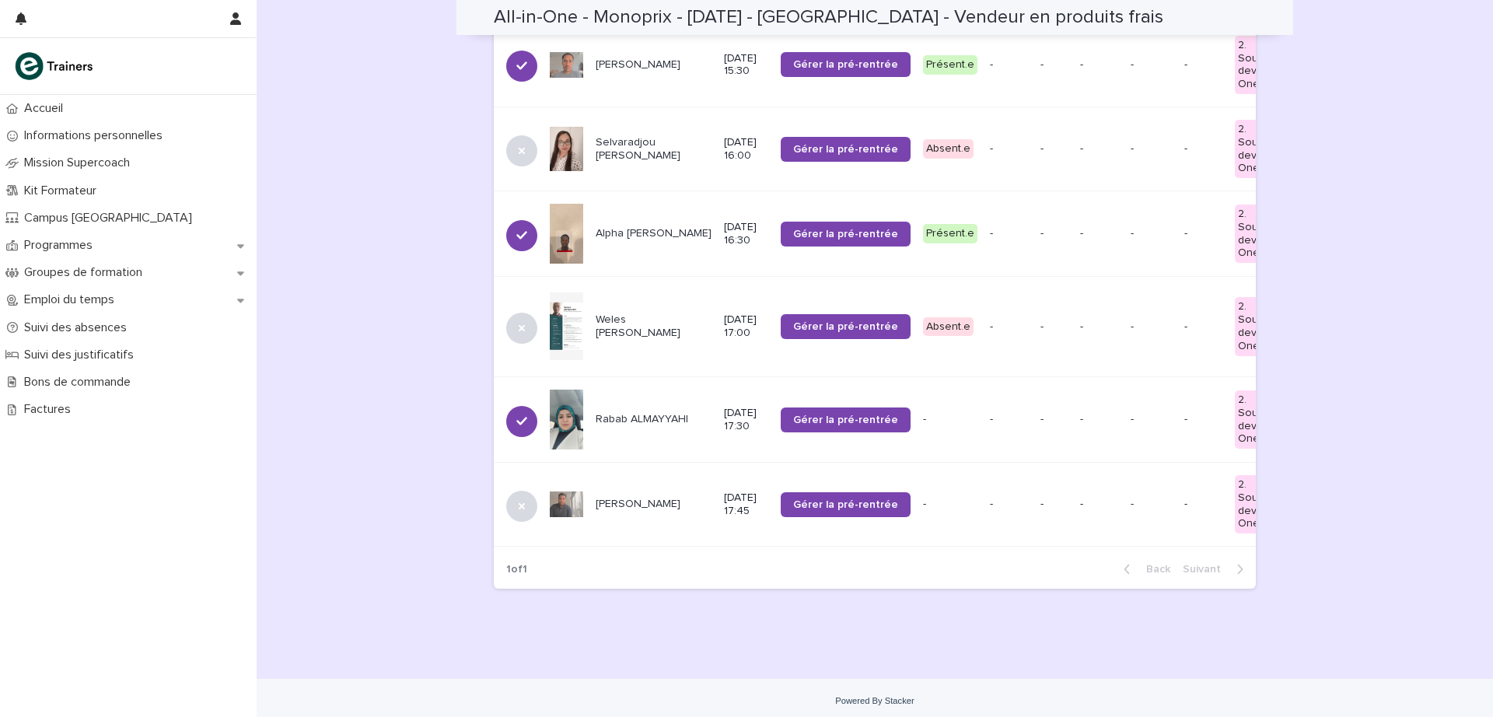
scroll to position [1272, 0]
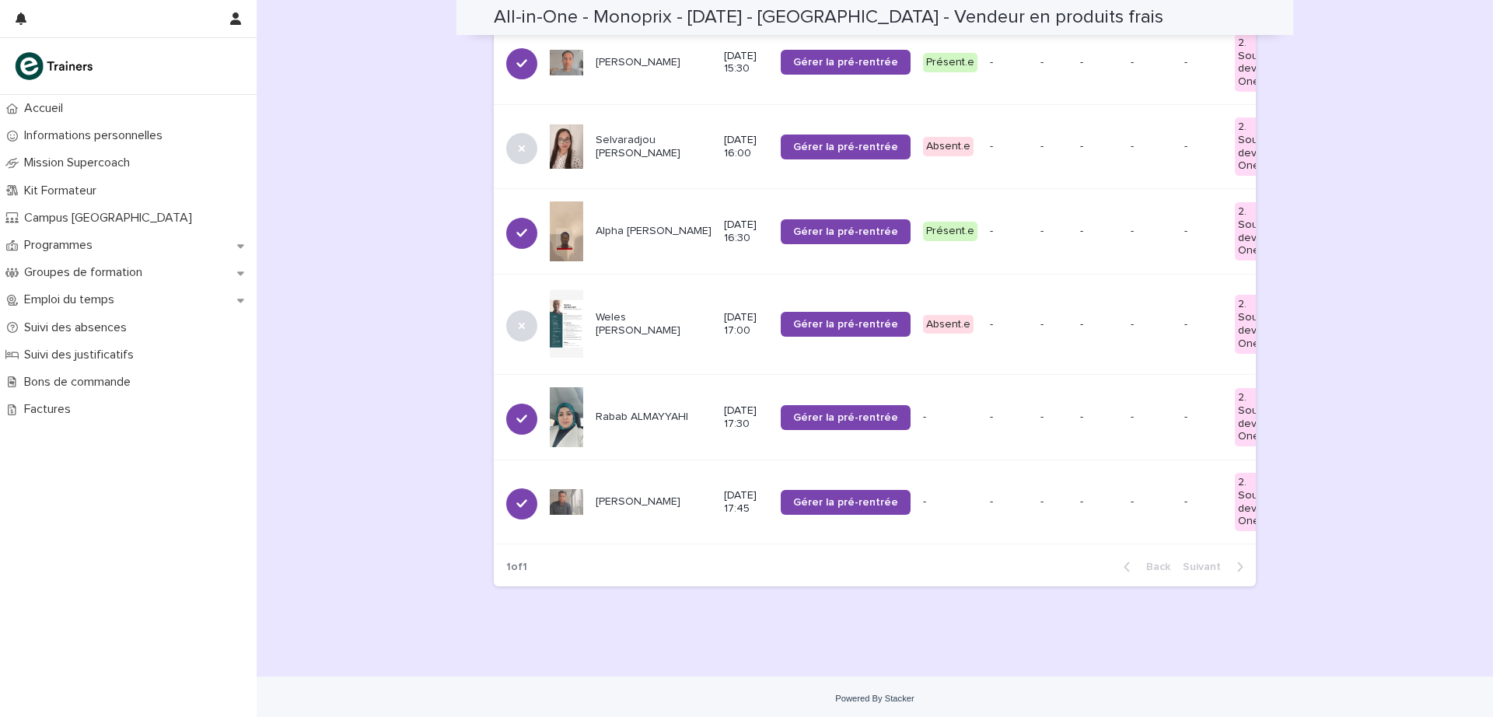
click at [600, 411] on p "Rabab ALMAYYAHI" at bounding box center [654, 417] width 116 height 13
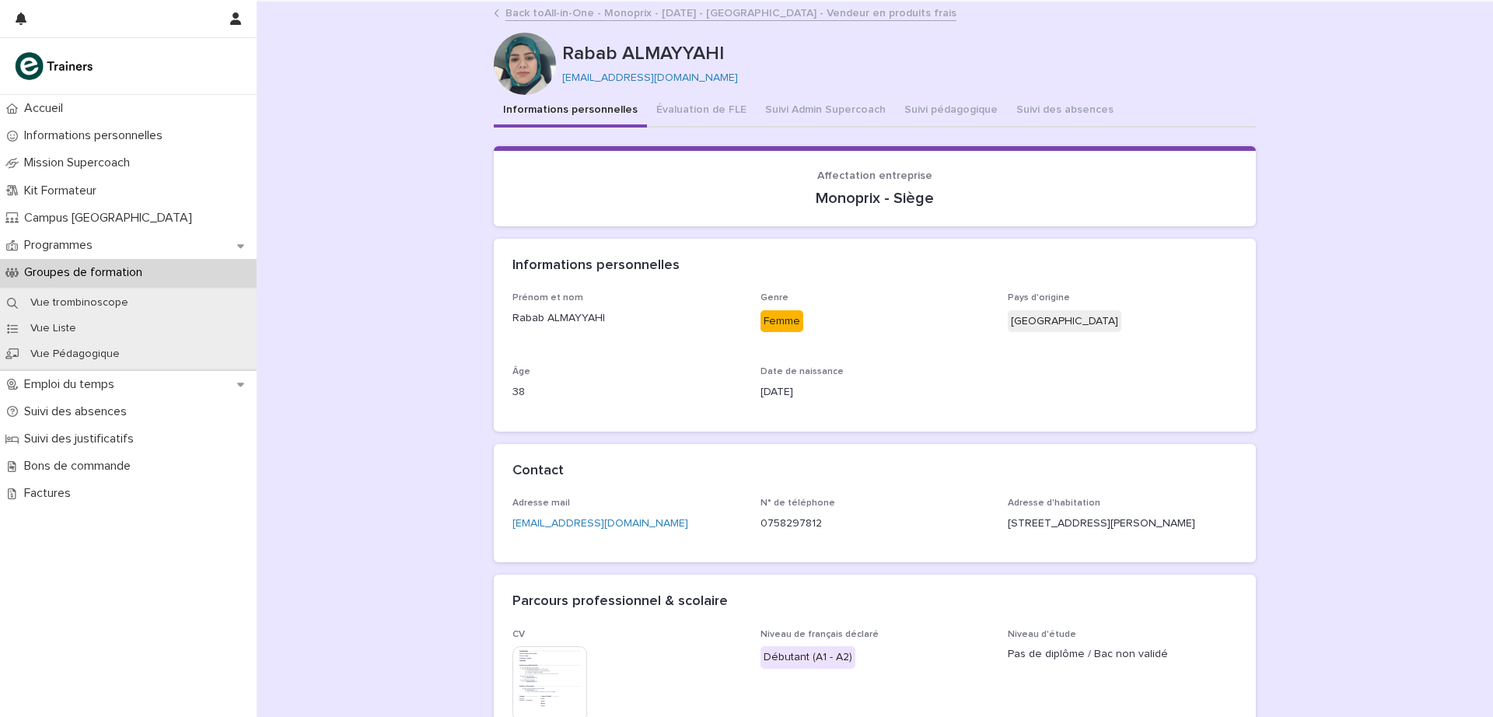
click at [804, 114] on button "Suivi Admin Supercoach" at bounding box center [825, 111] width 139 height 33
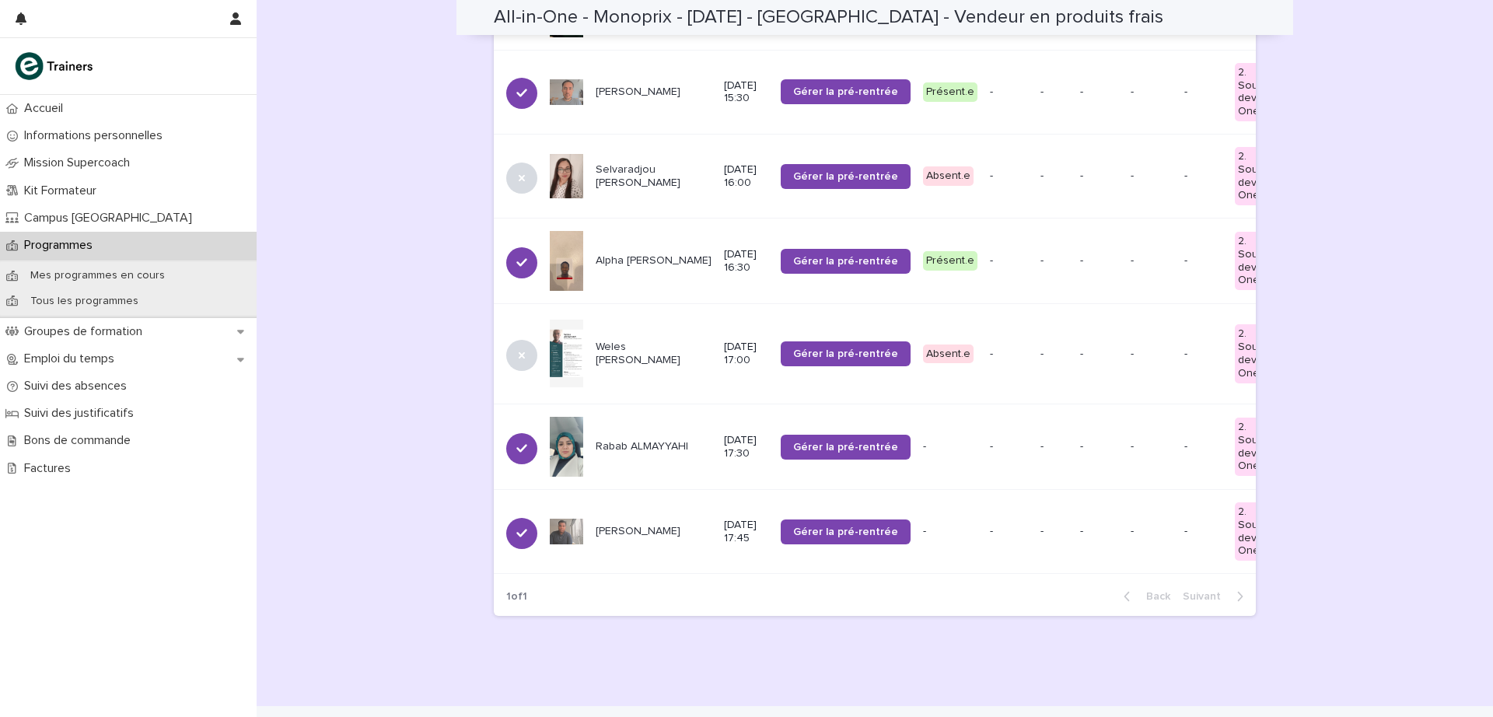
scroll to position [1272, 0]
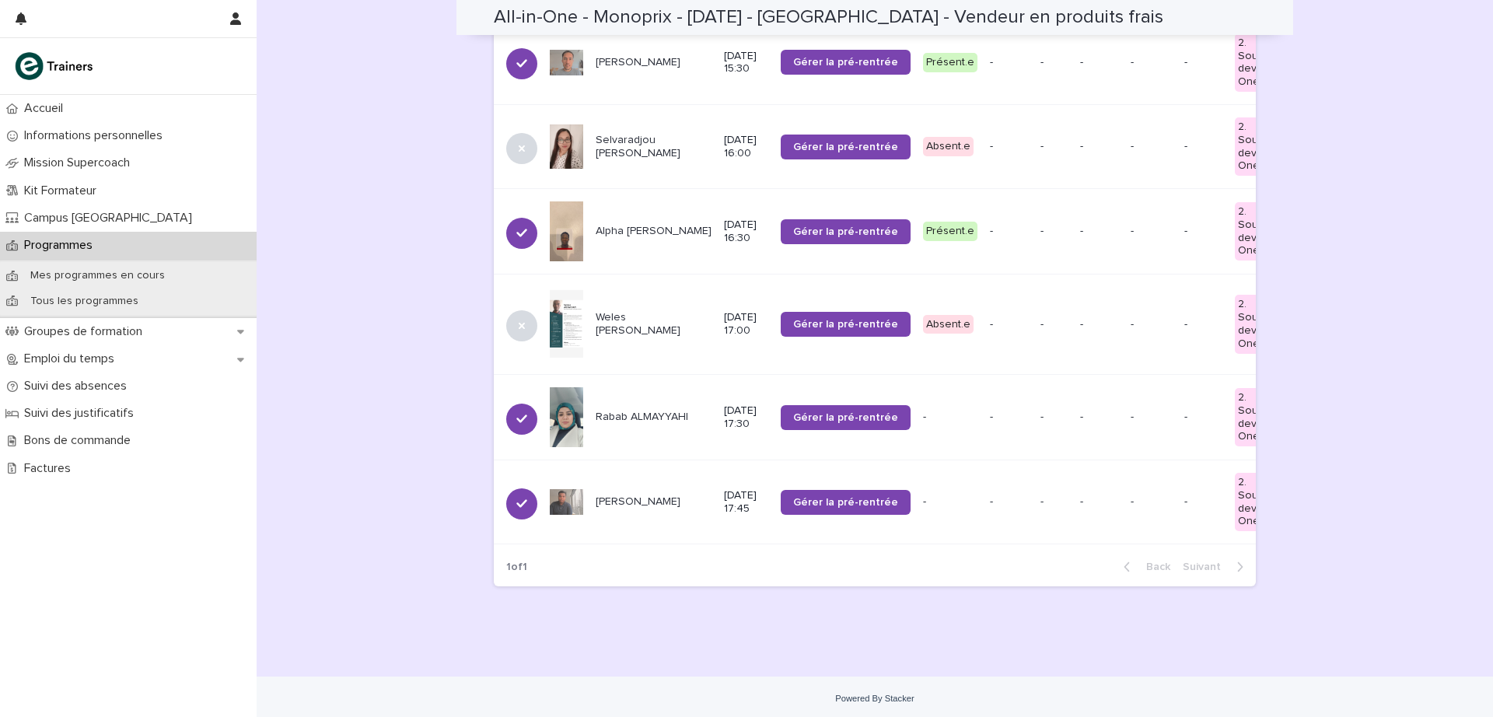
click at [607, 495] on p "[PERSON_NAME]" at bounding box center [654, 501] width 116 height 13
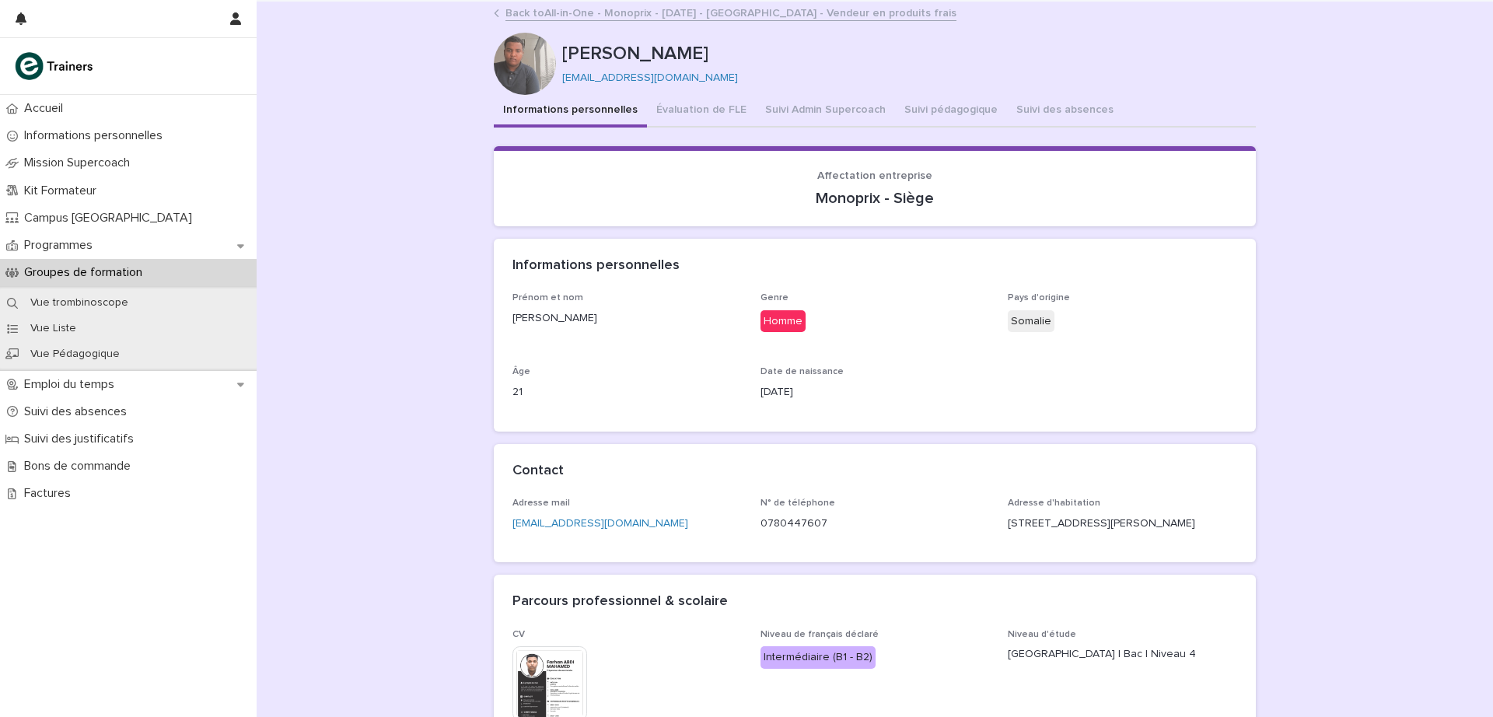
click at [836, 111] on button "Suivi Admin Supercoach" at bounding box center [825, 111] width 139 height 33
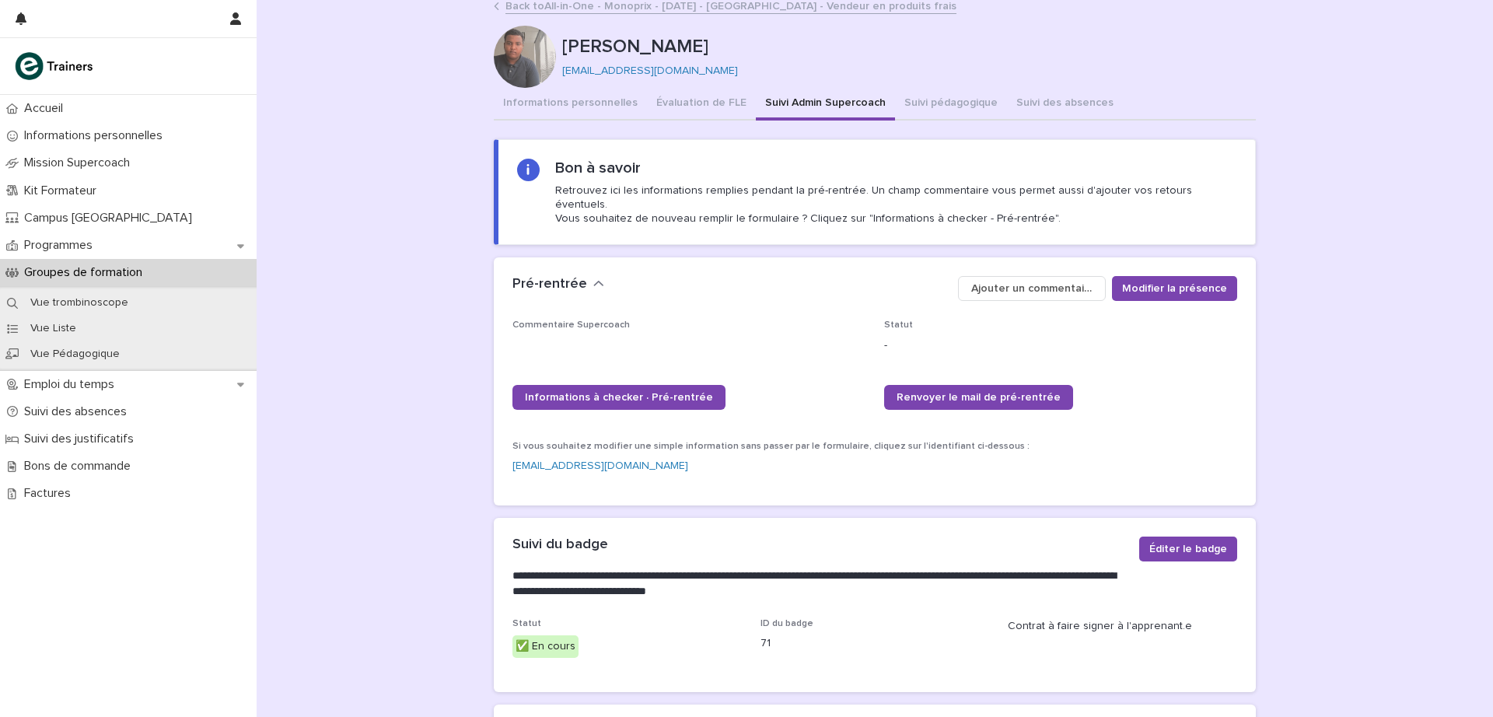
scroll to position [5, 0]
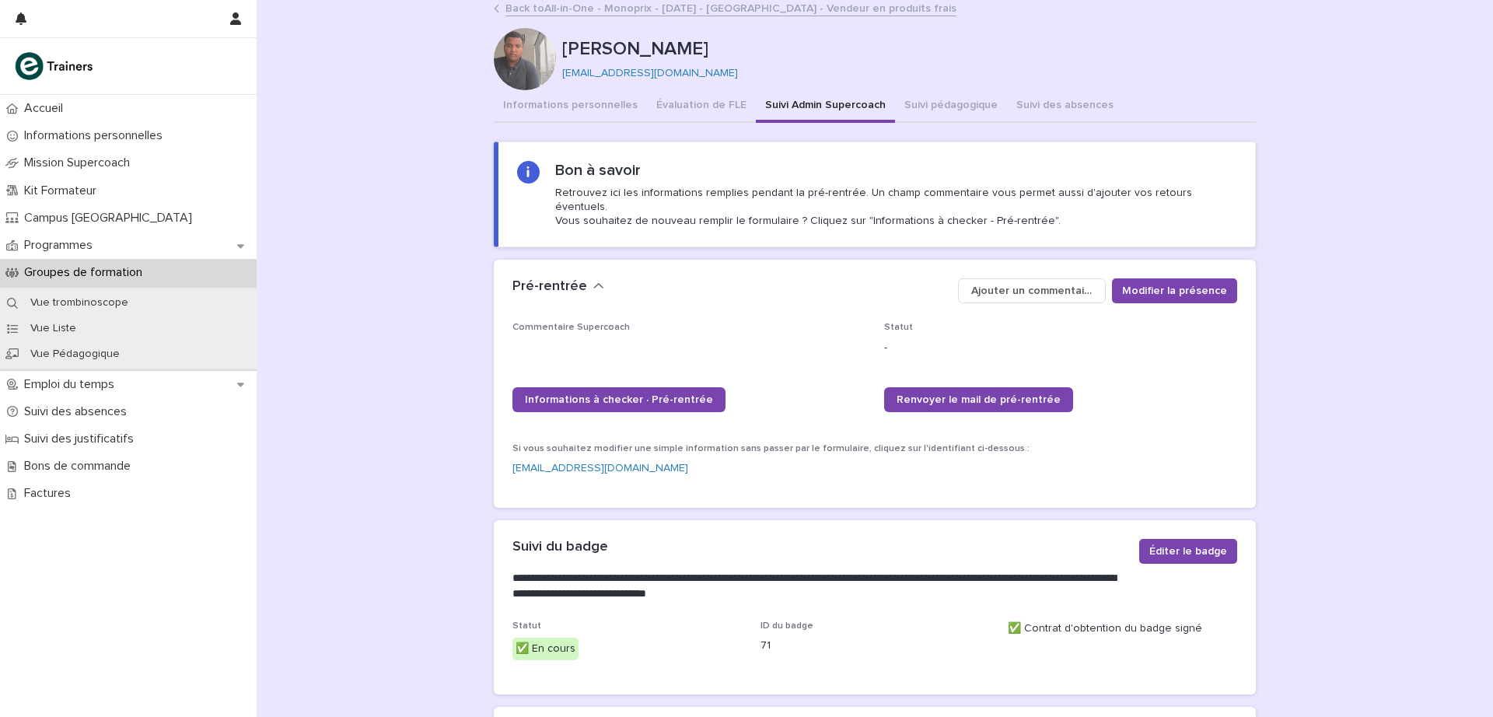
click at [563, 98] on button "Informations personnelles" at bounding box center [570, 106] width 153 height 33
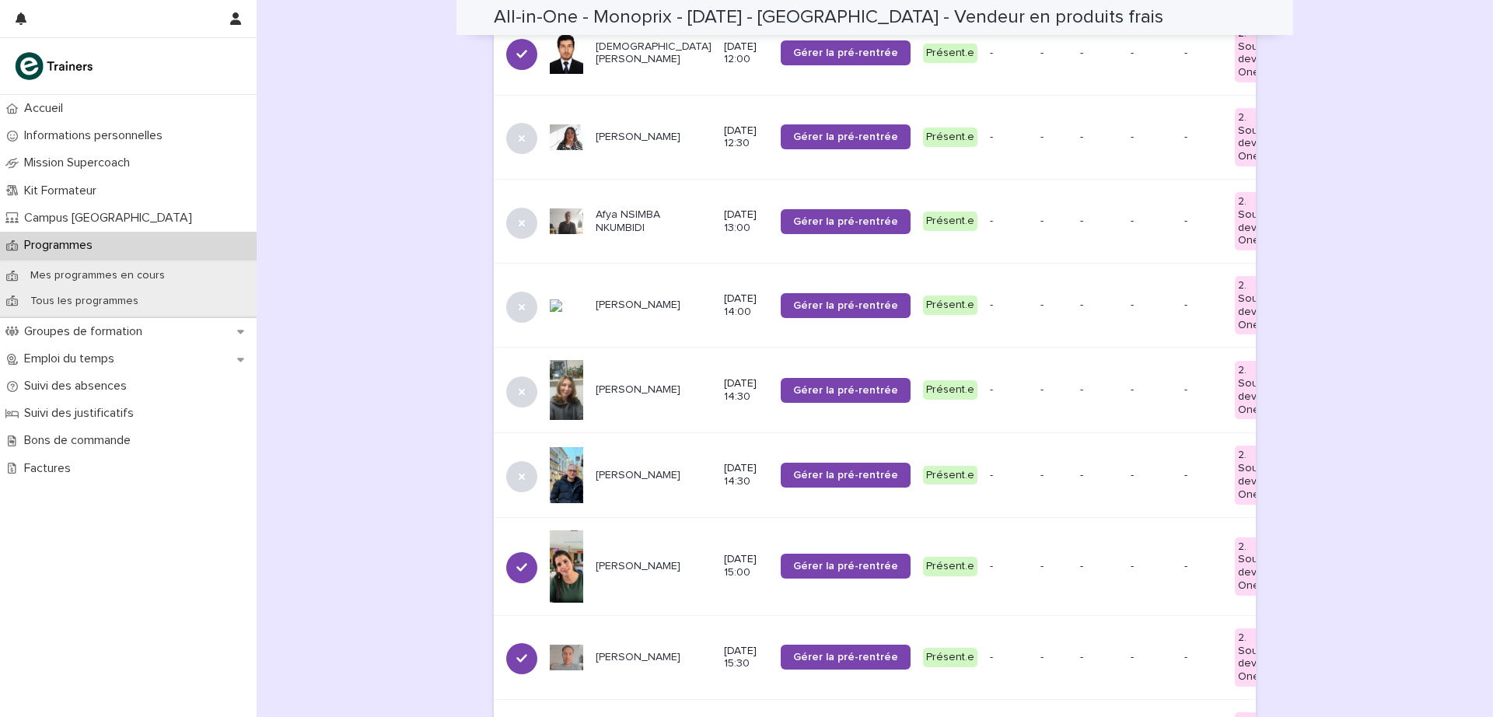
scroll to position [1272, 0]
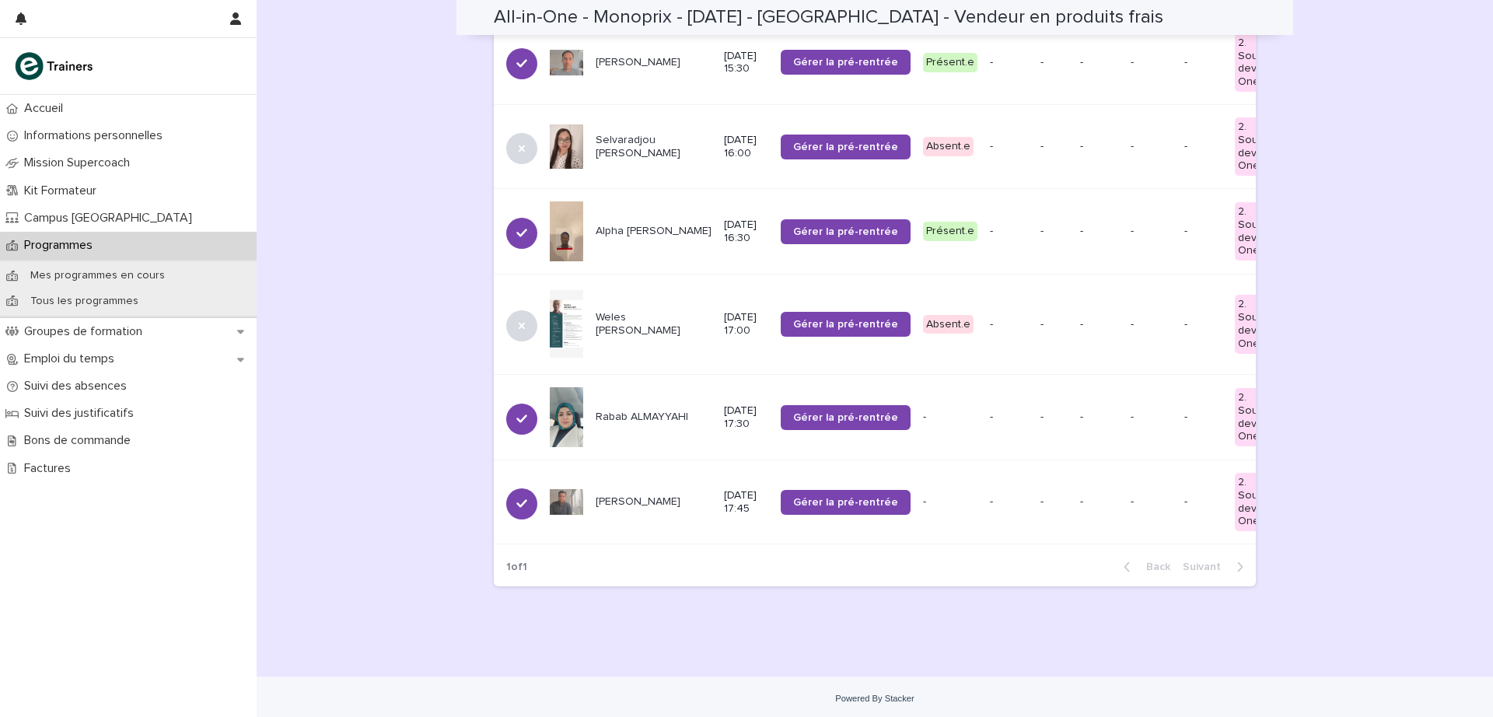
click at [604, 411] on p "Rabab ALMAYYAHI" at bounding box center [654, 417] width 116 height 13
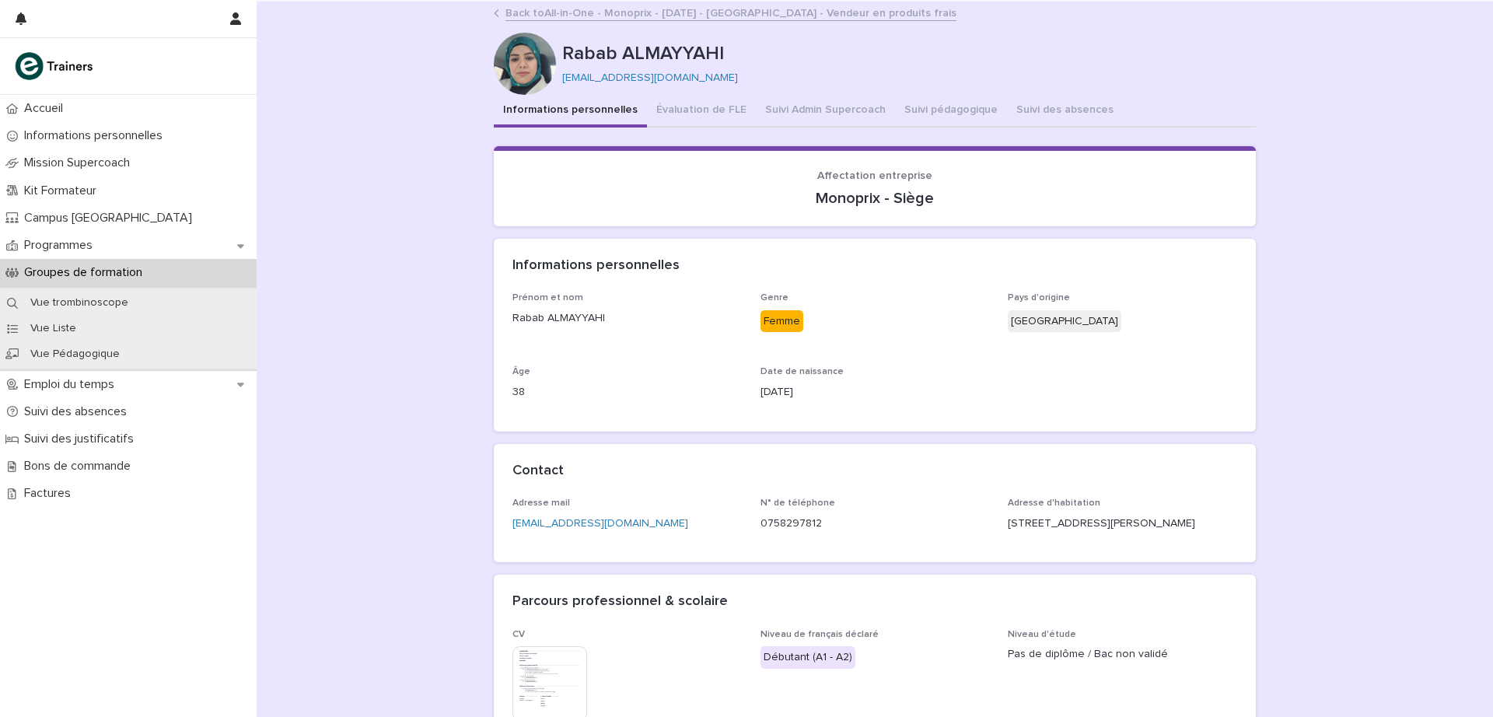
click at [775, 110] on button "Suivi Admin Supercoach" at bounding box center [825, 111] width 139 height 33
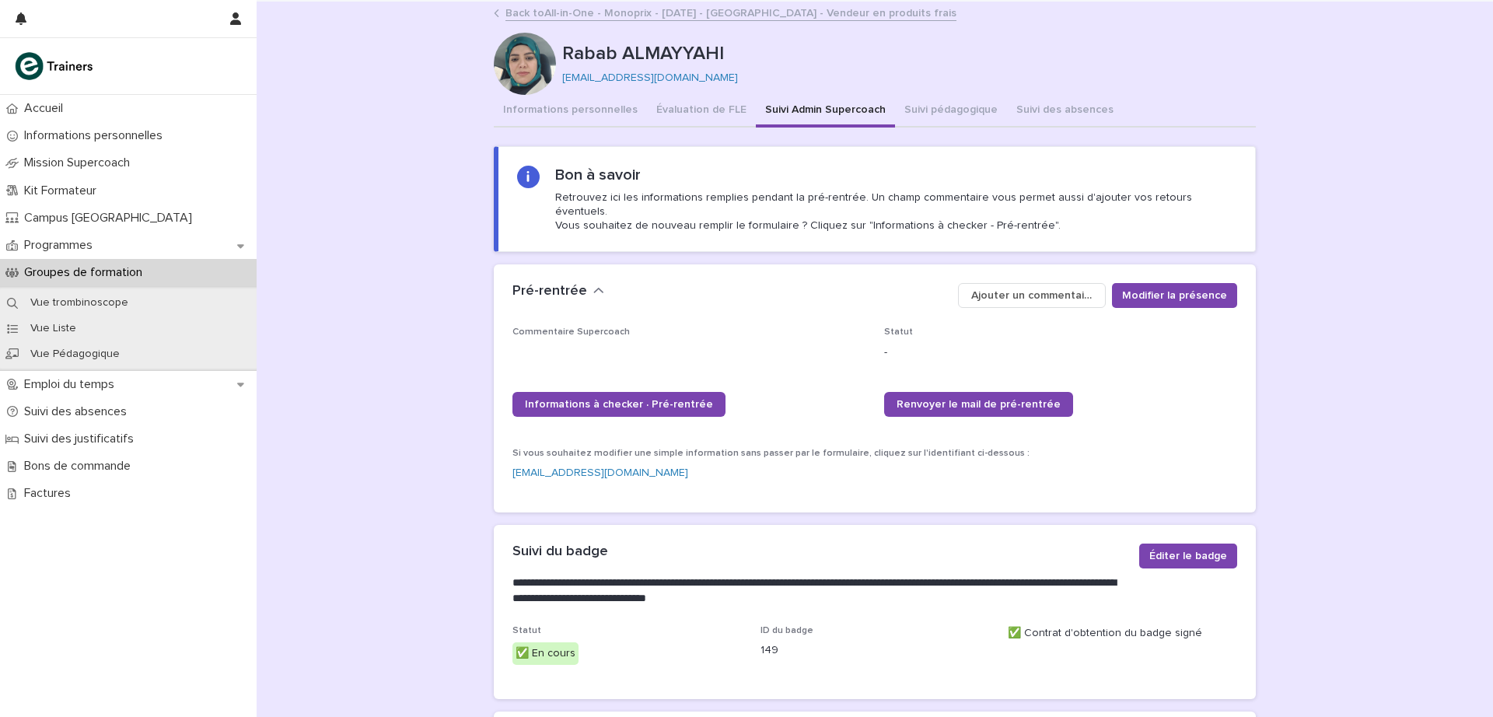
click at [705, 113] on button "Évaluation de FLE" at bounding box center [701, 111] width 109 height 33
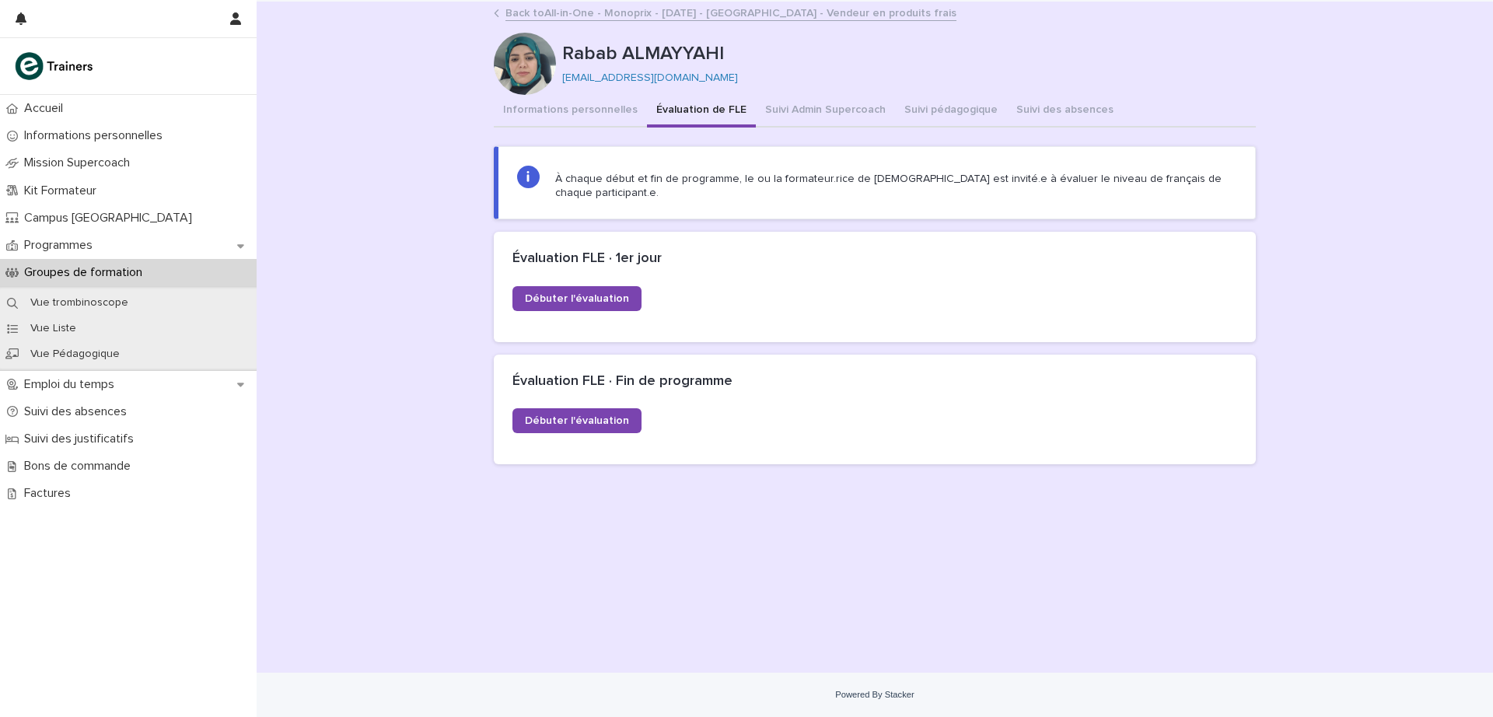
click at [574, 114] on button "Informations personnelles" at bounding box center [570, 111] width 153 height 33
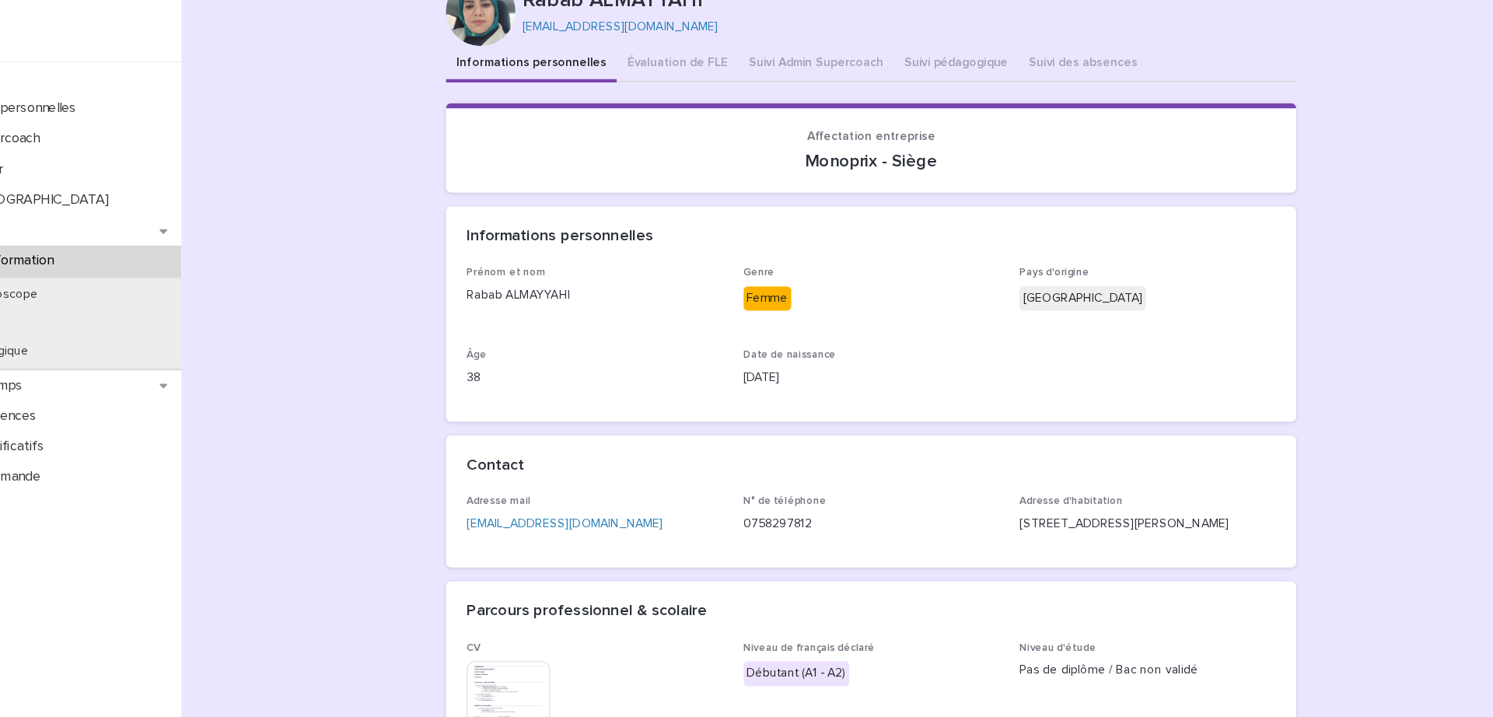
click at [429, 219] on div "Loading... Saving… Loading... Saving… Rabab ALMAYYAHI Rabab ALMAYYAHI rababalma…" at bounding box center [875, 409] width 1237 height 845
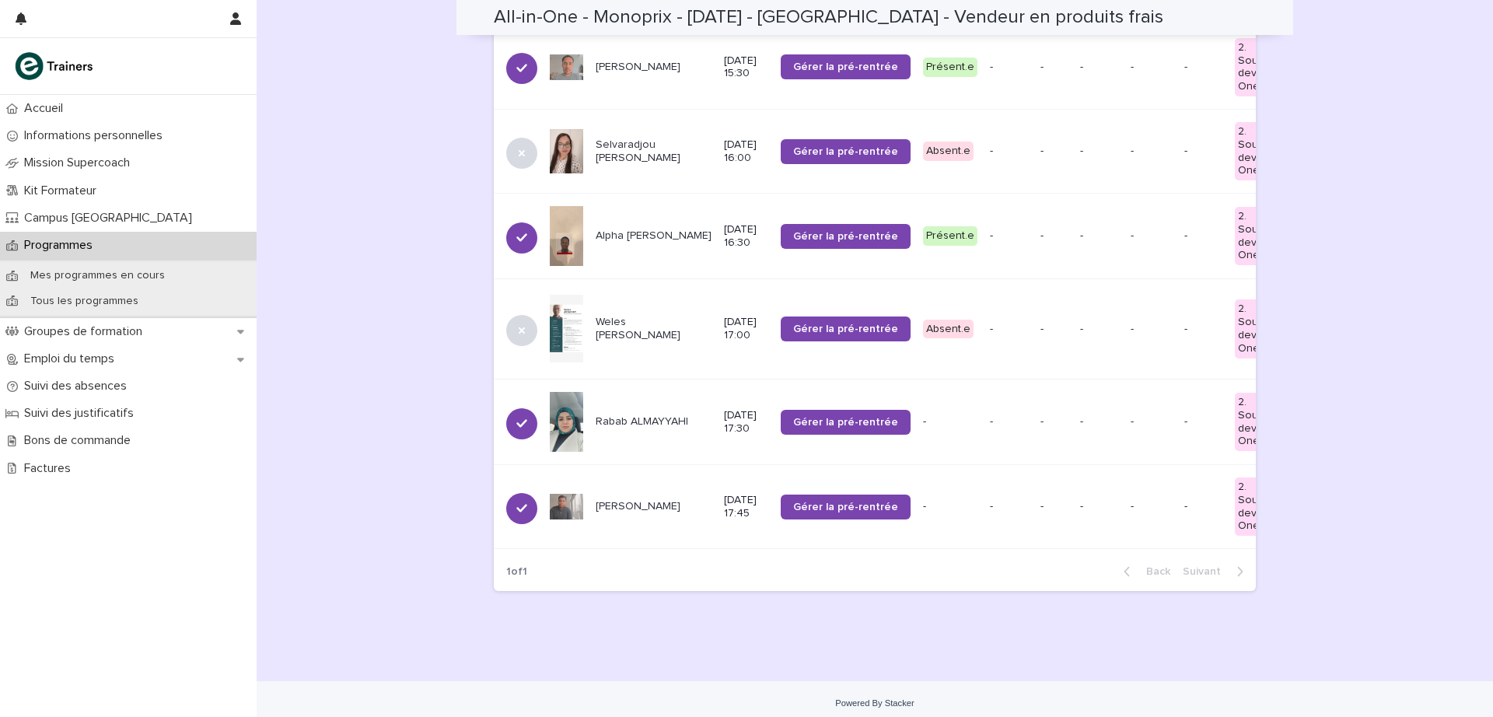
scroll to position [1272, 0]
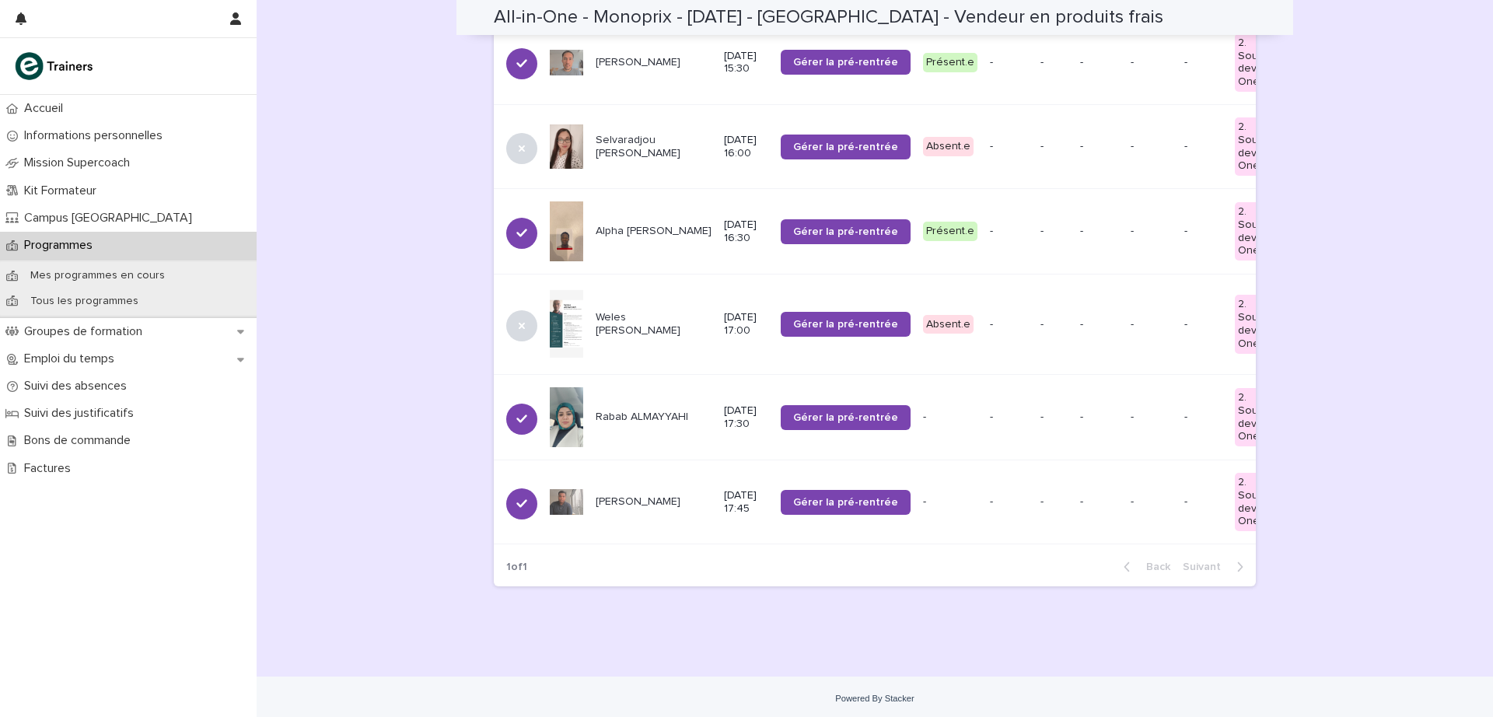
click at [807, 408] on link "Gérer la pré-rentrée" at bounding box center [846, 417] width 130 height 25
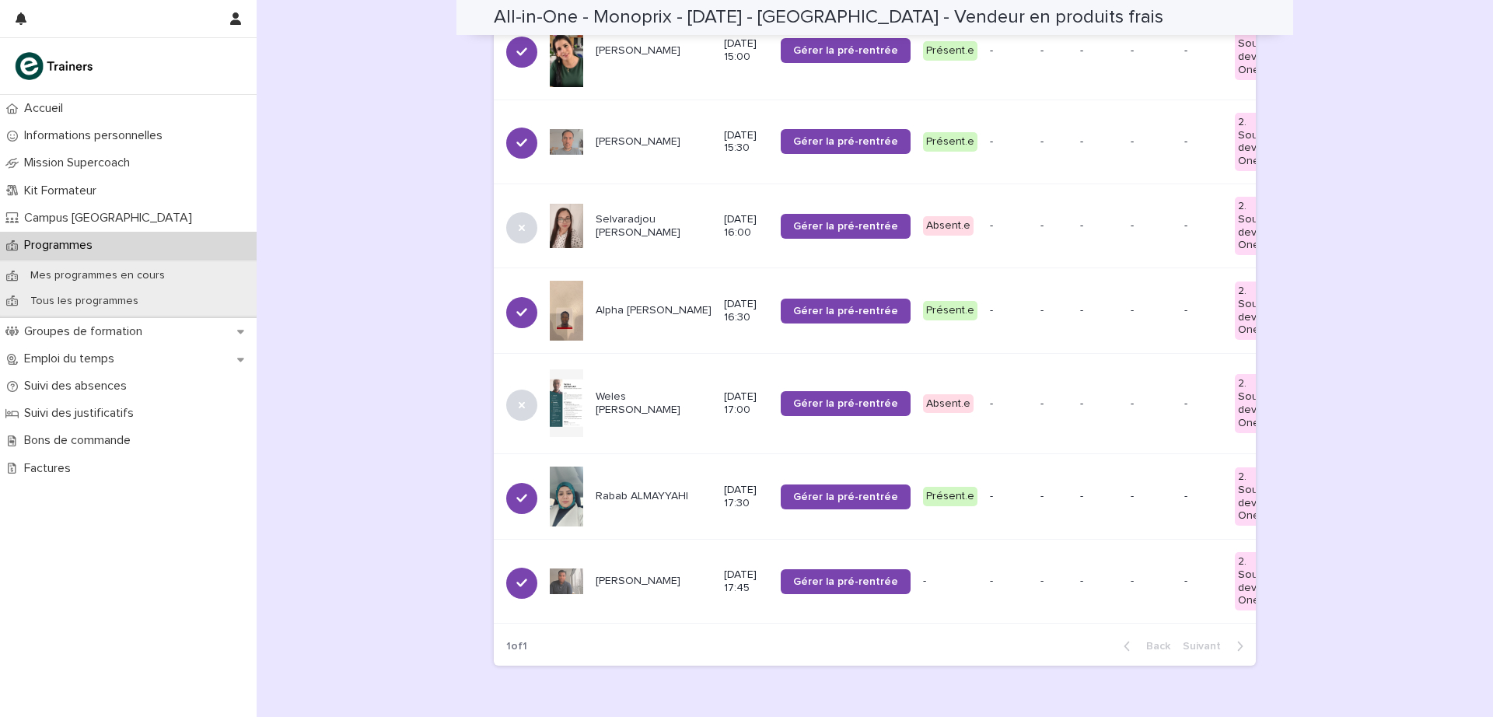
scroll to position [1188, 0]
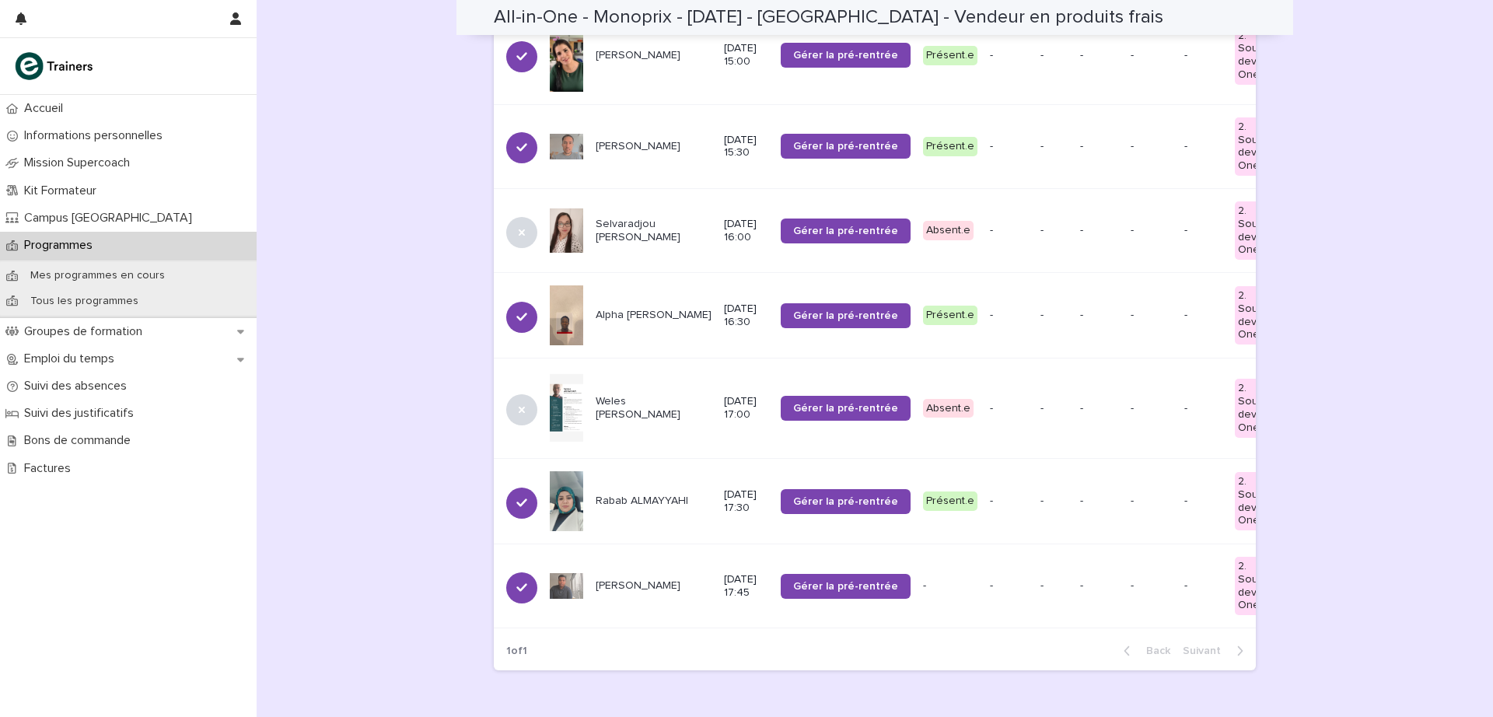
click at [809, 581] on span "Gérer la pré-rentrée" at bounding box center [845, 586] width 105 height 11
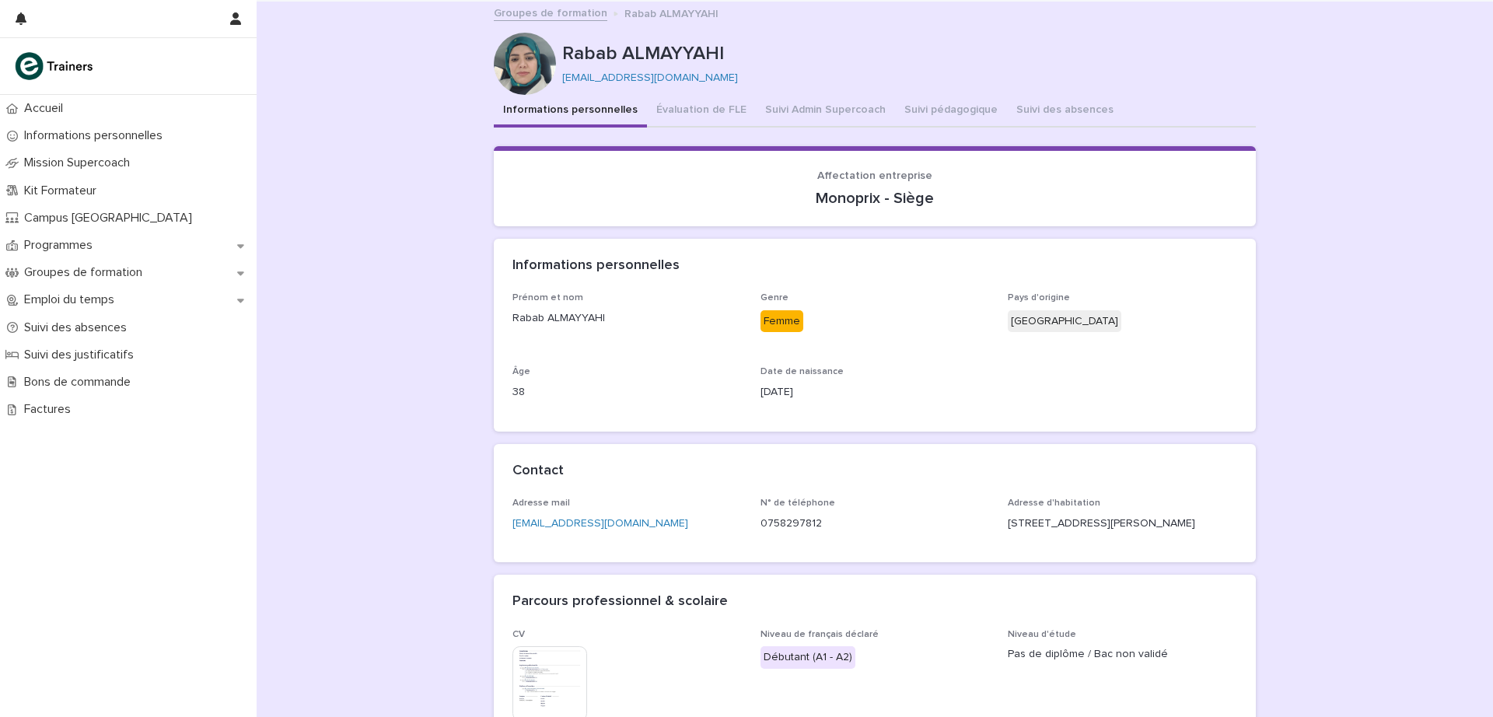
click at [1409, 213] on div "Loading... Saving… Loading... Saving… Rabab ALMAYYAHI Rabab ALMAYYAHI [EMAIL_AD…" at bounding box center [875, 424] width 1237 height 845
click at [828, 107] on button "Suivi Admin Supercoach" at bounding box center [825, 111] width 139 height 33
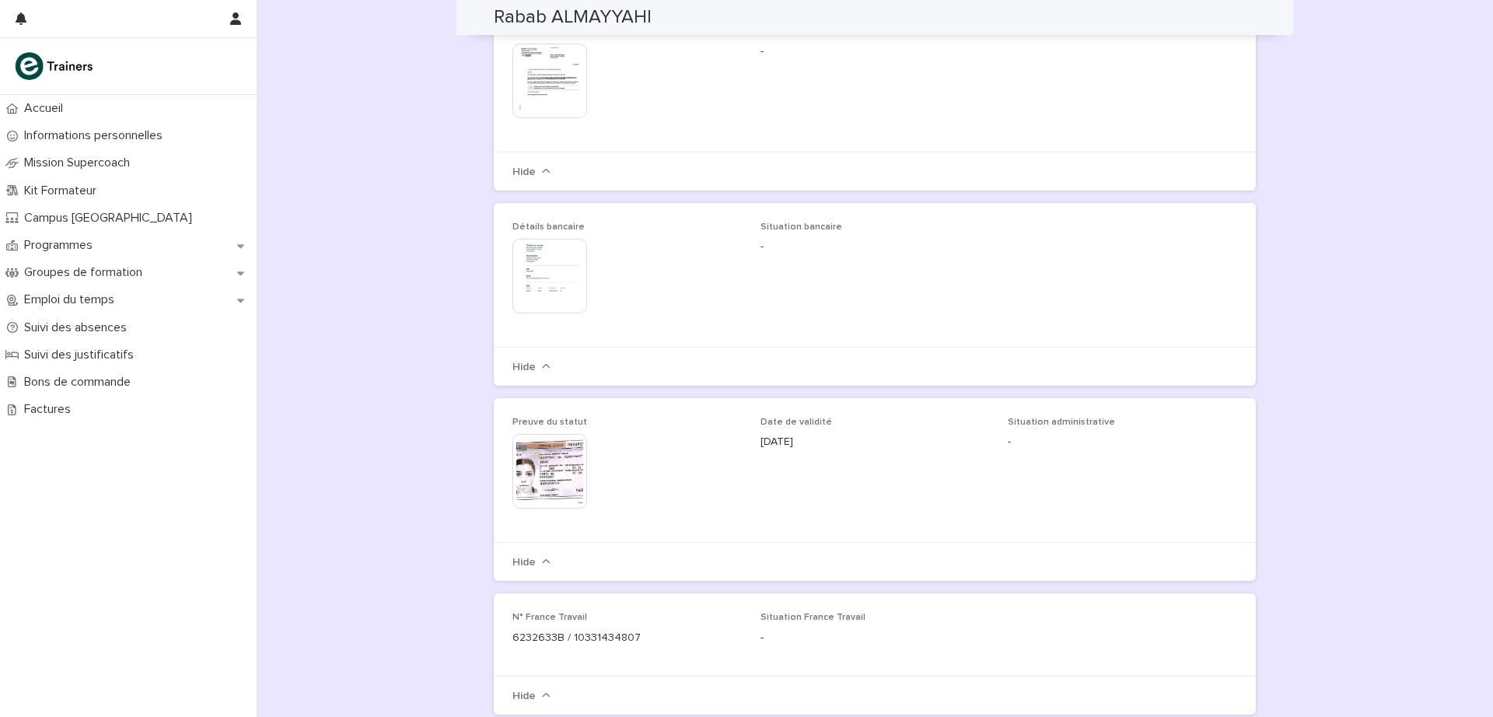
scroll to position [1260, 0]
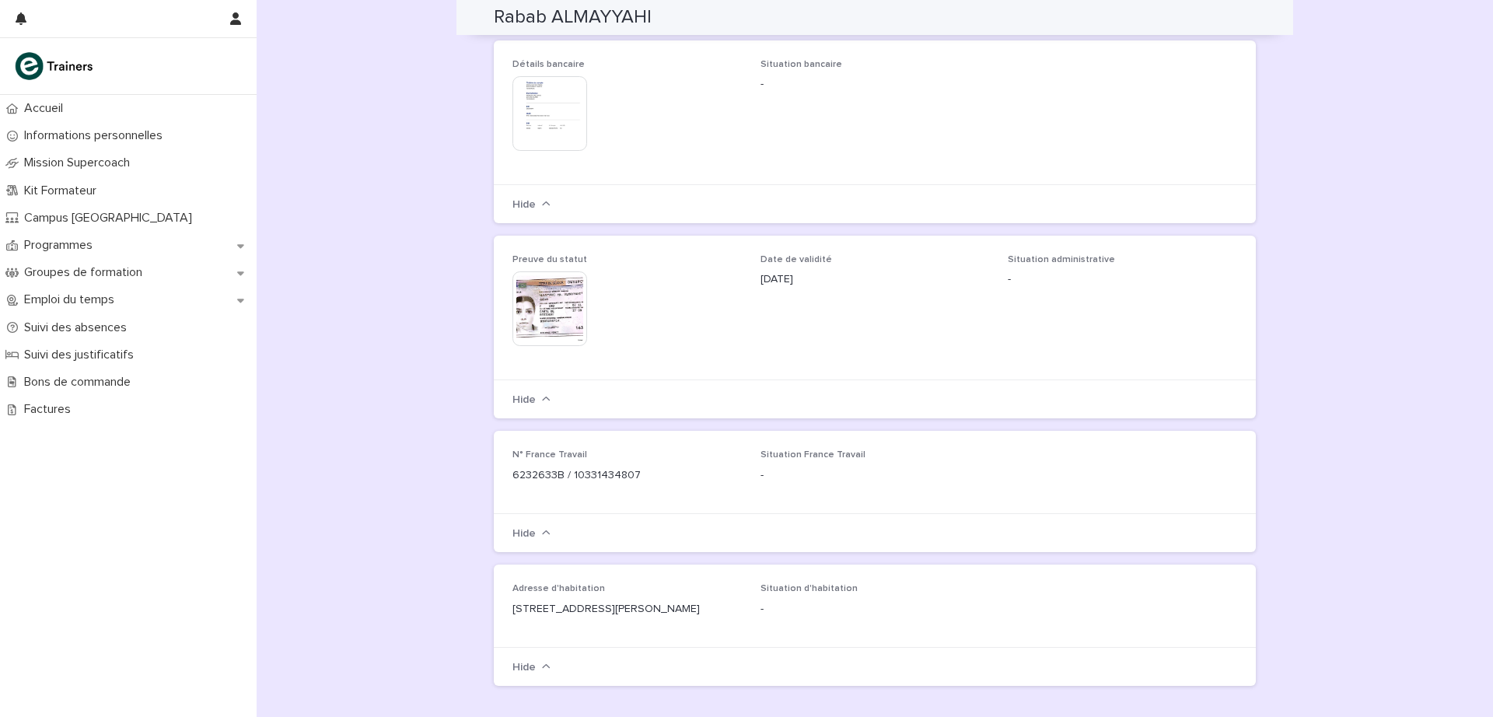
click at [559, 289] on img at bounding box center [550, 308] width 75 height 75
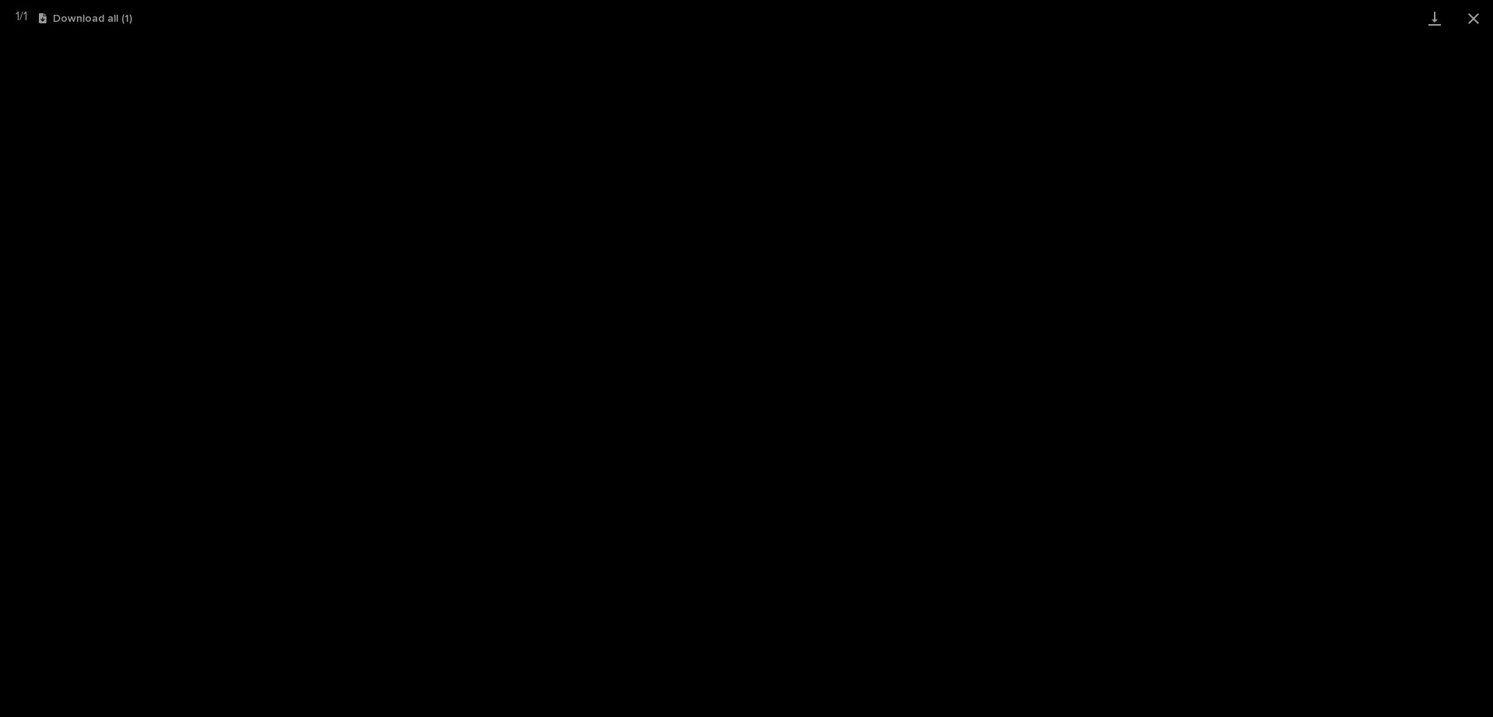
click at [1473, 20] on button "Close gallery" at bounding box center [1473, 18] width 39 height 37
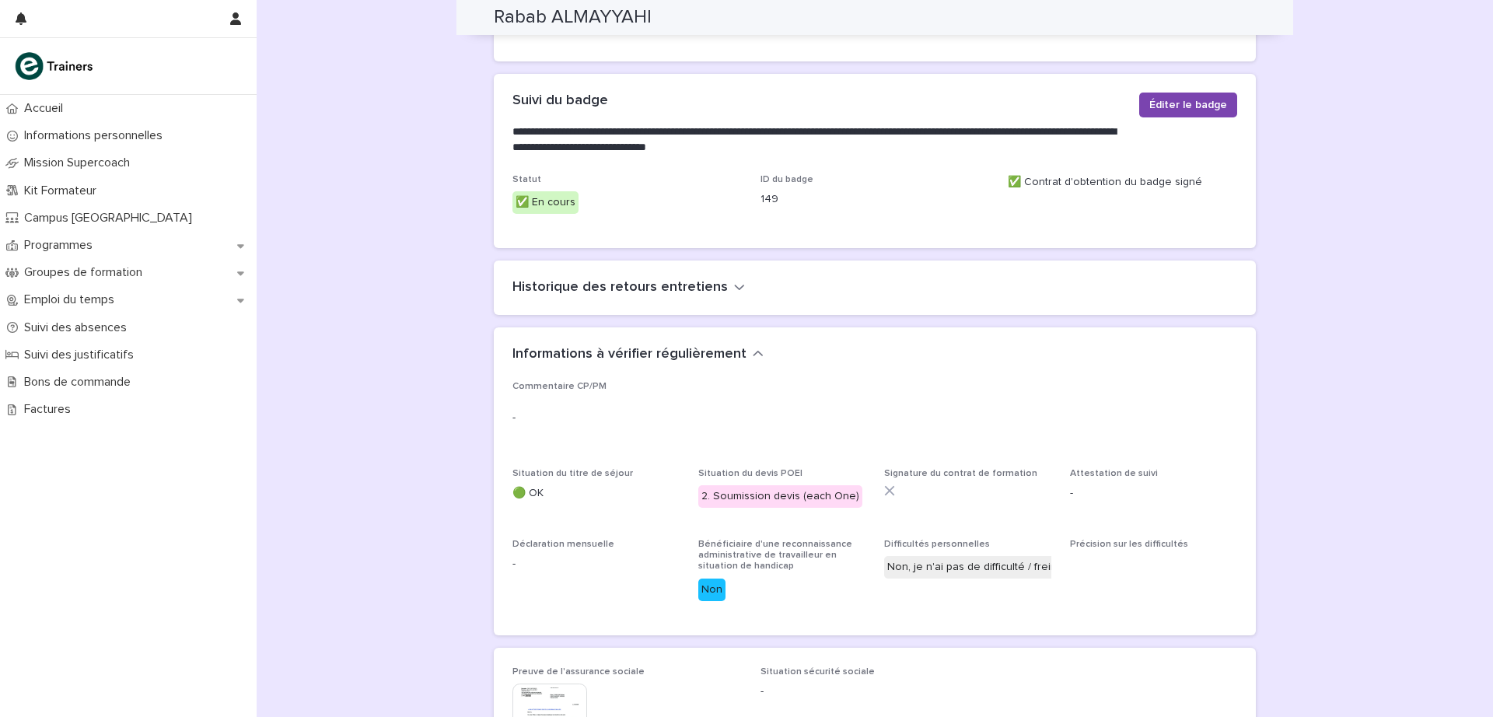
scroll to position [0, 0]
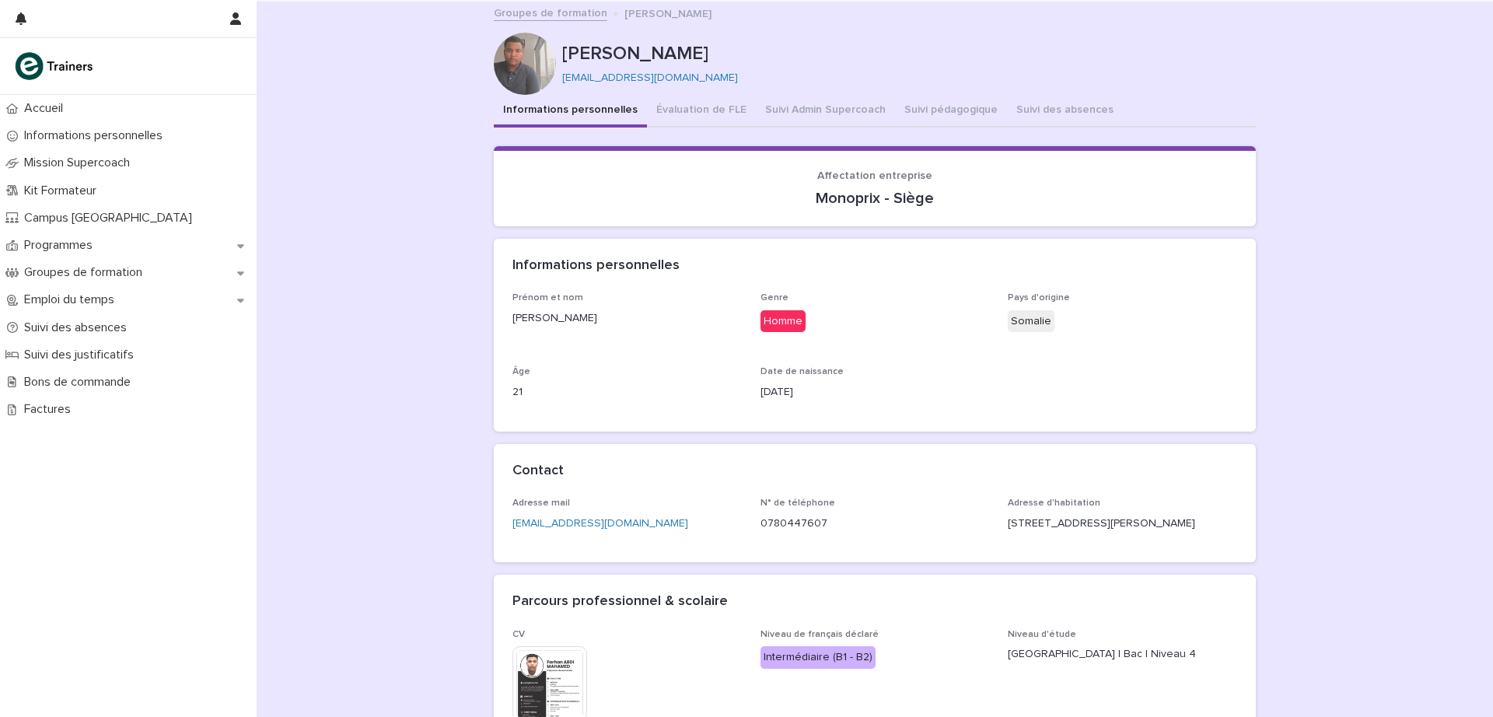
click at [1342, 134] on div "Loading... Saving… Loading... Saving… [PERSON_NAME] [PERSON_NAME] [EMAIL_ADDRES…" at bounding box center [875, 424] width 1237 height 845
click at [71, 245] on p "Programmes" at bounding box center [61, 245] width 87 height 15
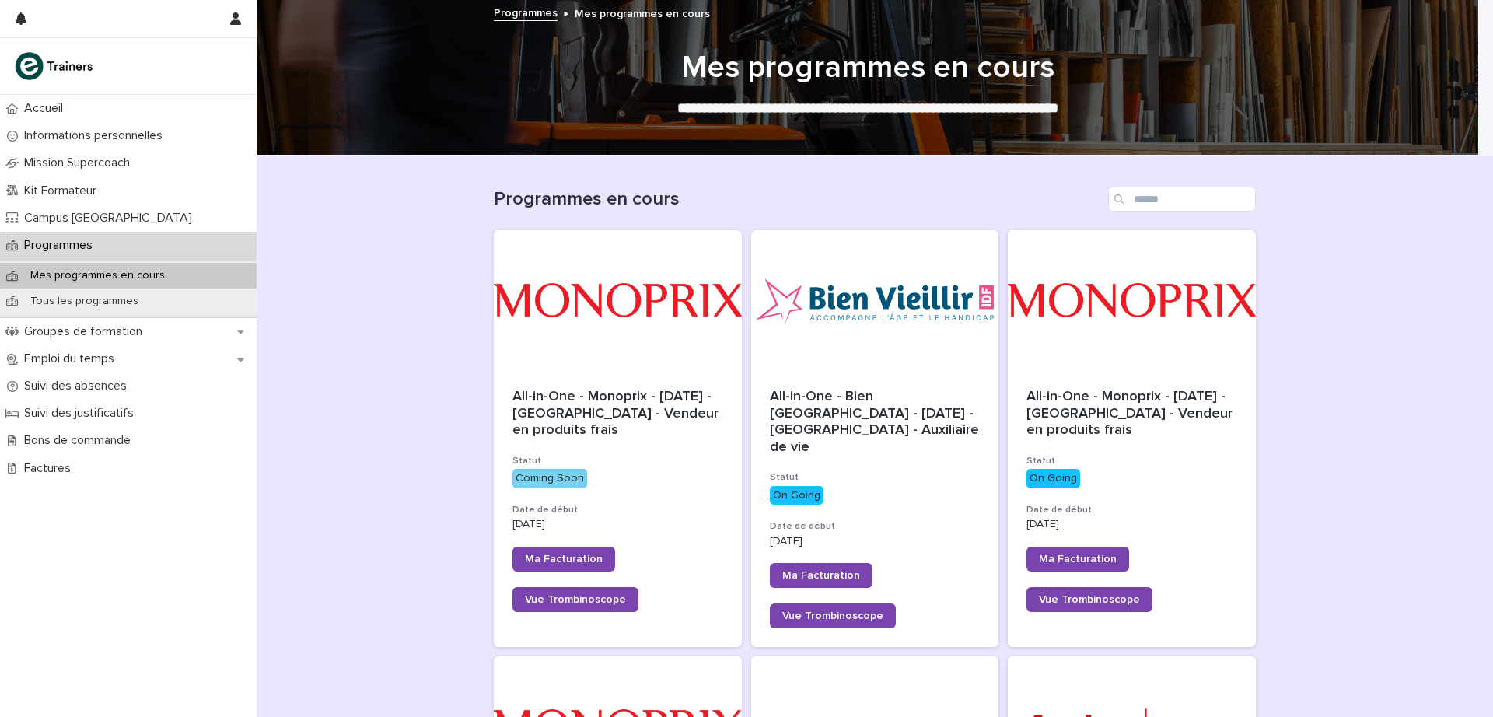
click at [642, 329] on div at bounding box center [618, 300] width 248 height 140
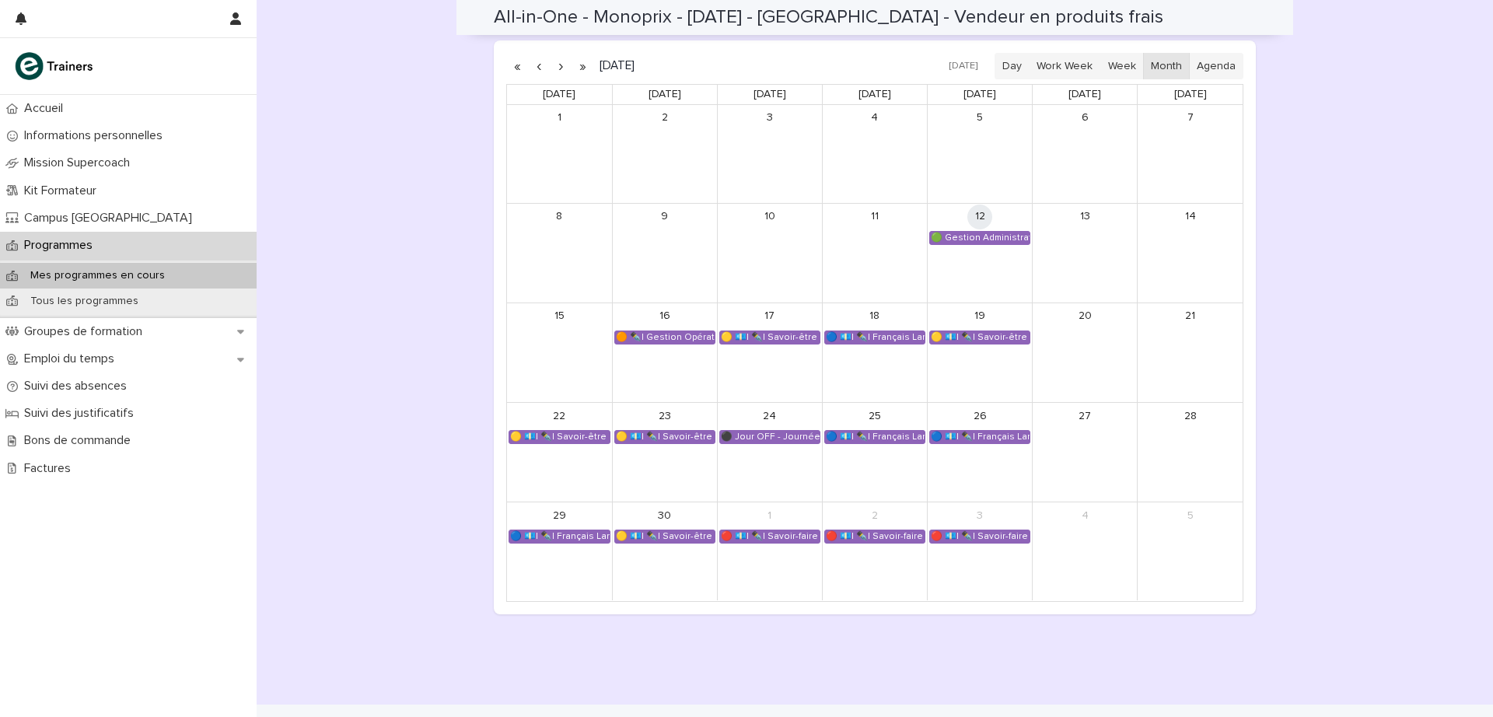
scroll to position [1131, 0]
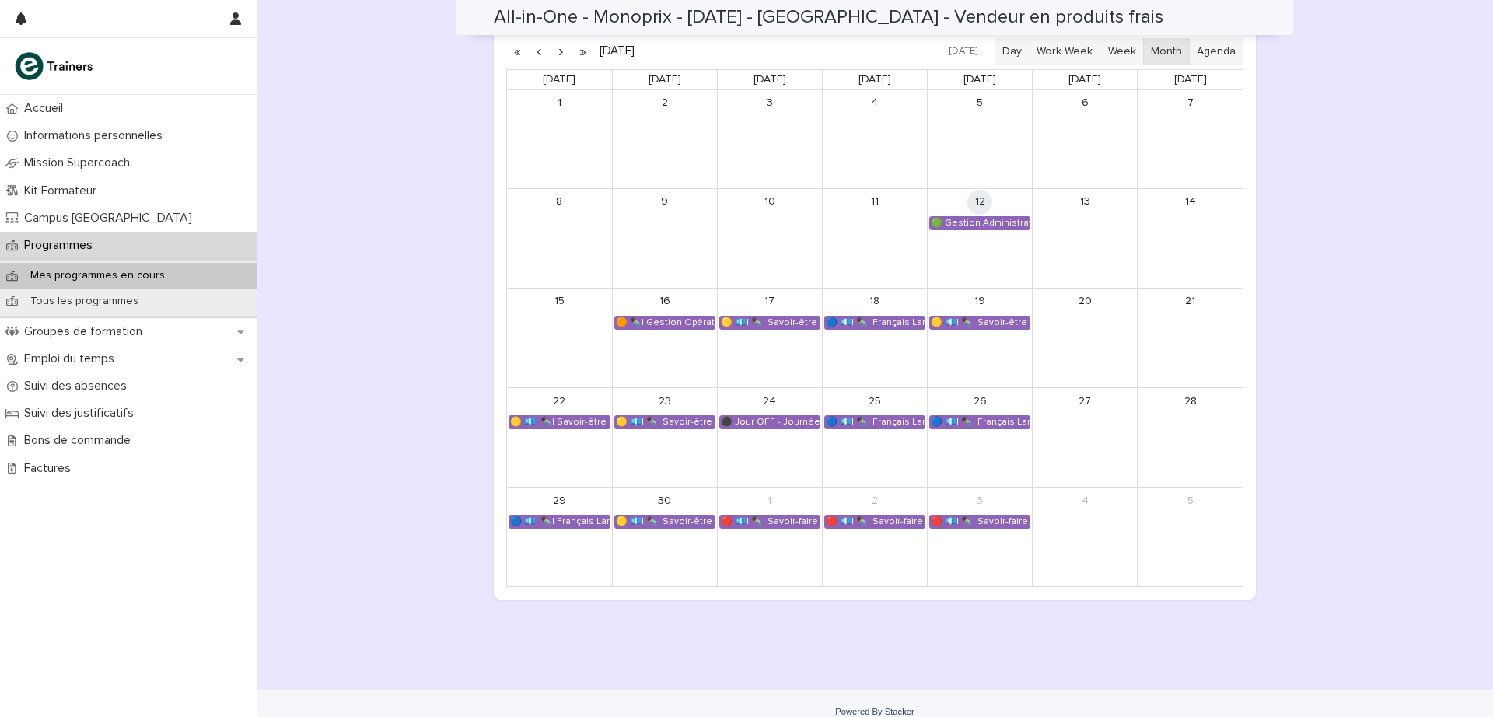
click at [551, 53] on button "button" at bounding box center [561, 51] width 22 height 25
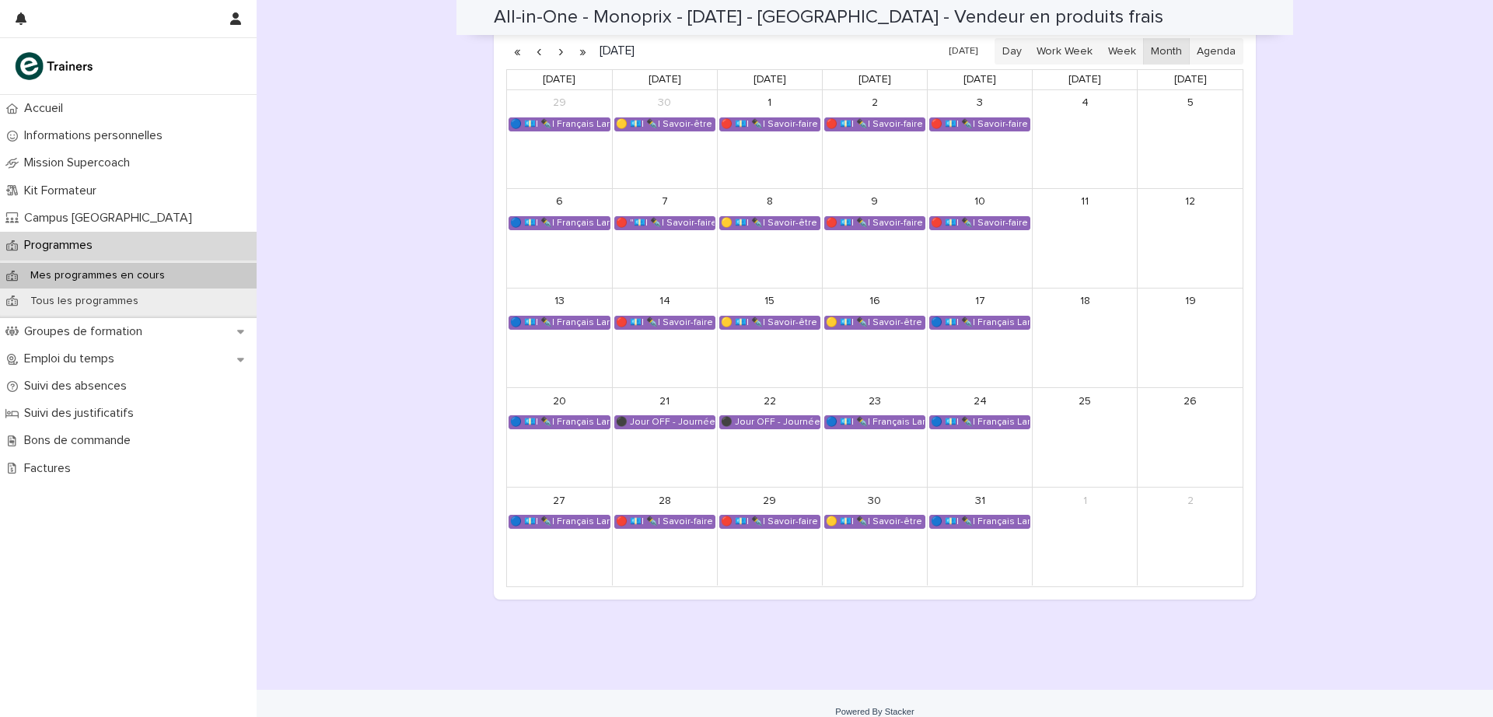
click at [555, 58] on button "button" at bounding box center [561, 51] width 22 height 25
click at [552, 51] on button "button" at bounding box center [561, 51] width 22 height 25
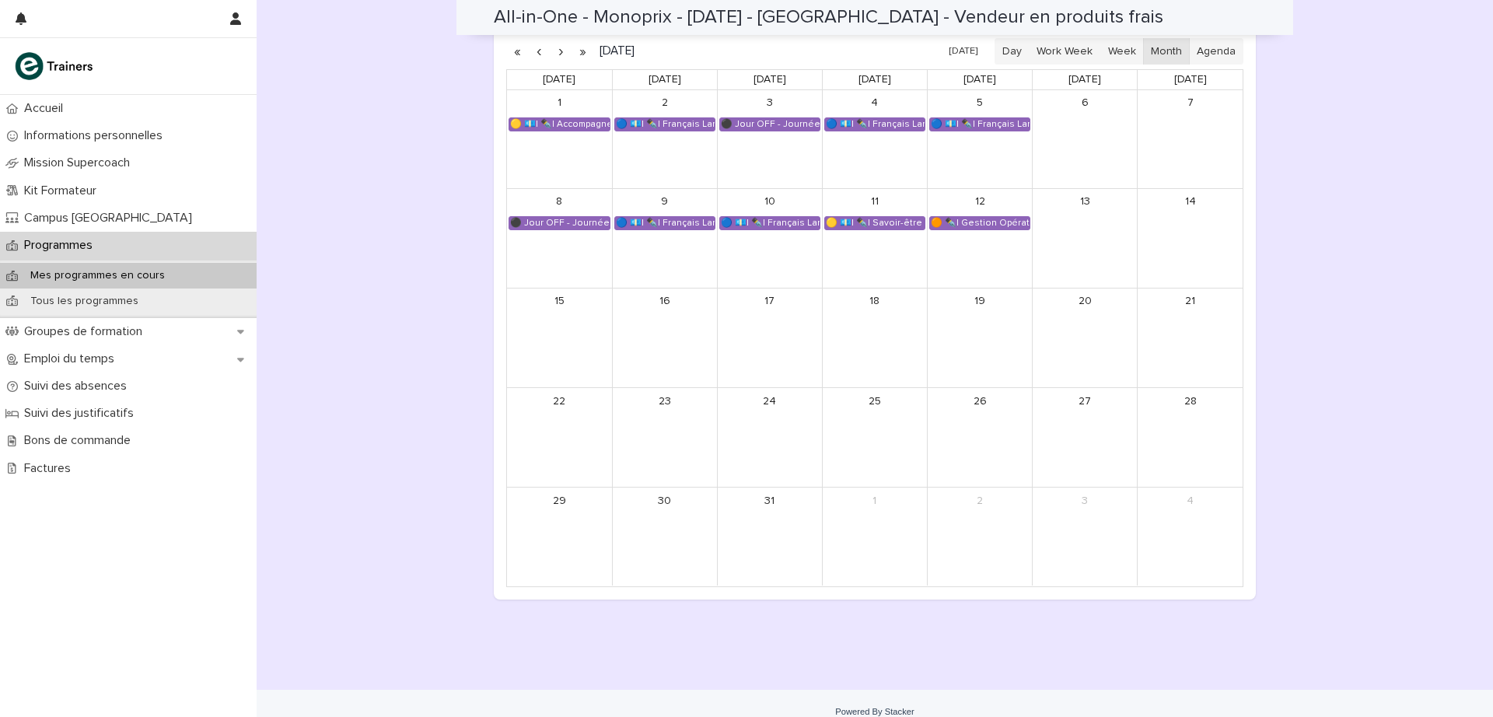
click at [534, 54] on button "button" at bounding box center [539, 51] width 22 height 25
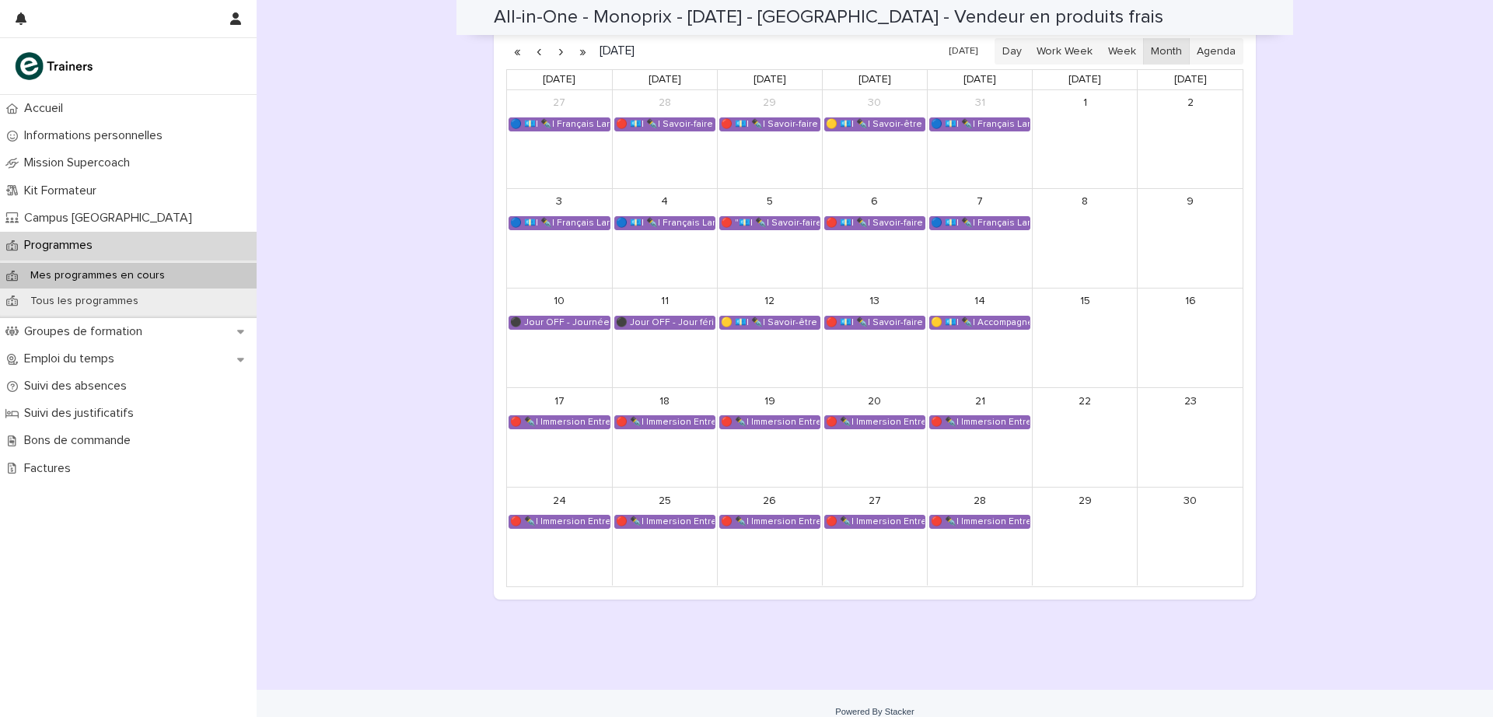
click at [534, 54] on button "button" at bounding box center [539, 51] width 22 height 25
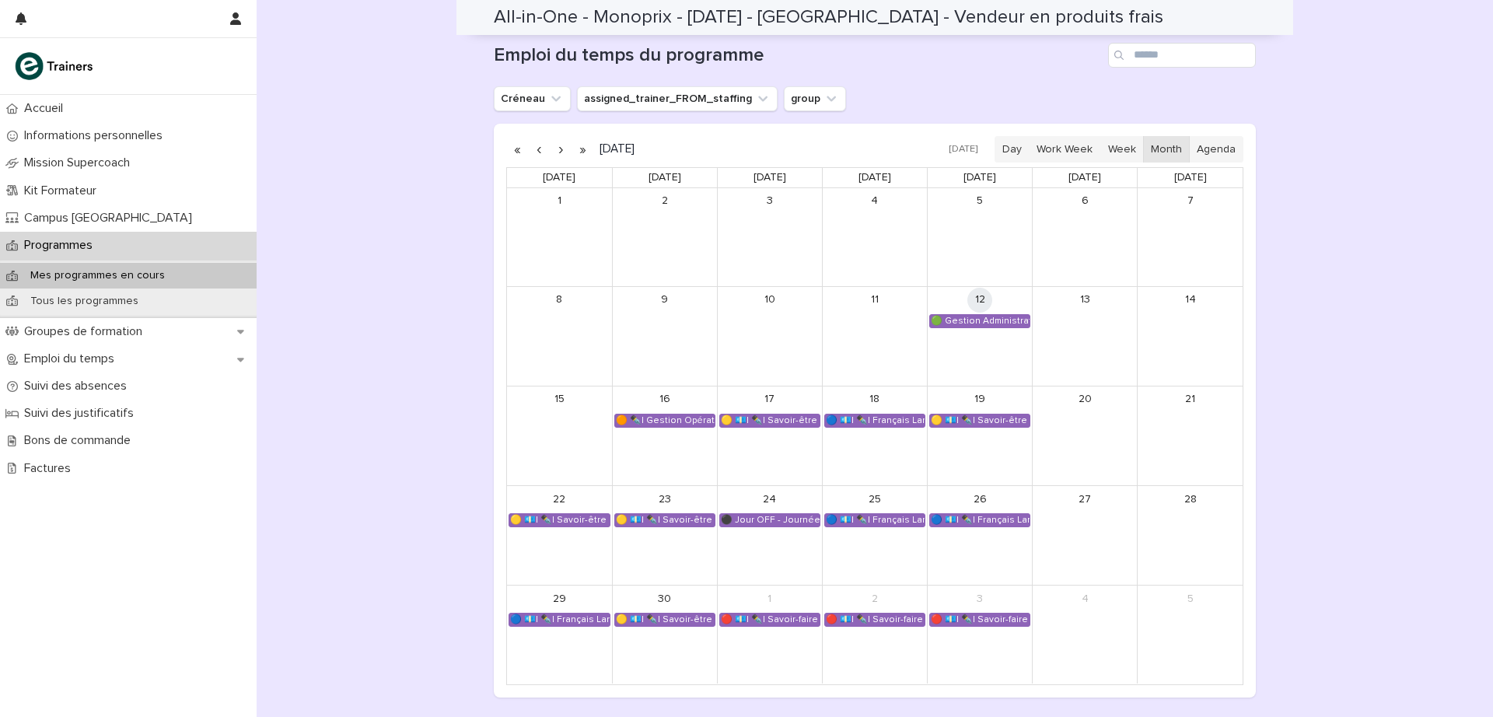
scroll to position [1038, 0]
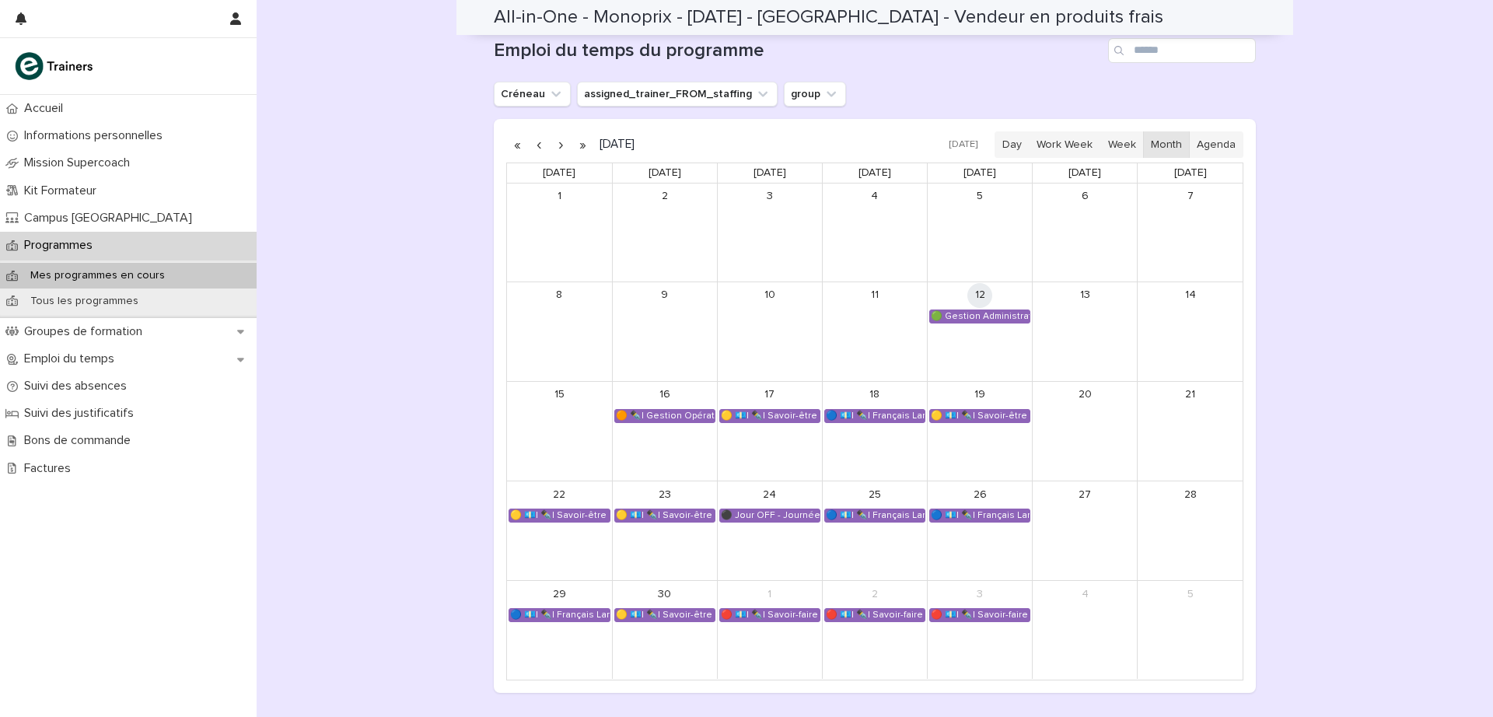
click at [974, 61] on h1 "Emploi du temps du programme" at bounding box center [798, 51] width 608 height 23
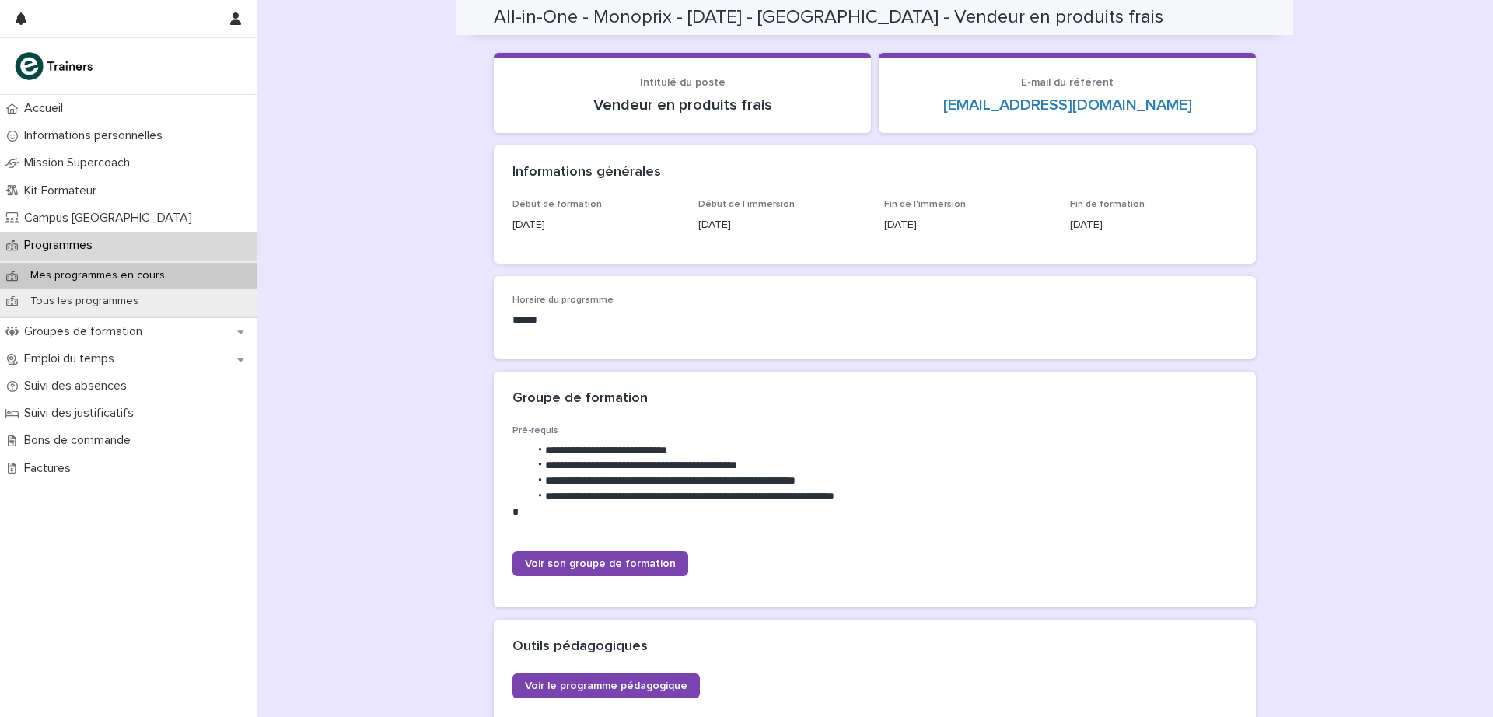
scroll to position [0, 0]
